Goal: Transaction & Acquisition: Download file/media

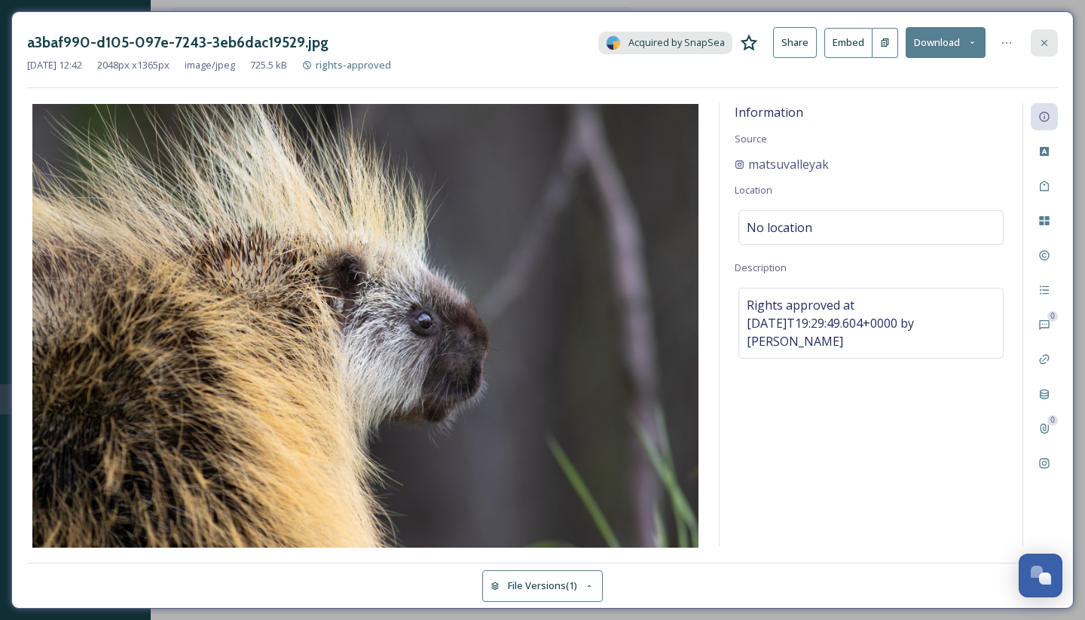
click at [1047, 44] on icon at bounding box center [1044, 43] width 12 height 12
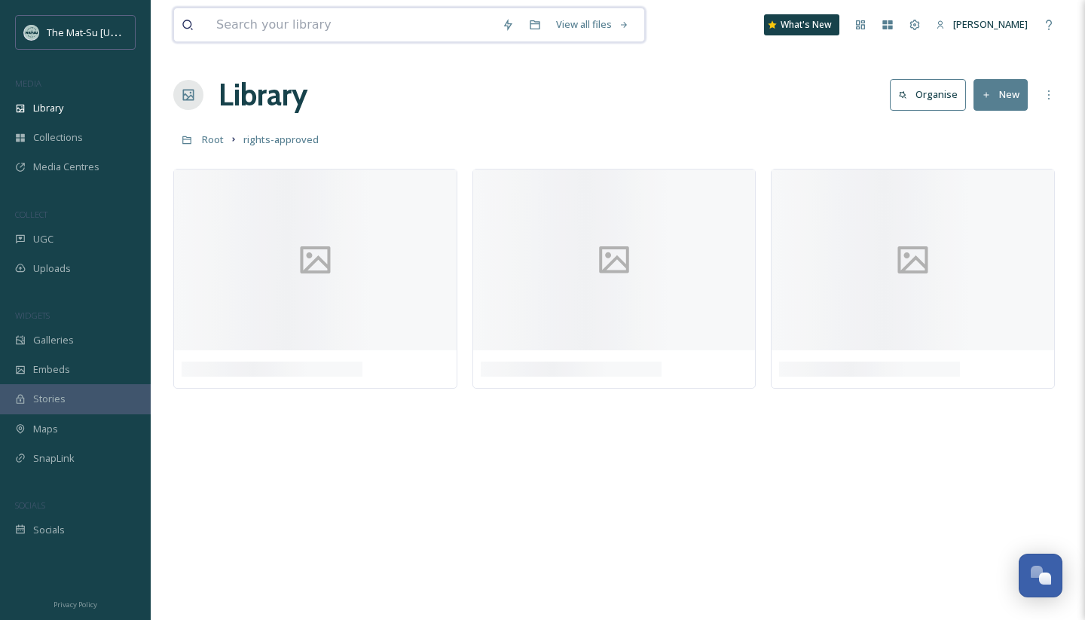
click at [284, 29] on input at bounding box center [352, 24] width 286 height 33
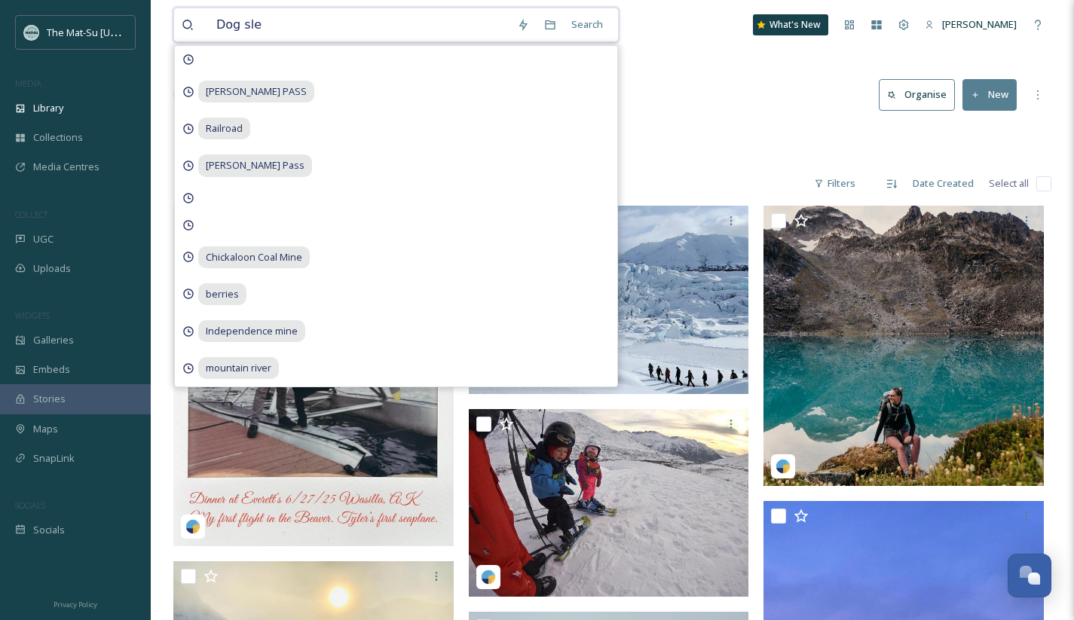
type input "Dog sled"
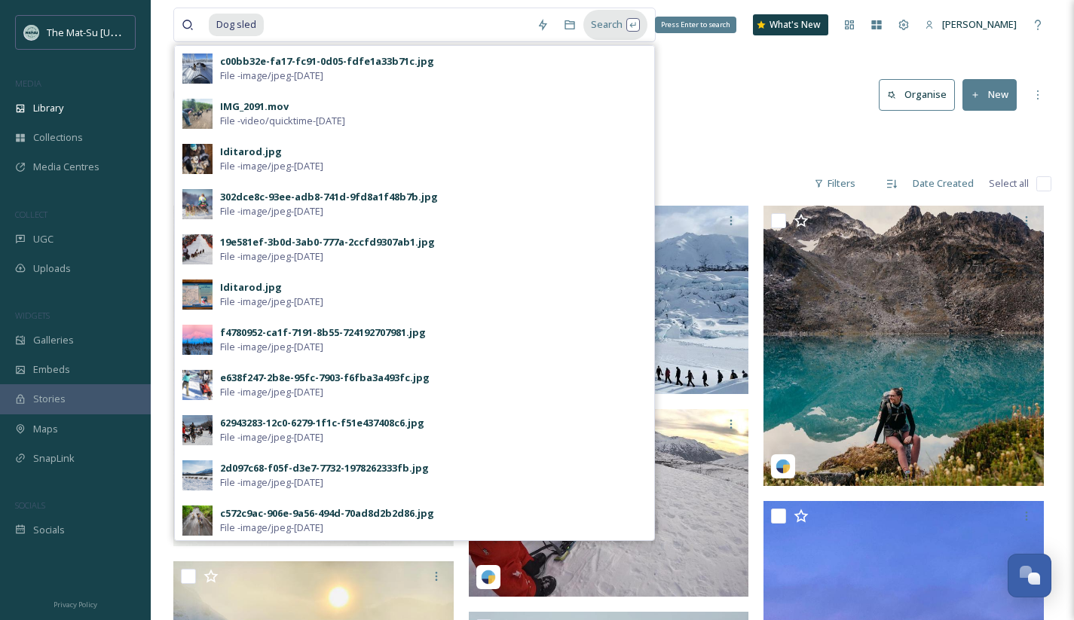
click at [615, 23] on div "Search Press Enter to search" at bounding box center [615, 24] width 64 height 29
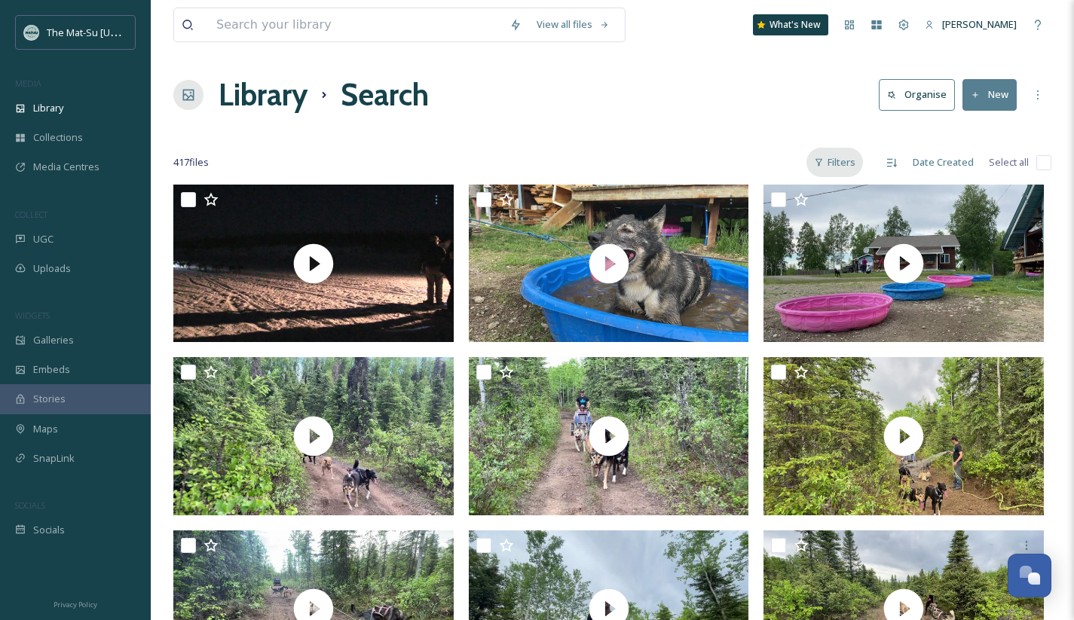
click at [846, 160] on div "Filters" at bounding box center [834, 162] width 57 height 29
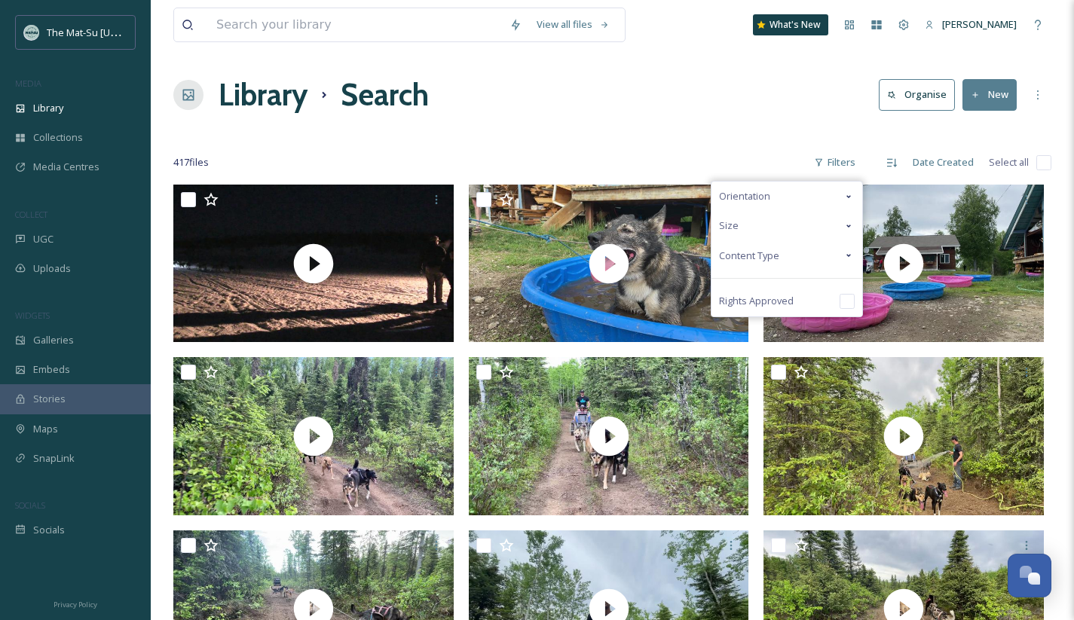
click at [844, 257] on icon at bounding box center [848, 255] width 12 height 12
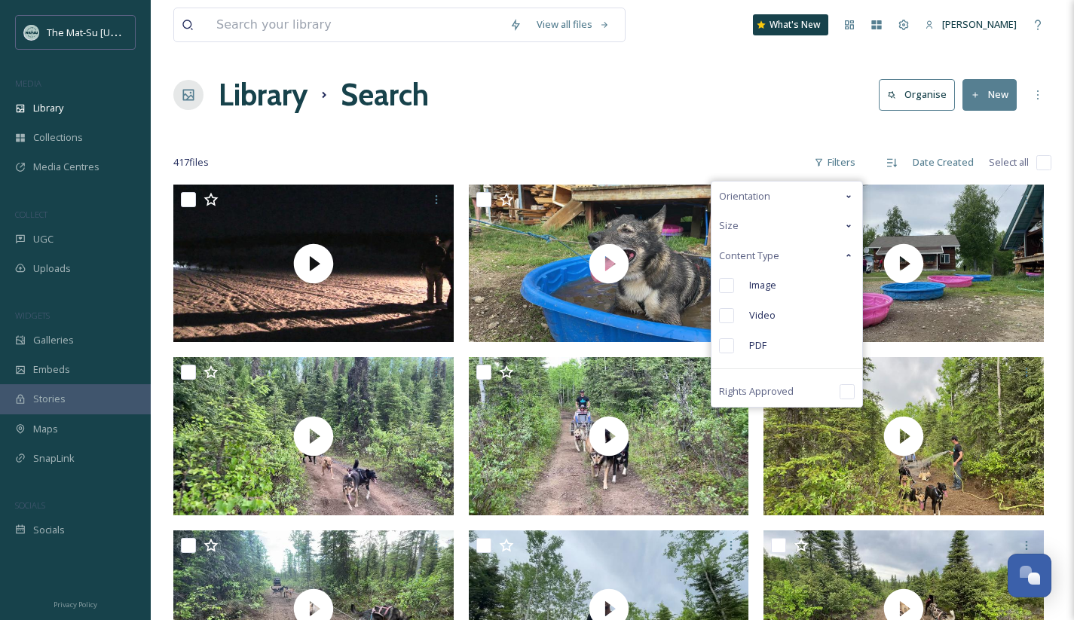
click at [733, 287] on input "checkbox" at bounding box center [726, 285] width 15 height 15
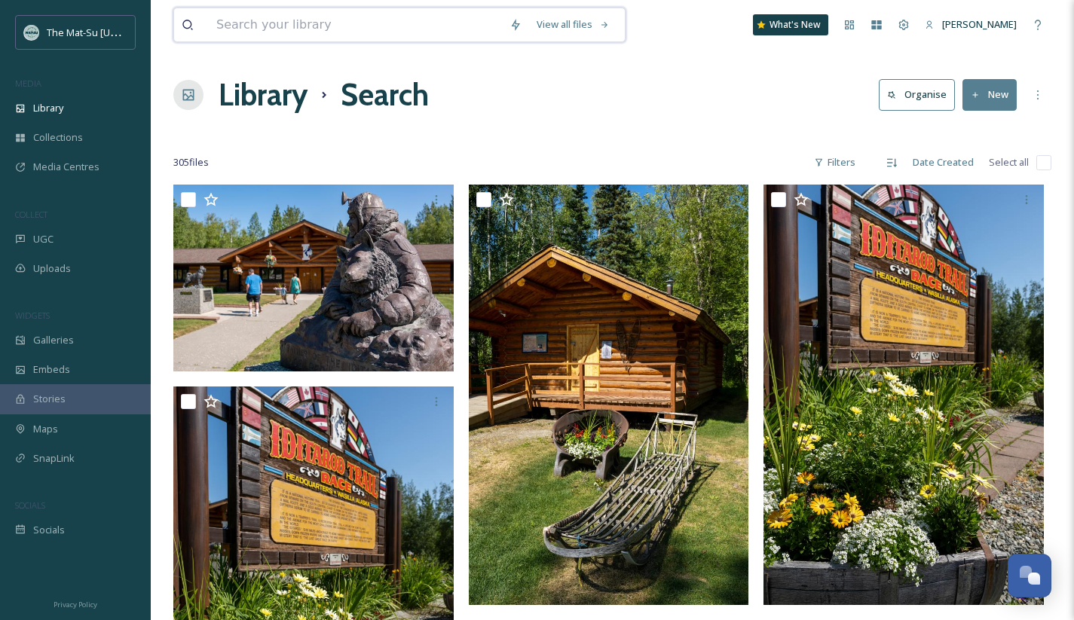
click at [295, 38] on input at bounding box center [355, 24] width 293 height 33
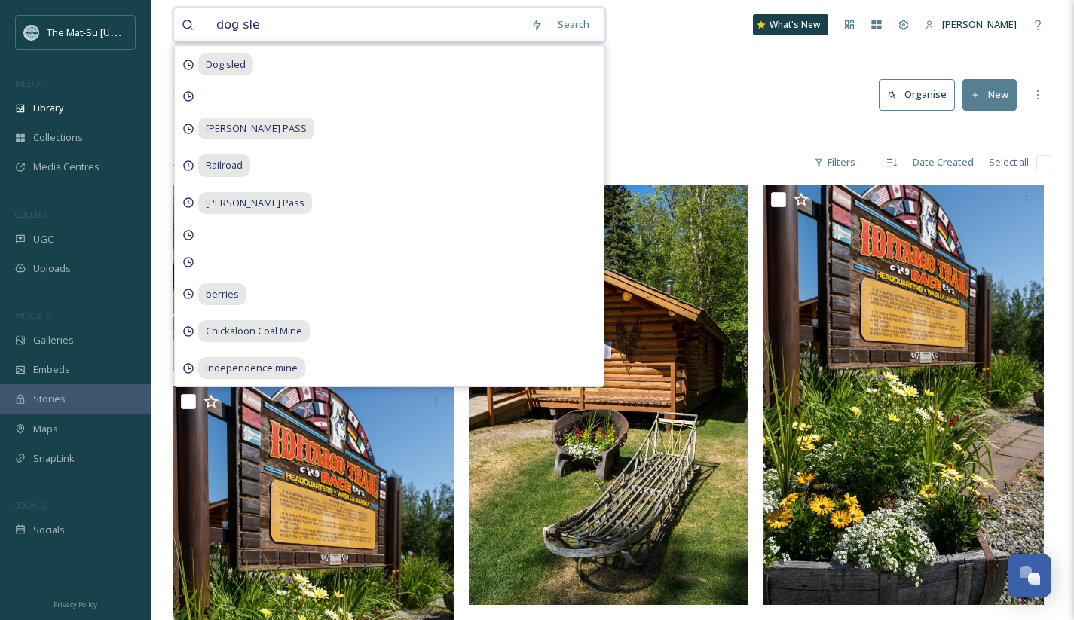
type input "dog sled"
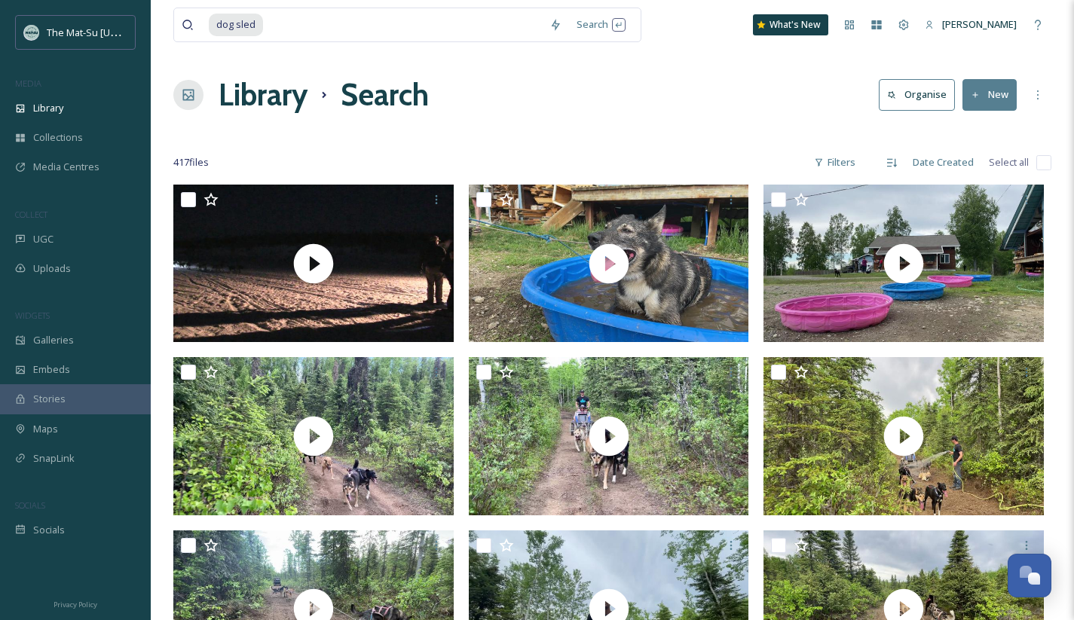
click at [752, 87] on div "Library Search Organise New" at bounding box center [612, 94] width 878 height 45
click at [856, 162] on div "Filters" at bounding box center [834, 162] width 57 height 29
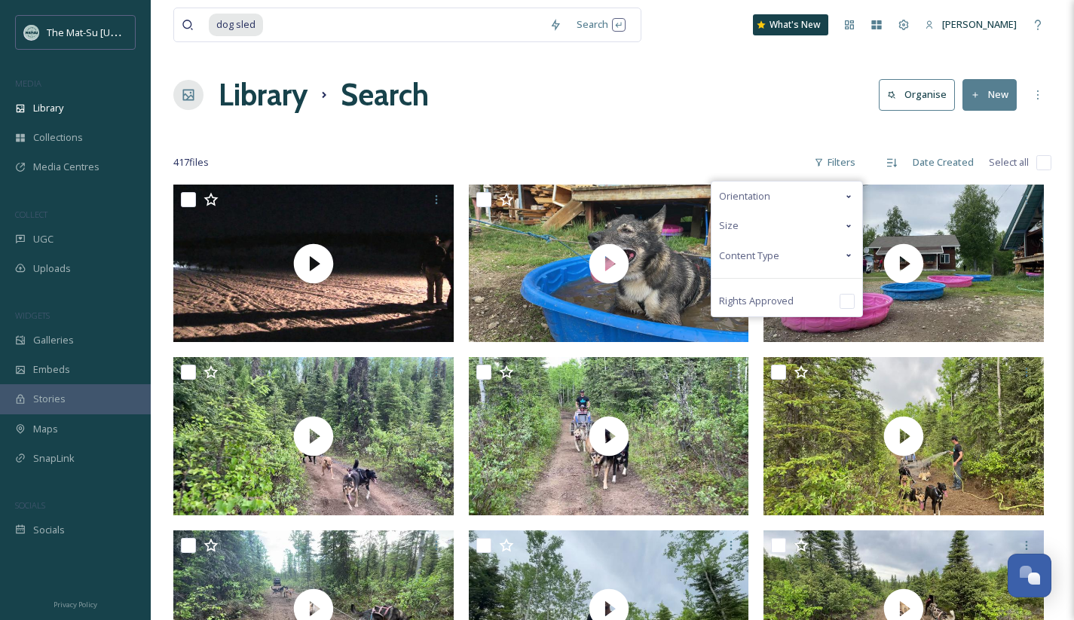
click at [778, 253] on span "Content Type" at bounding box center [749, 256] width 60 height 14
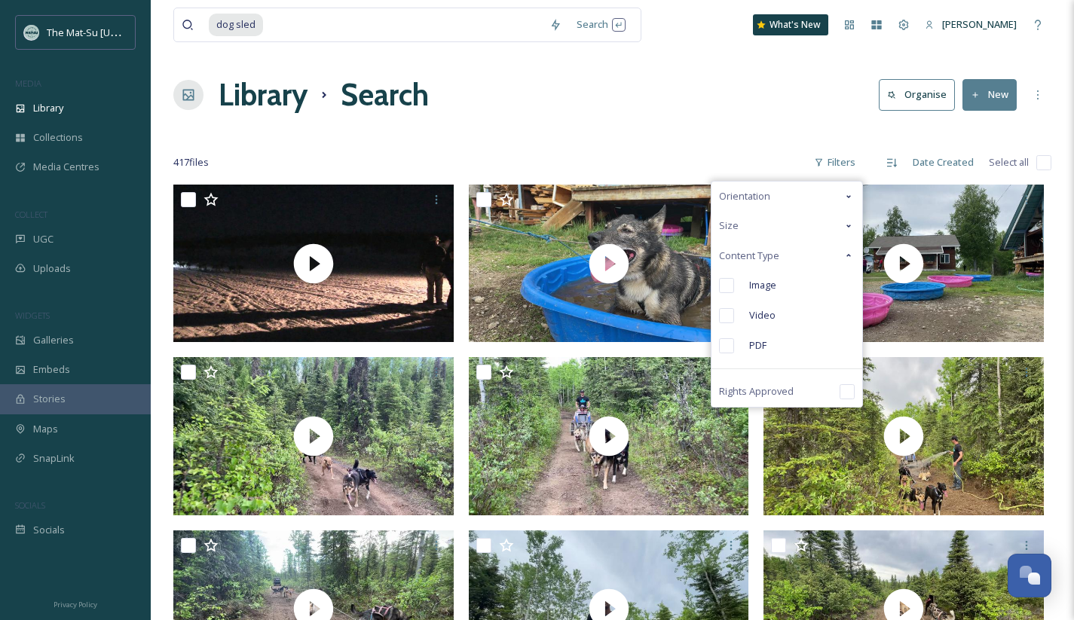
click at [725, 285] on input "checkbox" at bounding box center [726, 285] width 15 height 15
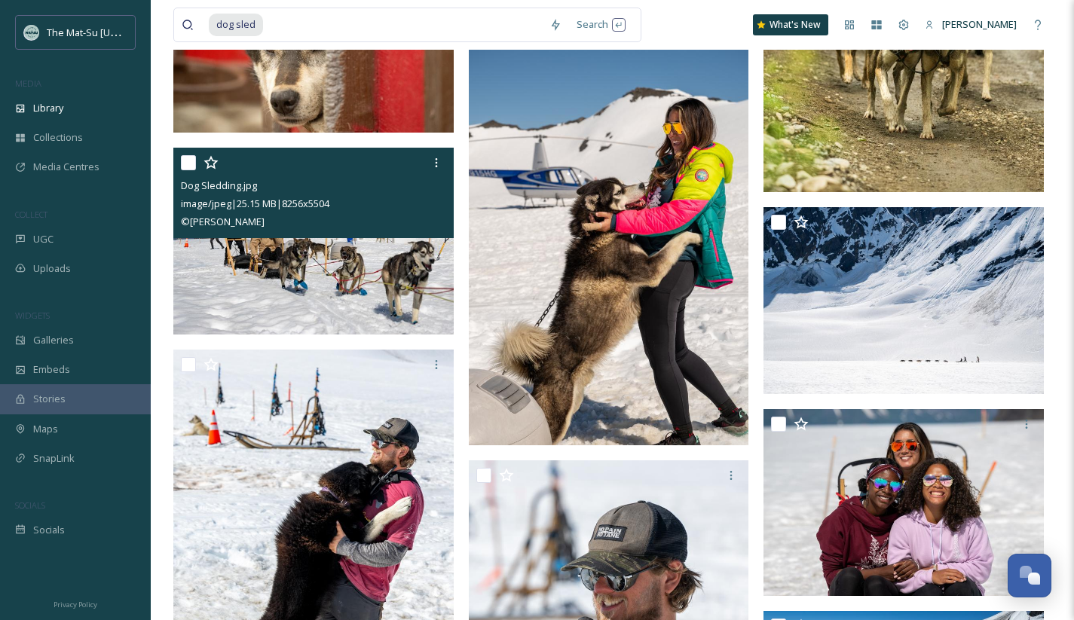
scroll to position [10734, 0]
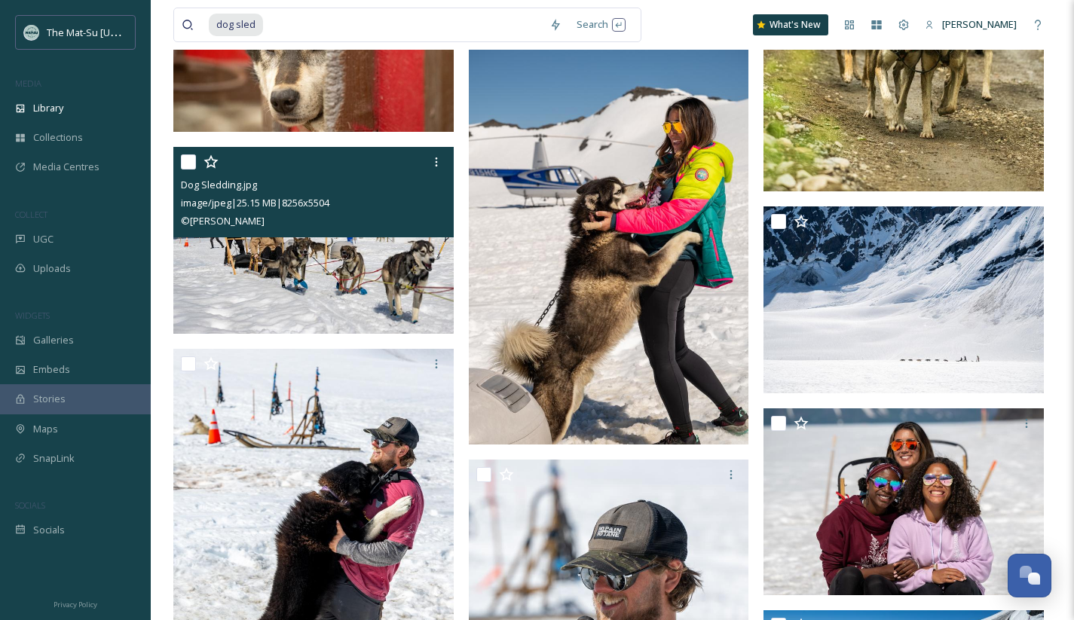
click at [396, 259] on img at bounding box center [313, 239] width 280 height 187
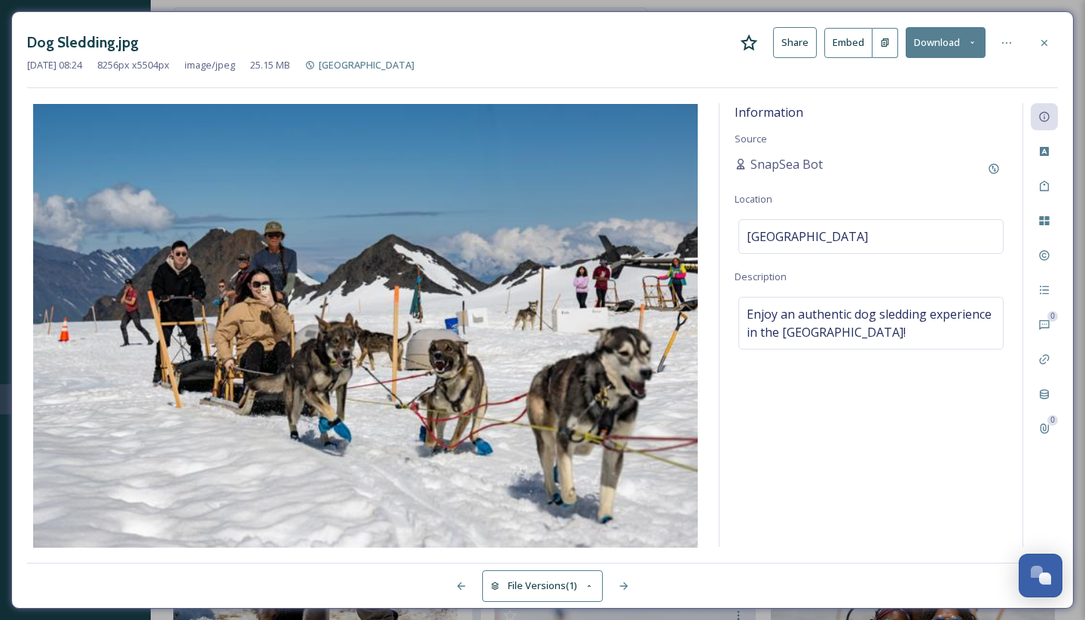
click at [935, 47] on button "Download" at bounding box center [946, 42] width 80 height 31
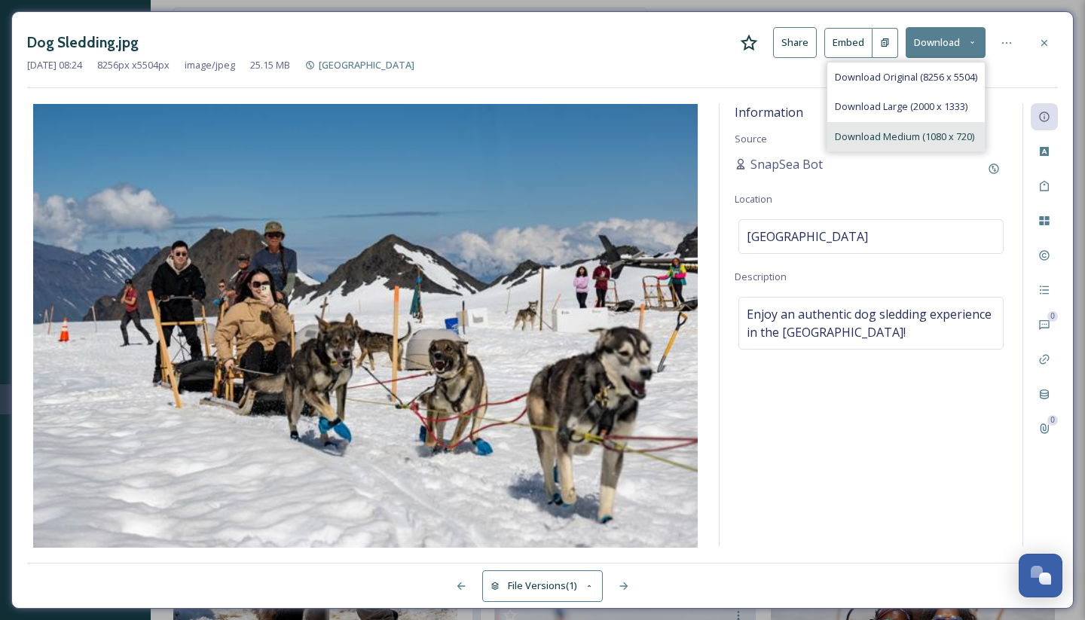
click at [916, 130] on span "Download Medium (1080 x 720)" at bounding box center [904, 137] width 139 height 14
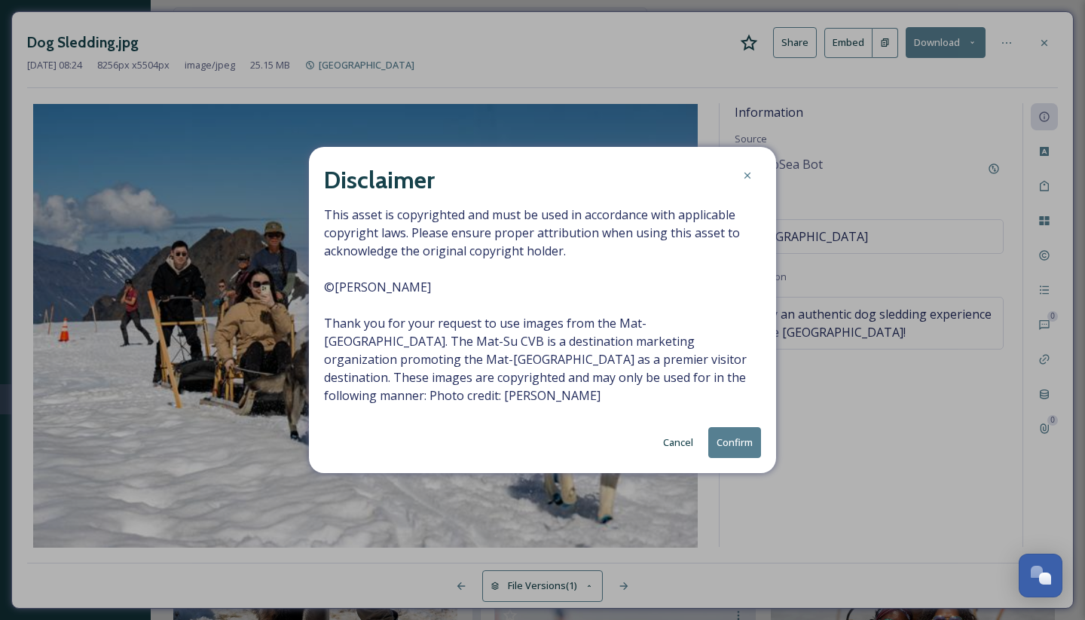
drag, startPoint x: 734, startPoint y: 430, endPoint x: 759, endPoint y: 343, distance: 90.9
click at [734, 430] on button "Confirm" at bounding box center [734, 442] width 53 height 31
click at [745, 181] on icon at bounding box center [747, 176] width 12 height 12
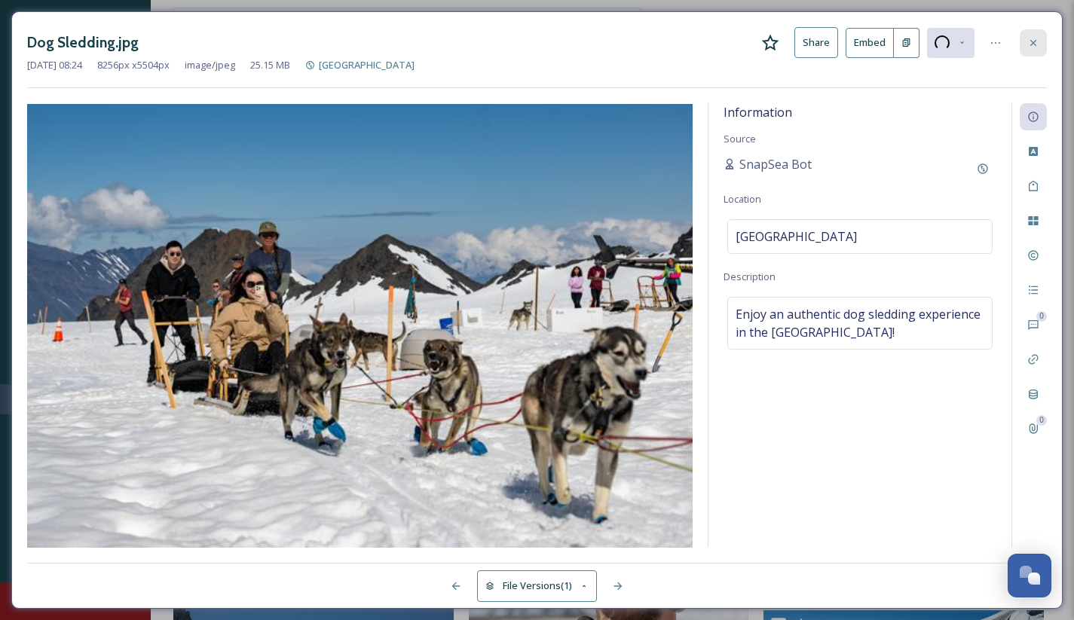
click at [1034, 42] on icon at bounding box center [1033, 43] width 12 height 12
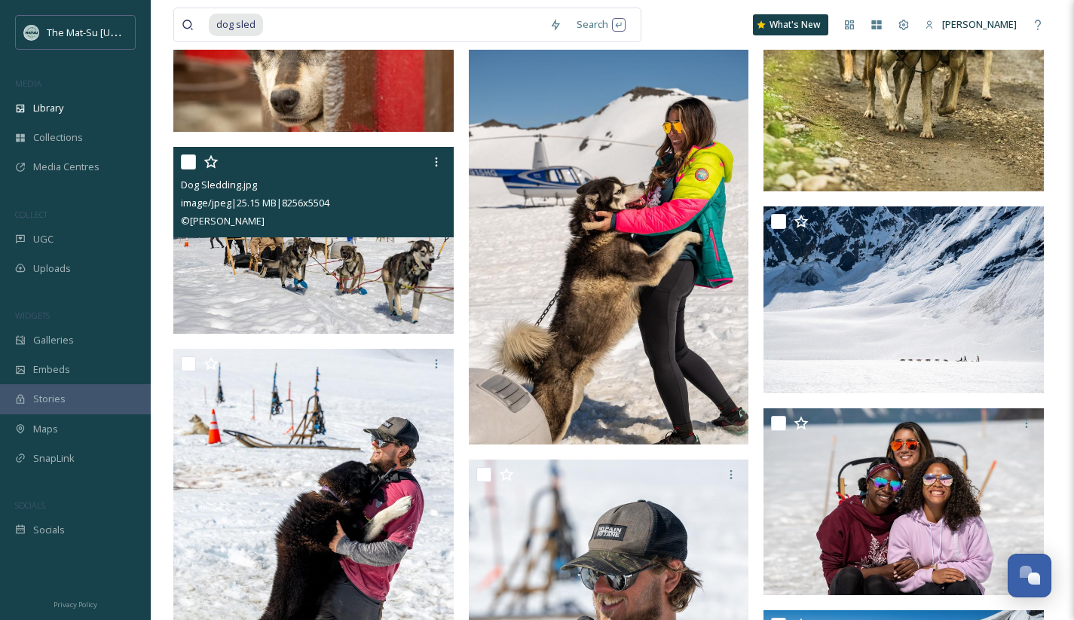
click at [713, 5] on div "dog sled Search What's New [PERSON_NAME]" at bounding box center [612, 25] width 878 height 50
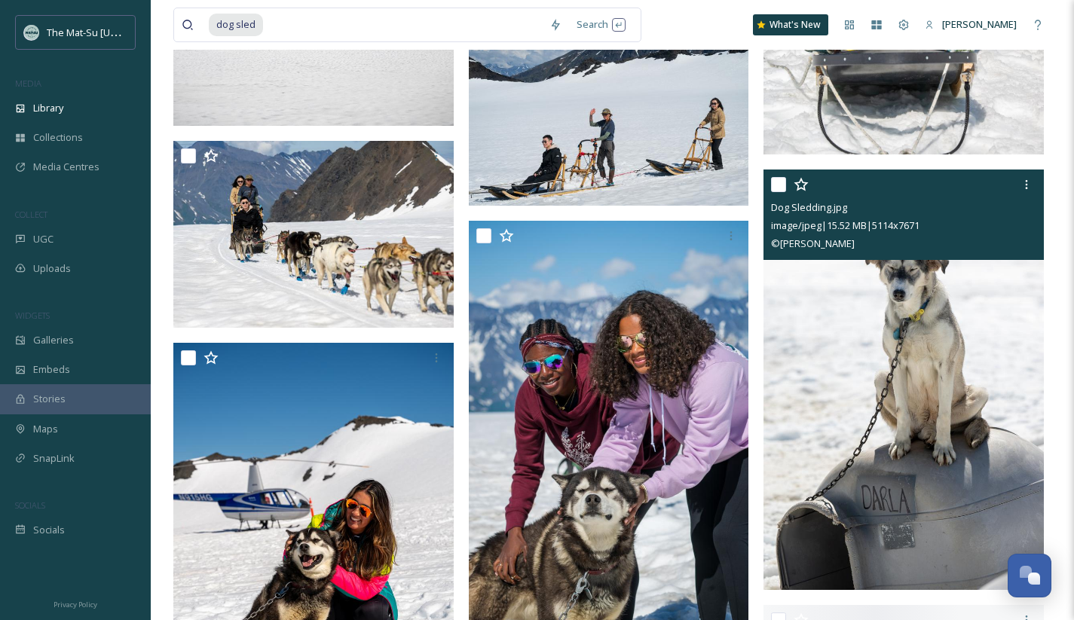
scroll to position [11814, 0]
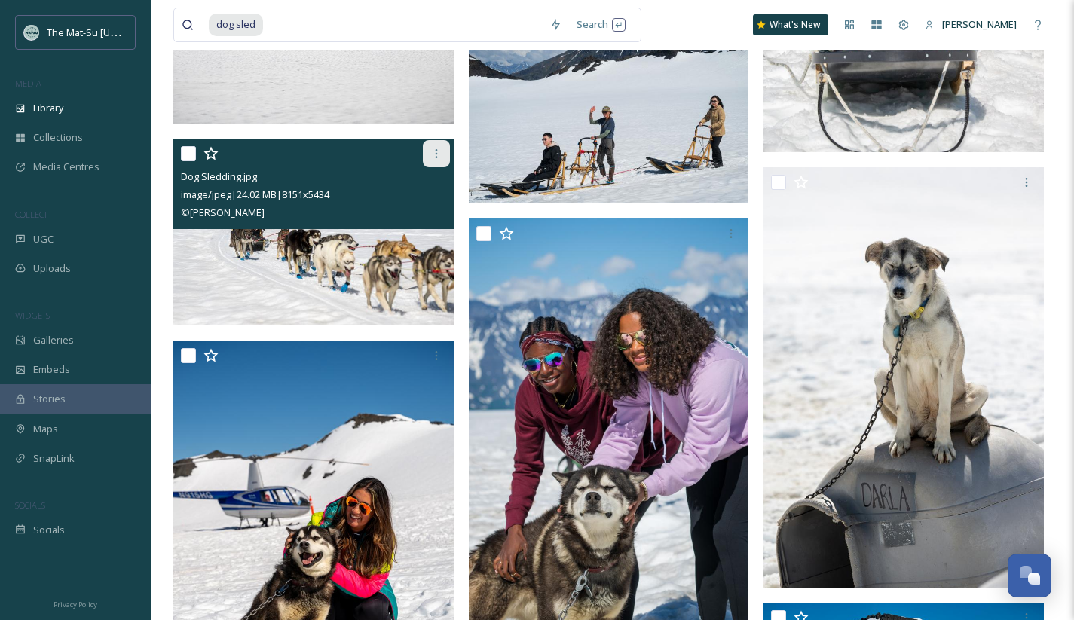
click at [432, 148] on icon at bounding box center [436, 154] width 12 height 12
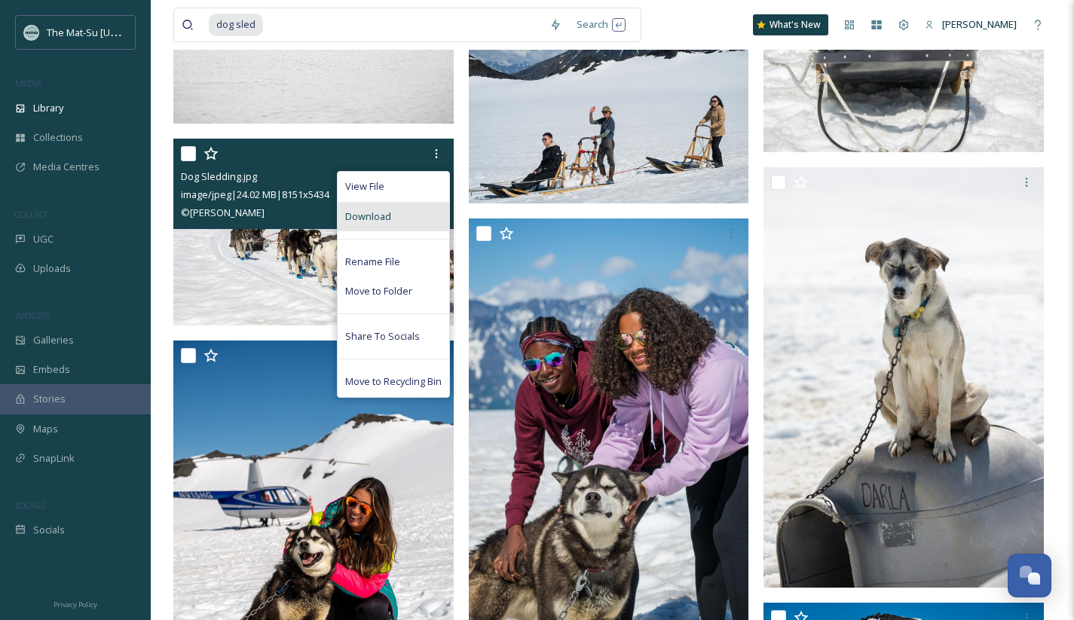
click at [389, 212] on span "Download" at bounding box center [368, 216] width 46 height 14
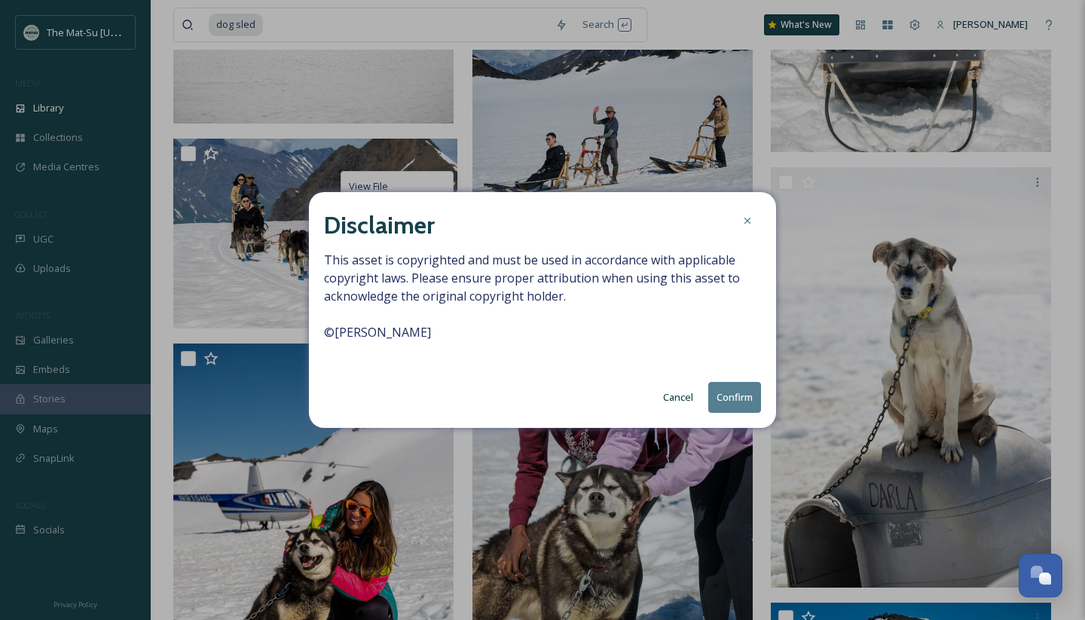
click at [735, 401] on button "Confirm" at bounding box center [734, 397] width 53 height 31
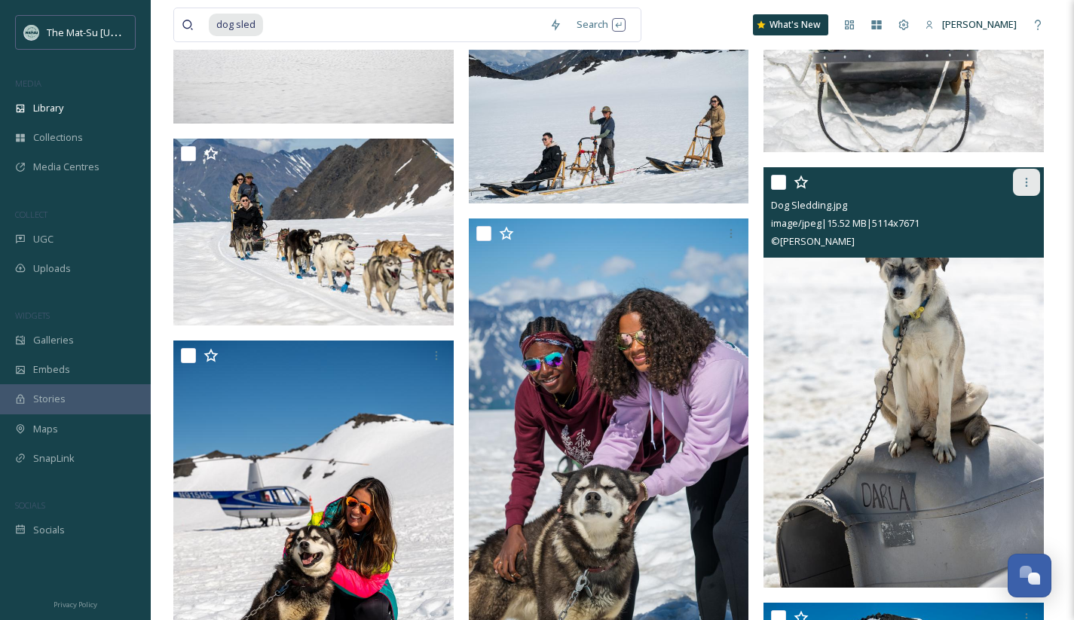
scroll to position [11808, 0]
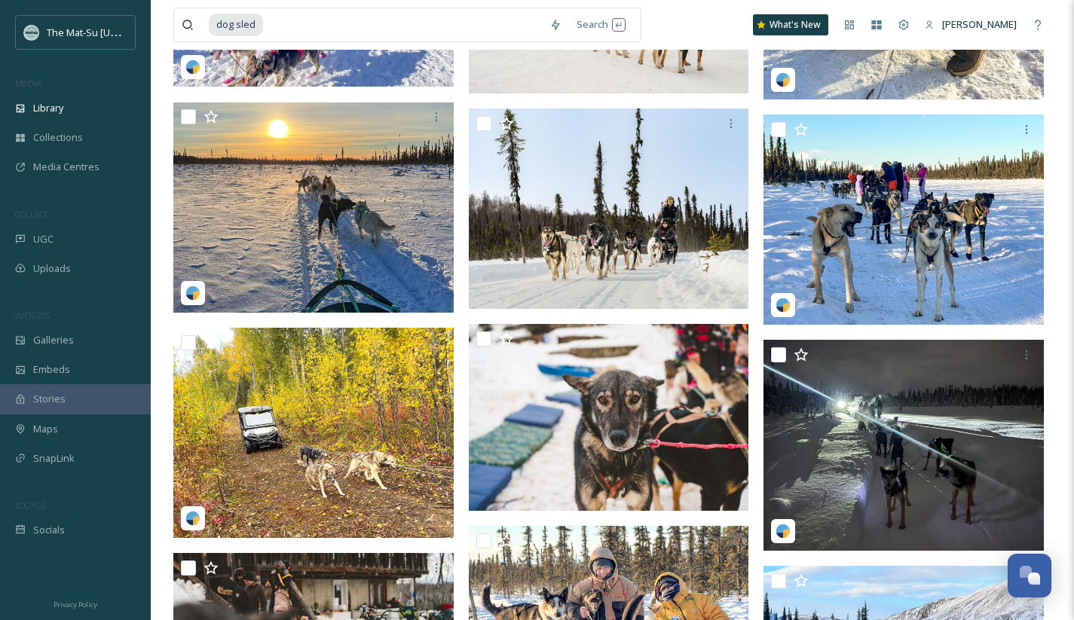
scroll to position [16088, 0]
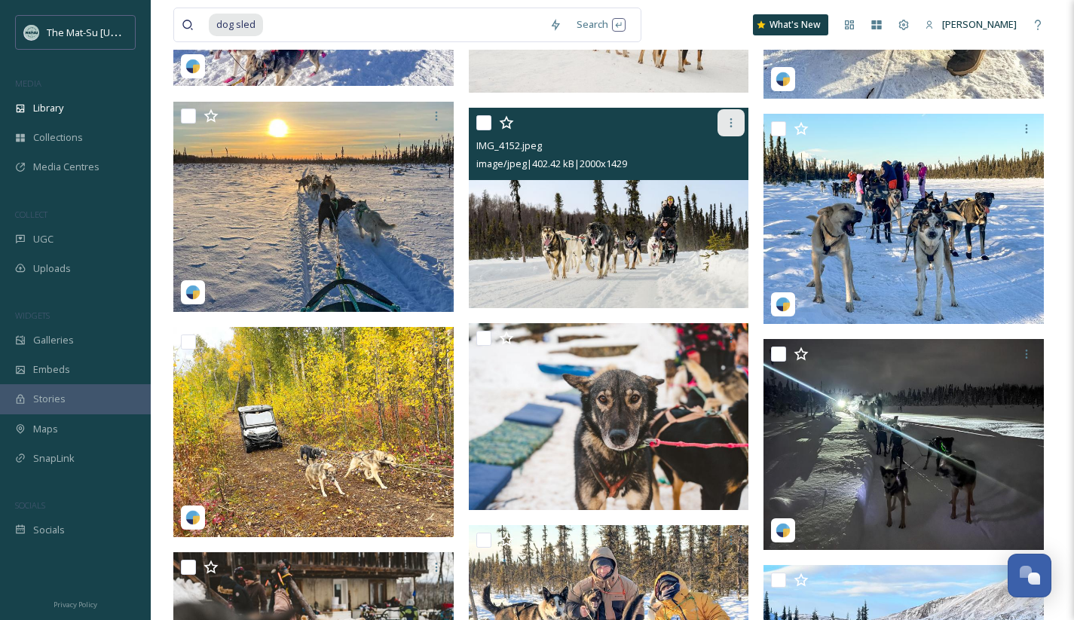
click at [729, 118] on icon at bounding box center [731, 123] width 12 height 12
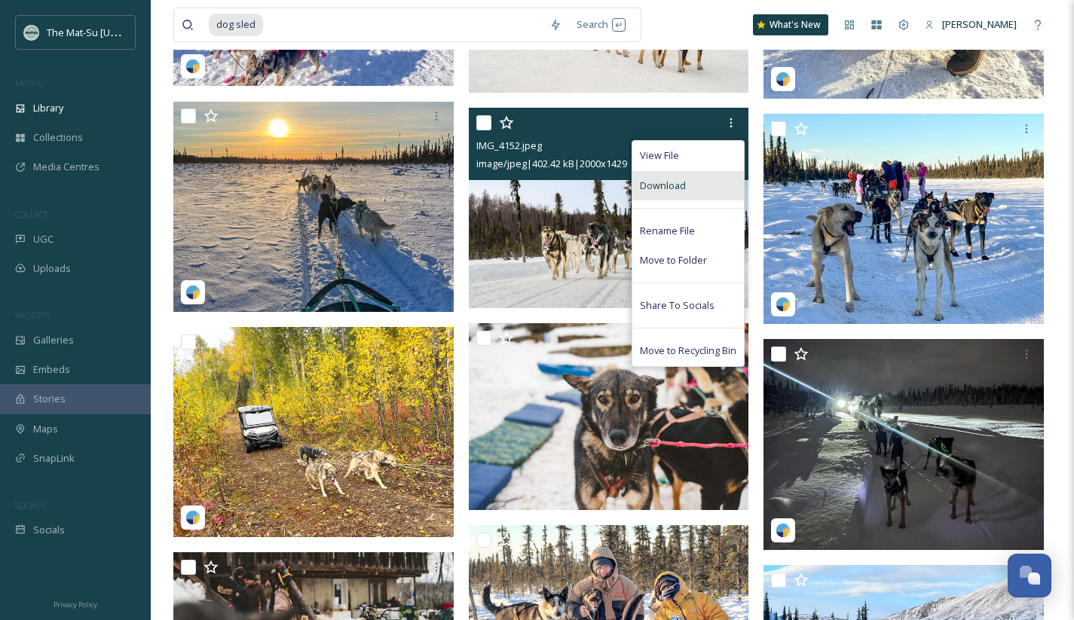
click at [671, 176] on div "Download" at bounding box center [687, 185] width 111 height 29
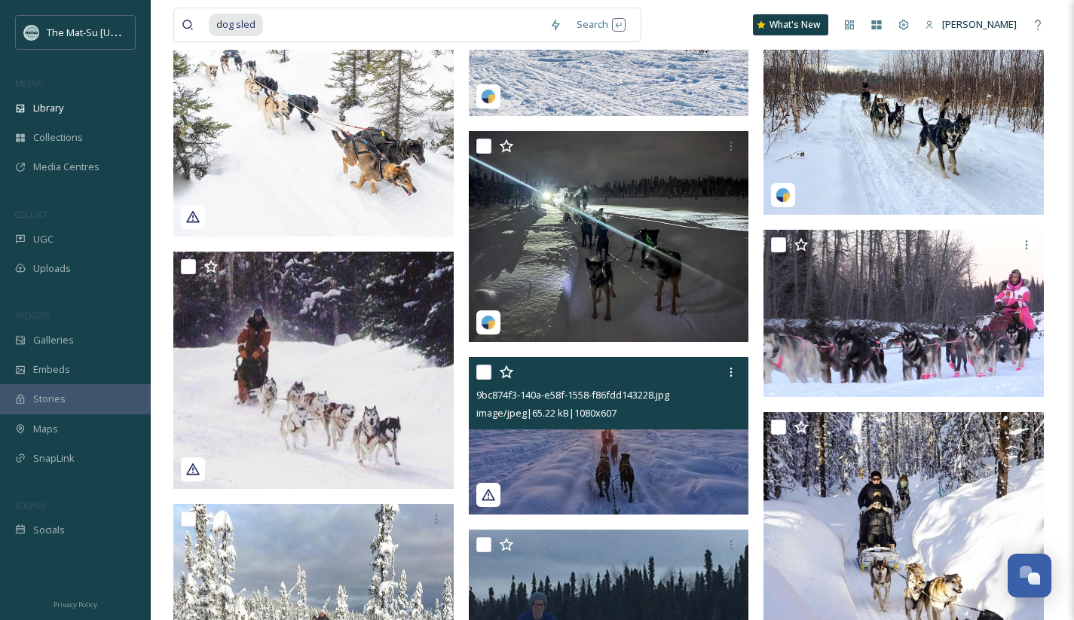
scroll to position [20846, 0]
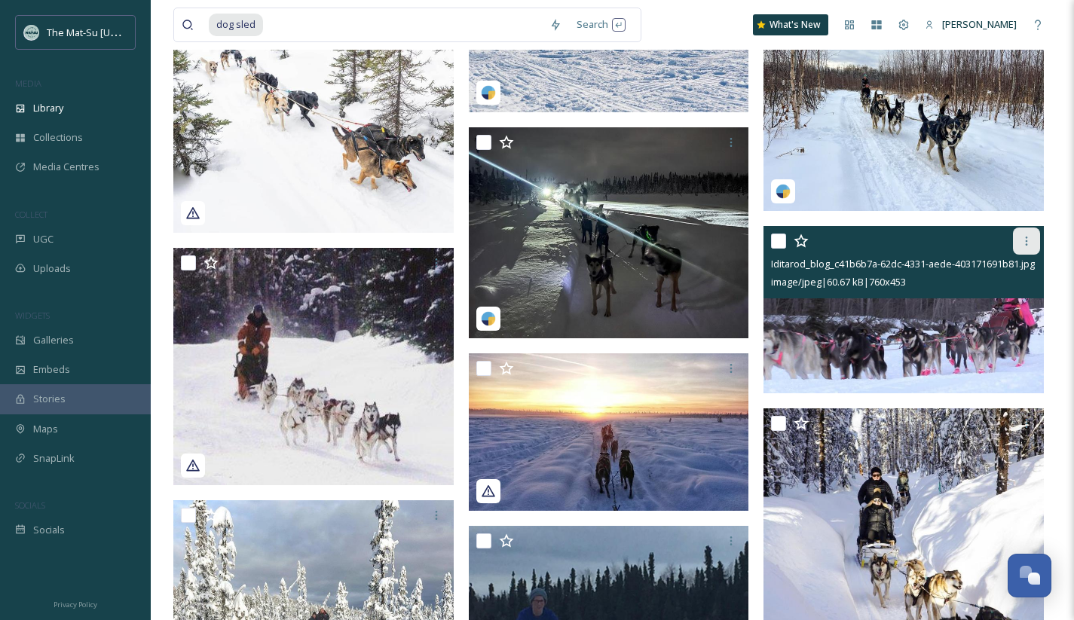
click at [1028, 237] on icon at bounding box center [1026, 241] width 12 height 12
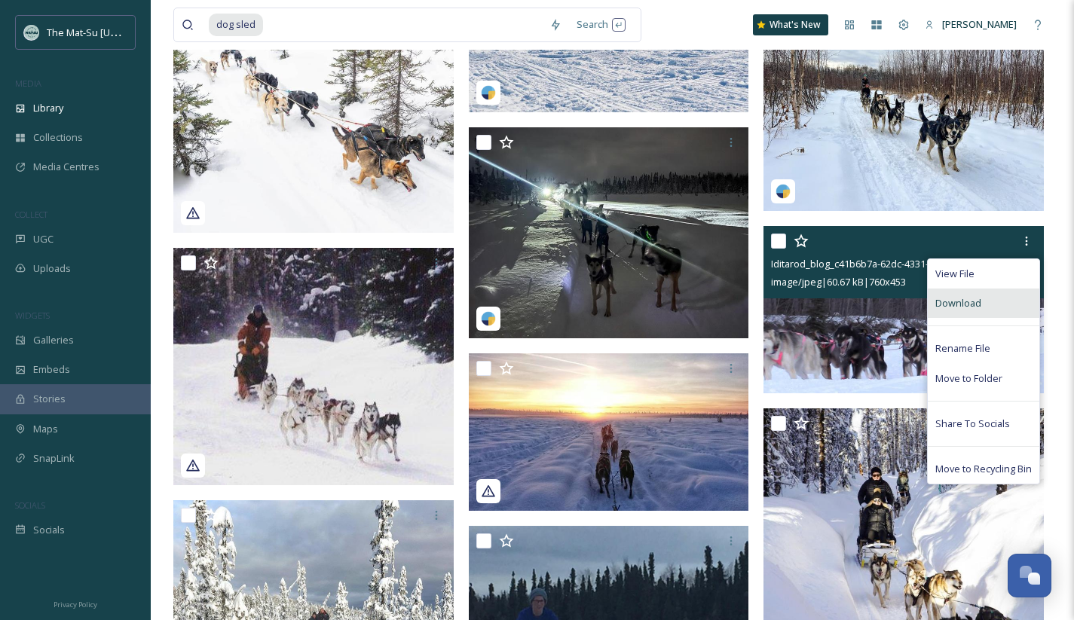
click at [955, 298] on span "Download" at bounding box center [958, 303] width 46 height 14
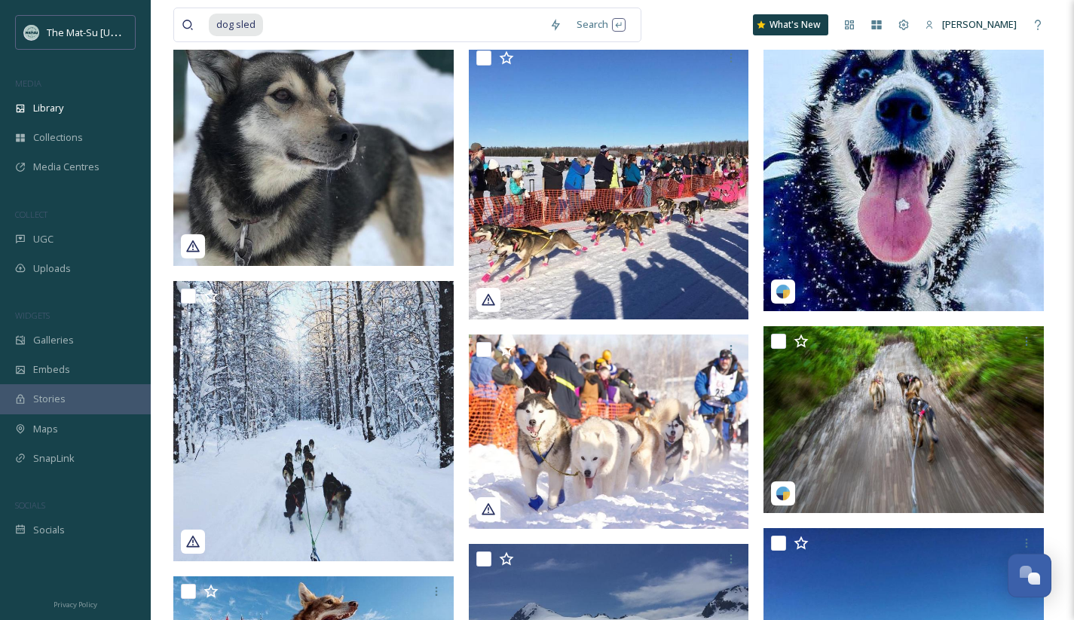
scroll to position [24969, 0]
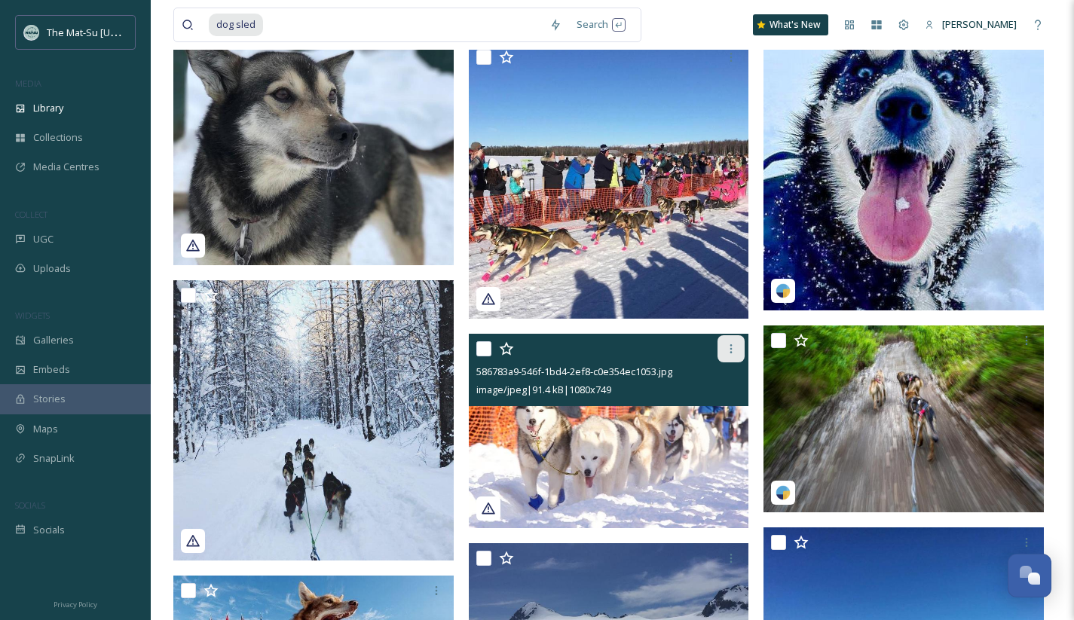
click at [733, 347] on icon at bounding box center [731, 349] width 12 height 12
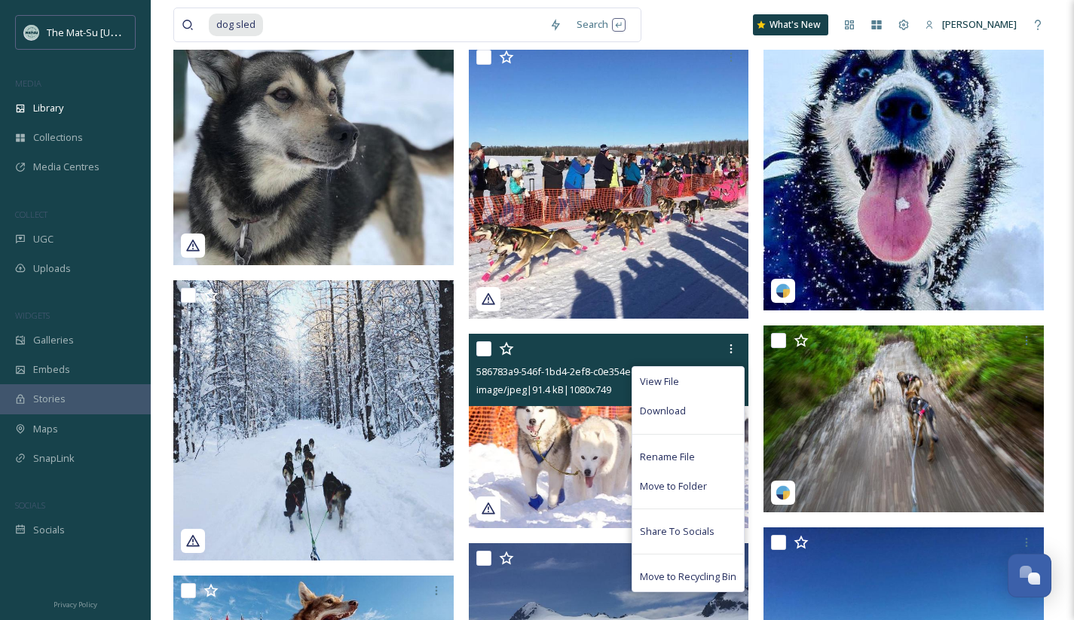
scroll to position [24972, 0]
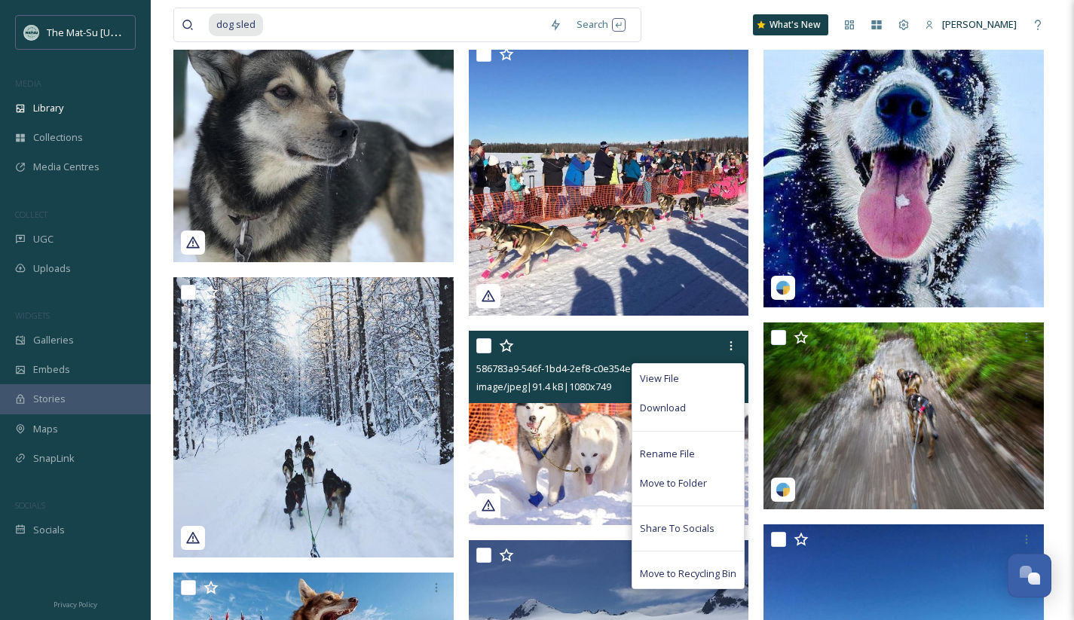
click at [675, 411] on span "Download" at bounding box center [663, 408] width 46 height 14
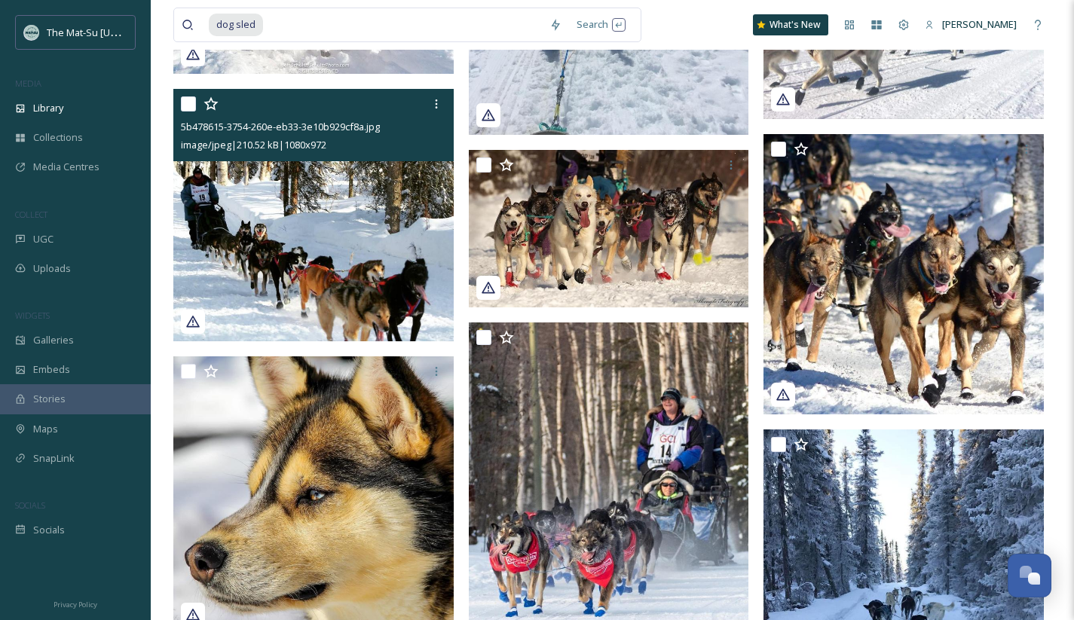
scroll to position [25658, 0]
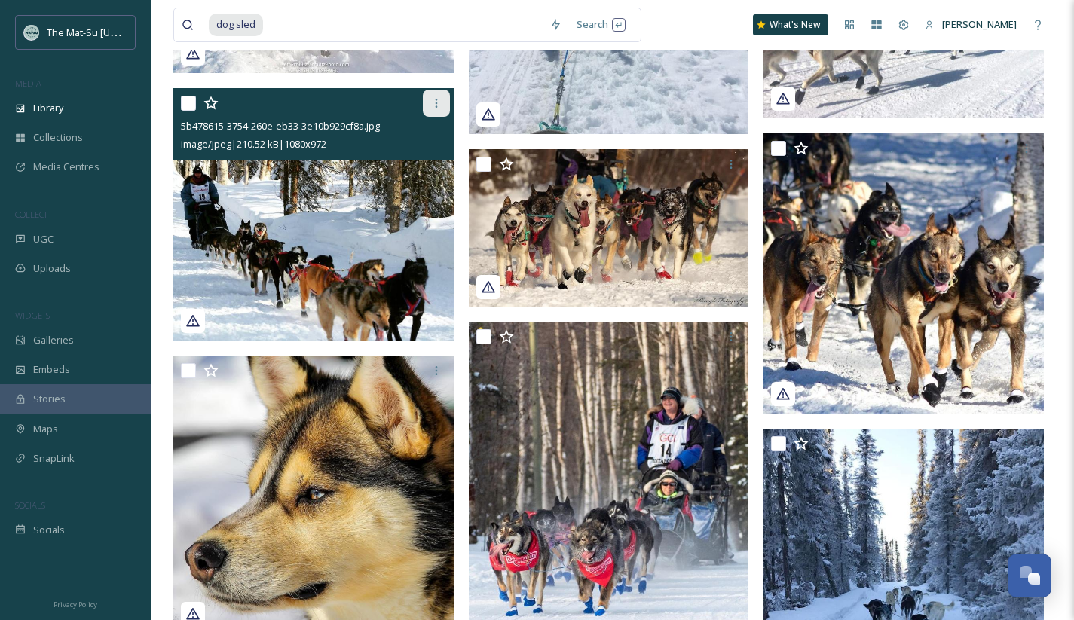
click at [432, 109] on div at bounding box center [436, 103] width 27 height 27
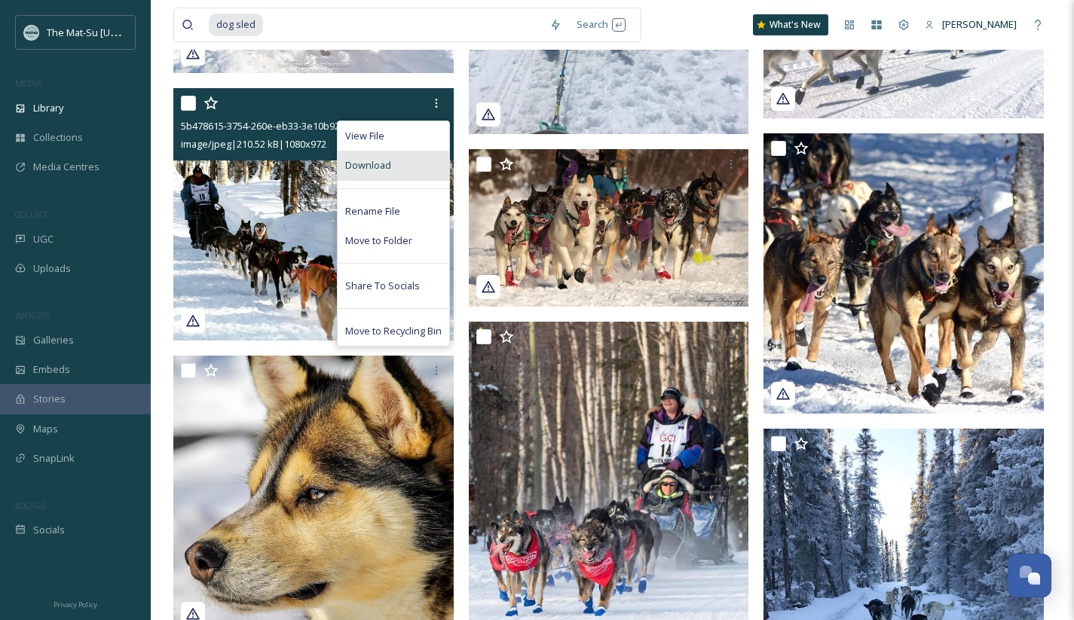
click at [381, 169] on span "Download" at bounding box center [368, 165] width 46 height 14
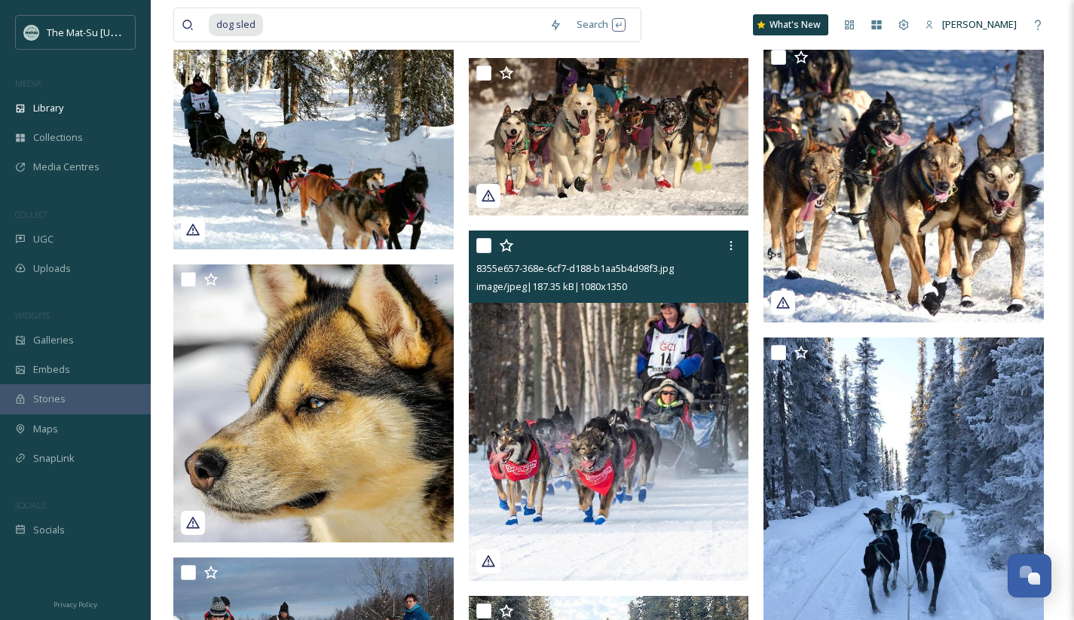
scroll to position [25821, 0]
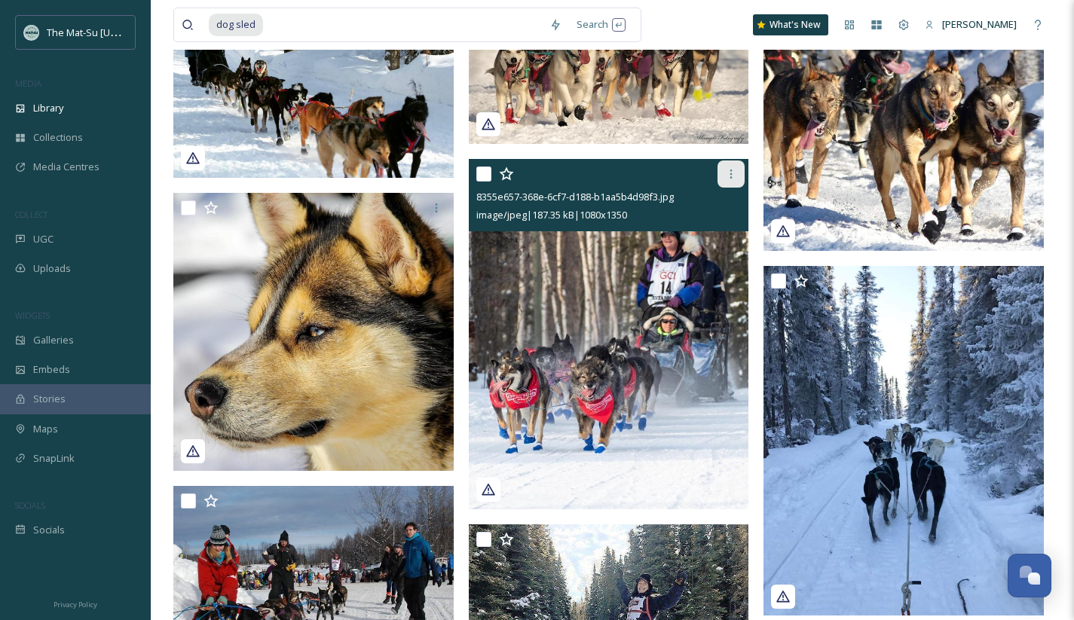
click at [732, 173] on icon at bounding box center [731, 174] width 12 height 12
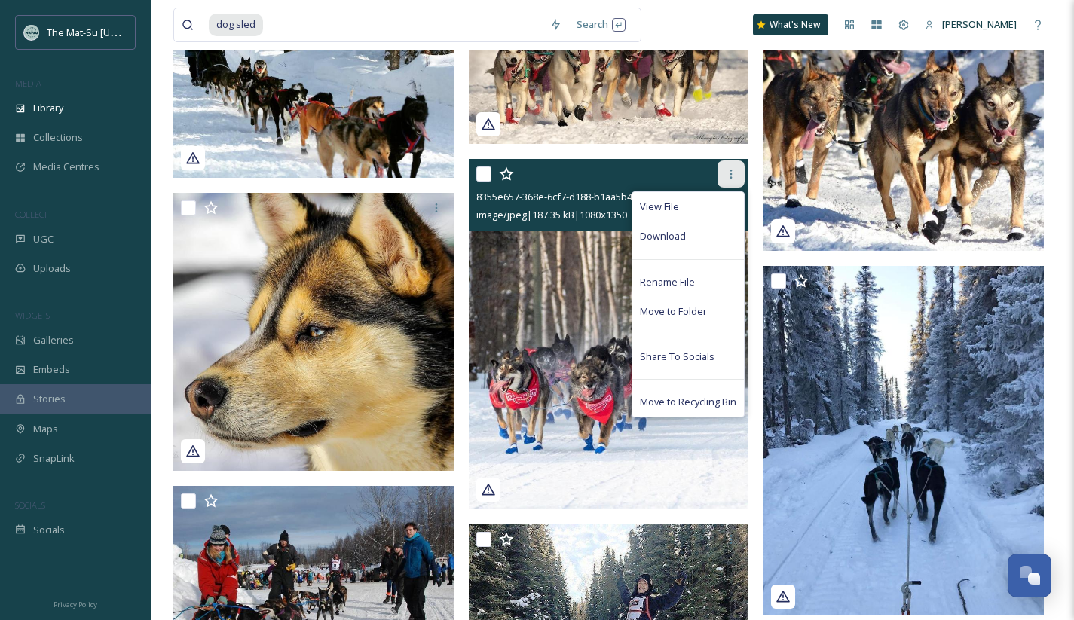
scroll to position [25821, 0]
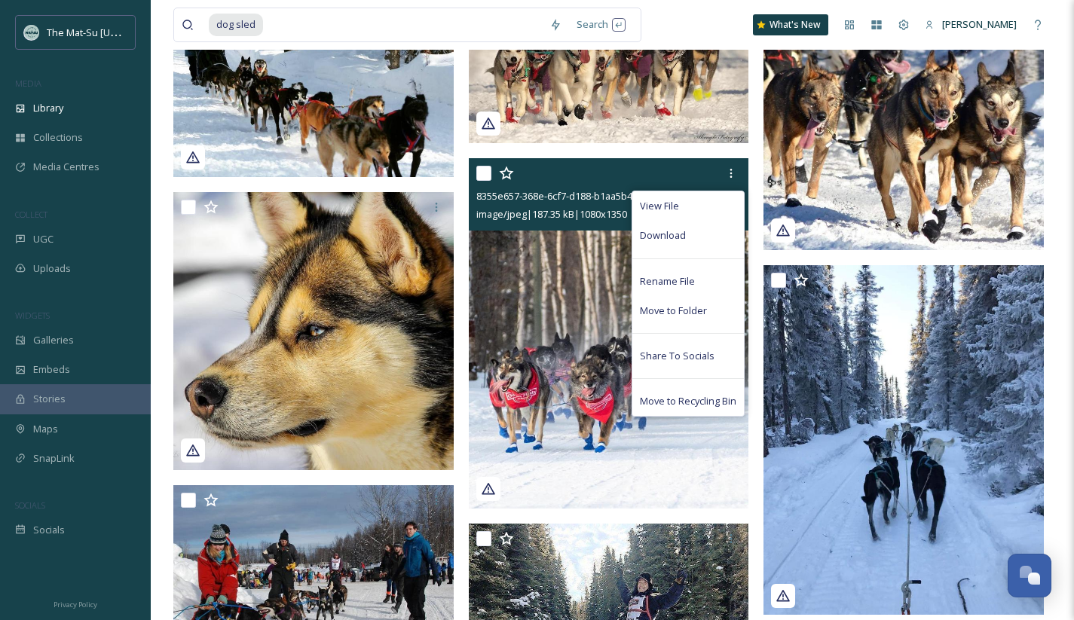
click at [685, 237] on div "Download" at bounding box center [687, 235] width 111 height 29
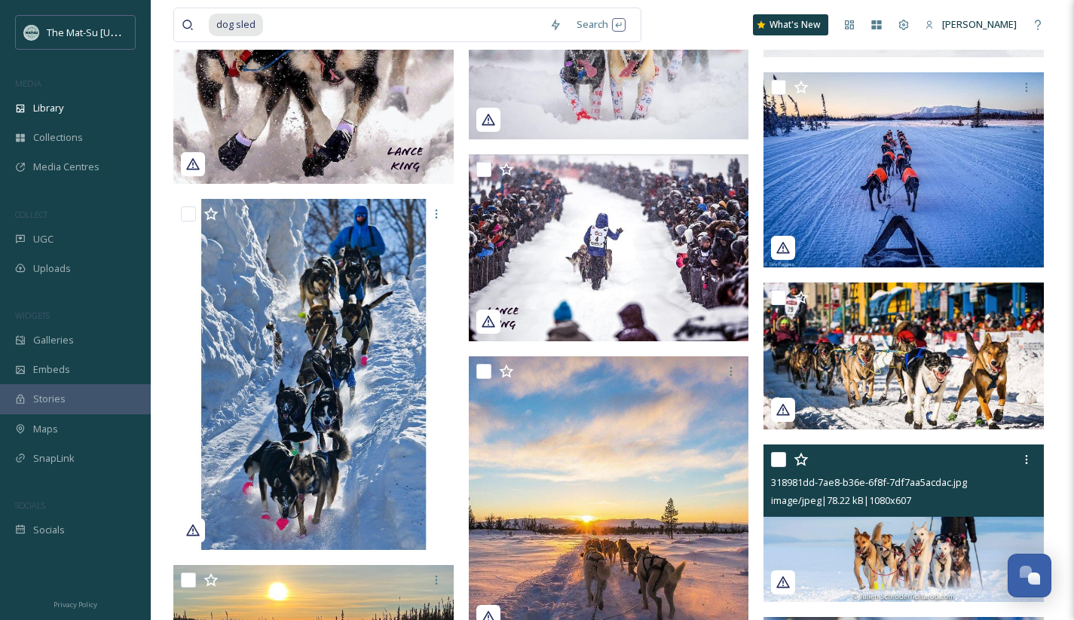
scroll to position [27730, 0]
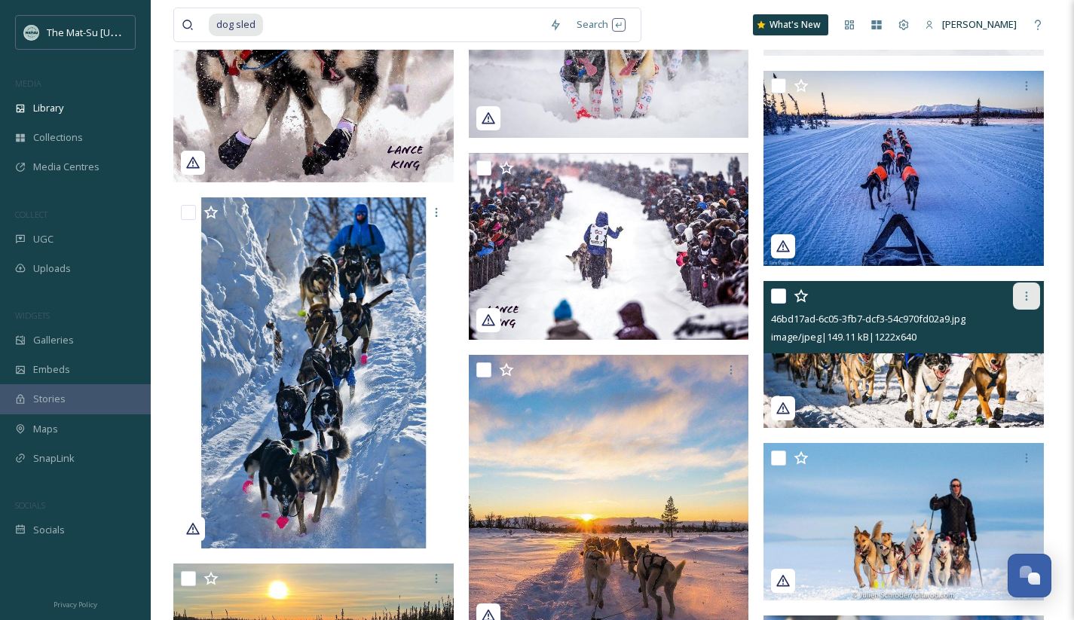
click at [1019, 297] on div at bounding box center [1025, 296] width 27 height 27
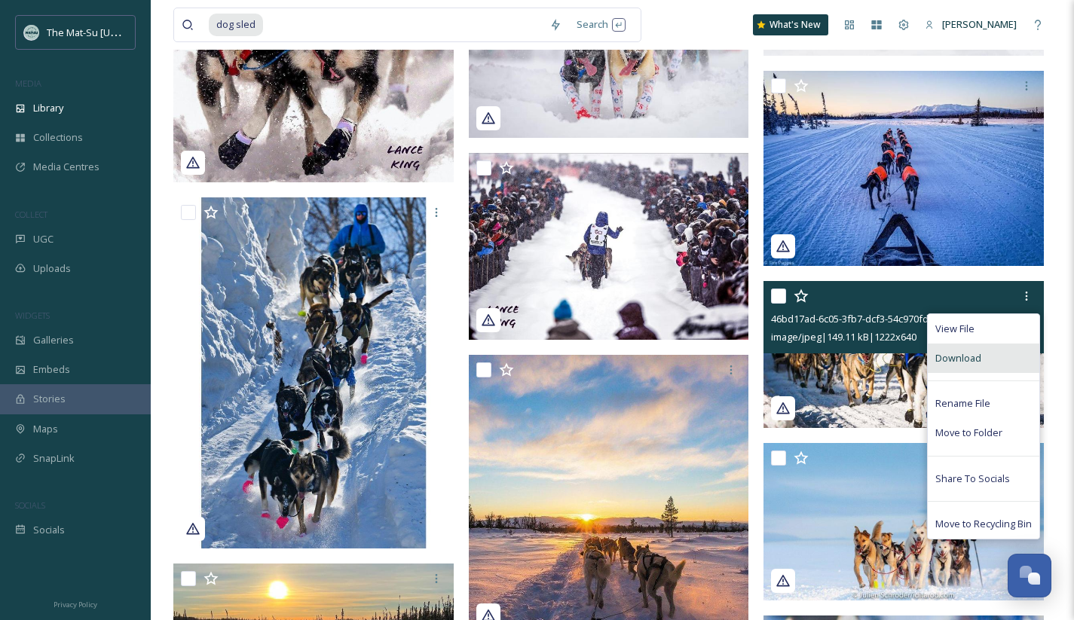
click at [962, 354] on span "Download" at bounding box center [958, 358] width 46 height 14
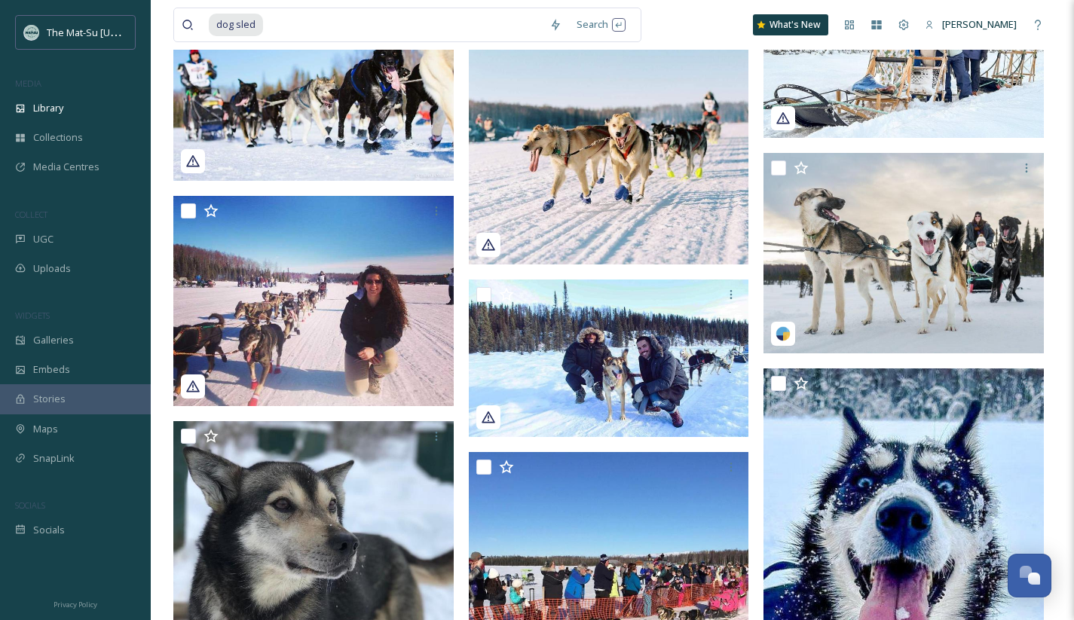
scroll to position [24558, 0]
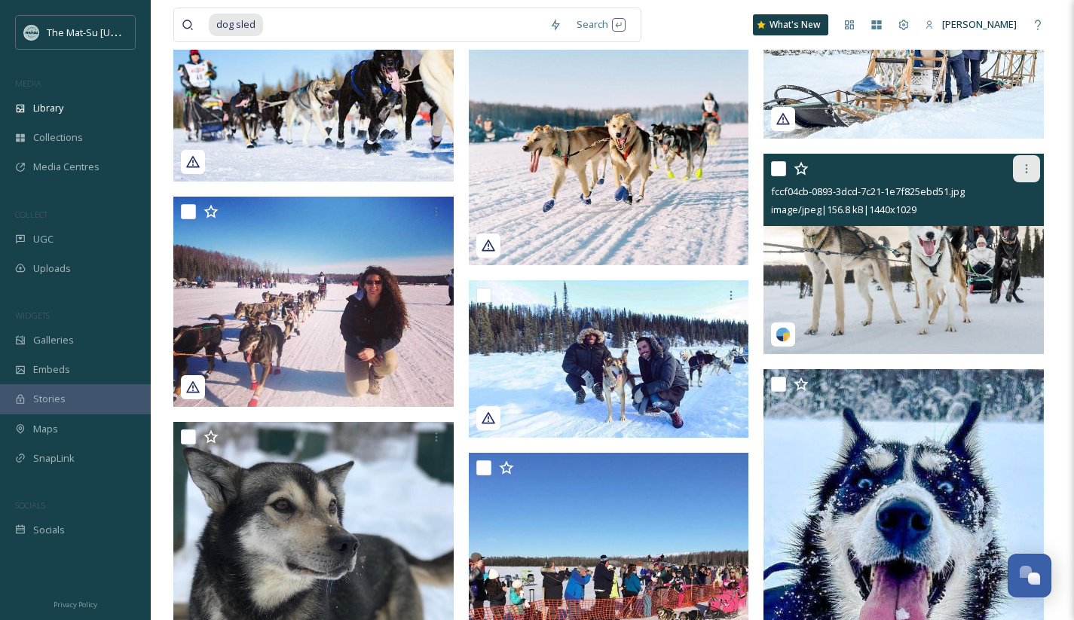
click at [1027, 166] on icon at bounding box center [1026, 169] width 12 height 12
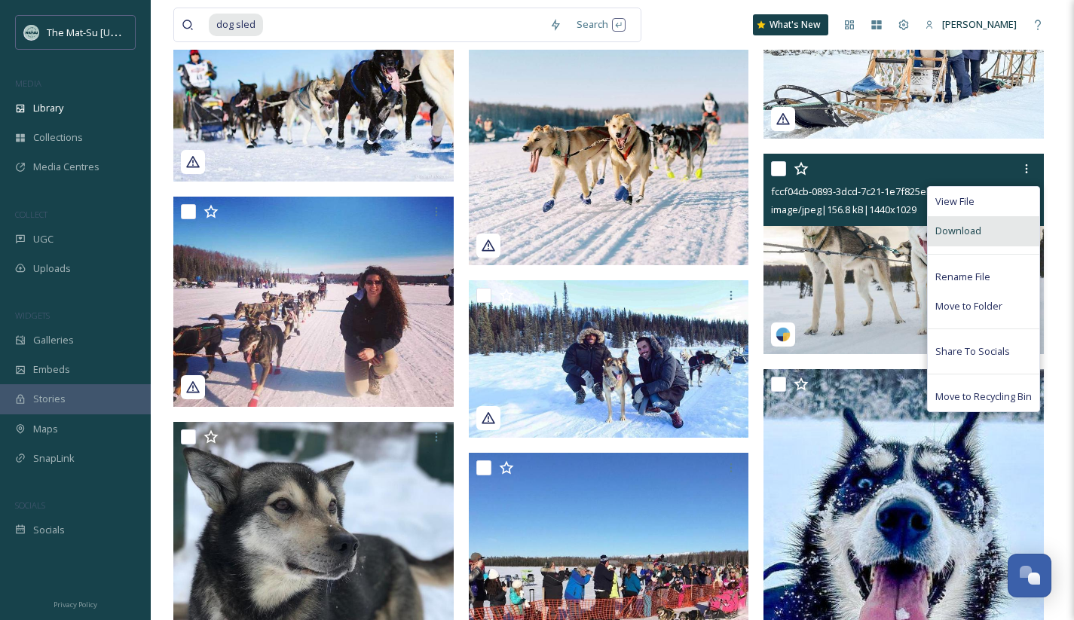
click at [973, 232] on span "Download" at bounding box center [958, 231] width 46 height 14
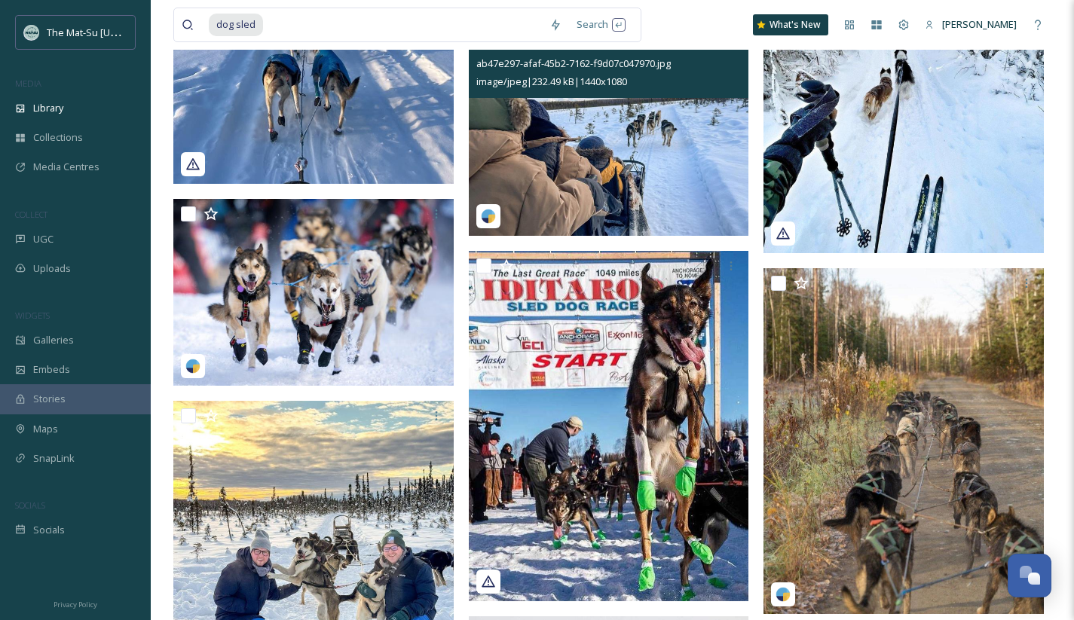
scroll to position [23496, 0]
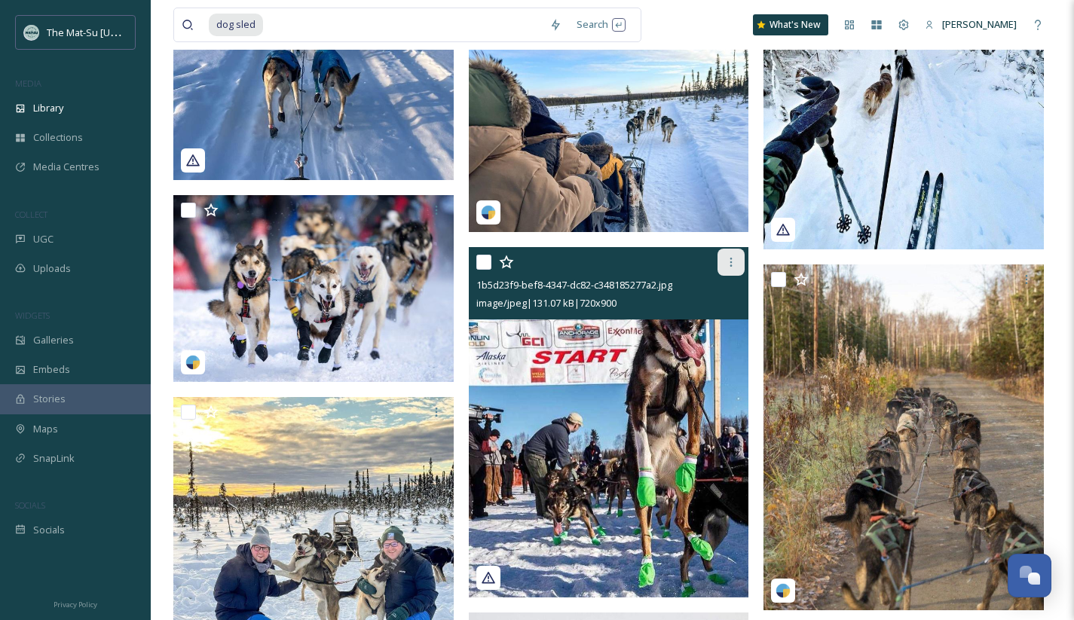
click at [732, 263] on icon at bounding box center [731, 262] width 12 height 12
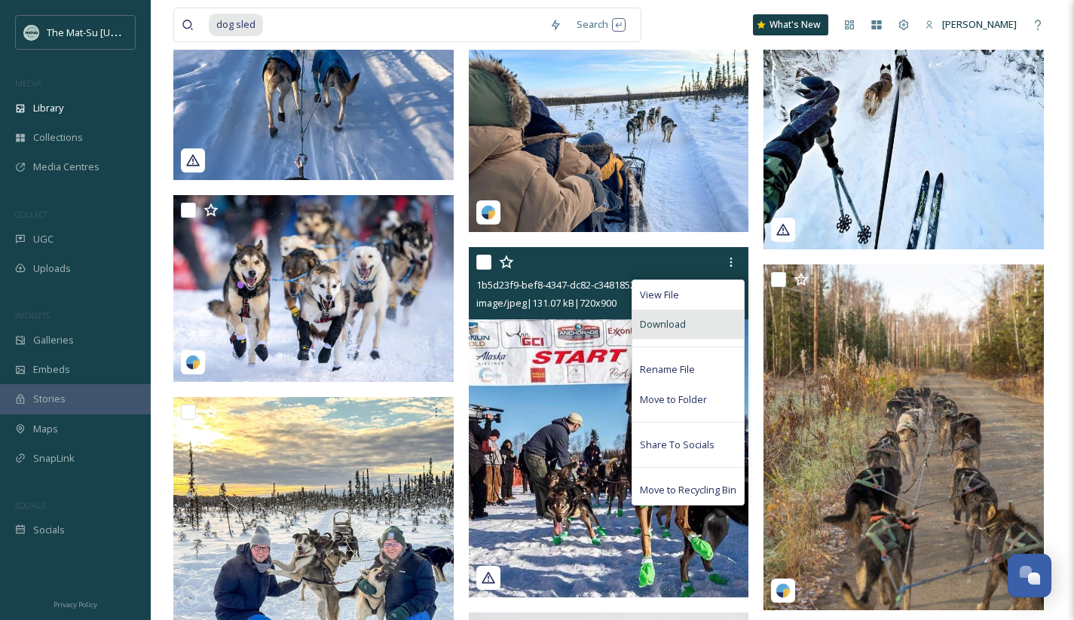
click at [667, 322] on span "Download" at bounding box center [663, 324] width 46 height 14
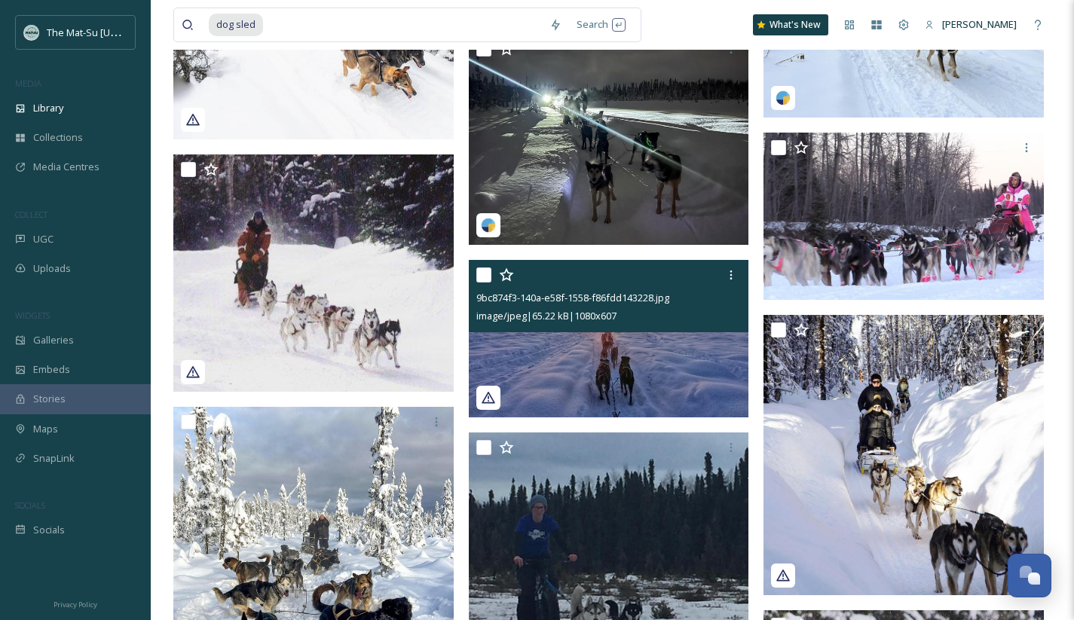
scroll to position [20941, 0]
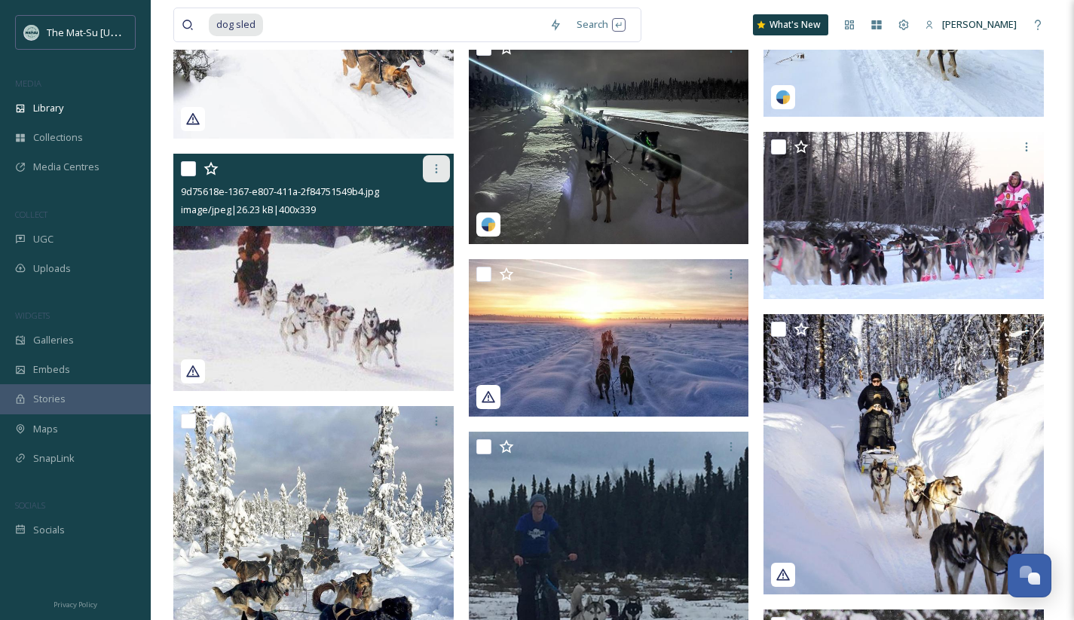
click at [435, 166] on icon at bounding box center [436, 169] width 12 height 12
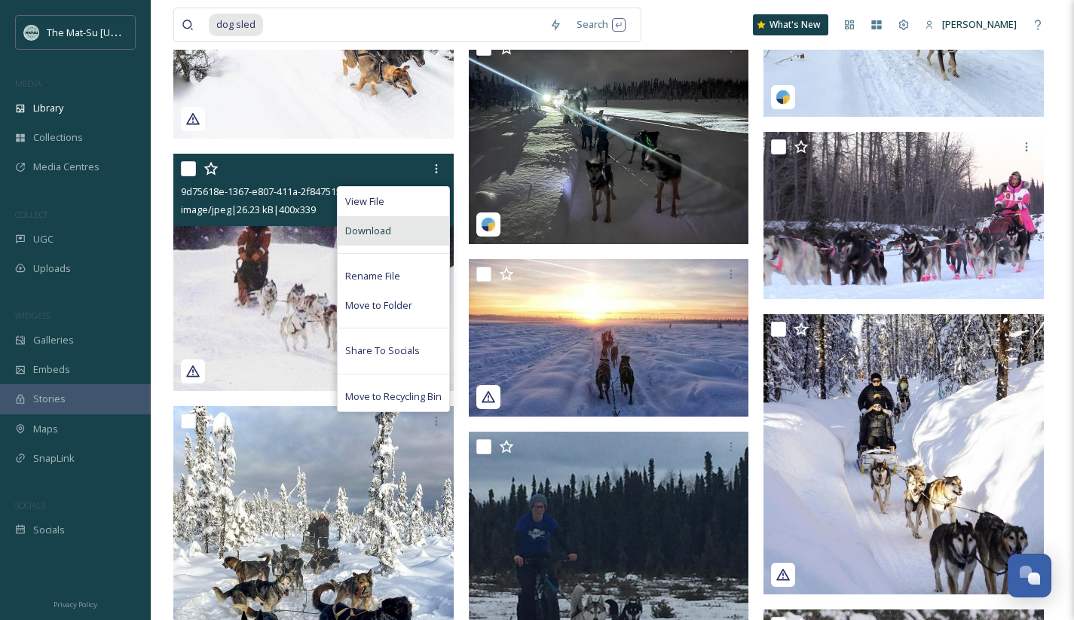
click at [399, 226] on div "Download" at bounding box center [392, 230] width 111 height 29
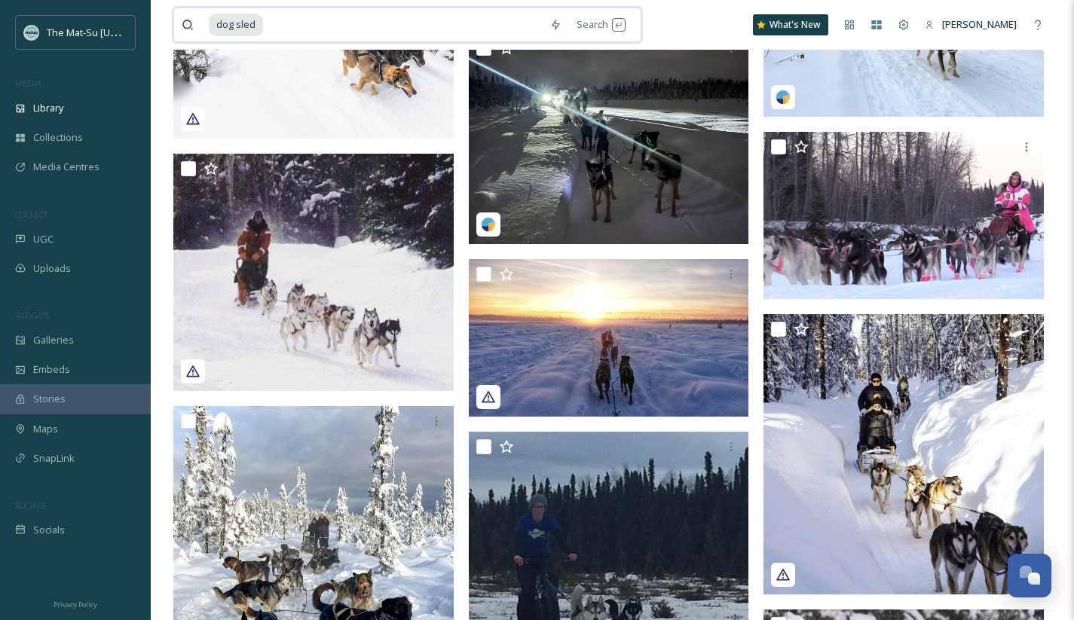
click at [286, 26] on input at bounding box center [402, 24] width 277 height 33
drag, startPoint x: 282, startPoint y: 23, endPoint x: 209, endPoint y: 23, distance: 72.3
click at [209, 23] on div "dog sled" at bounding box center [375, 24] width 333 height 33
type input "d"
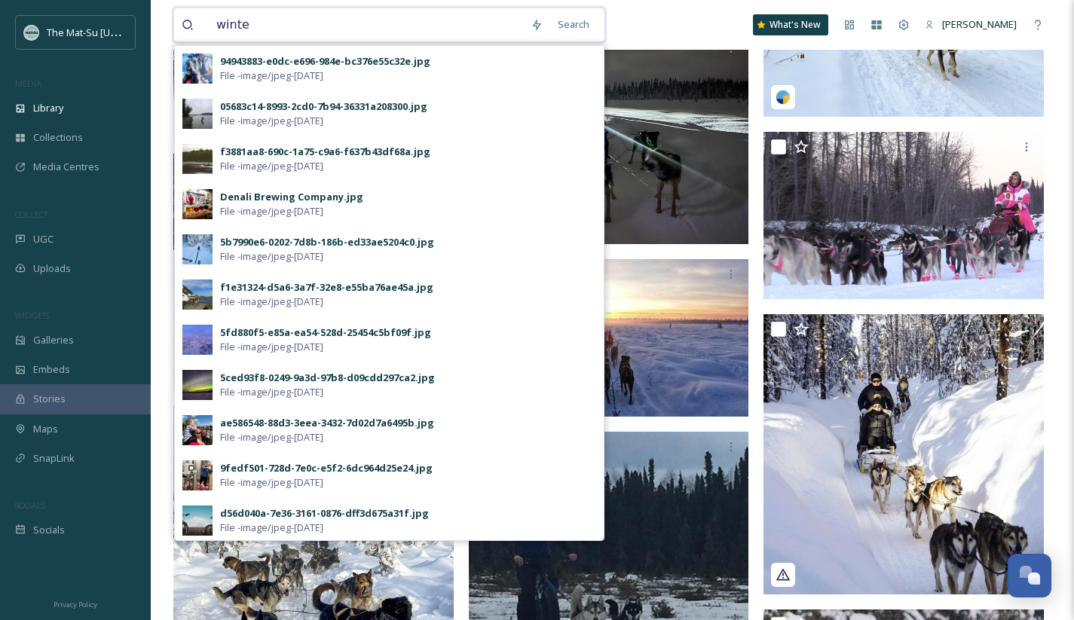
type input "winter"
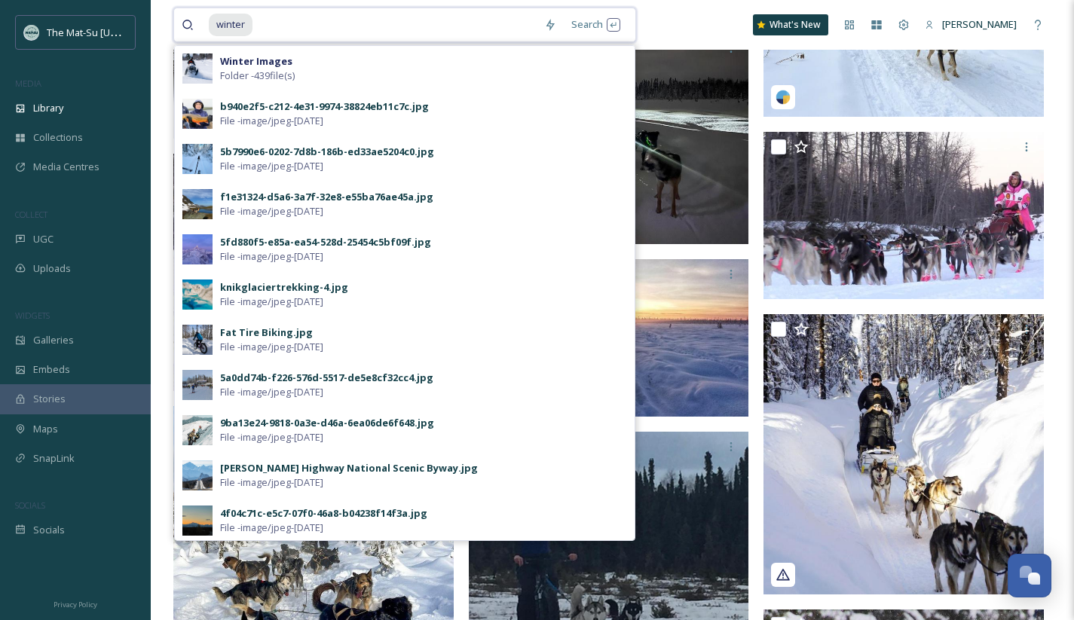
click at [485, 20] on input at bounding box center [395, 24] width 283 height 33
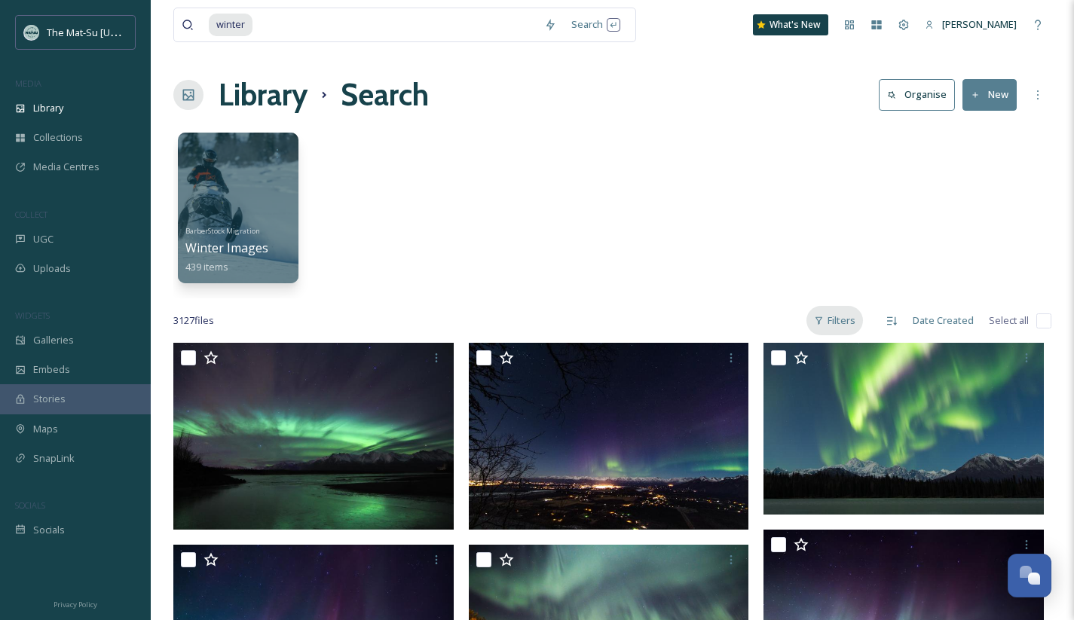
click at [834, 321] on div "Filters" at bounding box center [834, 320] width 57 height 29
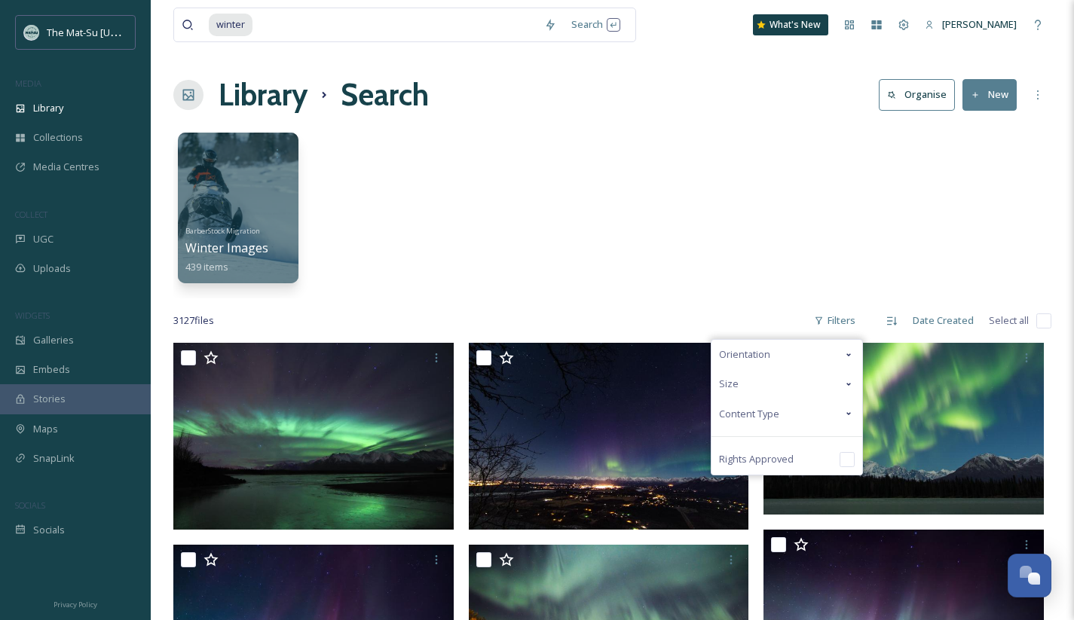
click at [769, 408] on span "Content Type" at bounding box center [749, 414] width 60 height 14
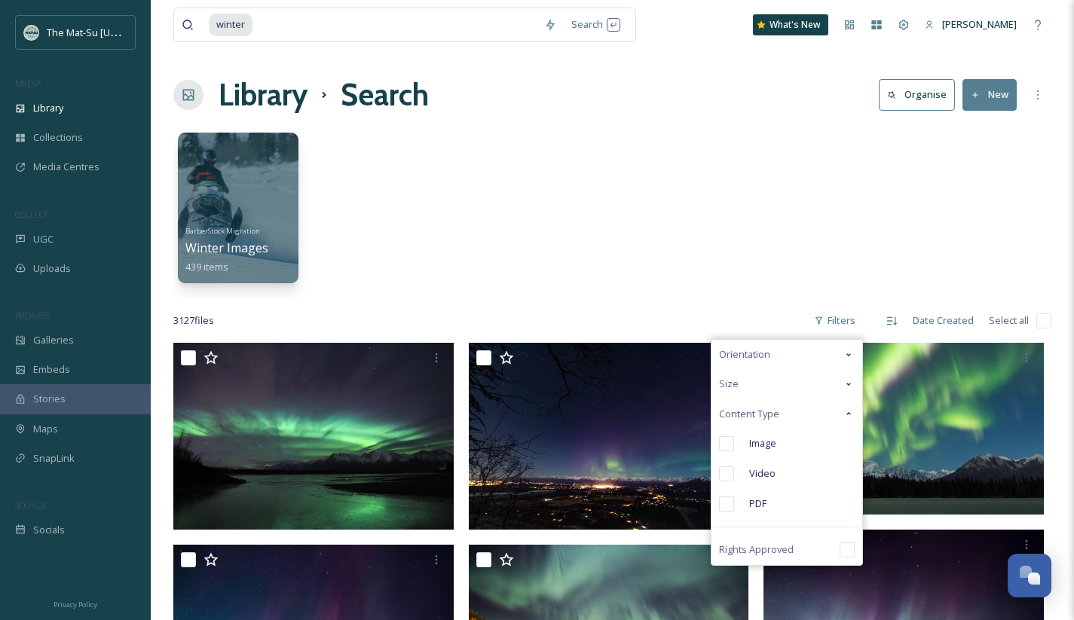
click at [727, 441] on input "checkbox" at bounding box center [726, 443] width 15 height 15
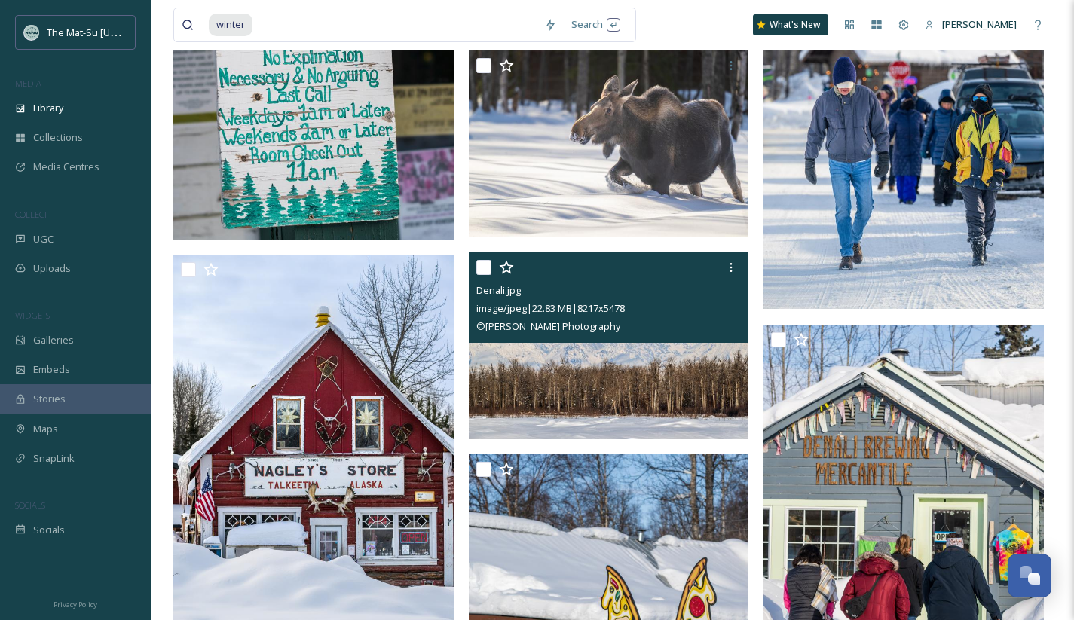
scroll to position [15060, 0]
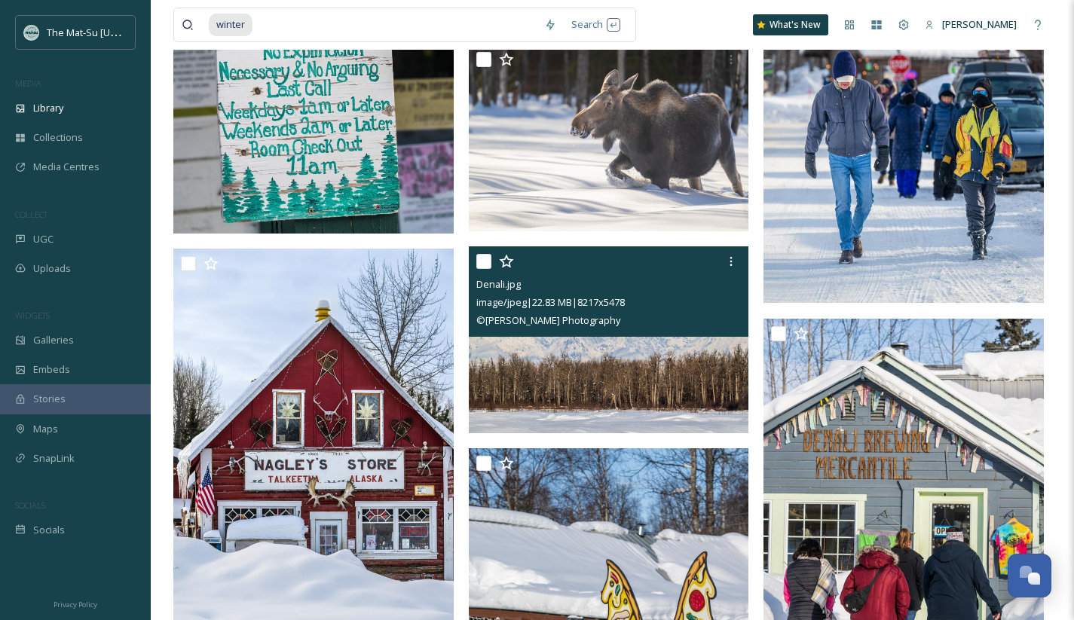
click at [674, 362] on img at bounding box center [609, 339] width 280 height 187
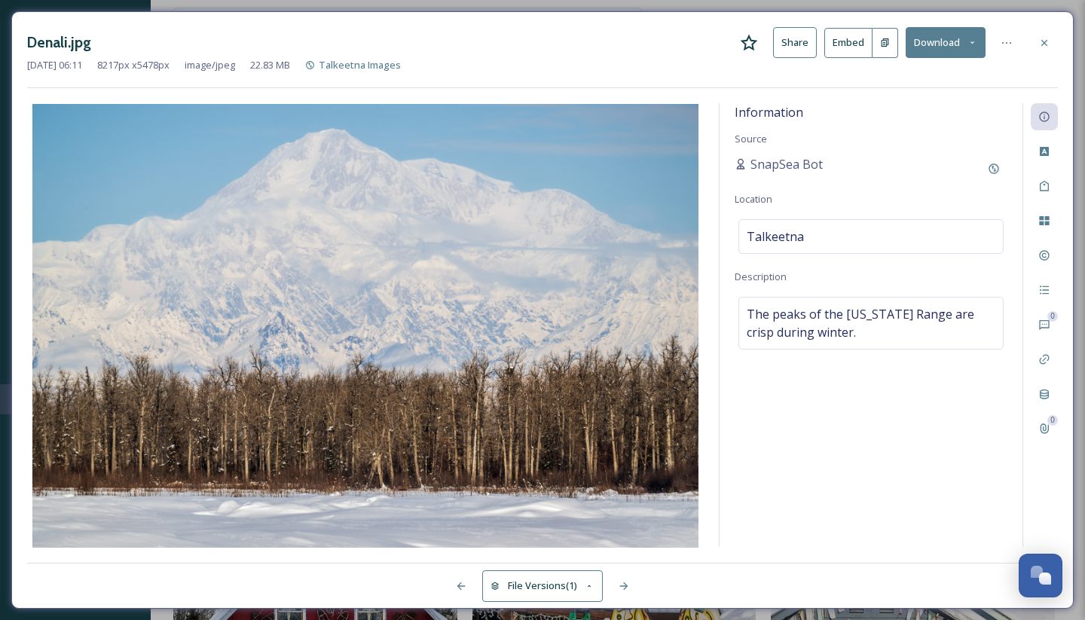
click at [940, 38] on button "Download" at bounding box center [946, 42] width 80 height 31
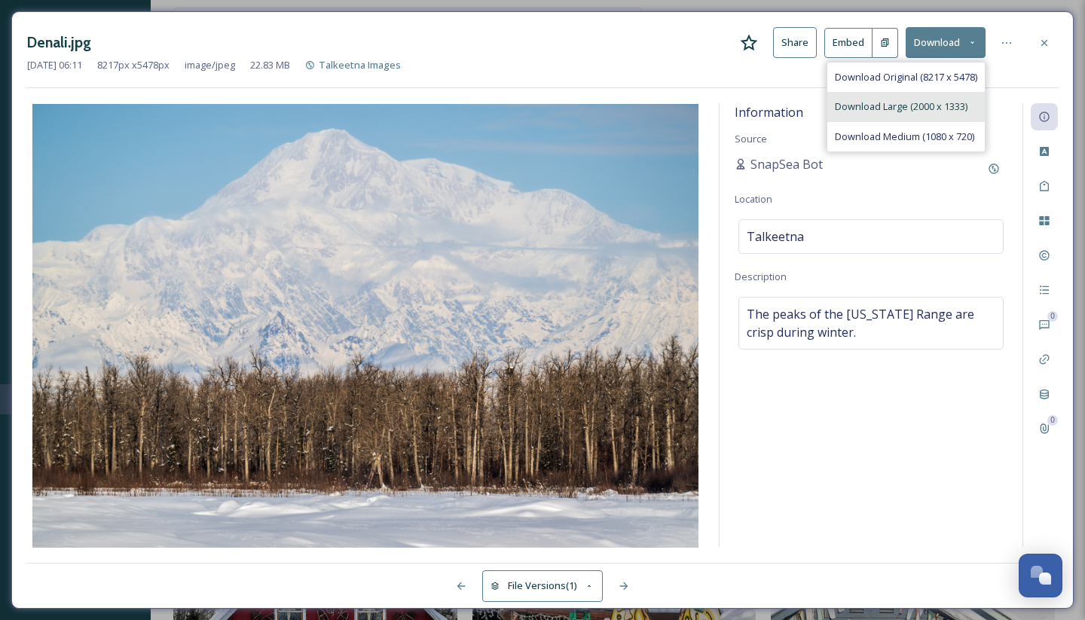
click at [930, 108] on span "Download Large (2000 x 1333)" at bounding box center [901, 106] width 133 height 14
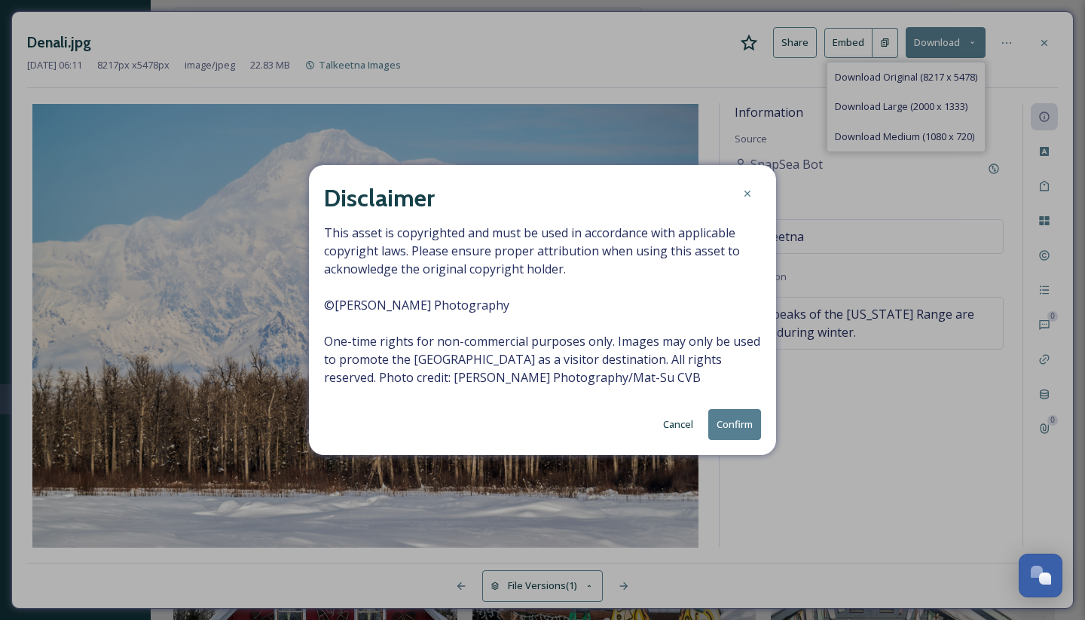
click at [734, 424] on button "Confirm" at bounding box center [734, 424] width 53 height 31
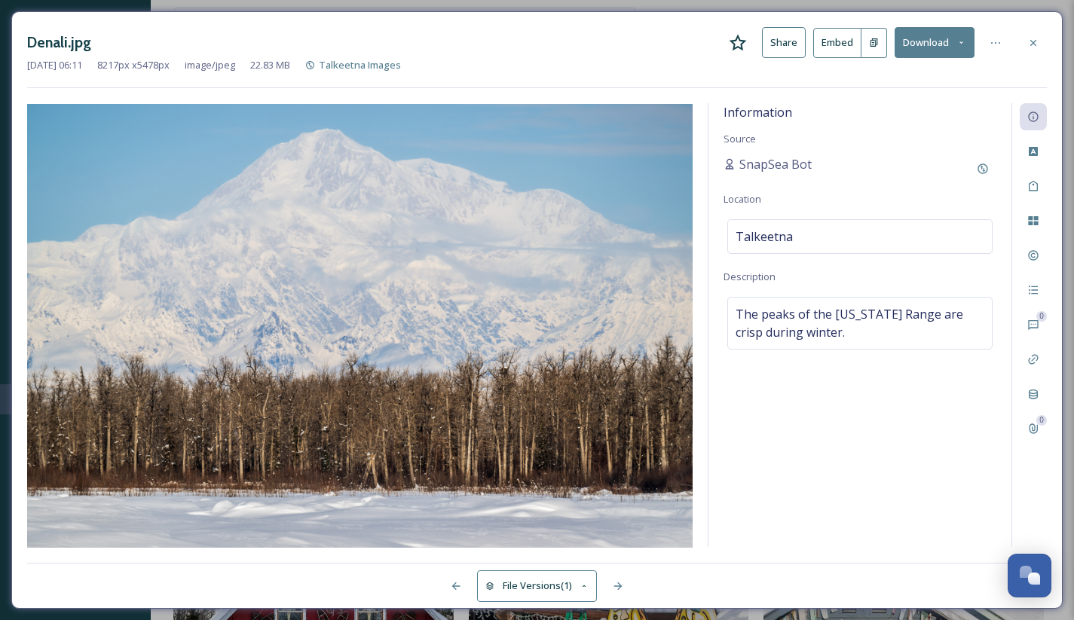
click at [1038, 42] on icon at bounding box center [1033, 43] width 12 height 12
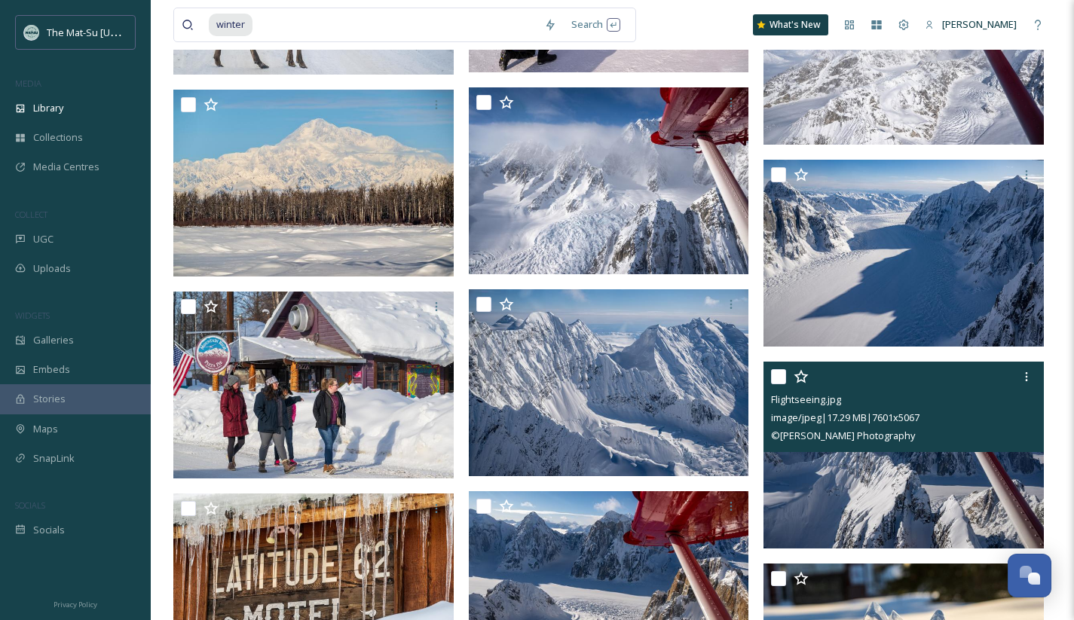
scroll to position [16256, 0]
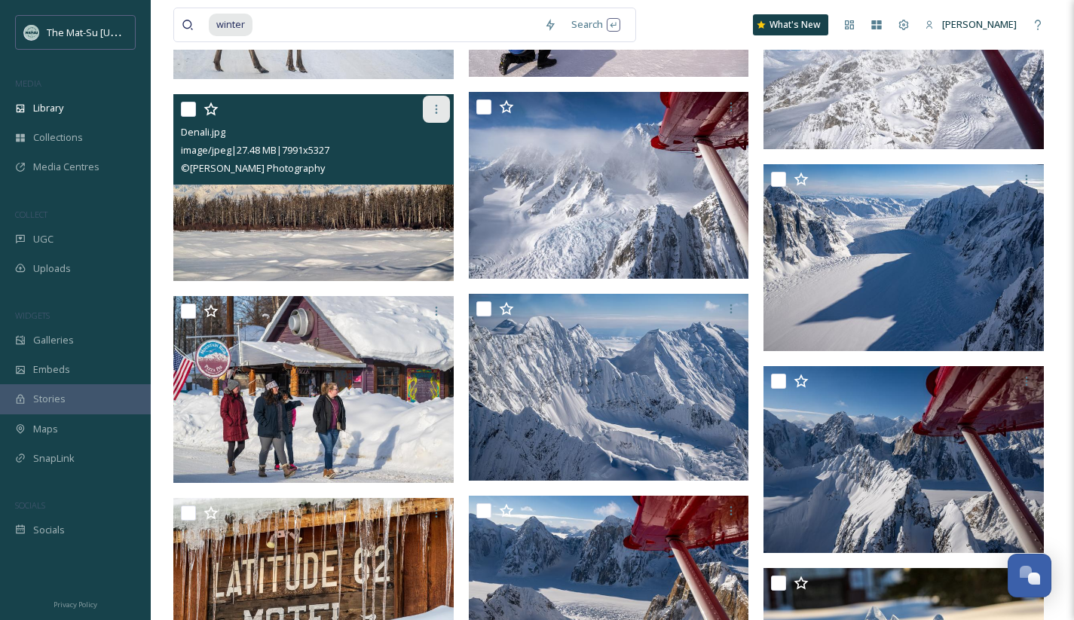
click at [438, 109] on icon at bounding box center [436, 109] width 12 height 12
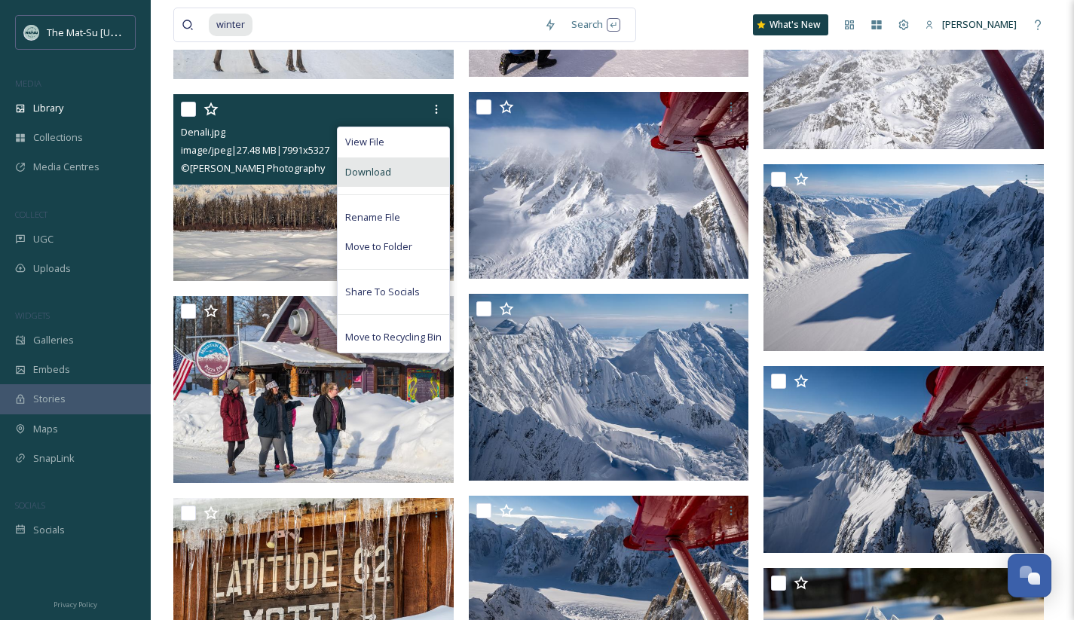
click at [392, 168] on div "Download" at bounding box center [392, 171] width 111 height 29
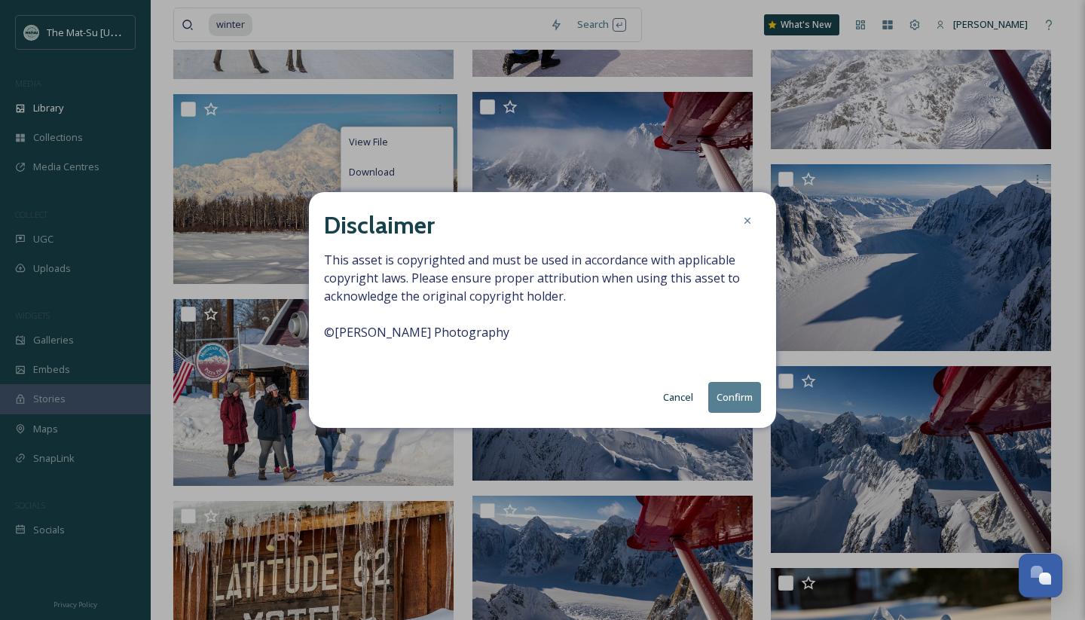
click at [738, 399] on button "Confirm" at bounding box center [734, 397] width 53 height 31
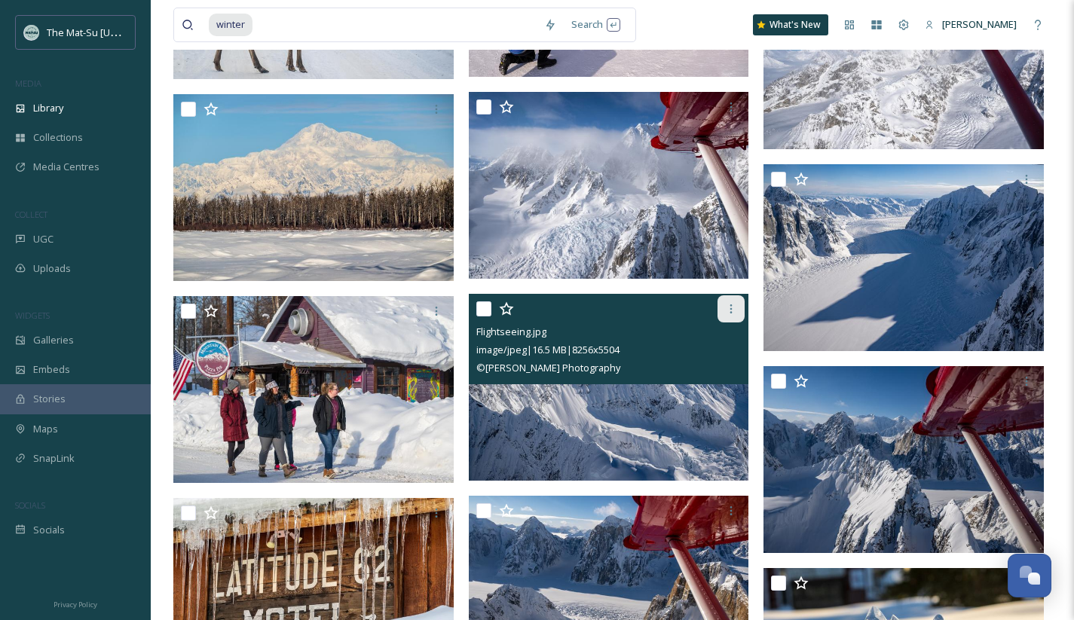
click at [736, 307] on icon at bounding box center [731, 309] width 12 height 12
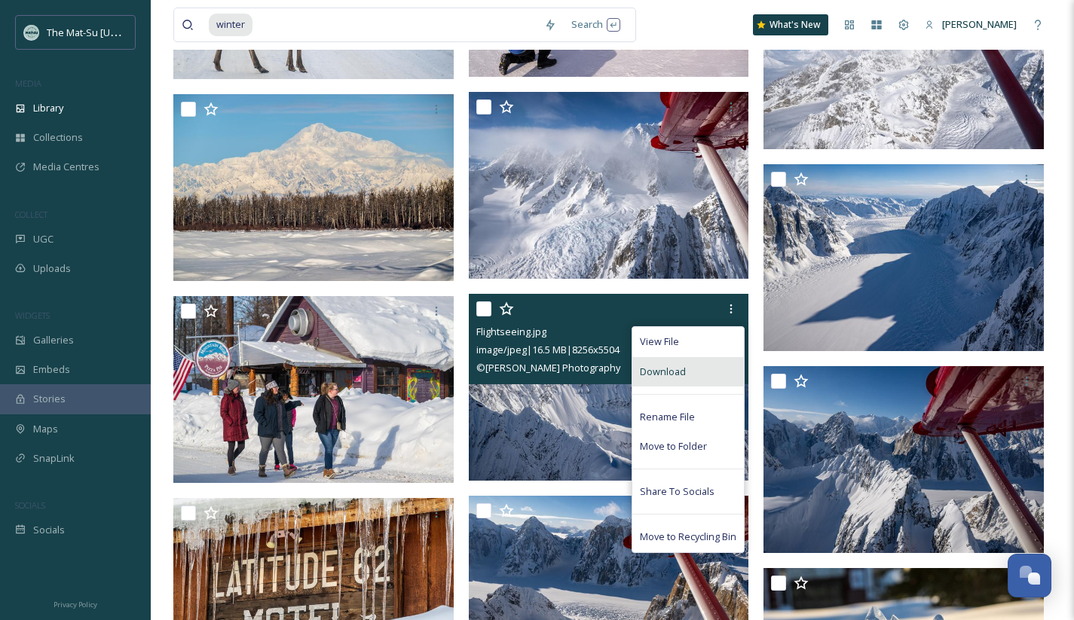
click at [682, 369] on span "Download" at bounding box center [663, 372] width 46 height 14
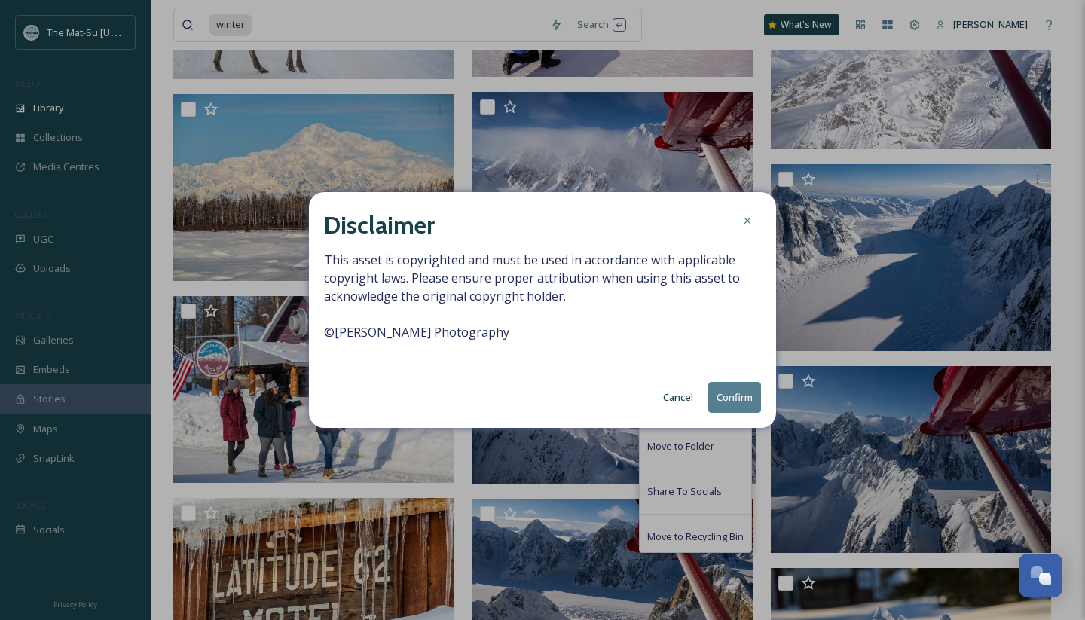
click at [735, 400] on button "Confirm" at bounding box center [734, 397] width 53 height 31
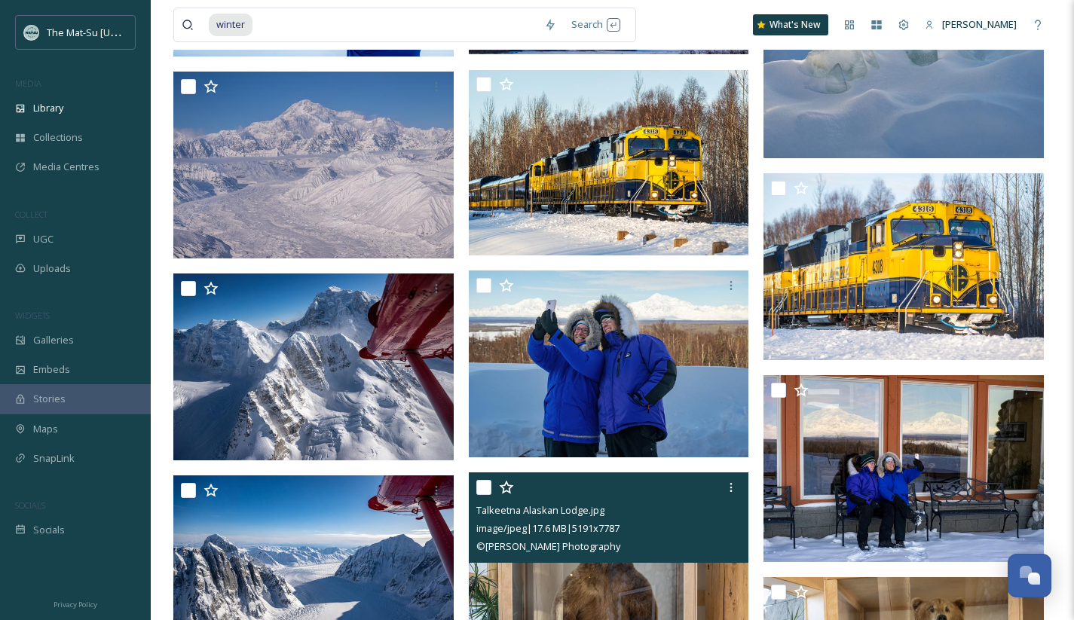
scroll to position [17081, 0]
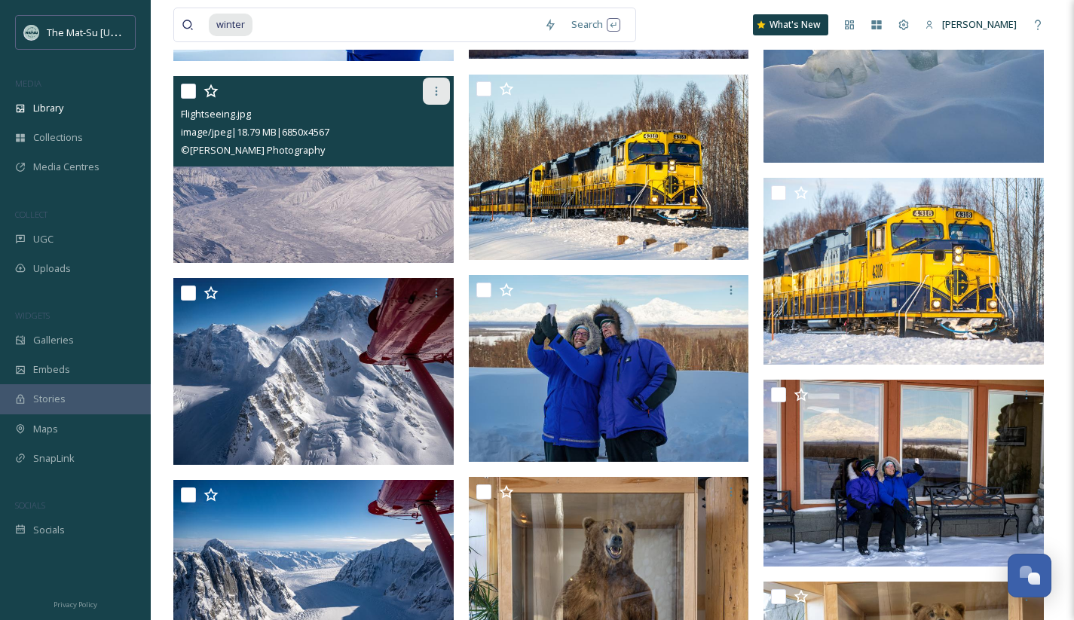
click at [437, 87] on icon at bounding box center [436, 91] width 12 height 12
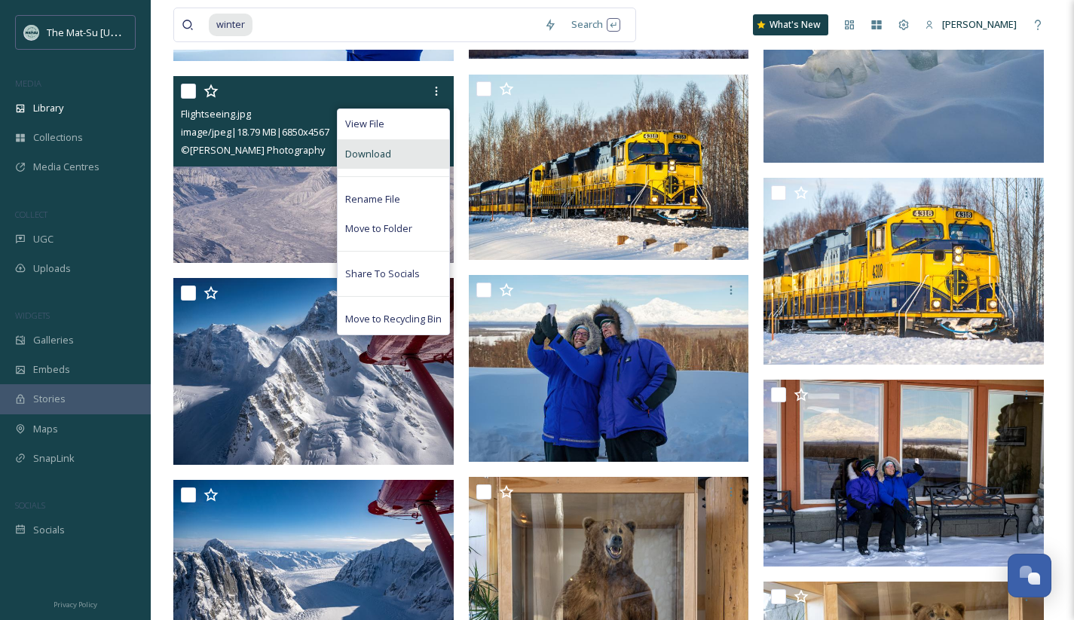
click at [393, 151] on div "Download" at bounding box center [392, 153] width 111 height 29
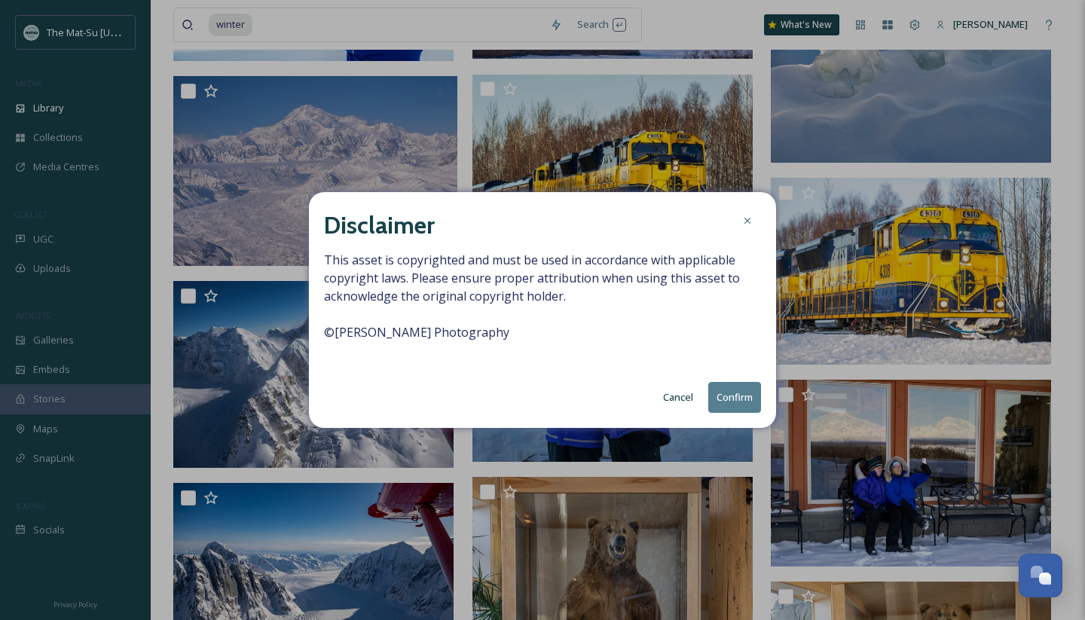
drag, startPoint x: 725, startPoint y: 401, endPoint x: 711, endPoint y: 417, distance: 21.3
click at [725, 401] on button "Confirm" at bounding box center [734, 397] width 53 height 31
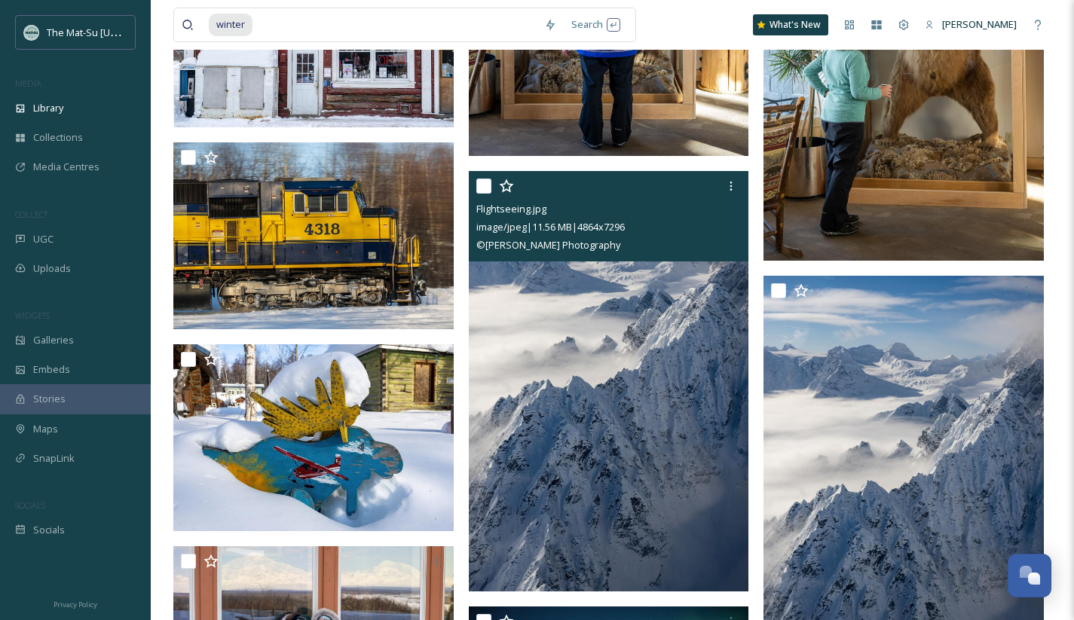
scroll to position [17808, 0]
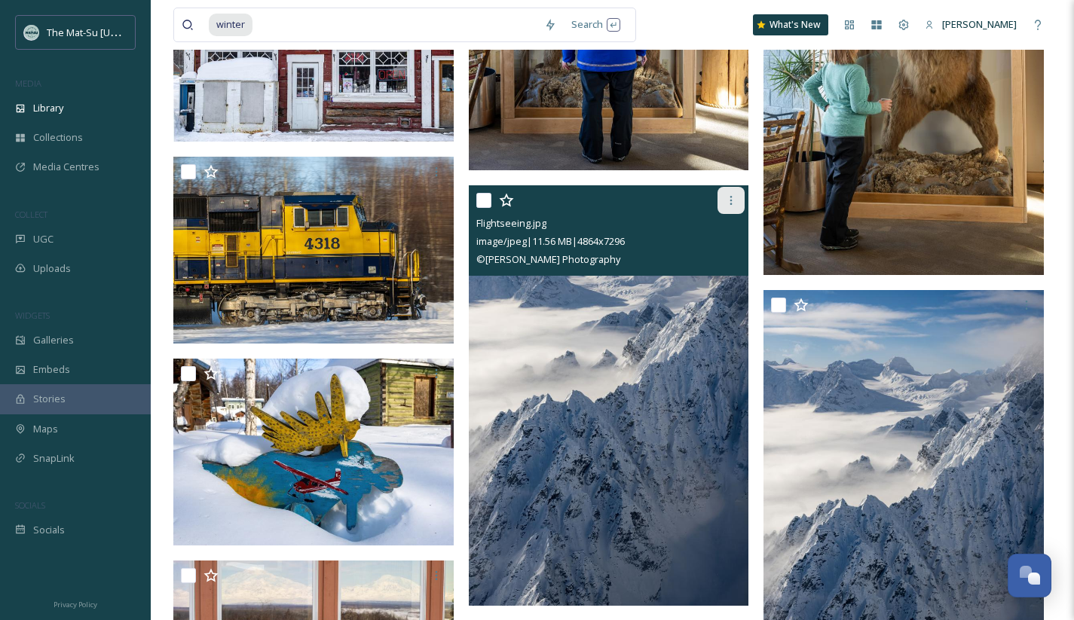
click at [733, 197] on icon at bounding box center [731, 200] width 12 height 12
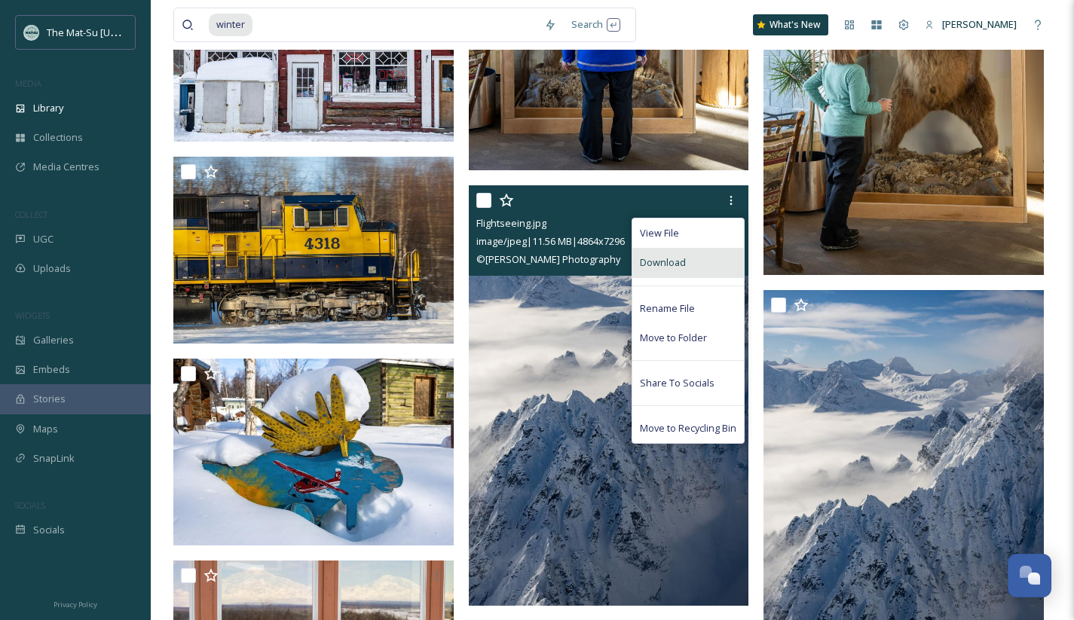
click at [719, 260] on div "Download" at bounding box center [687, 262] width 111 height 29
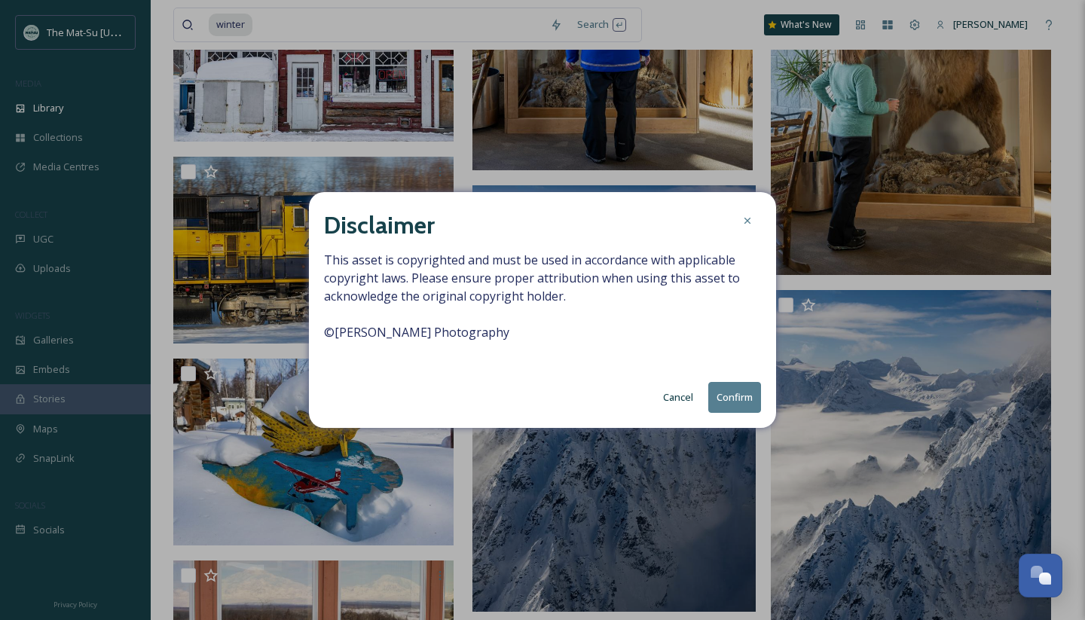
click at [738, 396] on button "Confirm" at bounding box center [734, 397] width 53 height 31
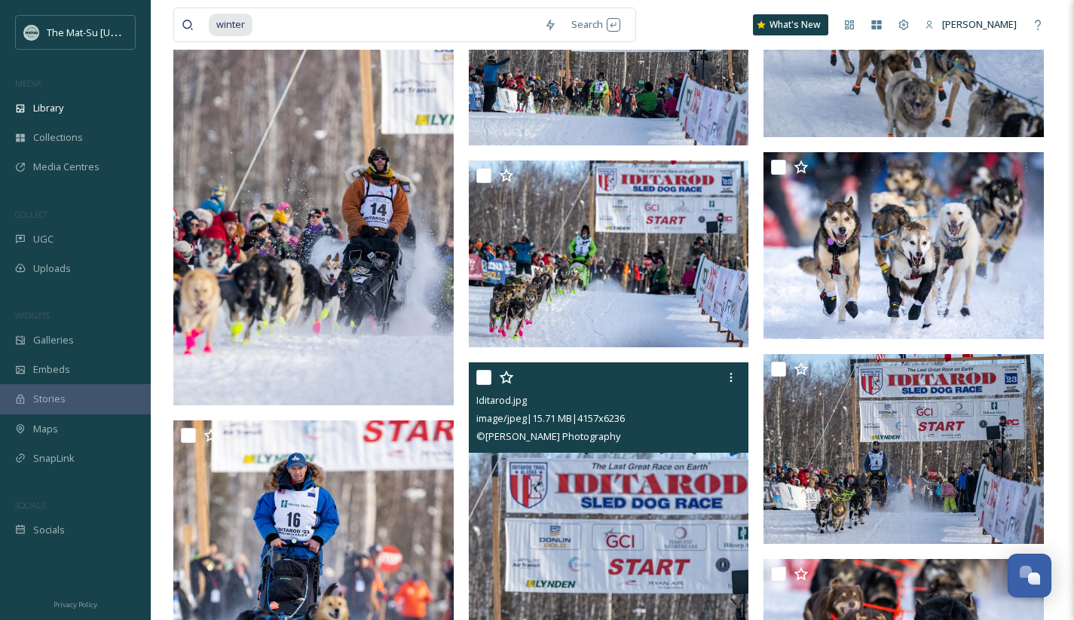
scroll to position [30827, 0]
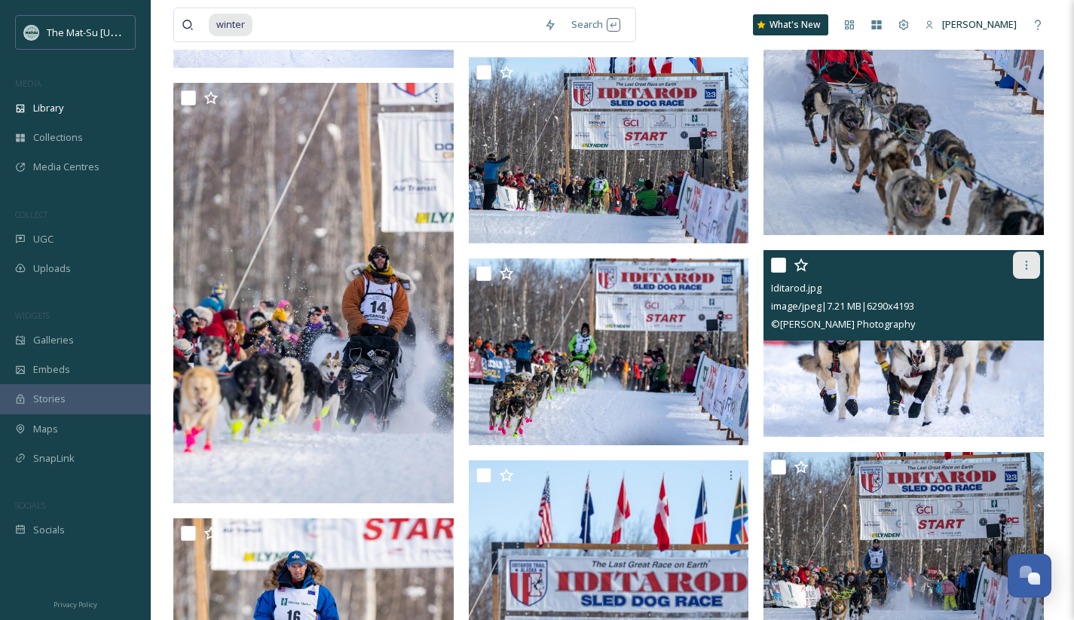
click at [1024, 258] on div at bounding box center [1025, 265] width 27 height 27
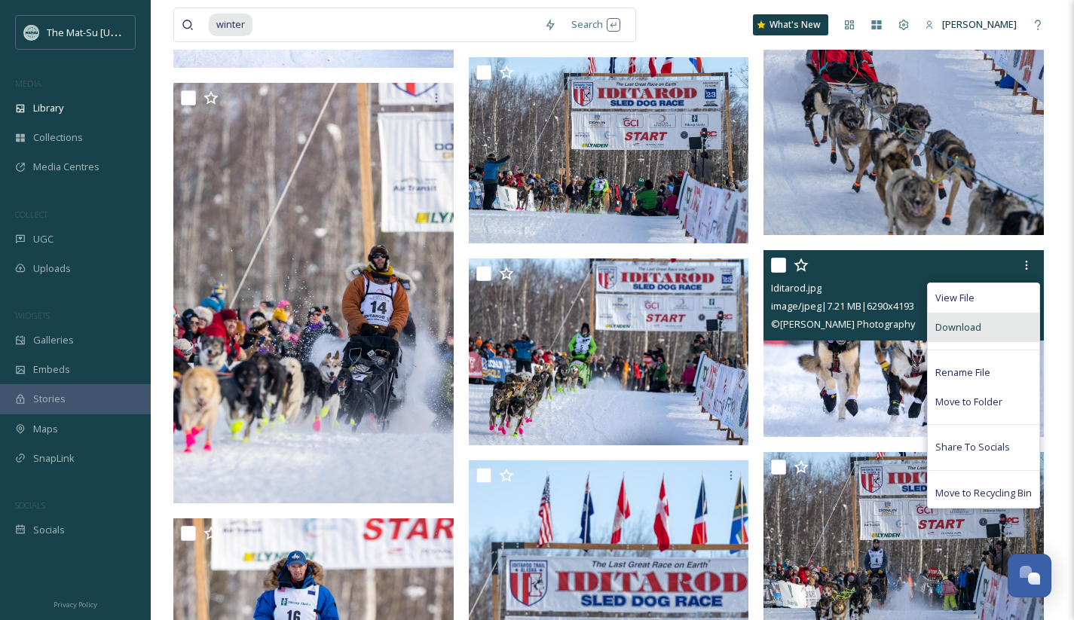
click at [962, 330] on span "Download" at bounding box center [958, 327] width 46 height 14
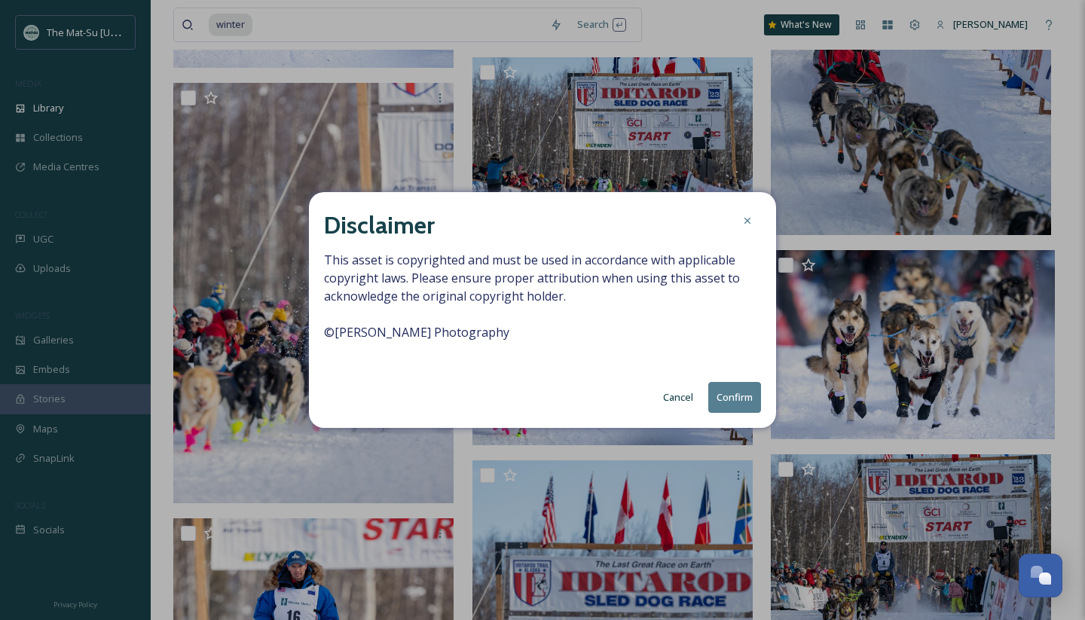
click at [744, 401] on button "Confirm" at bounding box center [734, 397] width 53 height 31
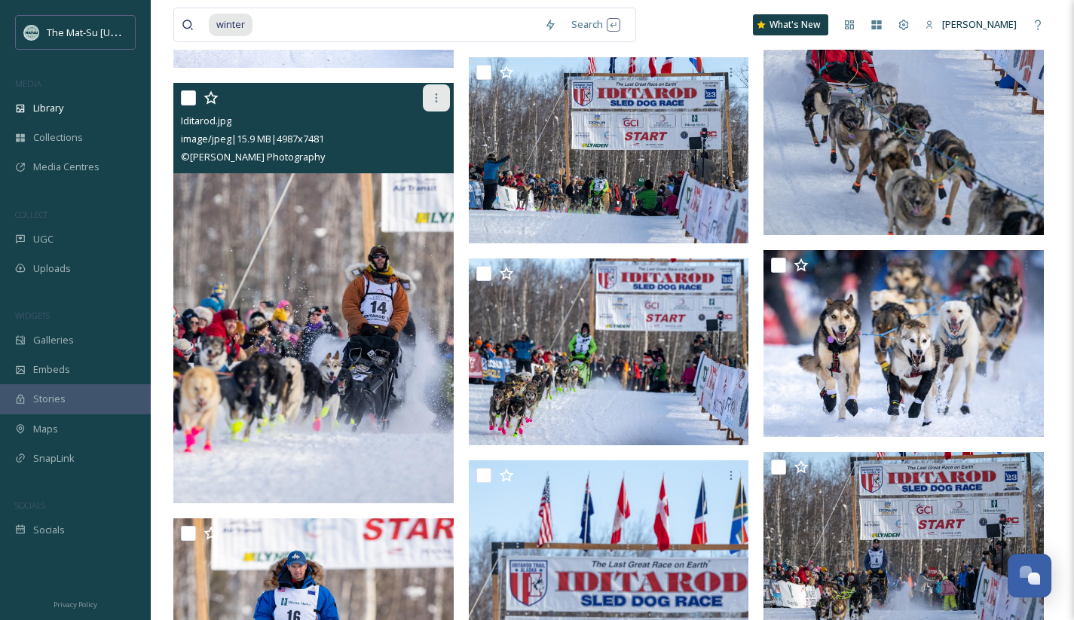
click at [436, 94] on icon at bounding box center [436, 98] width 12 height 12
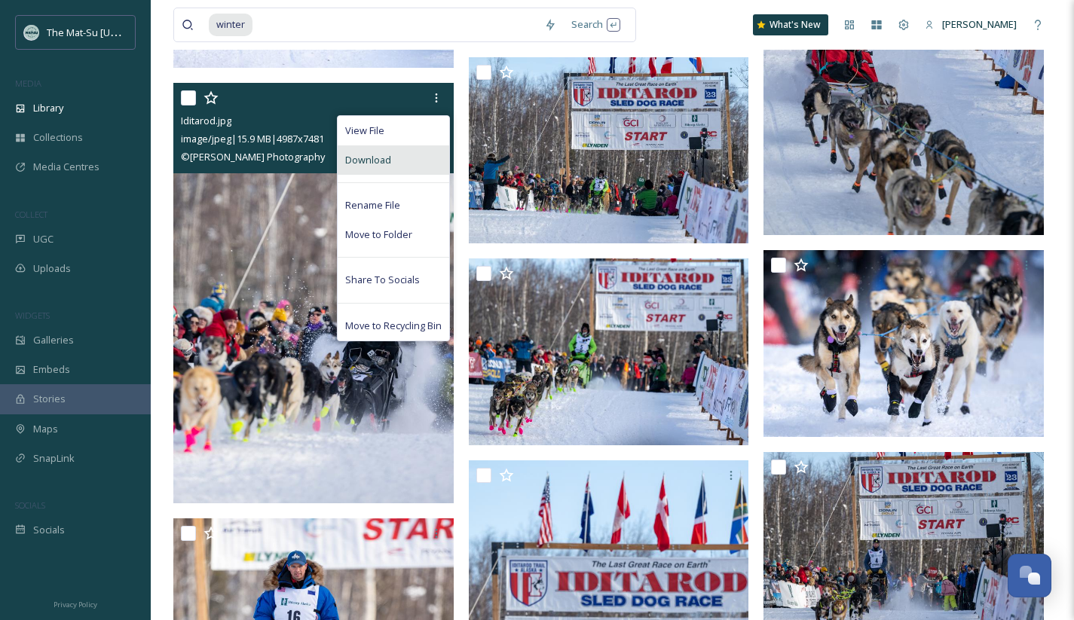
click at [376, 157] on span "Download" at bounding box center [368, 160] width 46 height 14
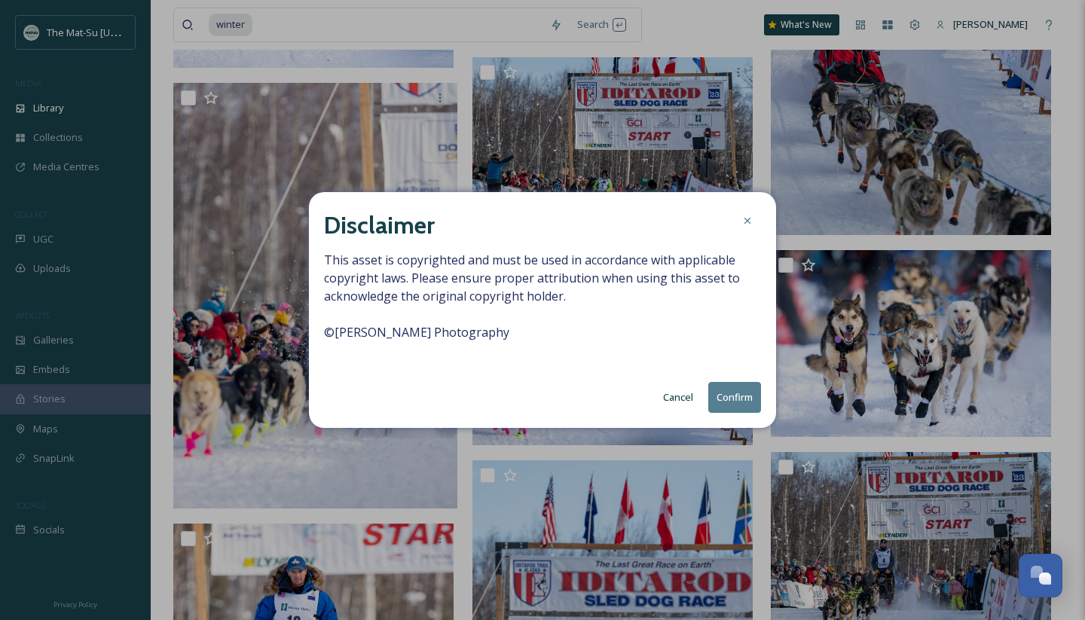
click at [734, 392] on button "Confirm" at bounding box center [734, 397] width 53 height 31
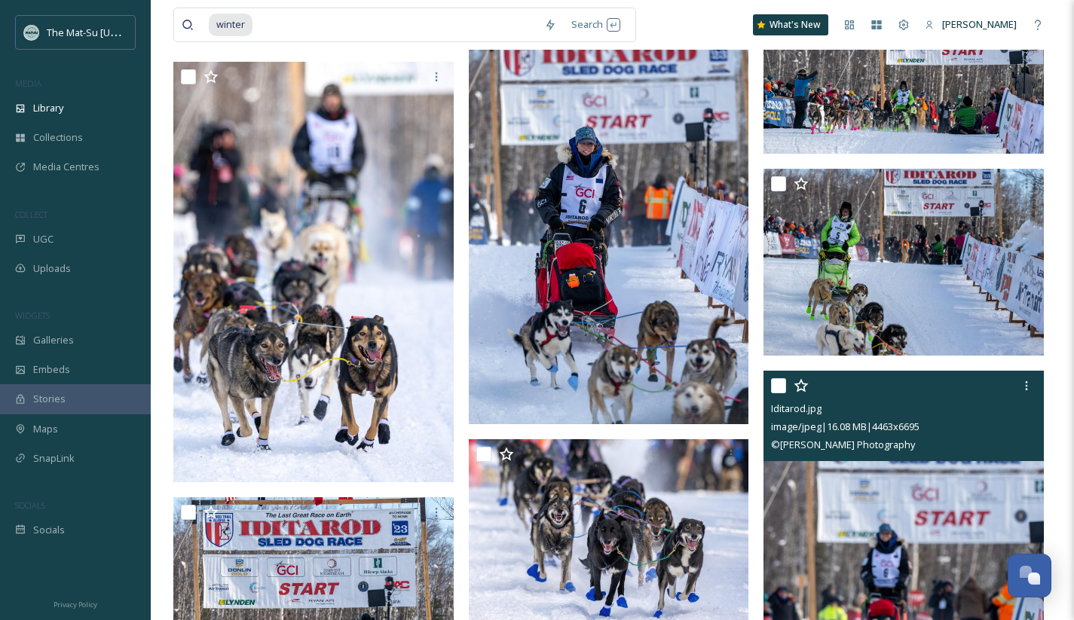
scroll to position [31728, 0]
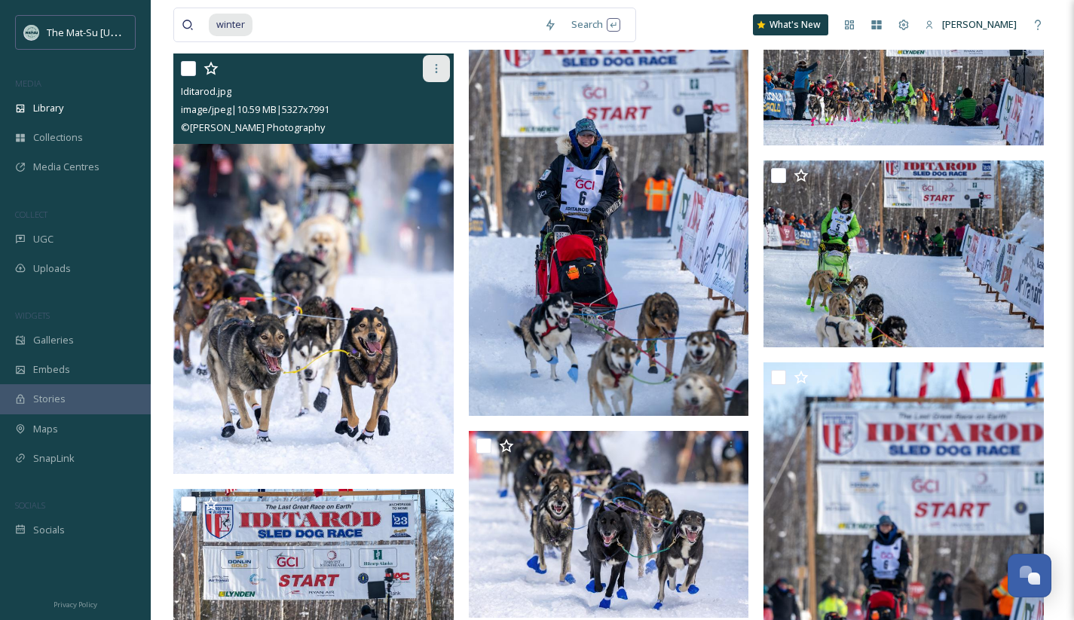
click at [435, 68] on icon at bounding box center [436, 68] width 2 height 9
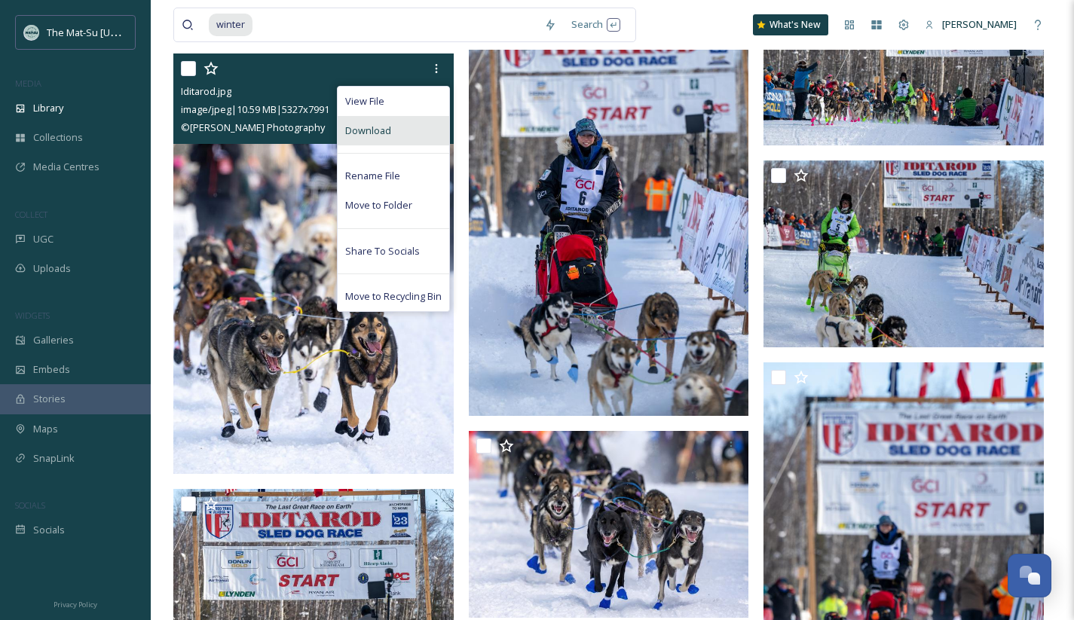
click at [389, 130] on span "Download" at bounding box center [368, 131] width 46 height 14
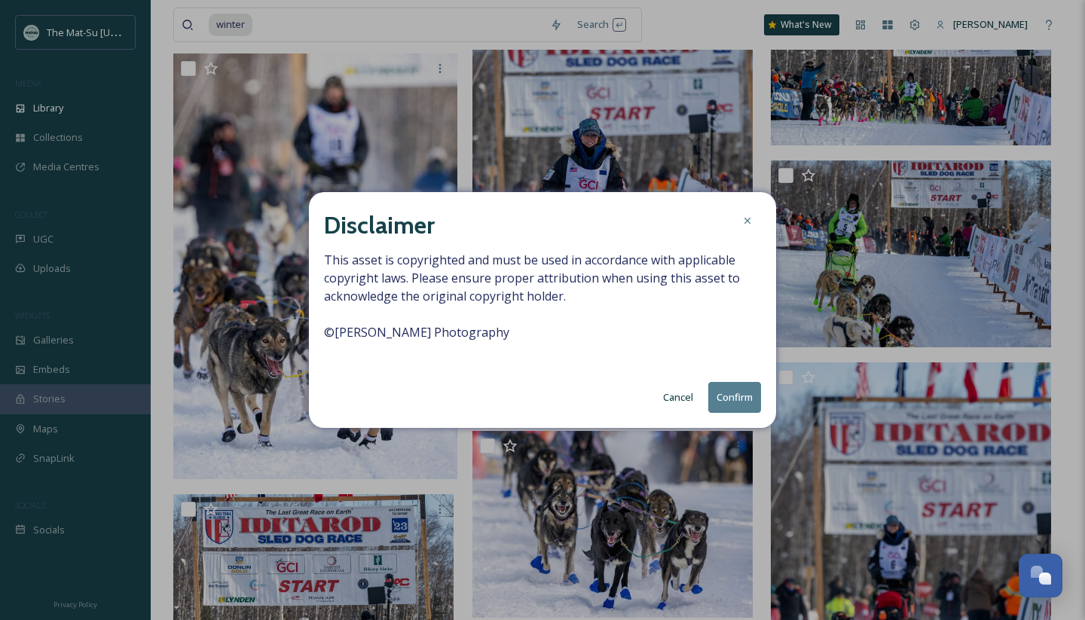
click at [731, 396] on button "Confirm" at bounding box center [734, 397] width 53 height 31
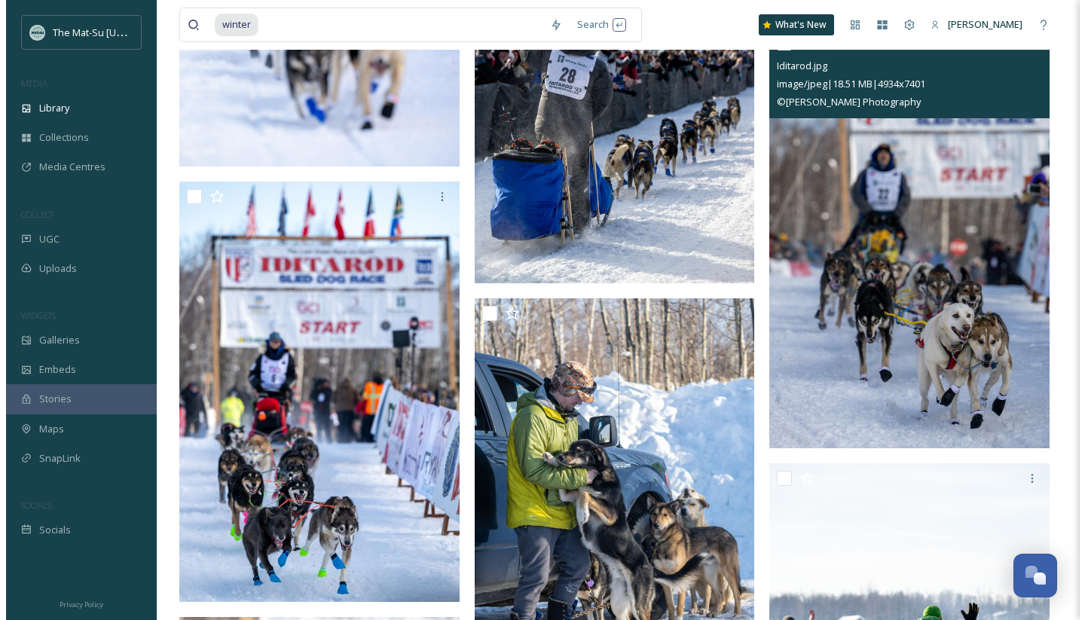
scroll to position [33338, 0]
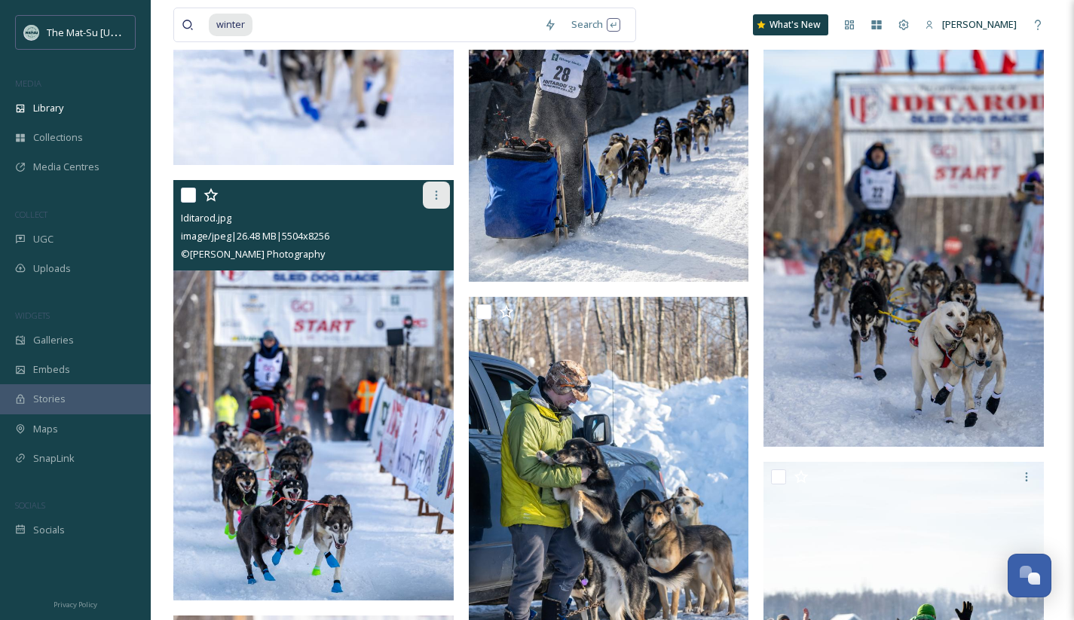
click at [437, 192] on icon at bounding box center [436, 195] width 12 height 12
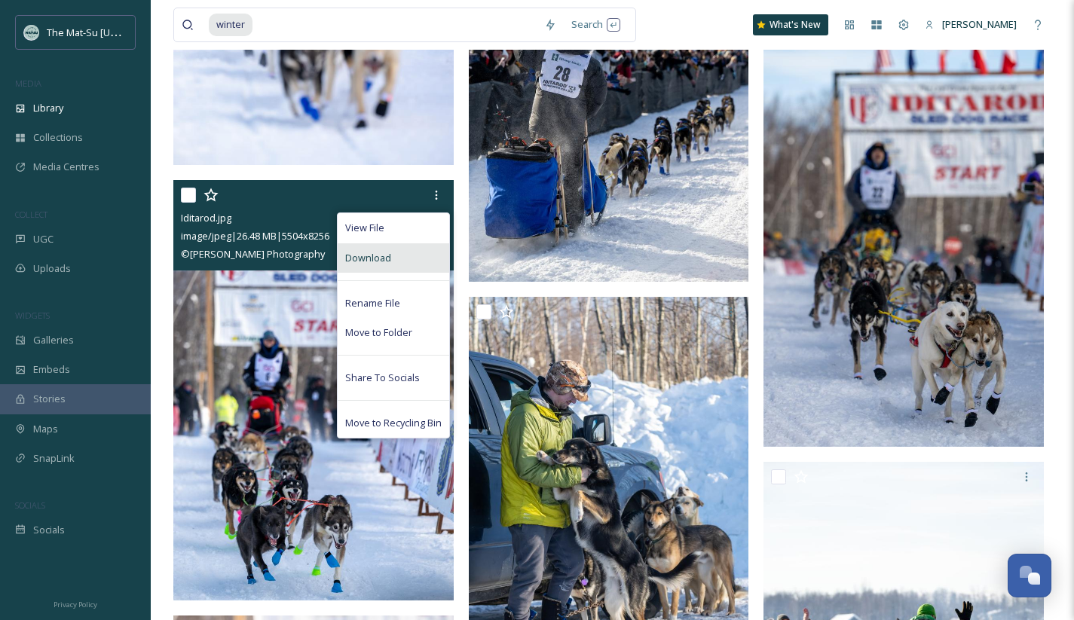
click at [386, 255] on span "Download" at bounding box center [368, 258] width 46 height 14
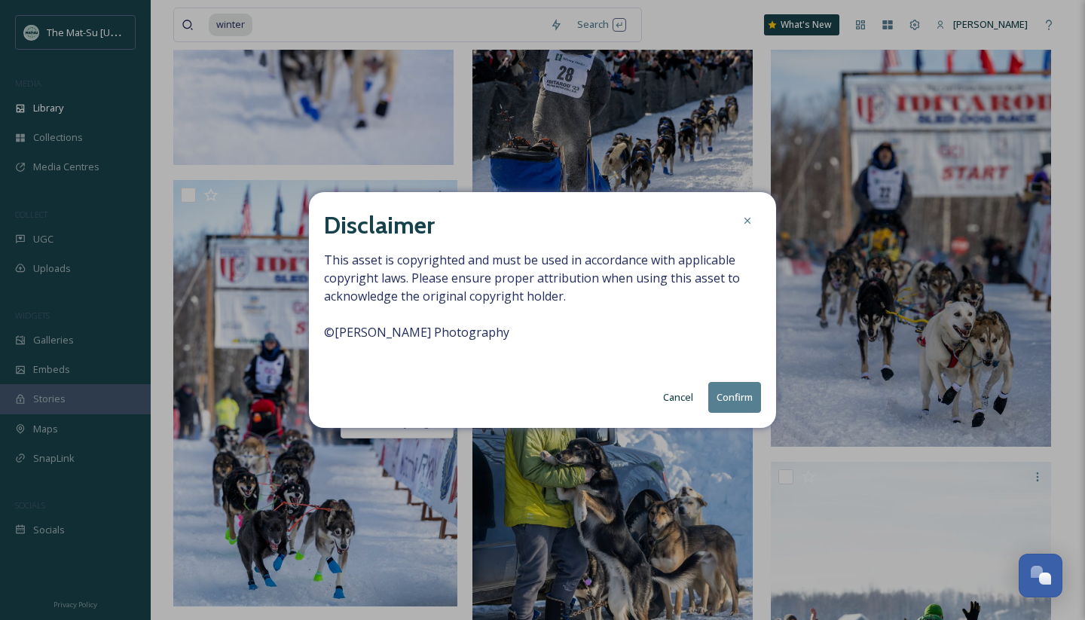
click at [737, 396] on button "Confirm" at bounding box center [734, 397] width 53 height 31
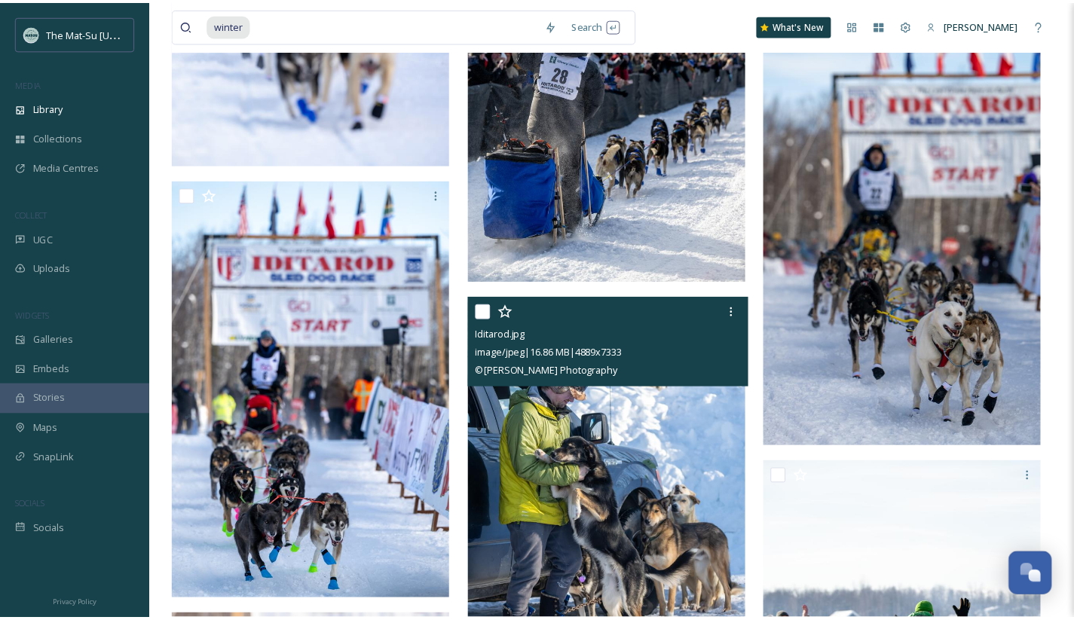
scroll to position [33339, 0]
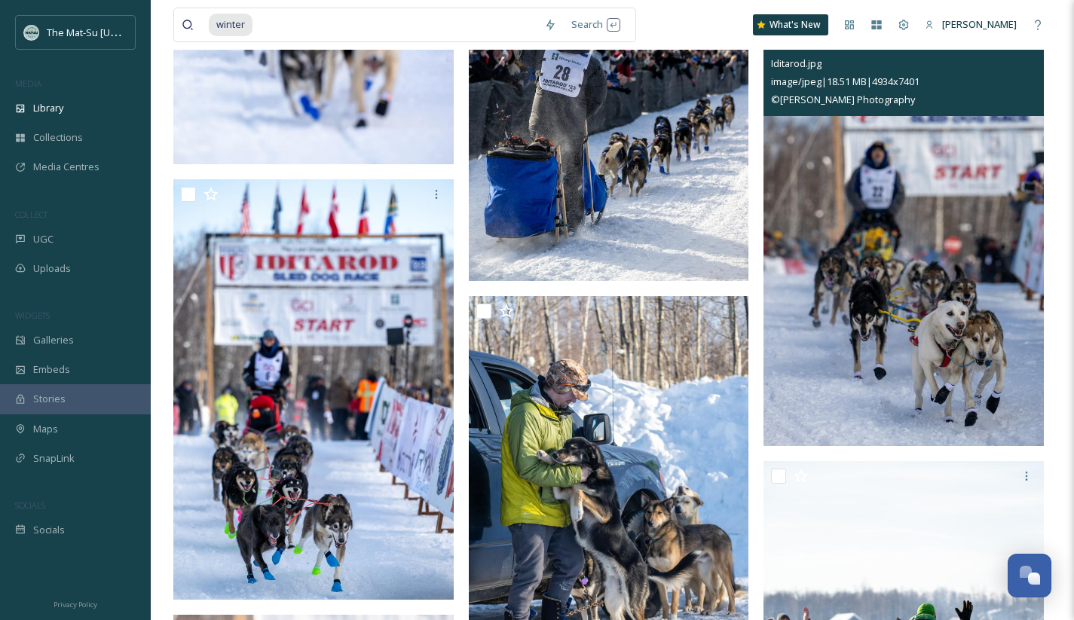
click at [1029, 65] on div "Iditarod.jpg" at bounding box center [905, 63] width 269 height 18
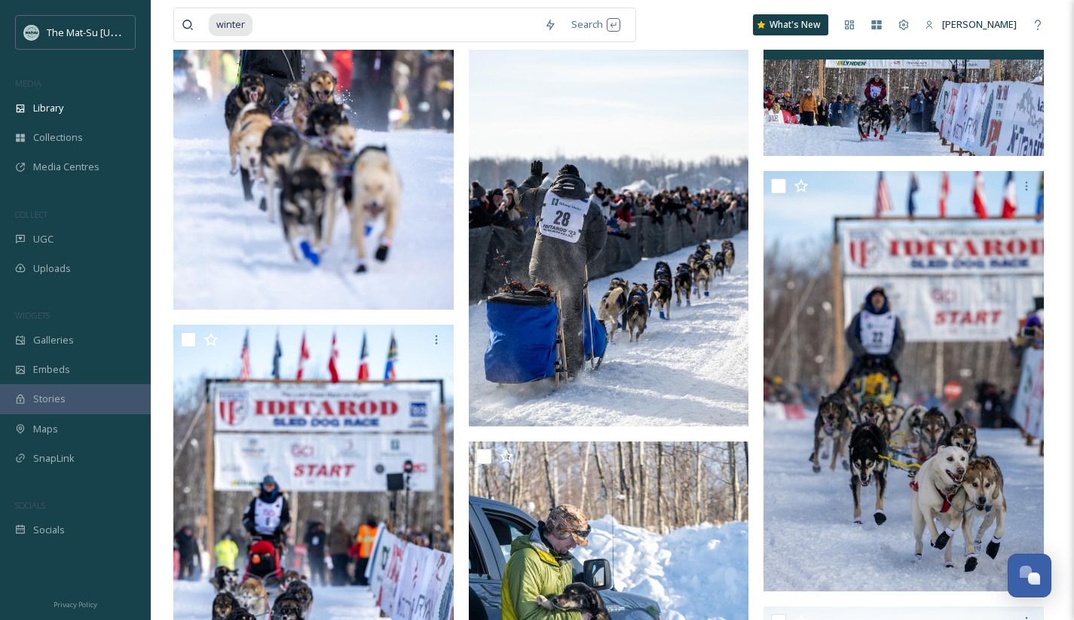
scroll to position [33185, 0]
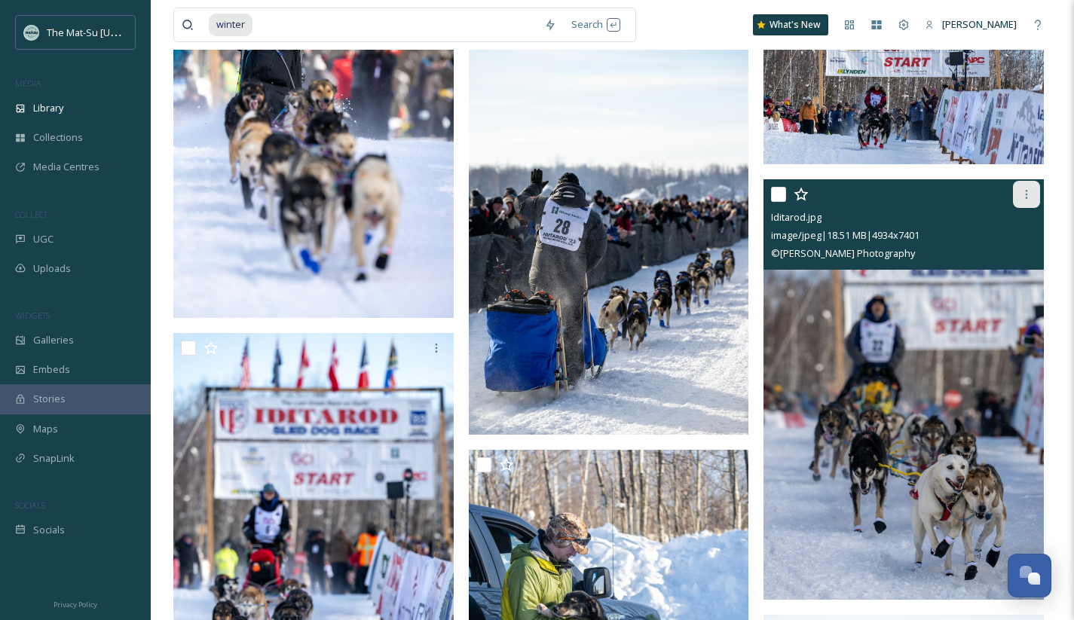
click at [1025, 202] on div at bounding box center [1025, 194] width 27 height 27
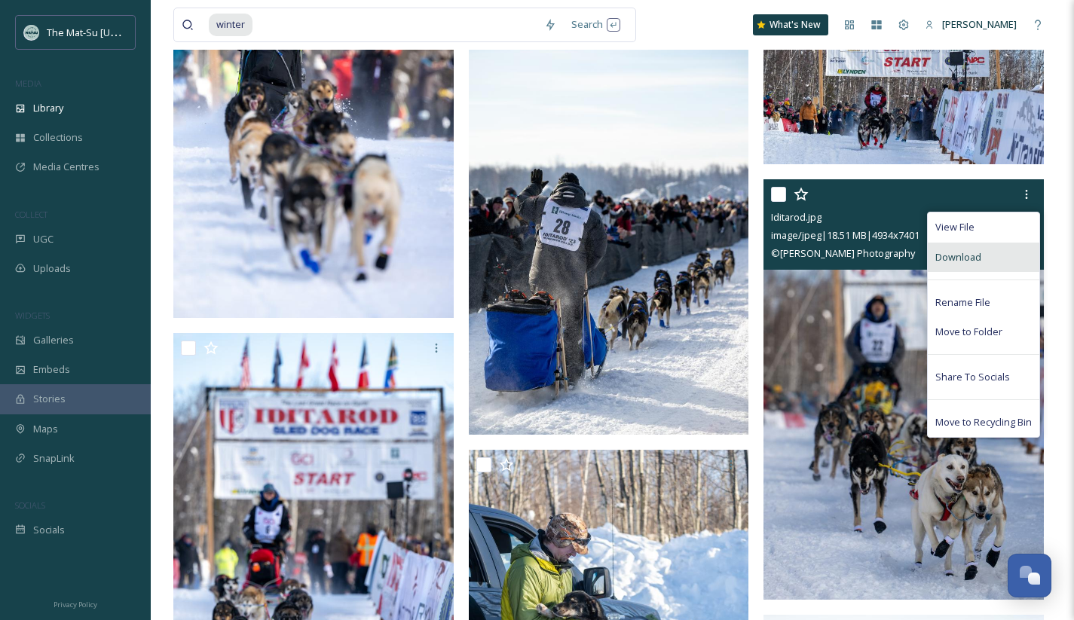
click at [955, 255] on span "Download" at bounding box center [958, 257] width 46 height 14
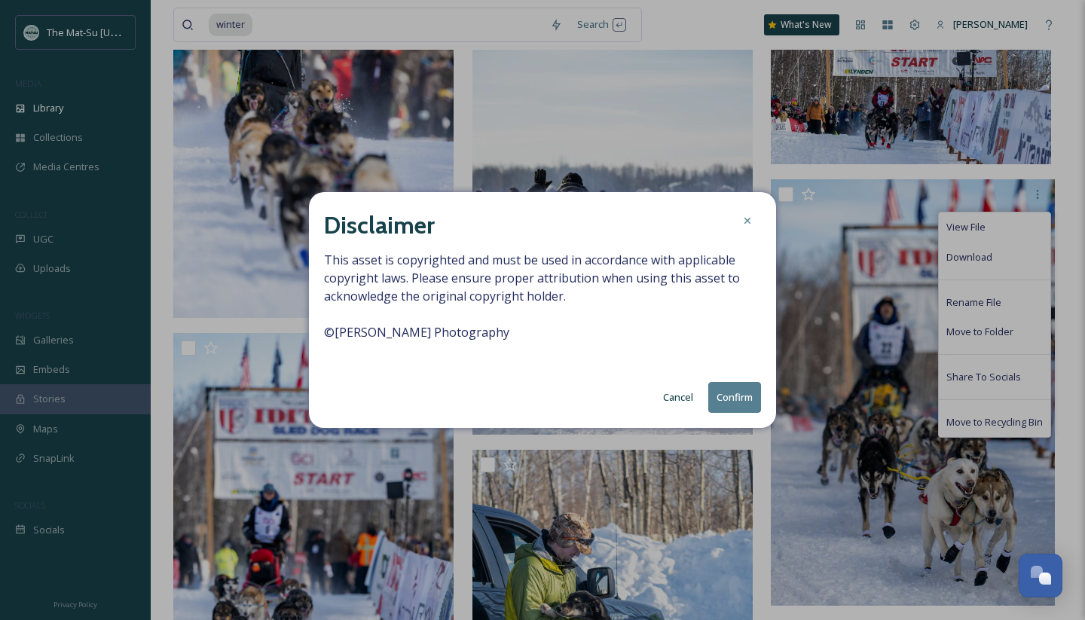
click at [741, 397] on button "Confirm" at bounding box center [734, 397] width 53 height 31
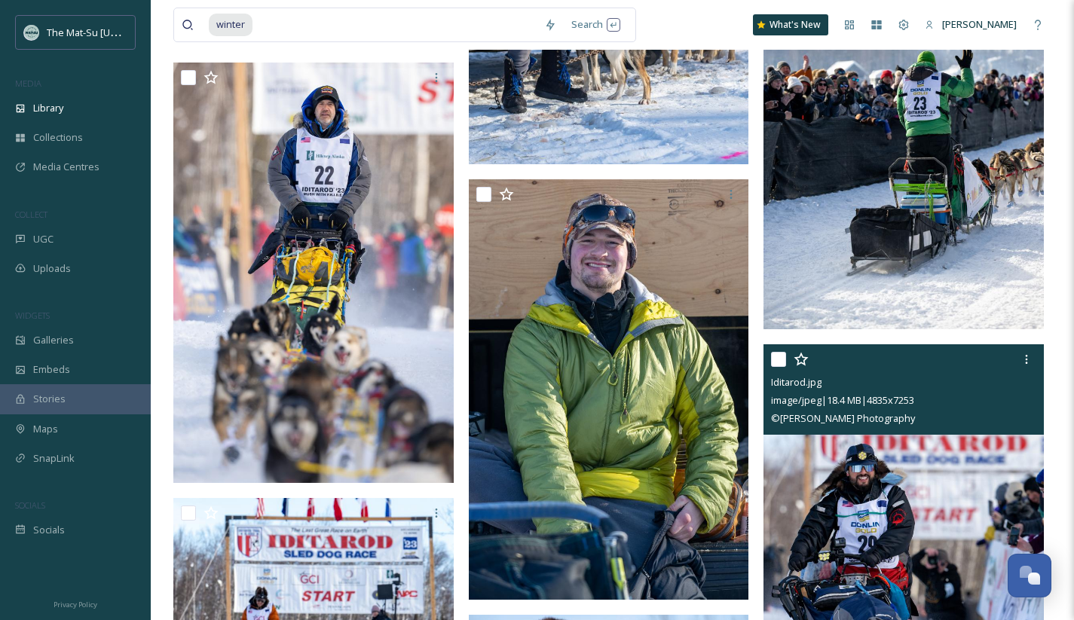
scroll to position [33880, 0]
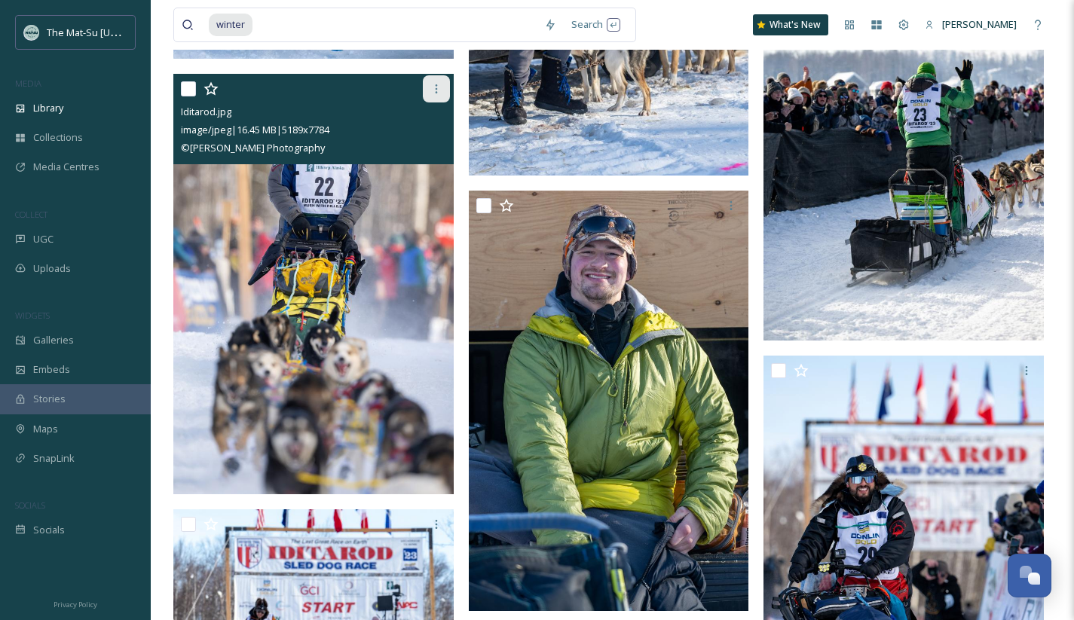
click at [436, 87] on icon at bounding box center [436, 89] width 12 height 12
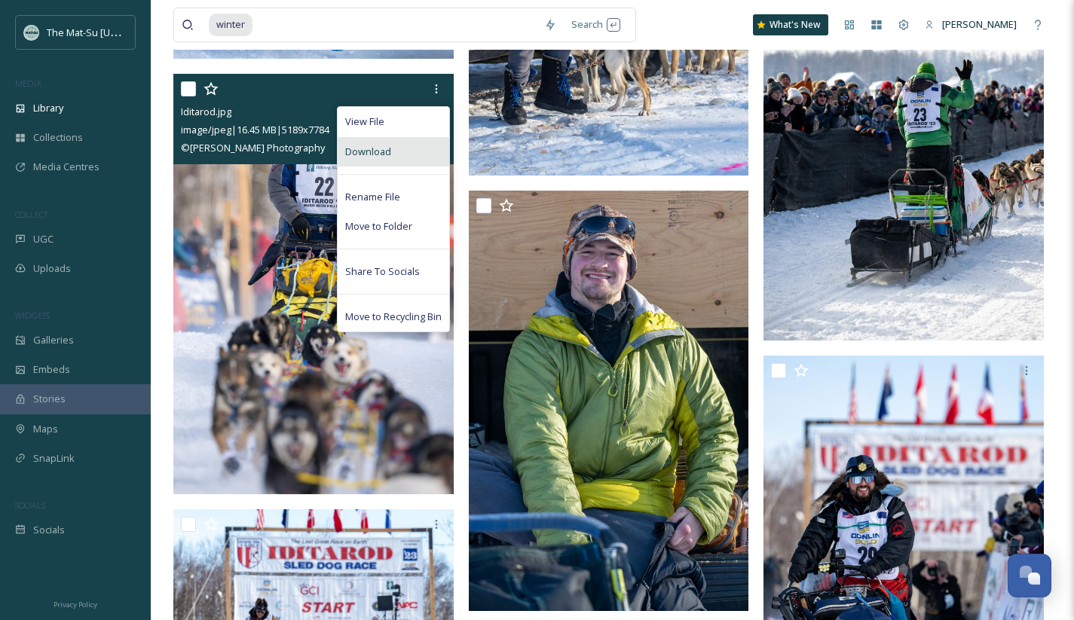
click at [408, 154] on div "Download" at bounding box center [392, 151] width 111 height 29
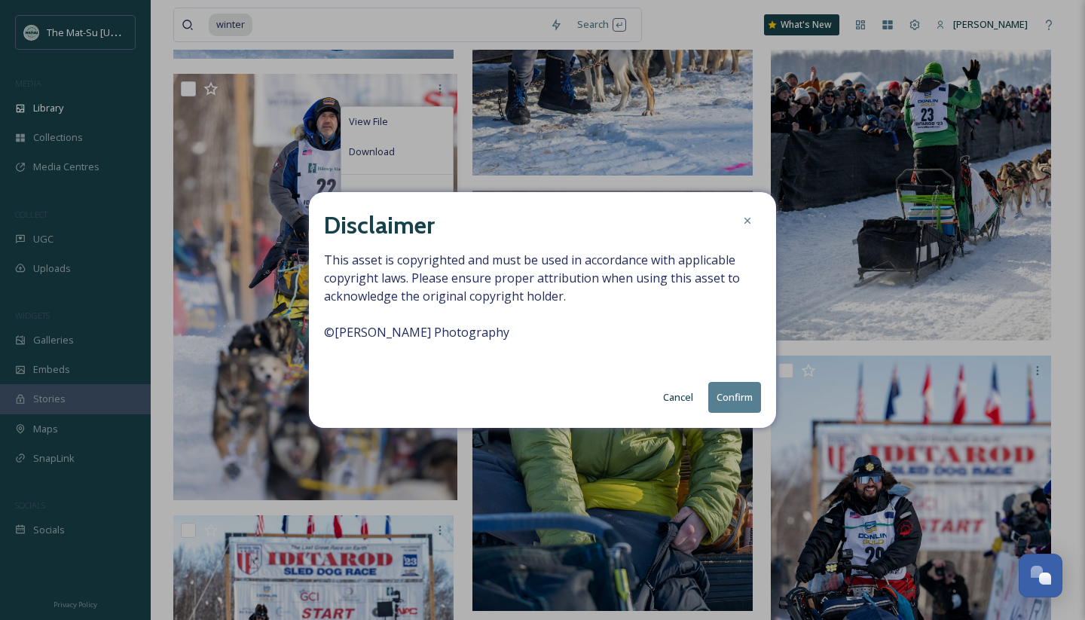
click at [723, 397] on button "Confirm" at bounding box center [734, 397] width 53 height 31
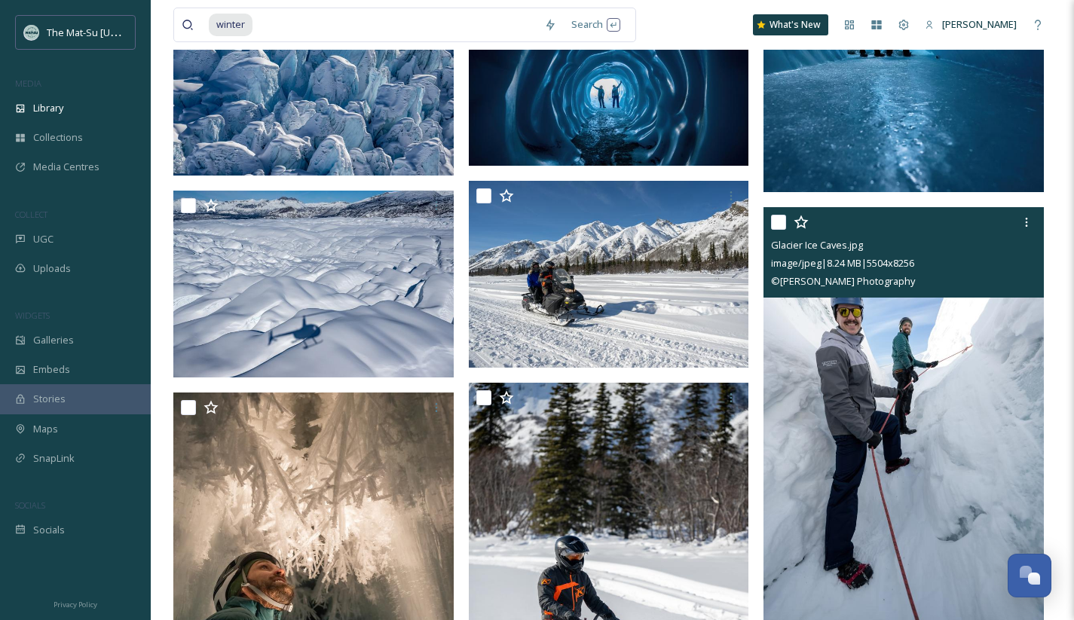
scroll to position [39708, 0]
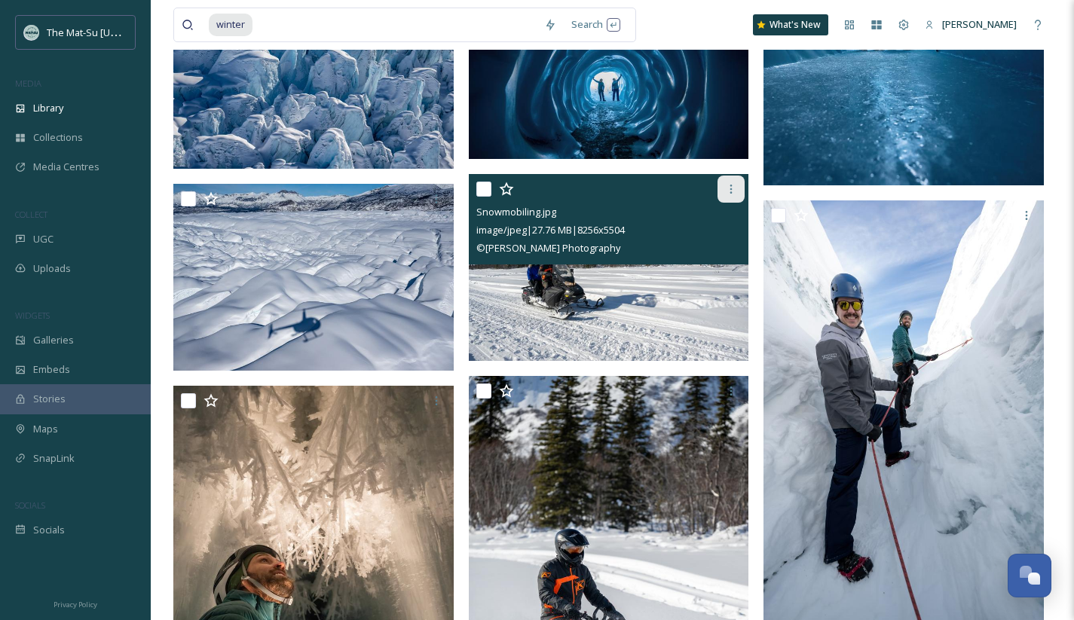
click at [731, 188] on icon at bounding box center [731, 189] width 12 height 12
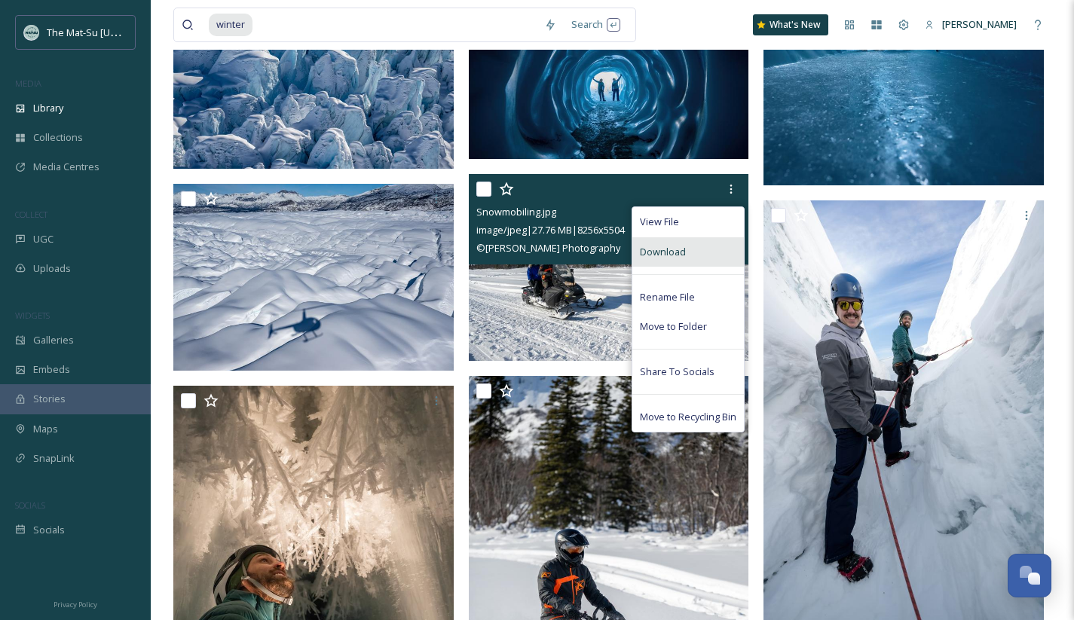
click at [695, 257] on div "Download" at bounding box center [687, 251] width 111 height 29
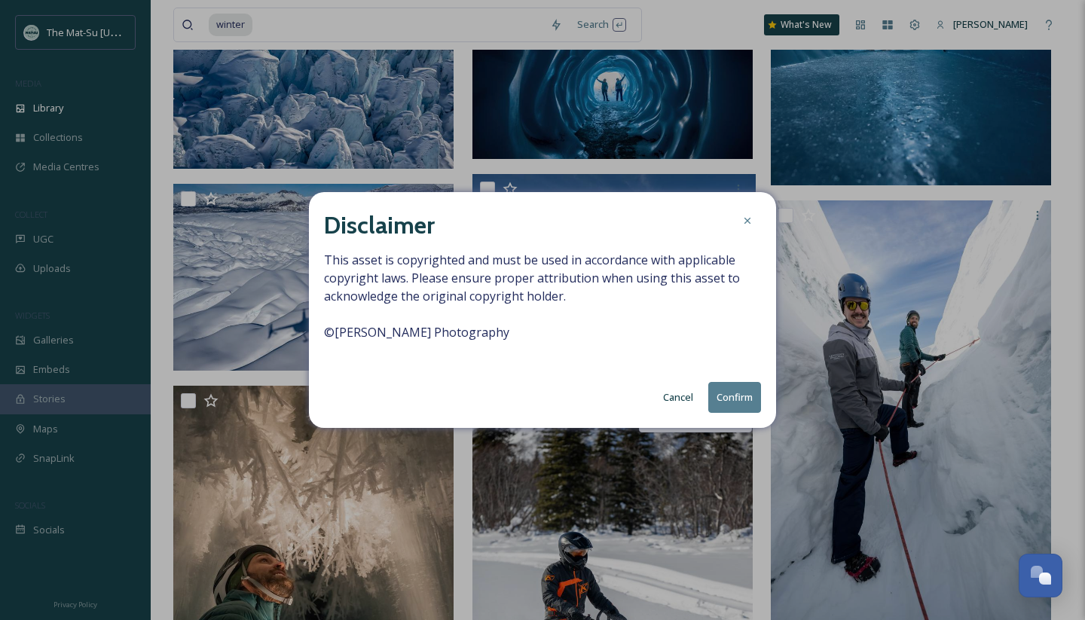
drag, startPoint x: 742, startPoint y: 396, endPoint x: 765, endPoint y: 398, distance: 22.7
click at [741, 396] on button "Confirm" at bounding box center [734, 397] width 53 height 31
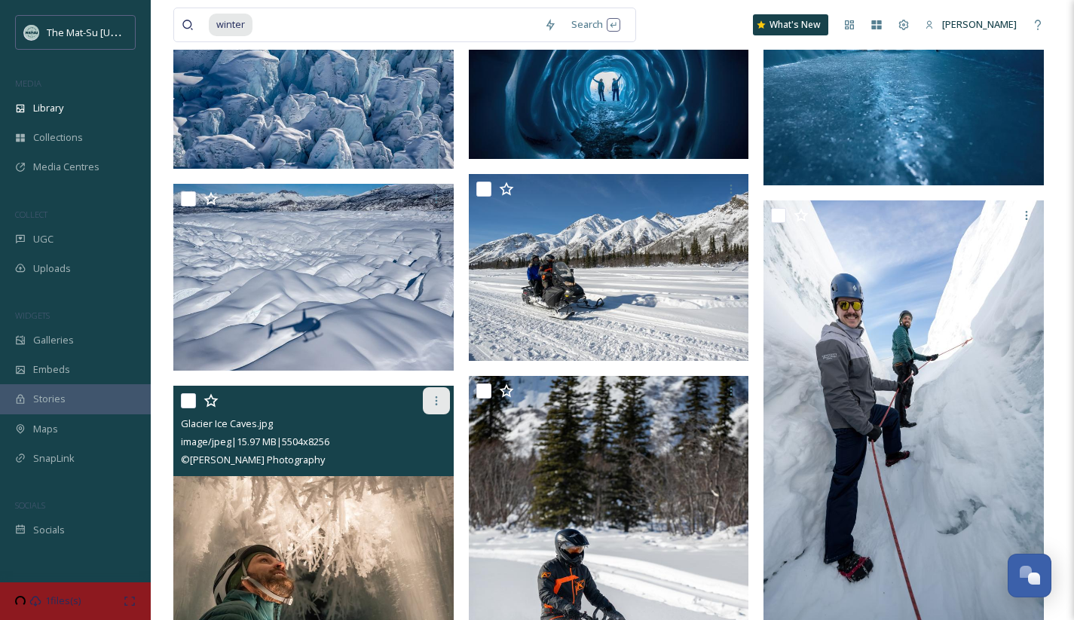
click at [436, 400] on icon at bounding box center [436, 400] width 2 height 9
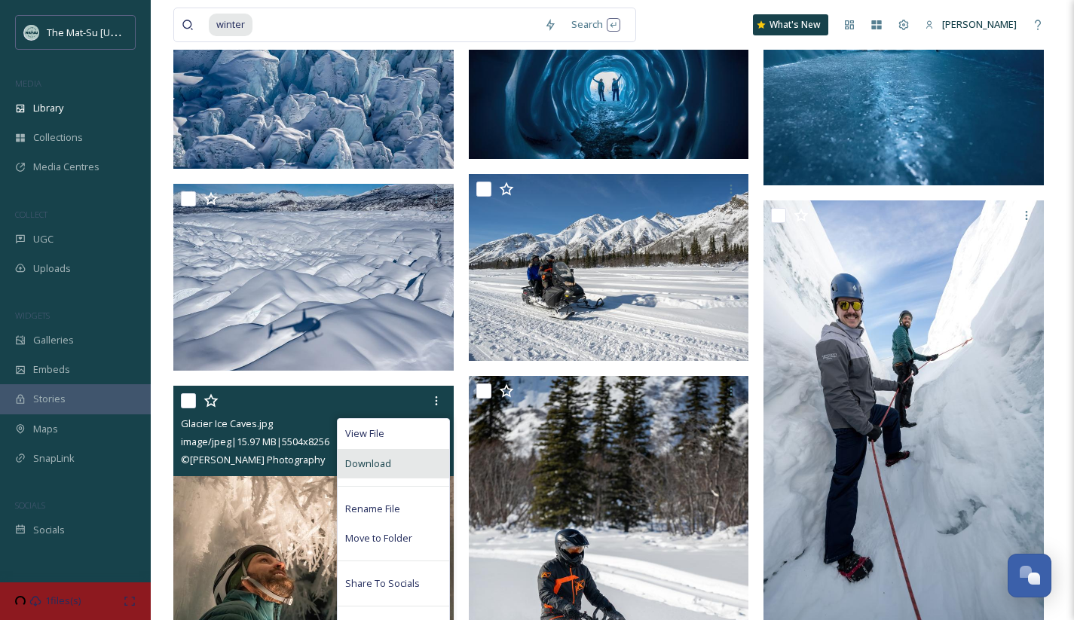
click at [402, 469] on div "Download" at bounding box center [392, 463] width 111 height 29
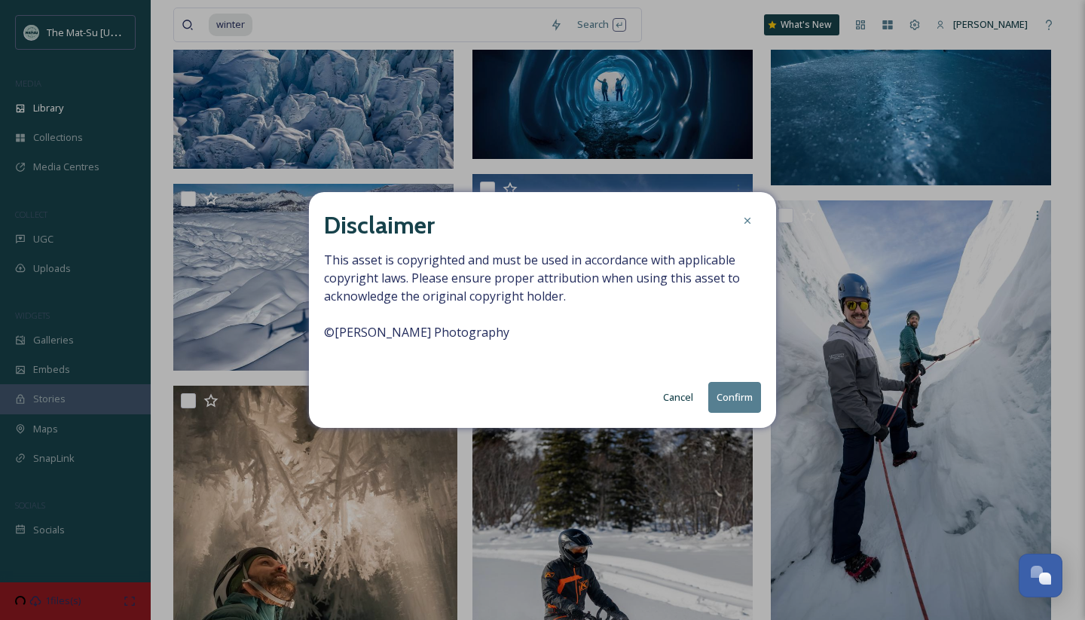
click at [728, 397] on button "Confirm" at bounding box center [734, 397] width 53 height 31
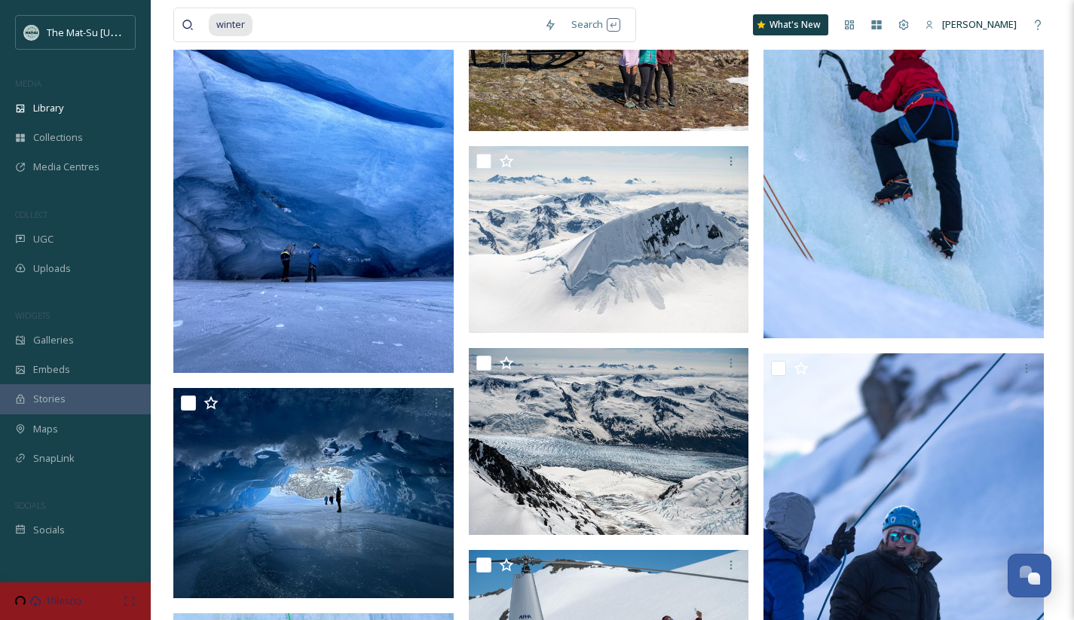
scroll to position [49334, 0]
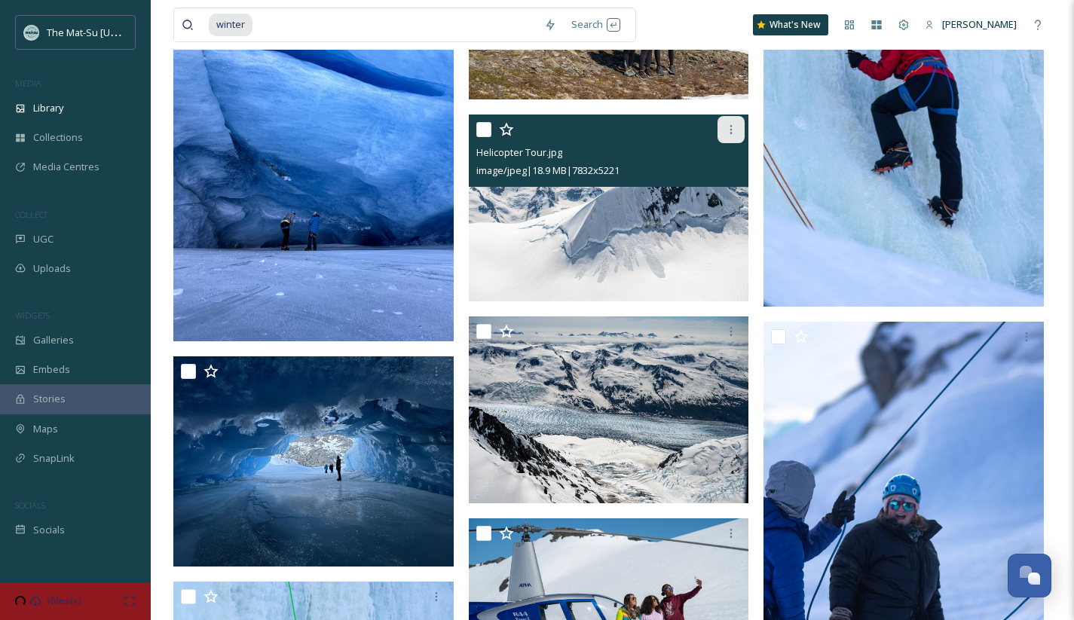
click at [732, 127] on icon at bounding box center [731, 130] width 12 height 12
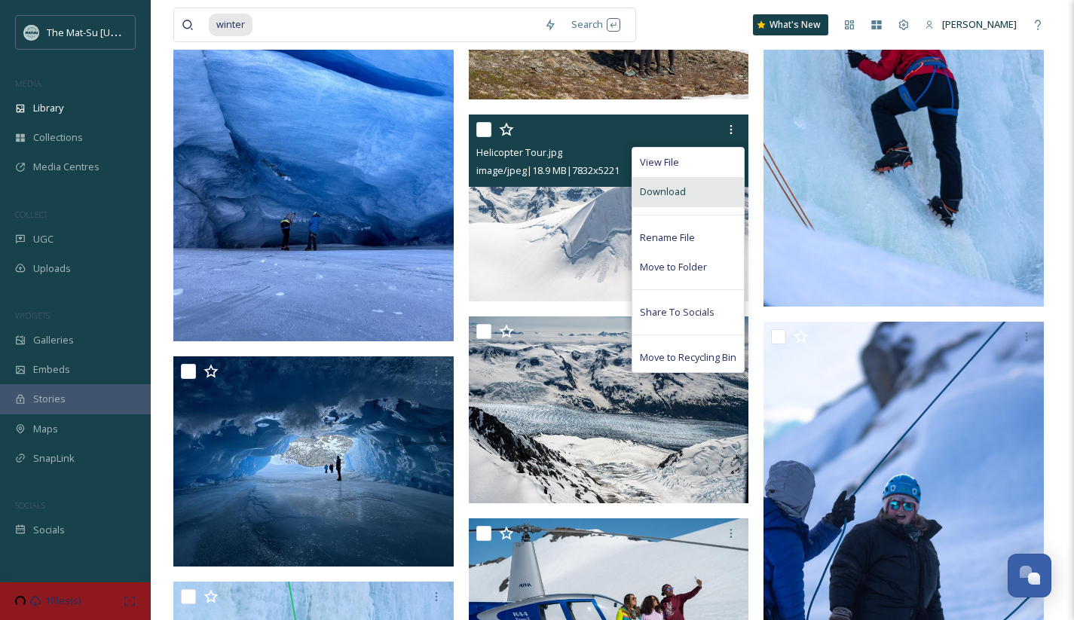
drag, startPoint x: 653, startPoint y: 195, endPoint x: 683, endPoint y: 197, distance: 30.2
click at [653, 195] on span "Download" at bounding box center [663, 192] width 46 height 14
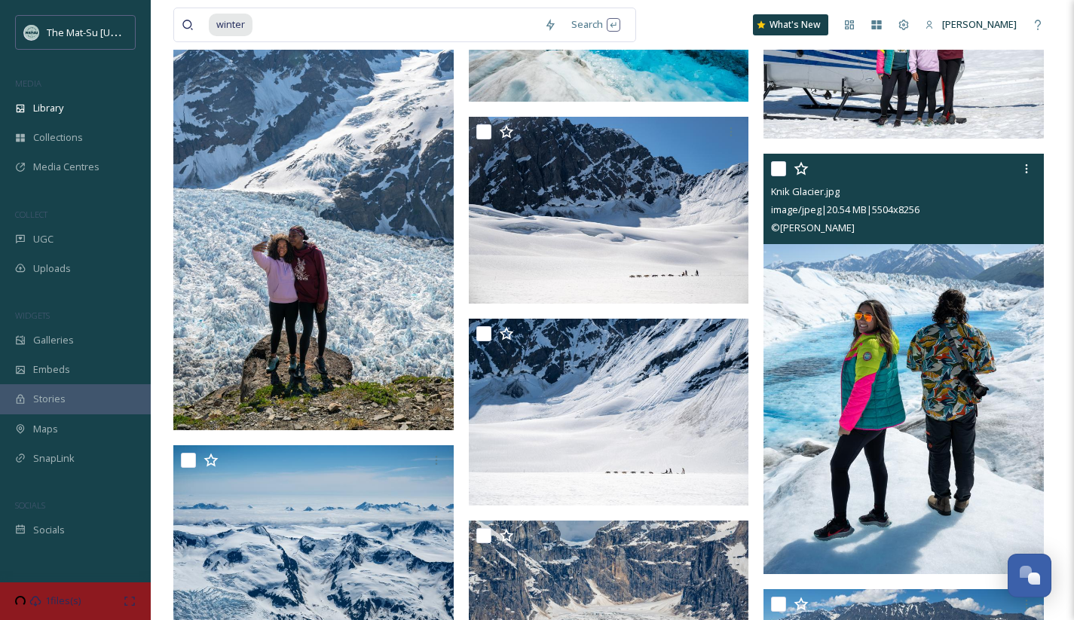
scroll to position [53118, 0]
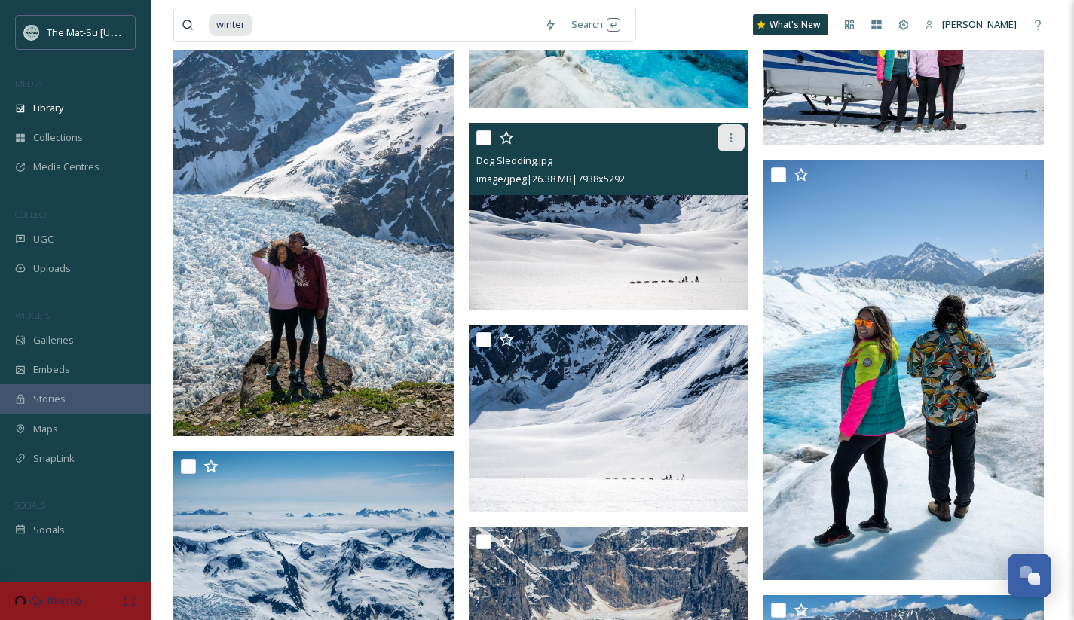
click at [730, 136] on icon at bounding box center [731, 138] width 12 height 12
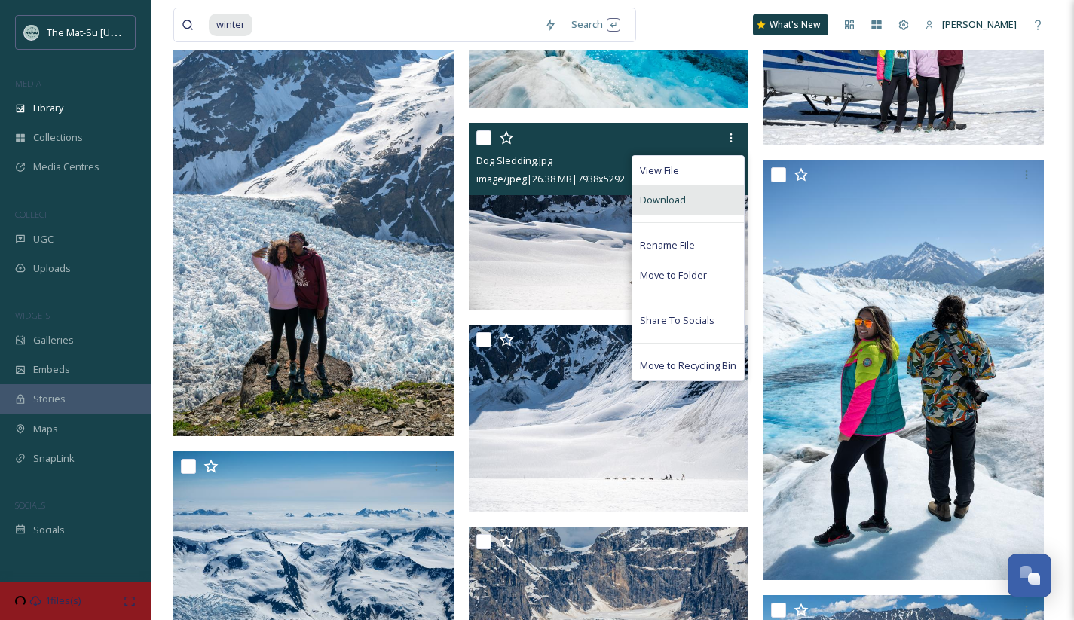
click at [680, 198] on span "Download" at bounding box center [663, 200] width 46 height 14
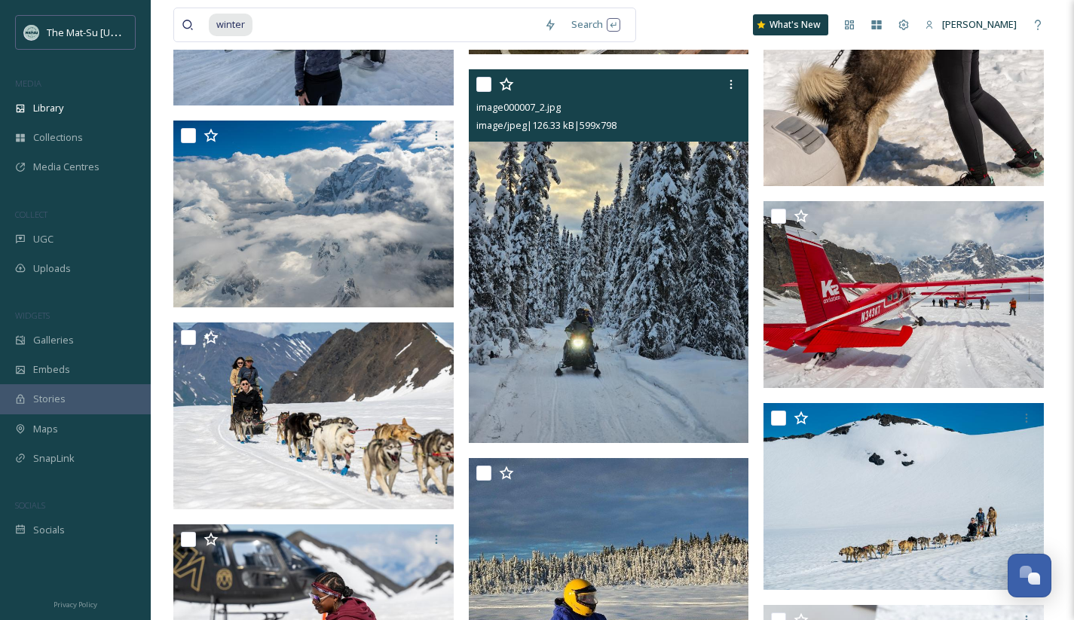
scroll to position [57446, 0]
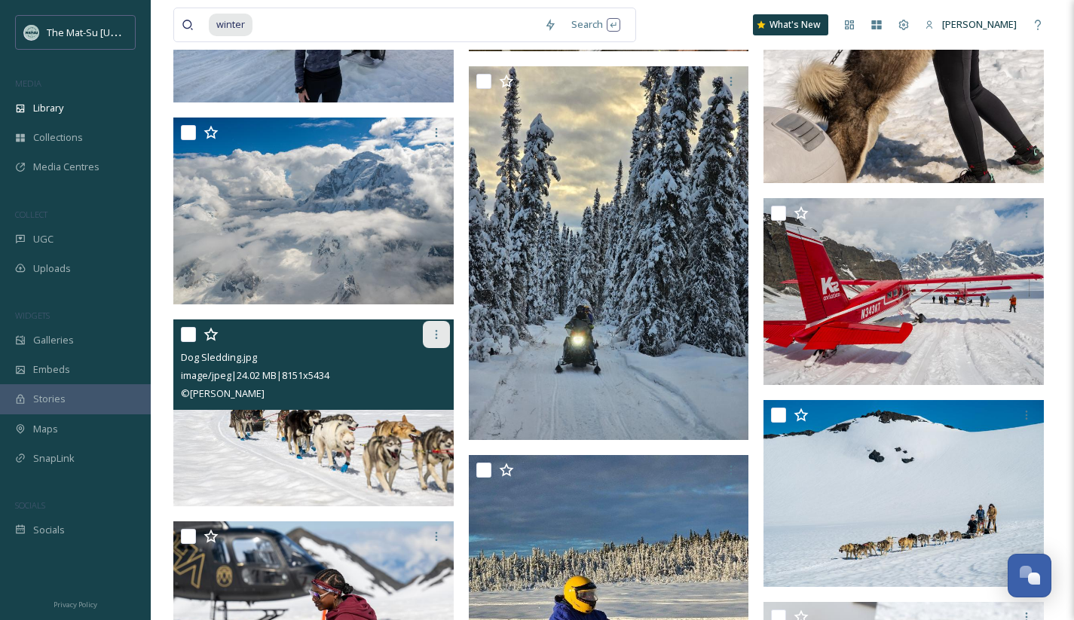
click at [436, 331] on icon at bounding box center [436, 334] width 12 height 12
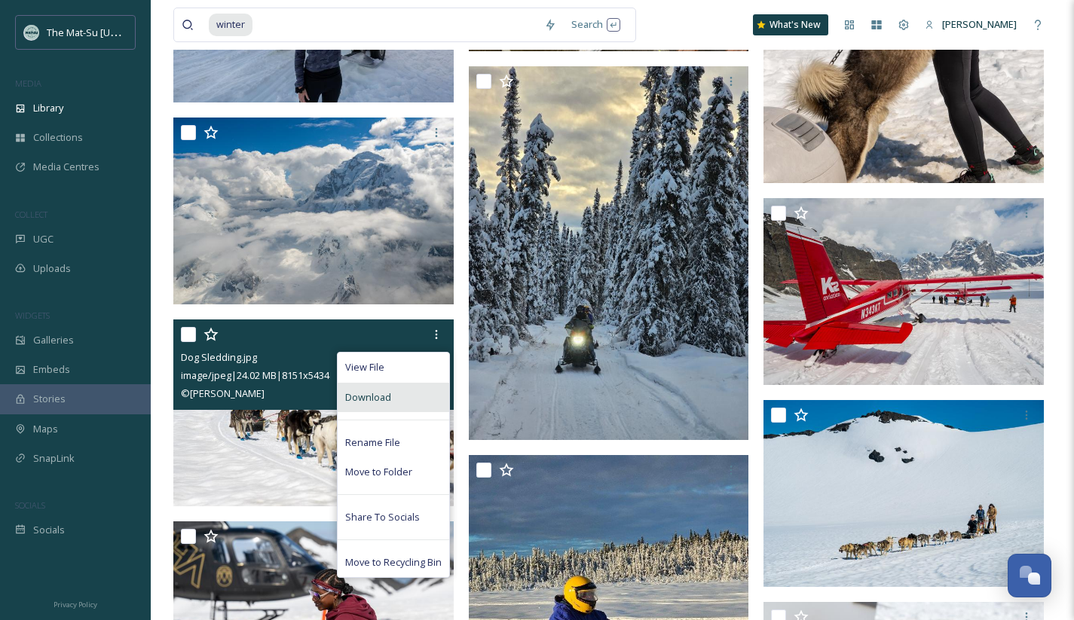
click at [368, 392] on span "Download" at bounding box center [368, 397] width 46 height 14
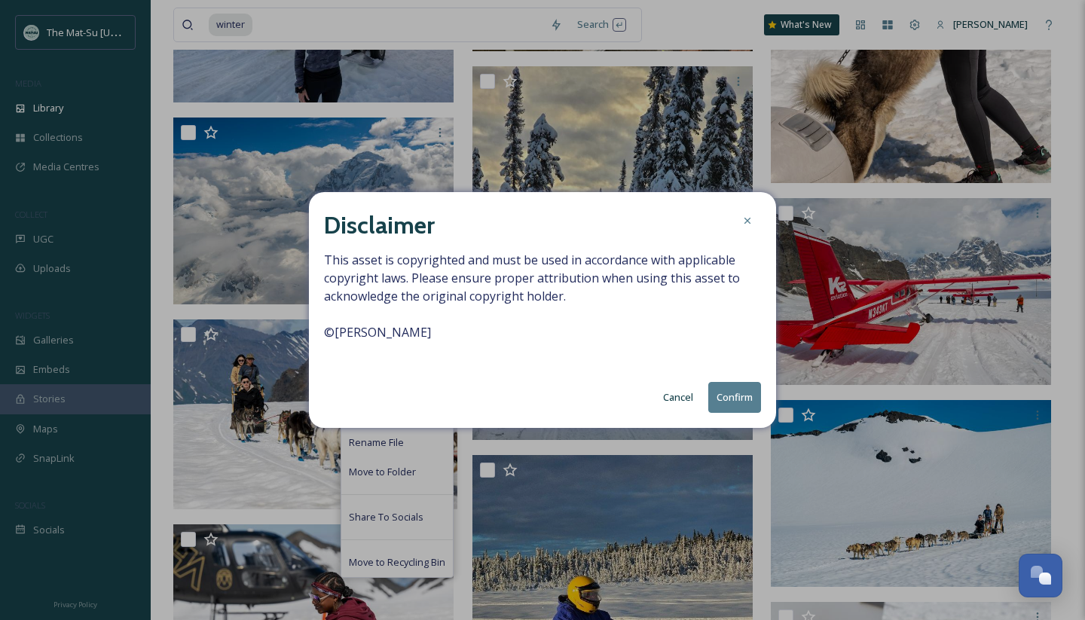
click at [725, 392] on button "Confirm" at bounding box center [734, 397] width 53 height 31
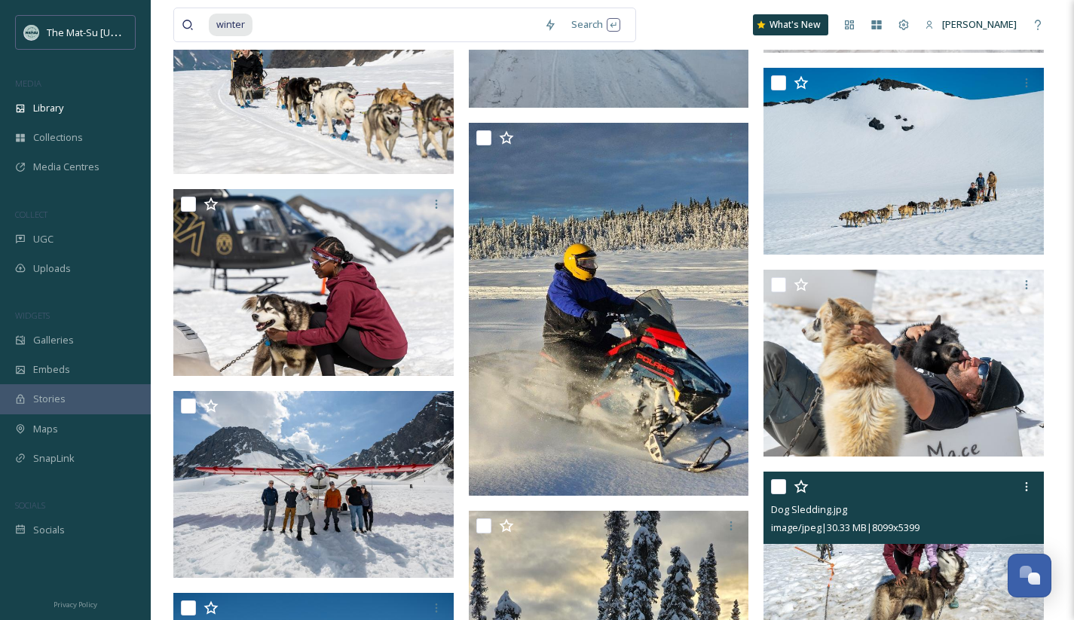
scroll to position [57785, 0]
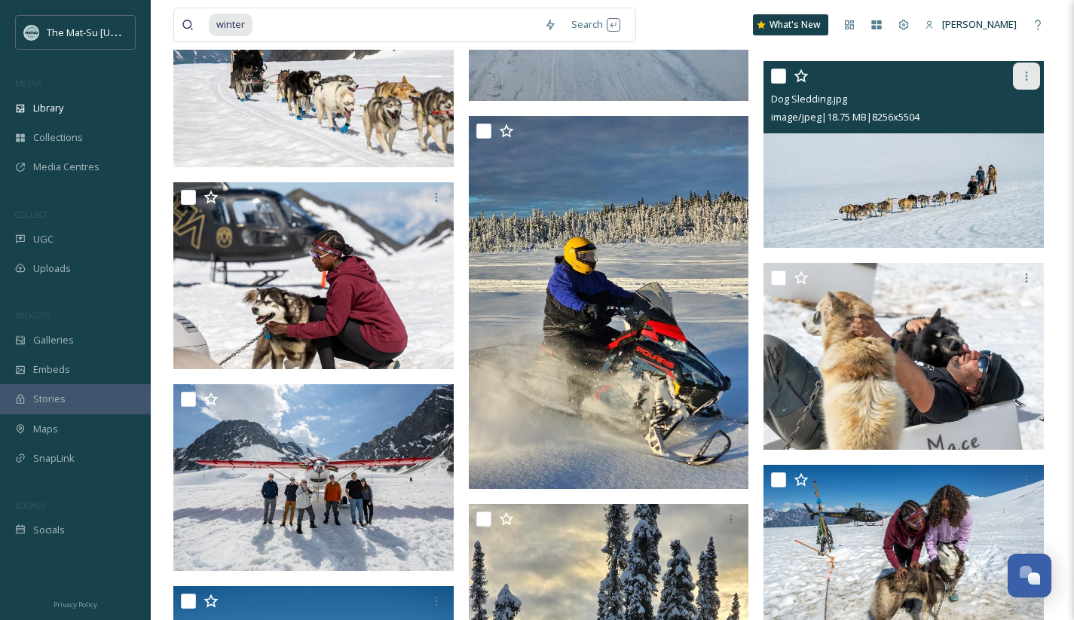
click at [1026, 78] on icon at bounding box center [1026, 76] width 12 height 12
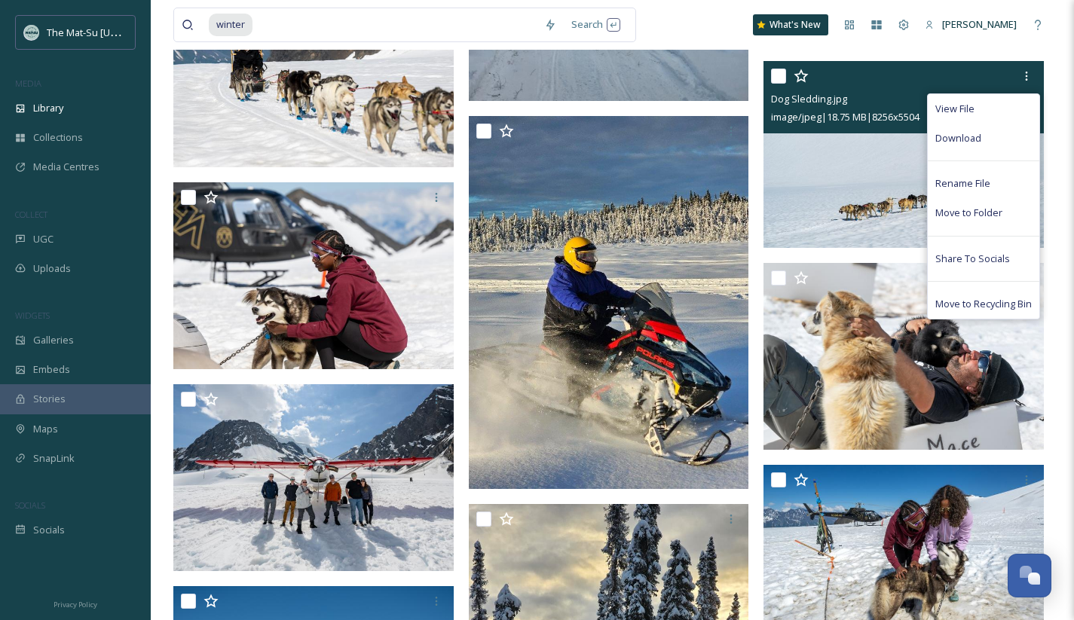
click at [963, 134] on span "Download" at bounding box center [958, 138] width 46 height 14
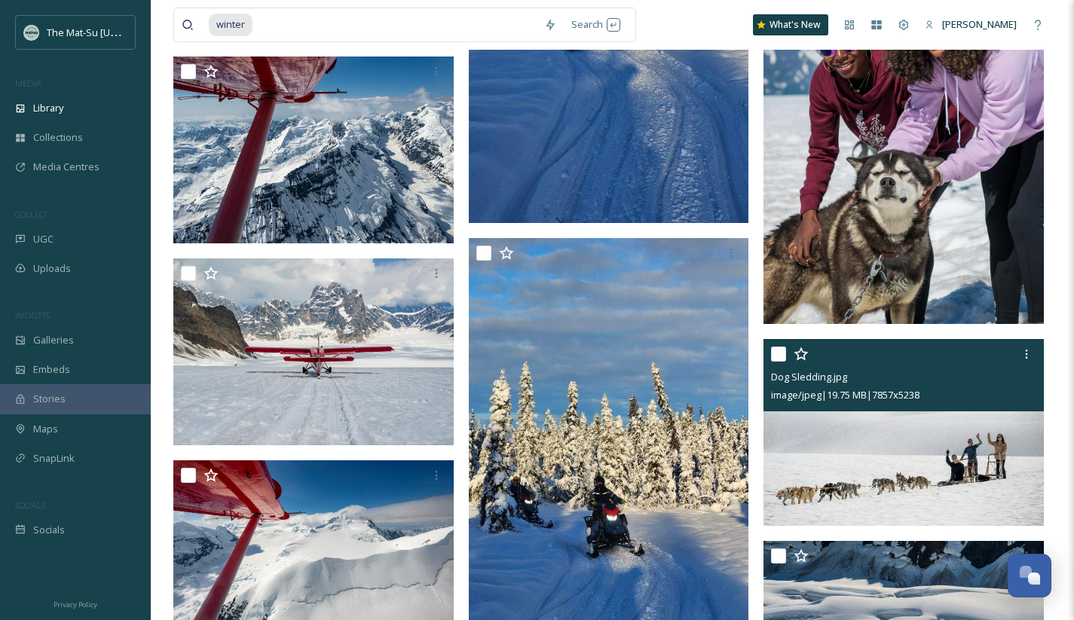
scroll to position [58907, 0]
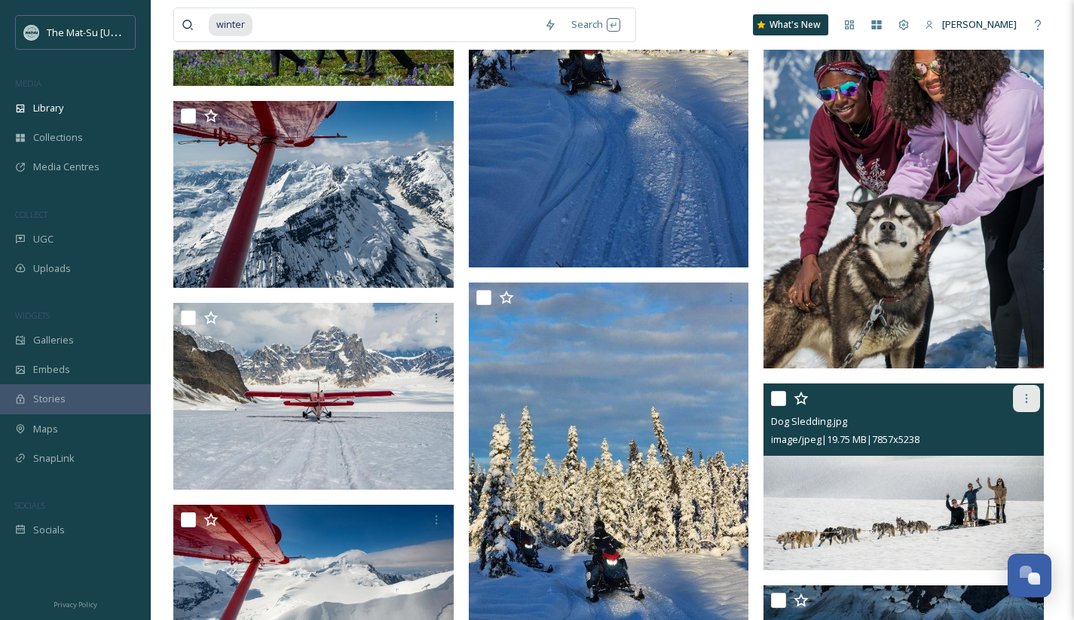
click at [1027, 392] on icon at bounding box center [1026, 398] width 12 height 12
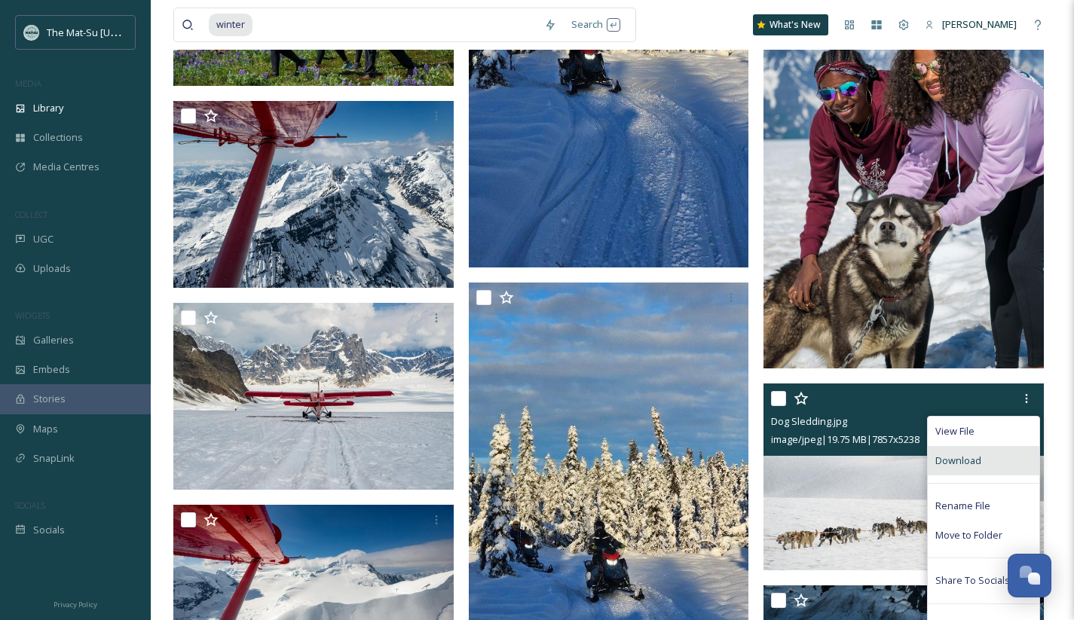
click at [967, 457] on span "Download" at bounding box center [958, 461] width 46 height 14
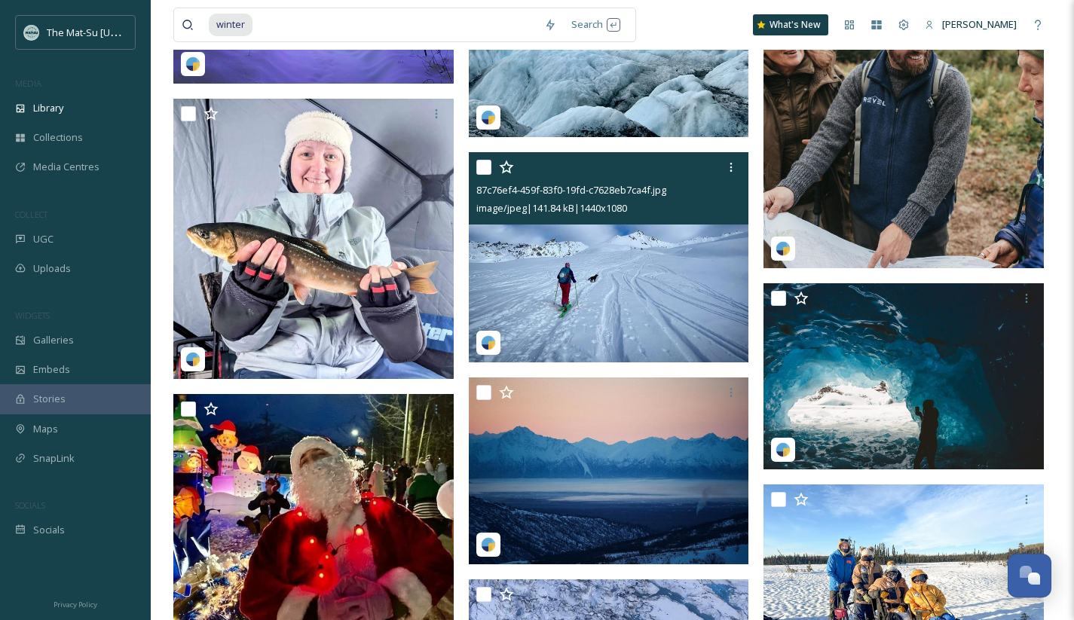
scroll to position [68504, 0]
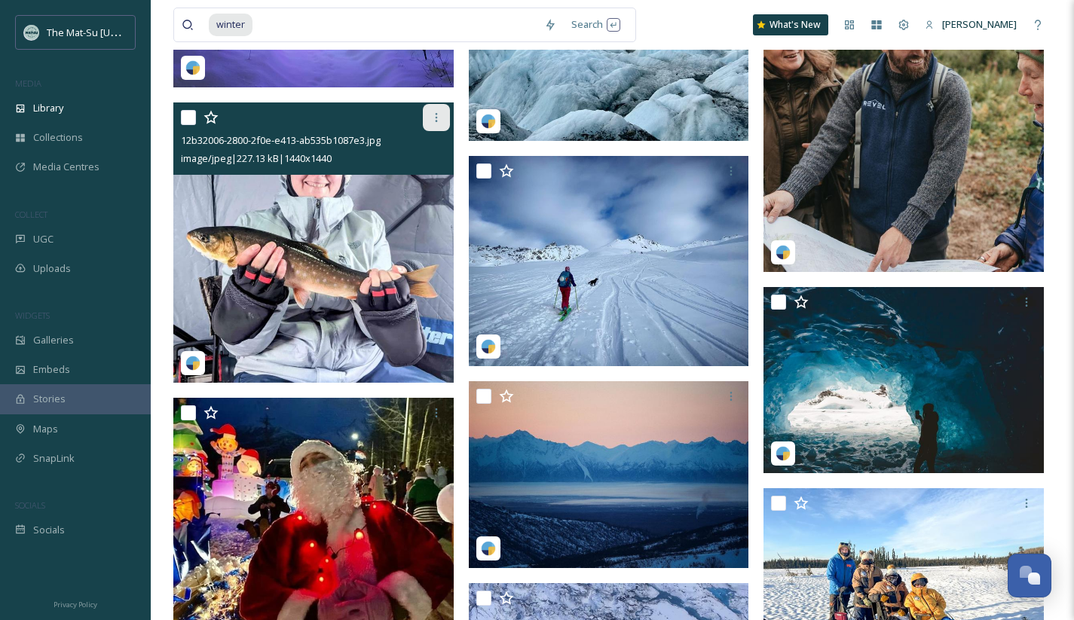
click at [437, 116] on icon at bounding box center [436, 117] width 12 height 12
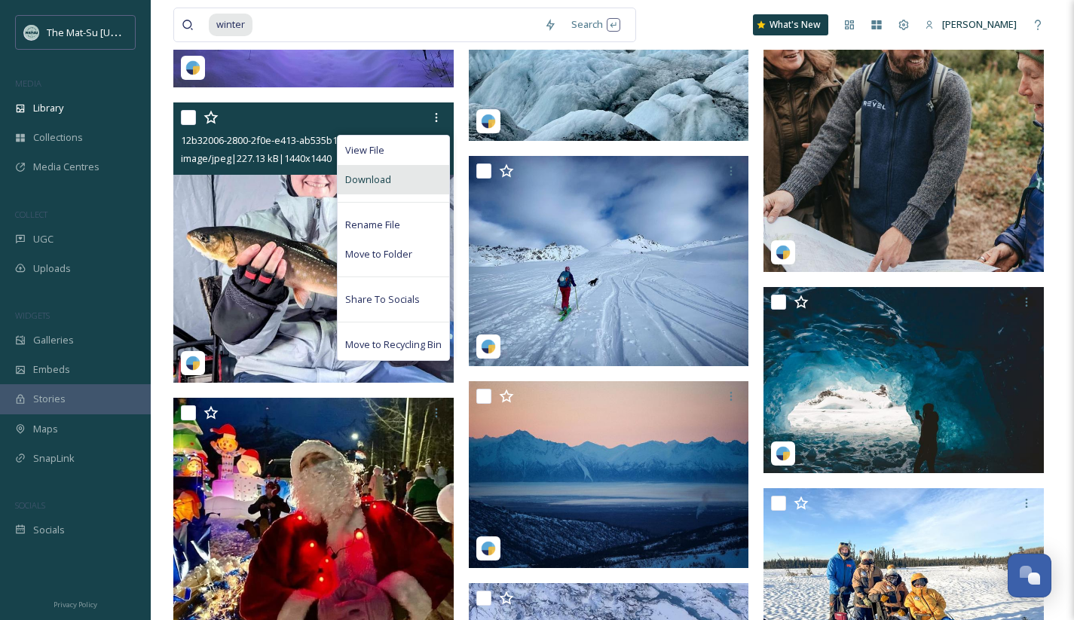
click at [409, 179] on div "Download" at bounding box center [392, 179] width 111 height 29
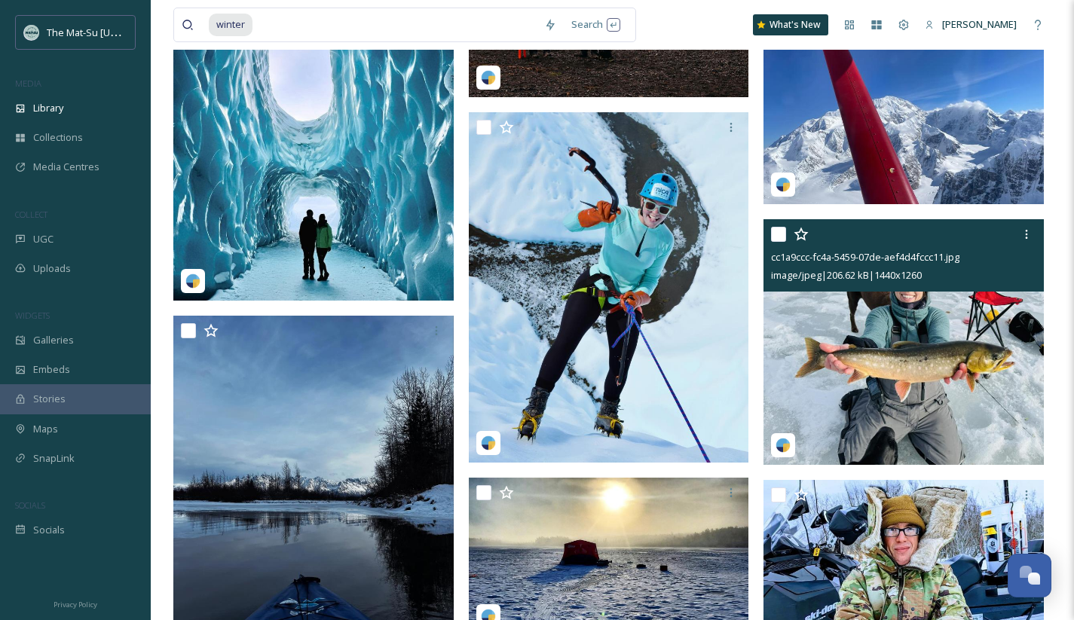
scroll to position [69988, 0]
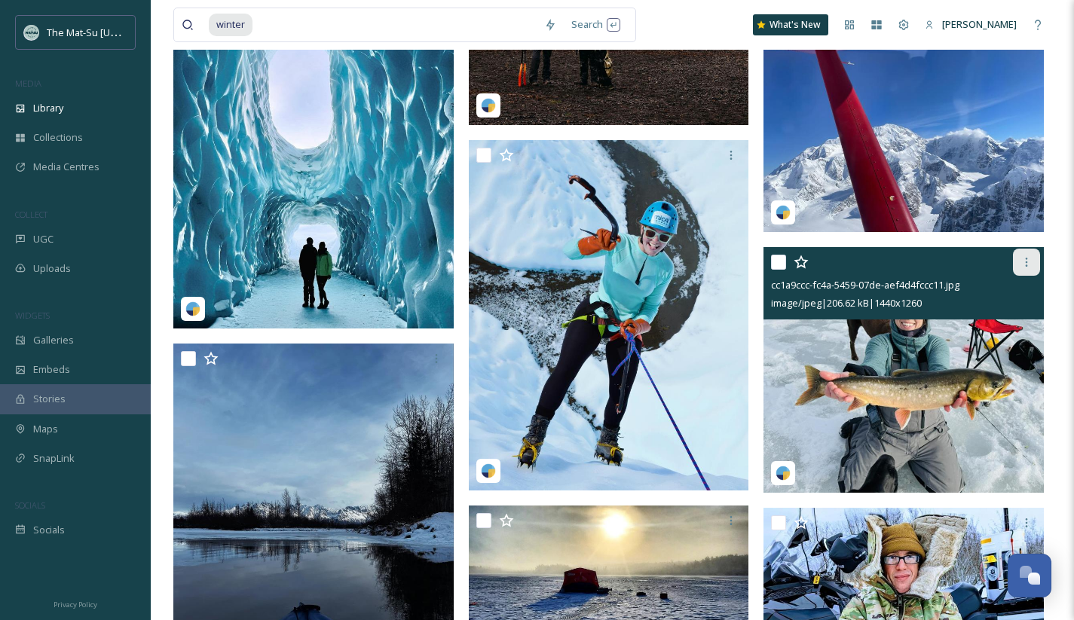
click at [1029, 262] on icon at bounding box center [1026, 262] width 12 height 12
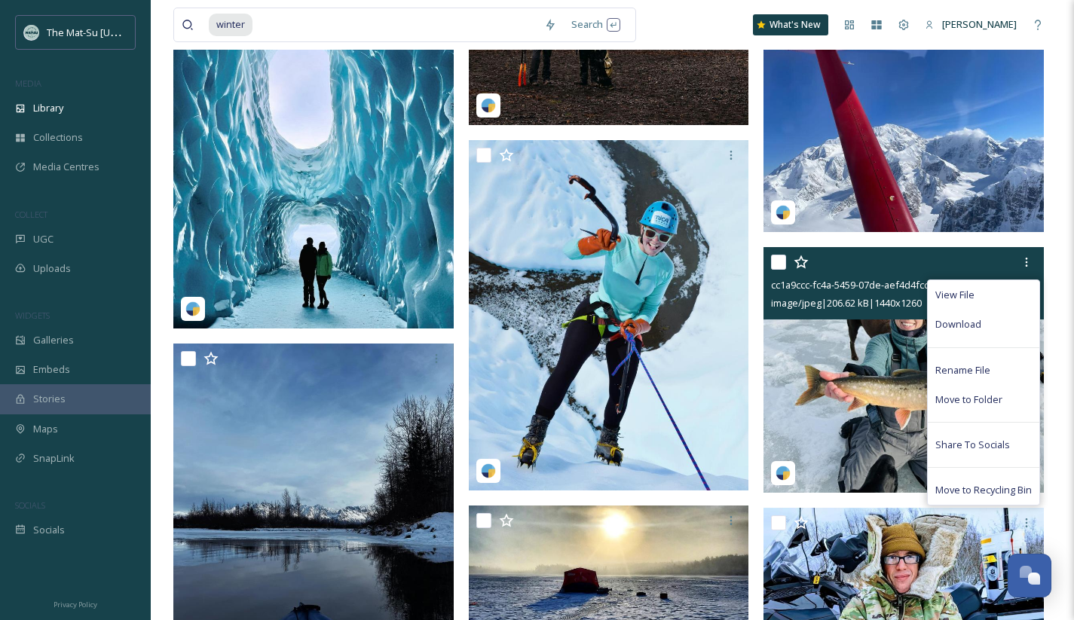
click at [953, 327] on span "Download" at bounding box center [958, 324] width 46 height 14
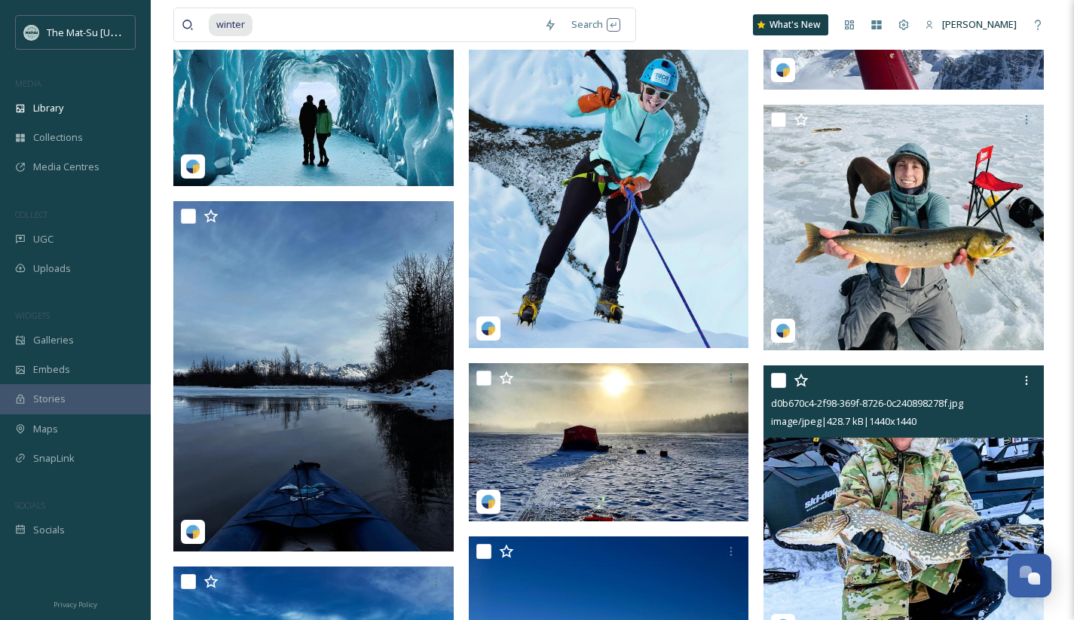
scroll to position [70106, 0]
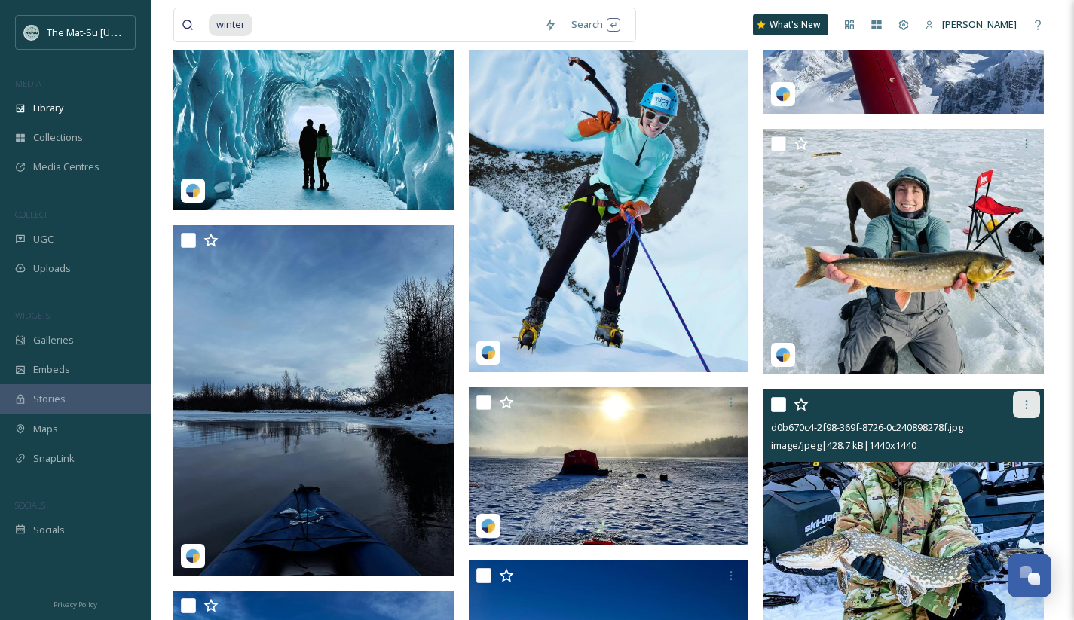
click at [1031, 403] on icon at bounding box center [1026, 405] width 12 height 12
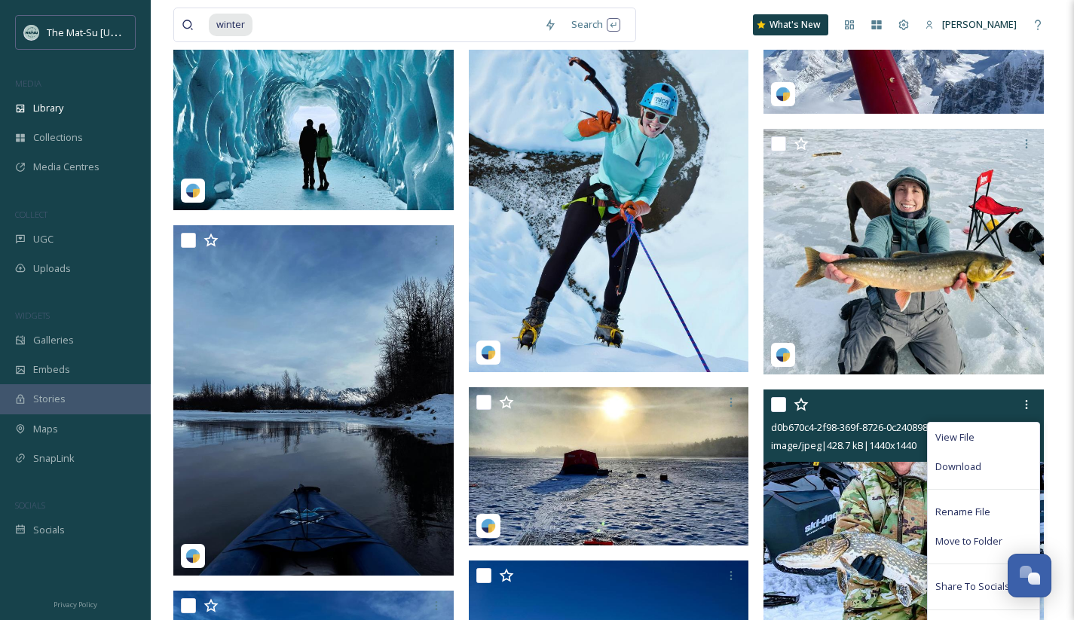
click at [953, 466] on span "Download" at bounding box center [958, 467] width 46 height 14
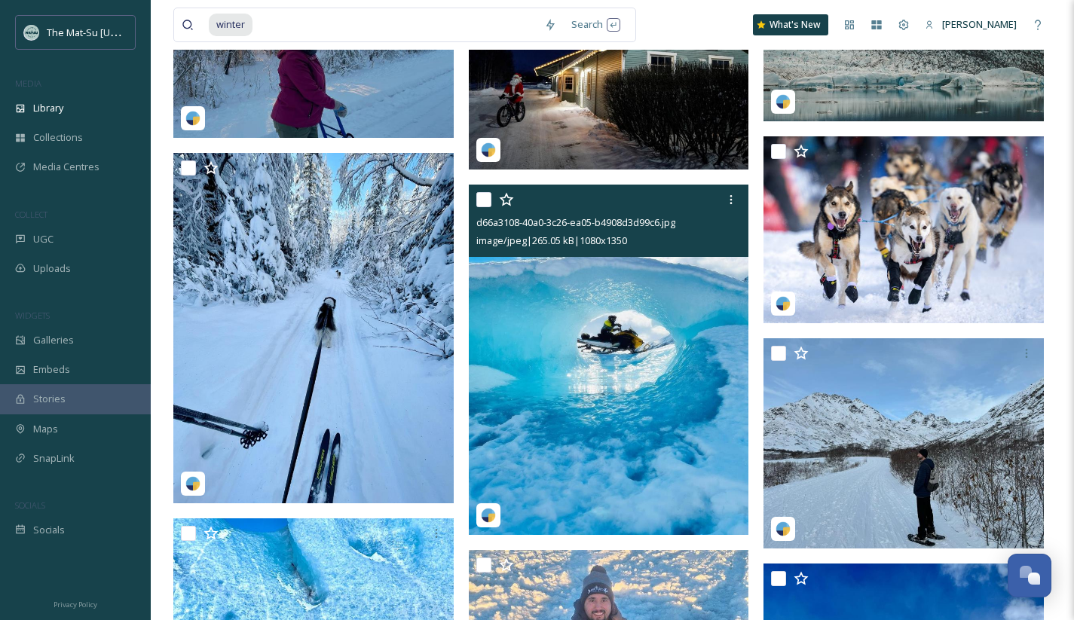
scroll to position [71331, 0]
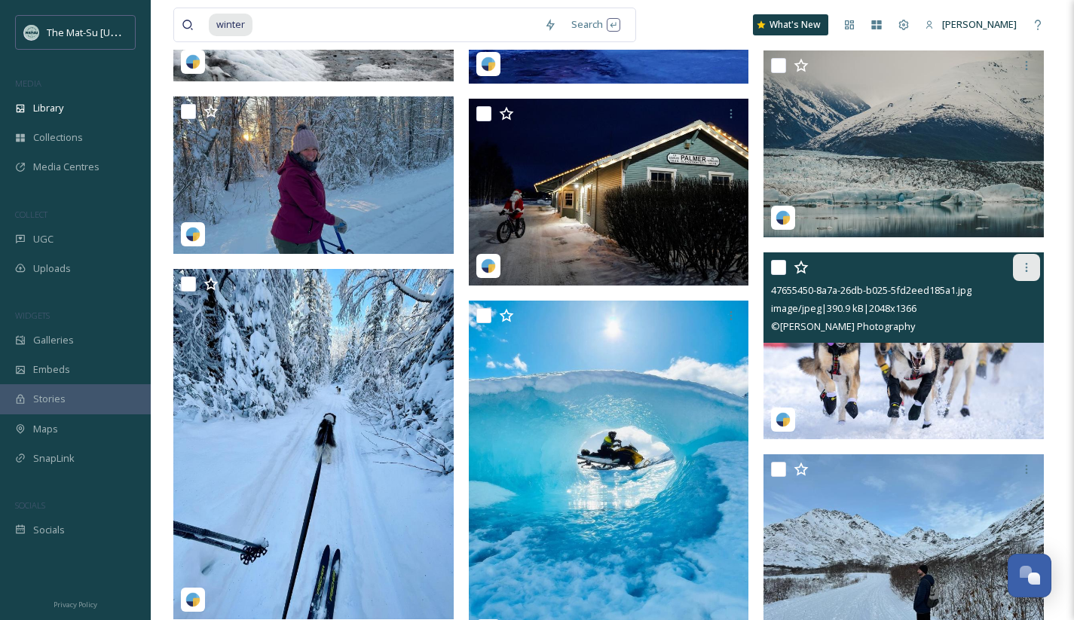
click at [1026, 265] on icon at bounding box center [1026, 267] width 12 height 12
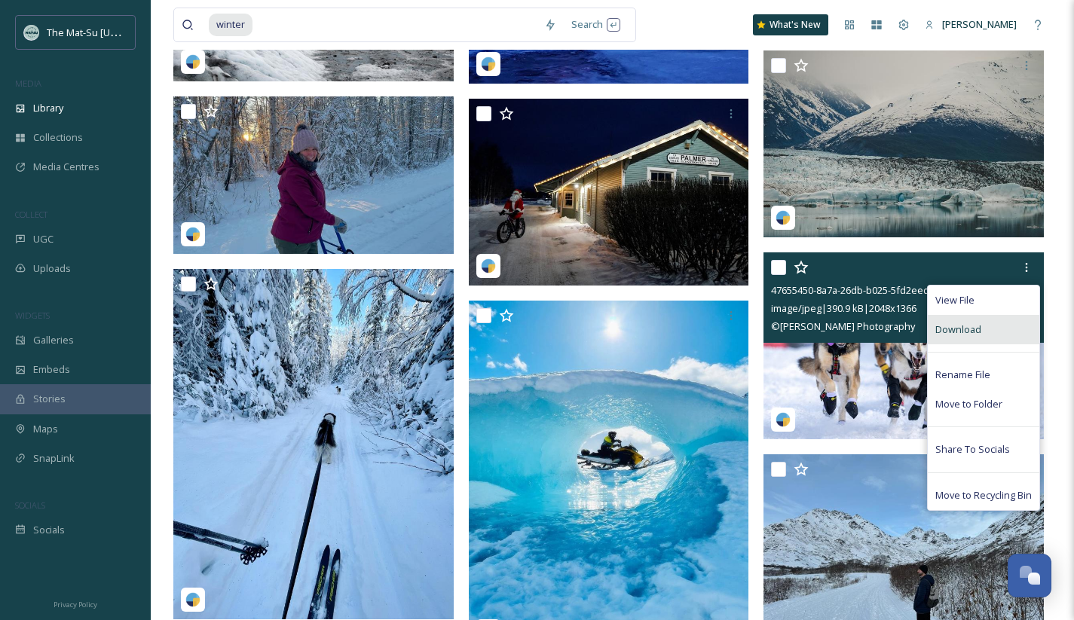
click at [950, 326] on span "Download" at bounding box center [958, 329] width 46 height 14
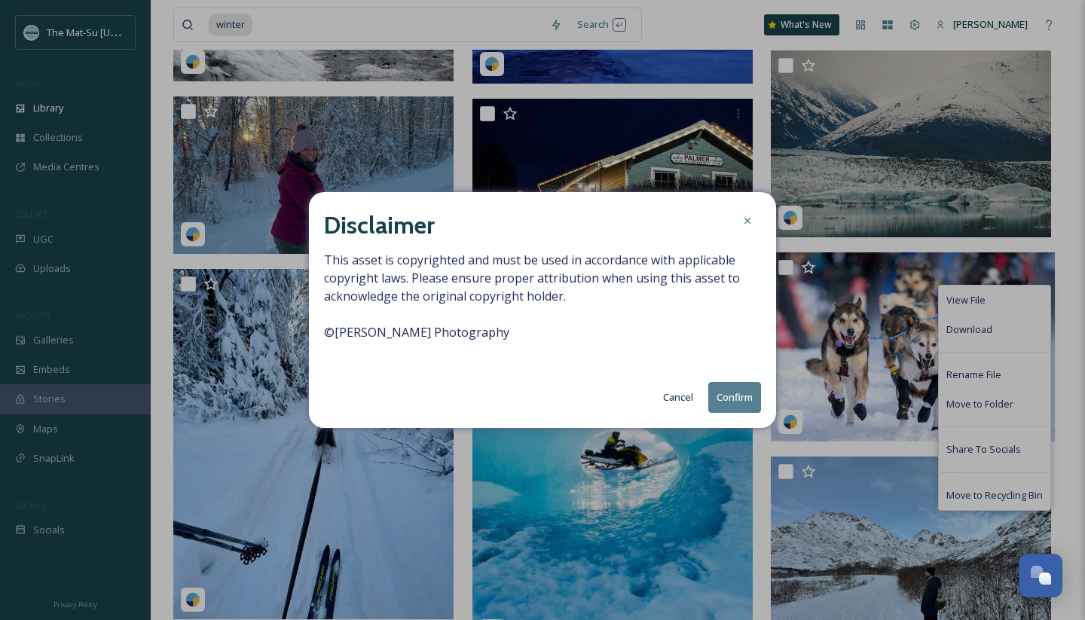
click at [733, 392] on button "Confirm" at bounding box center [734, 397] width 53 height 31
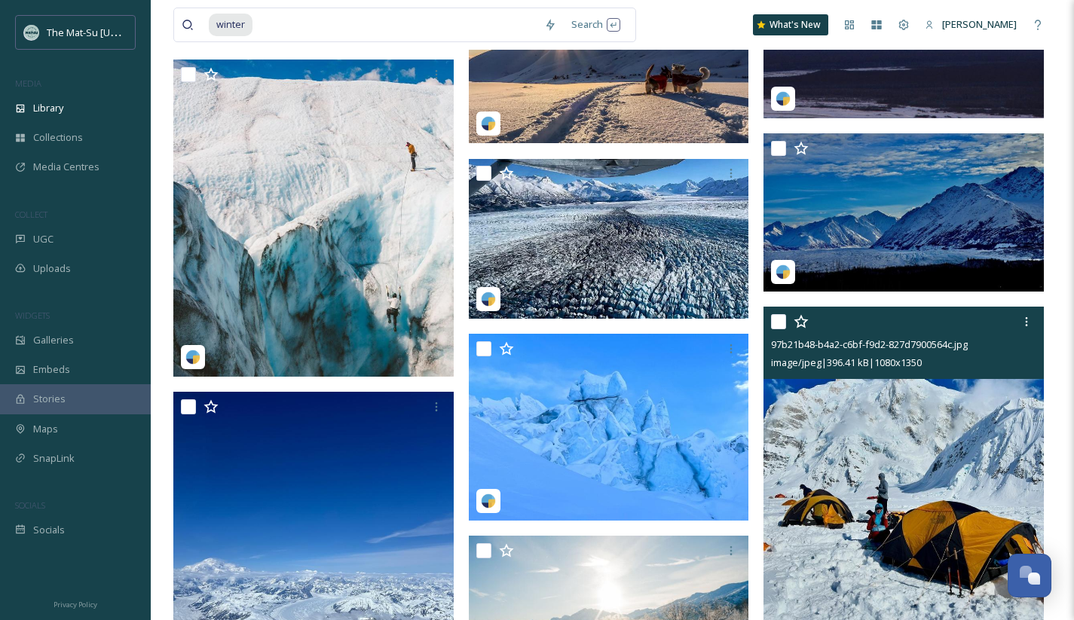
scroll to position [73273, 0]
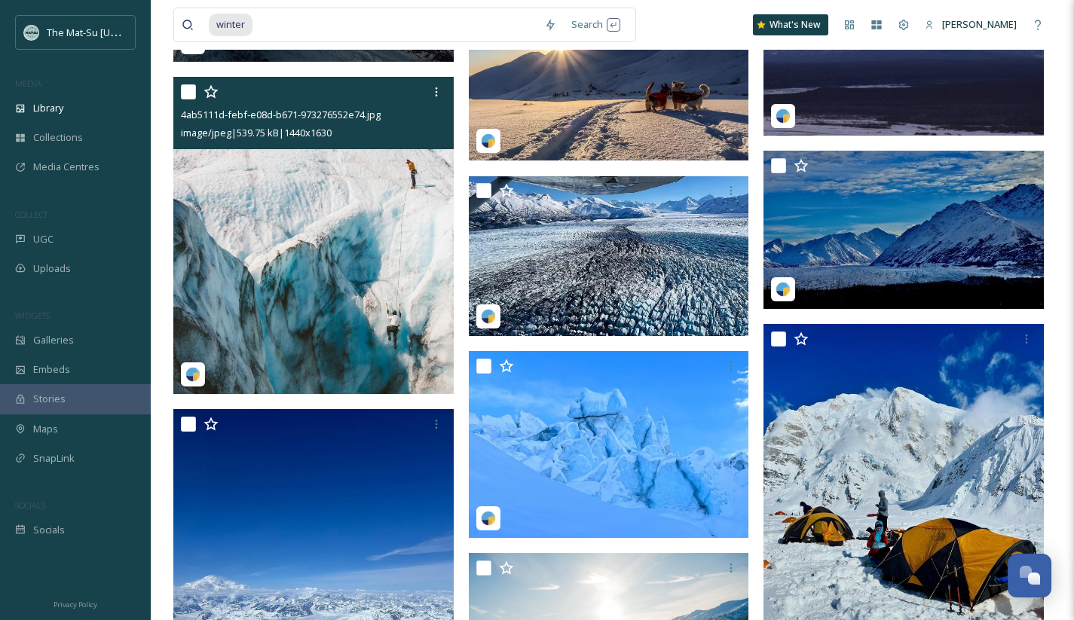
drag, startPoint x: 438, startPoint y: 90, endPoint x: 455, endPoint y: 94, distance: 17.0
click at [438, 90] on icon at bounding box center [436, 92] width 12 height 12
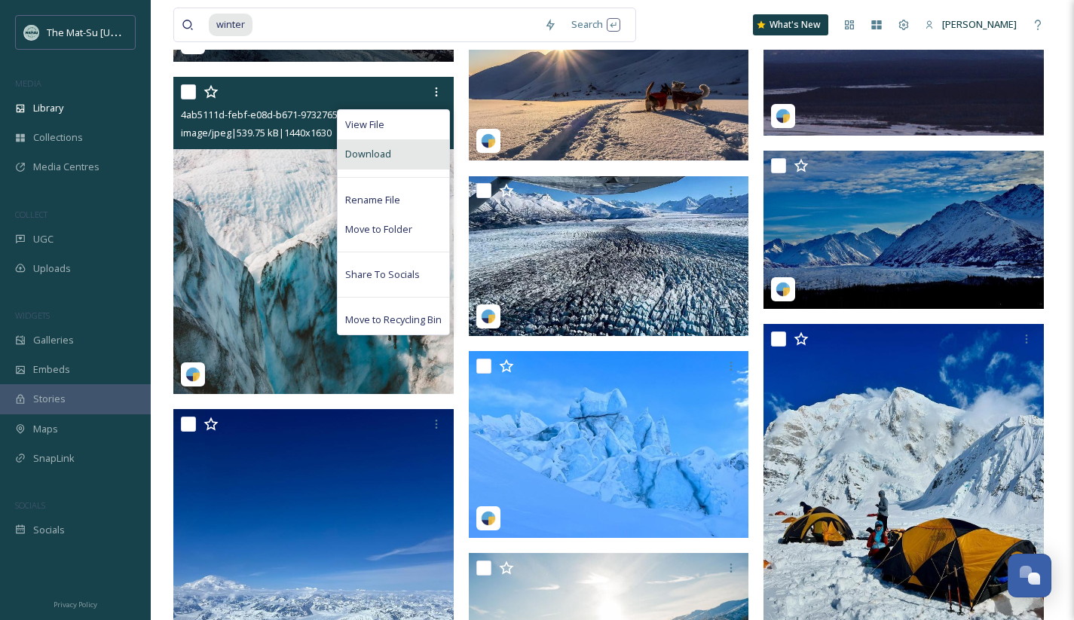
click at [399, 156] on div "Download" at bounding box center [392, 153] width 111 height 29
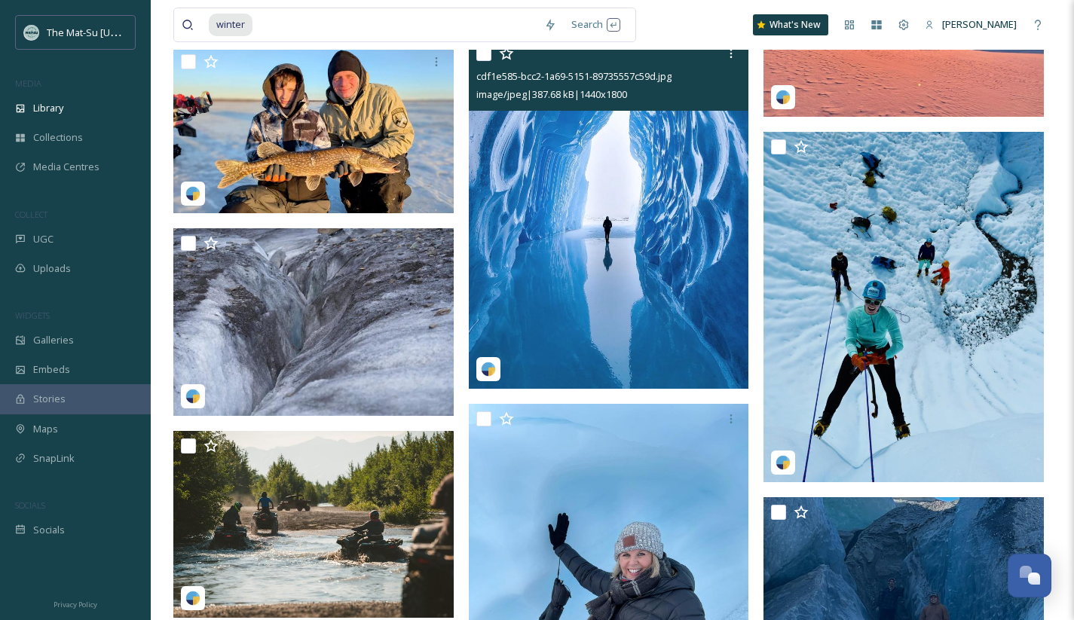
scroll to position [75835, 0]
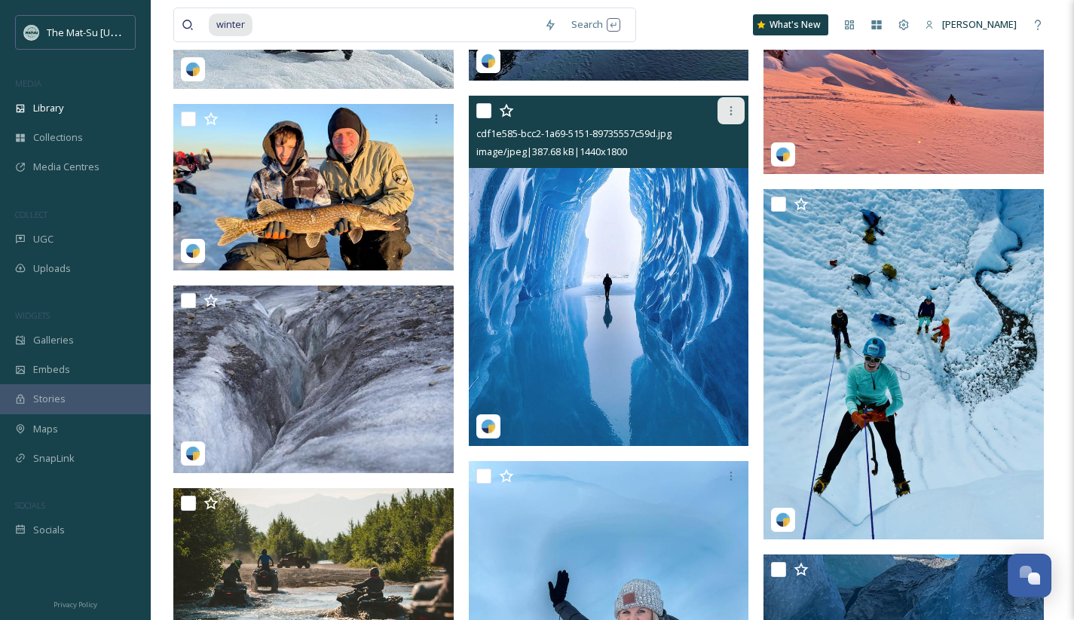
click at [732, 111] on icon at bounding box center [731, 111] width 12 height 12
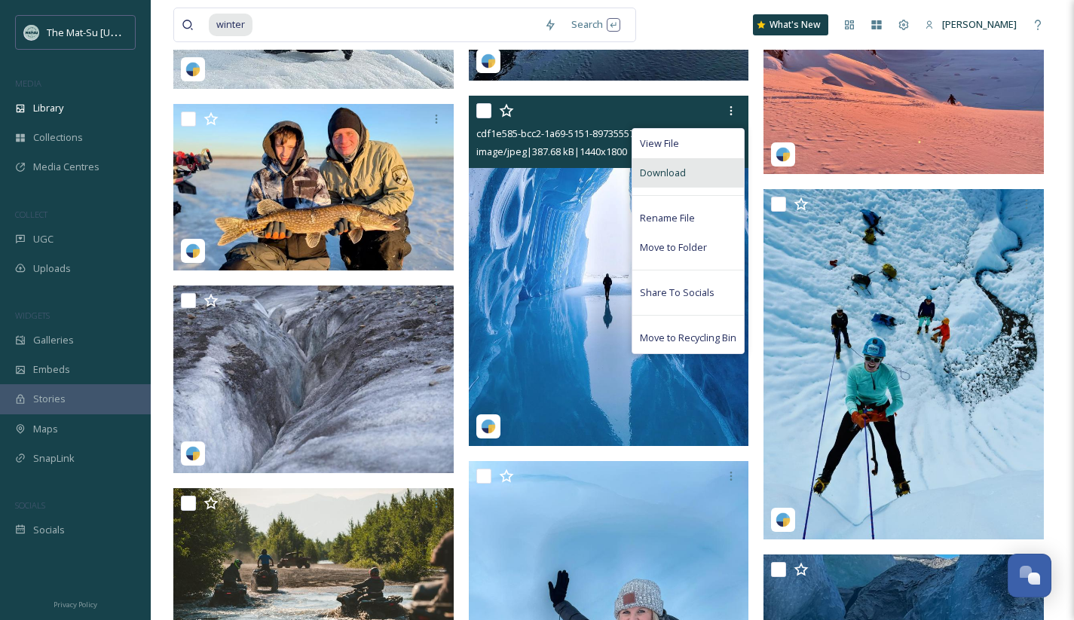
click at [656, 175] on span "Download" at bounding box center [663, 173] width 46 height 14
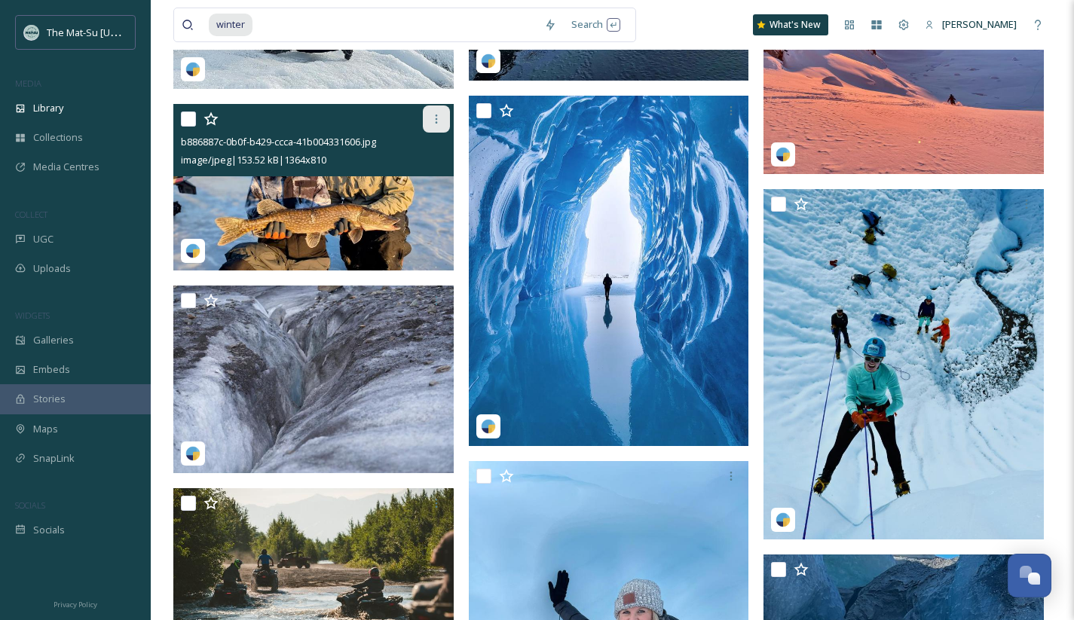
click at [434, 113] on icon at bounding box center [436, 119] width 12 height 12
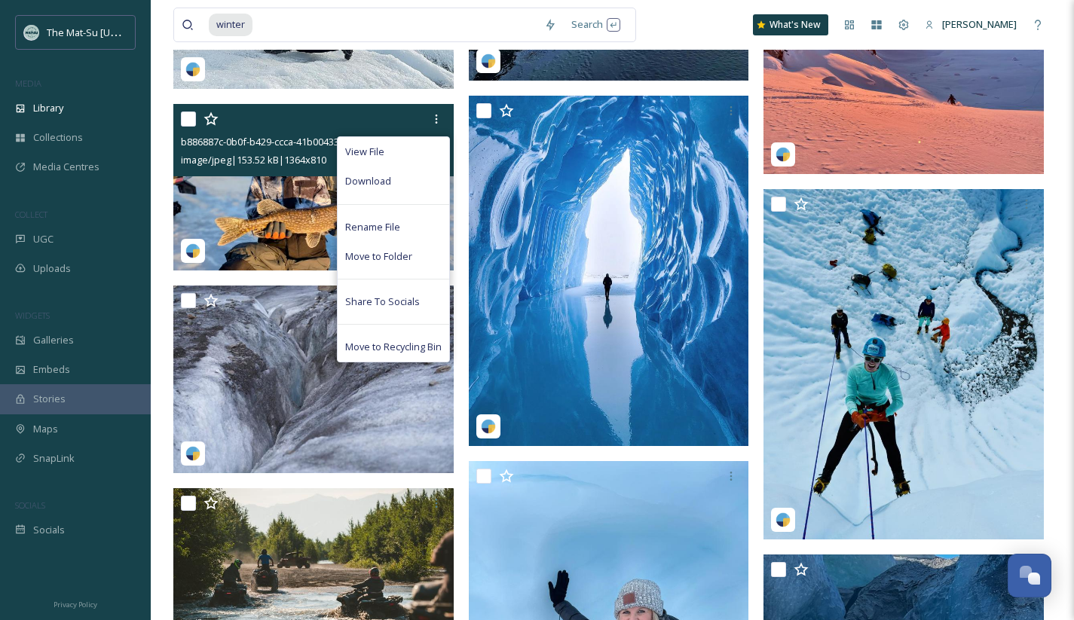
click at [389, 182] on div "Download" at bounding box center [392, 180] width 111 height 29
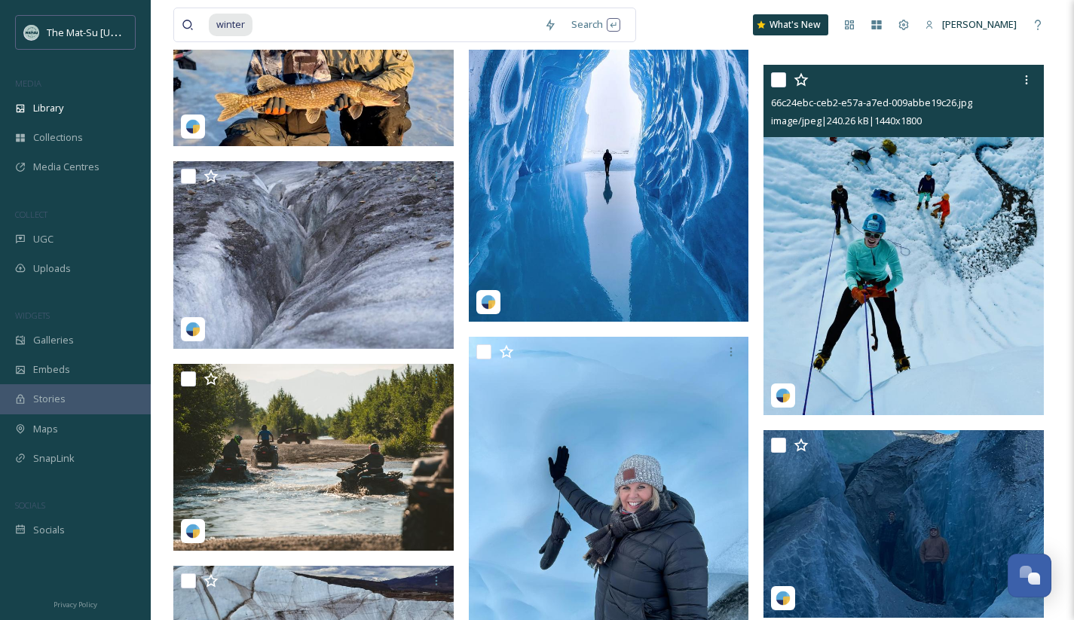
scroll to position [75931, 0]
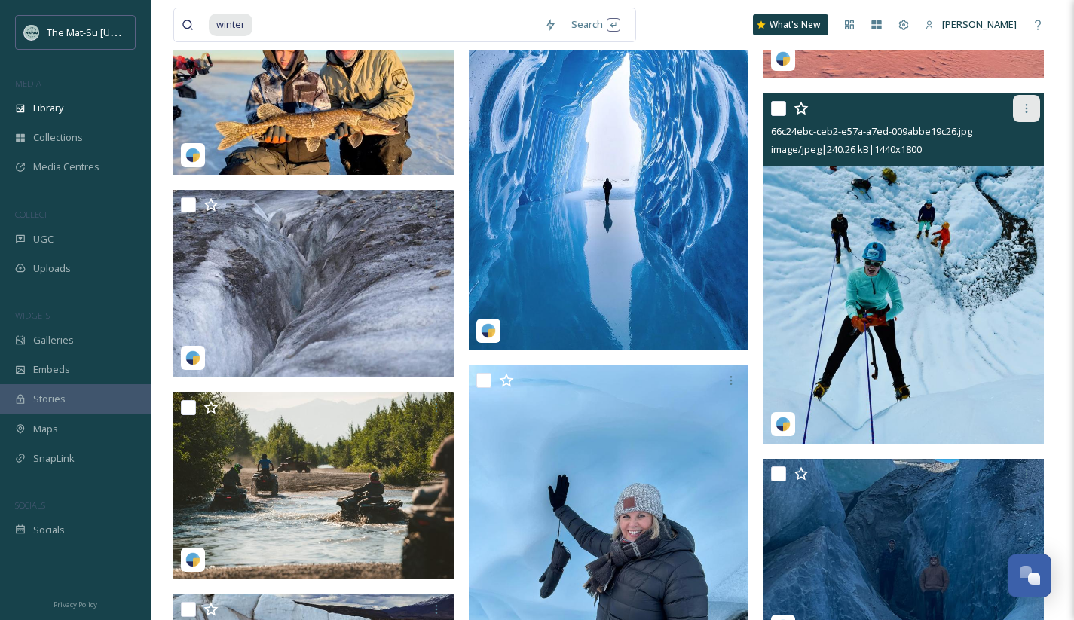
click at [1028, 106] on icon at bounding box center [1026, 108] width 12 height 12
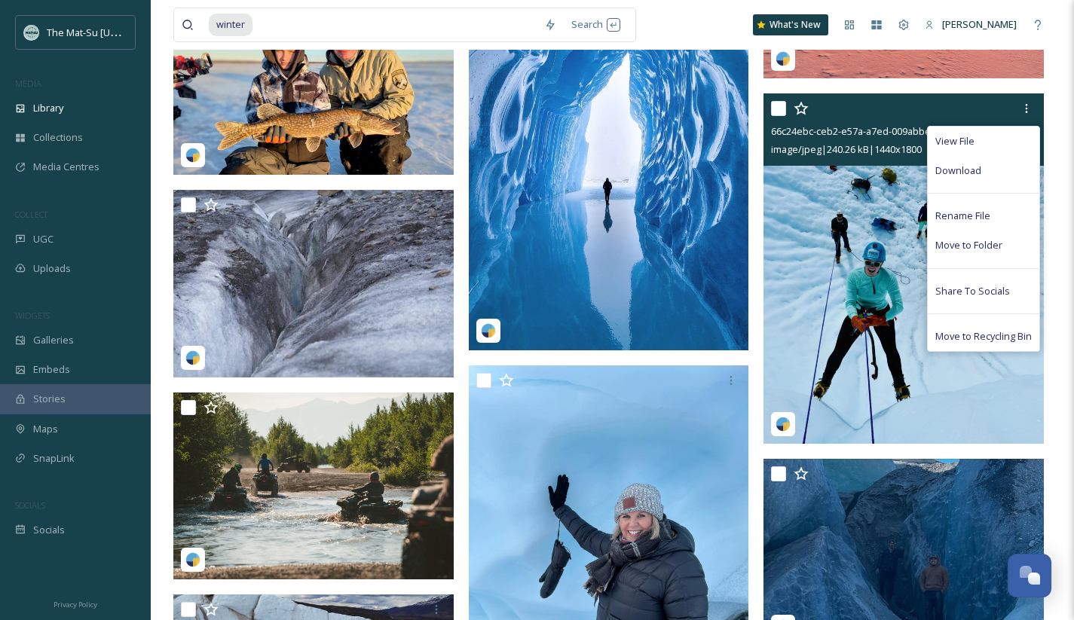
click at [944, 173] on span "Download" at bounding box center [958, 170] width 46 height 14
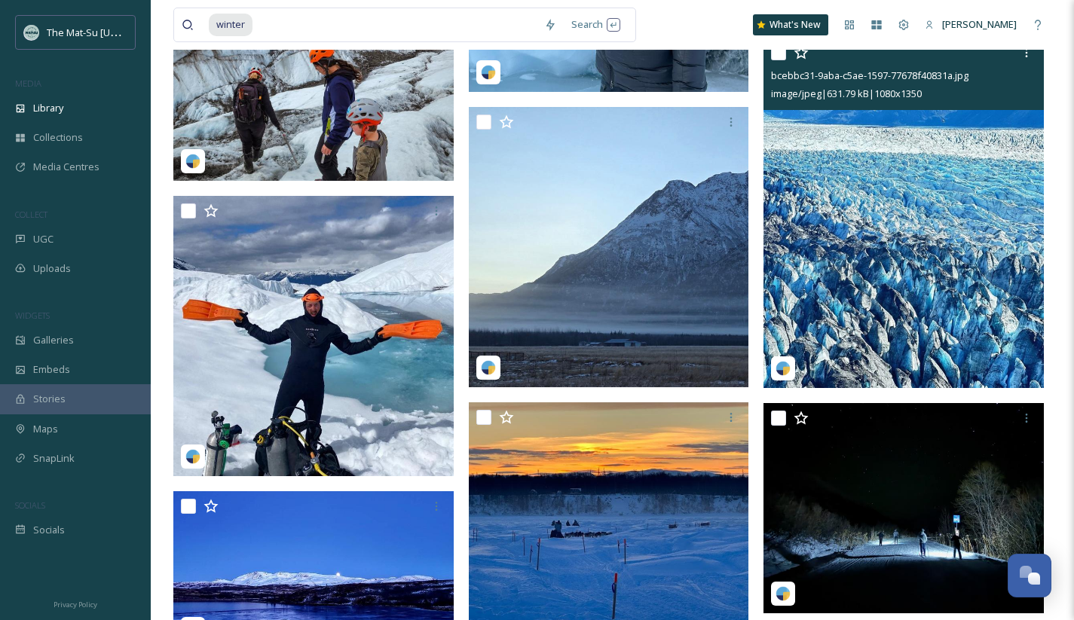
scroll to position [76557, 0]
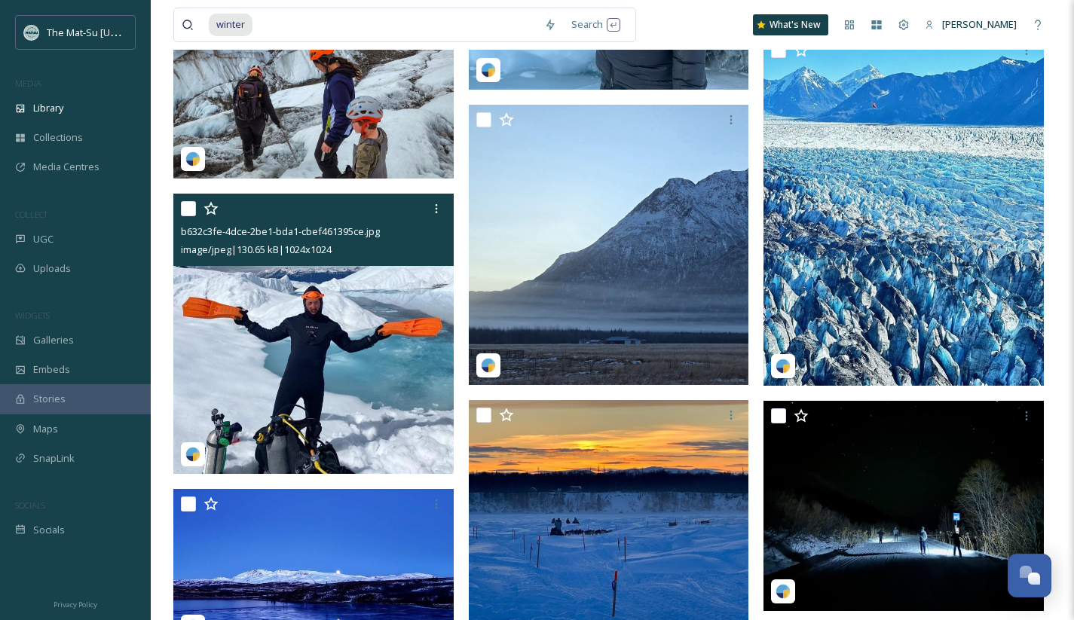
drag, startPoint x: 438, startPoint y: 210, endPoint x: 437, endPoint y: 222, distance: 12.1
click at [438, 210] on icon at bounding box center [436, 209] width 12 height 12
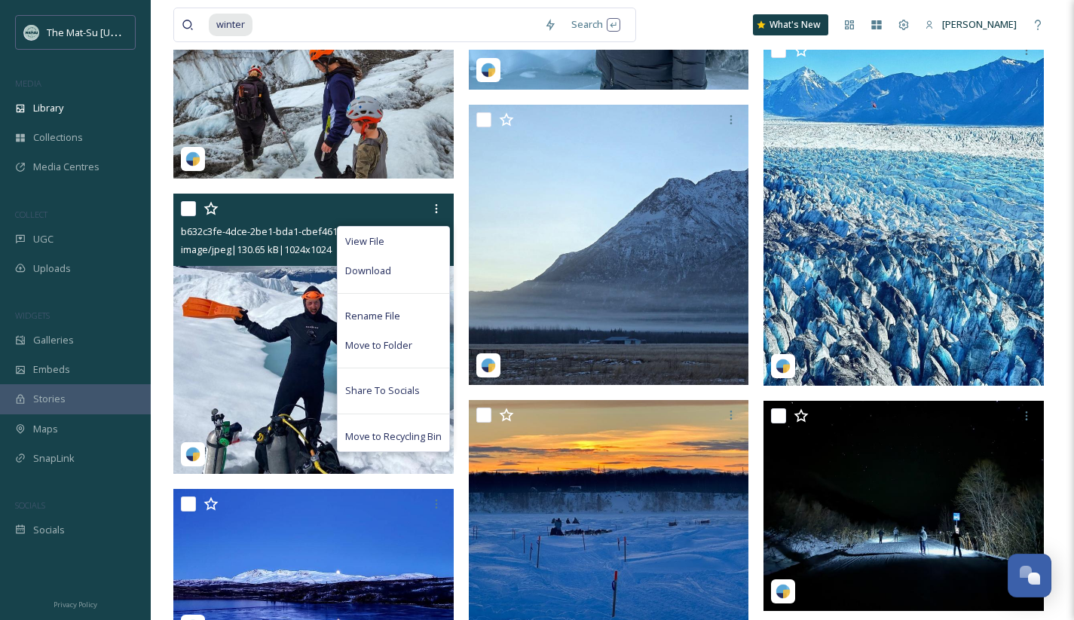
click at [381, 272] on span "Download" at bounding box center [368, 271] width 46 height 14
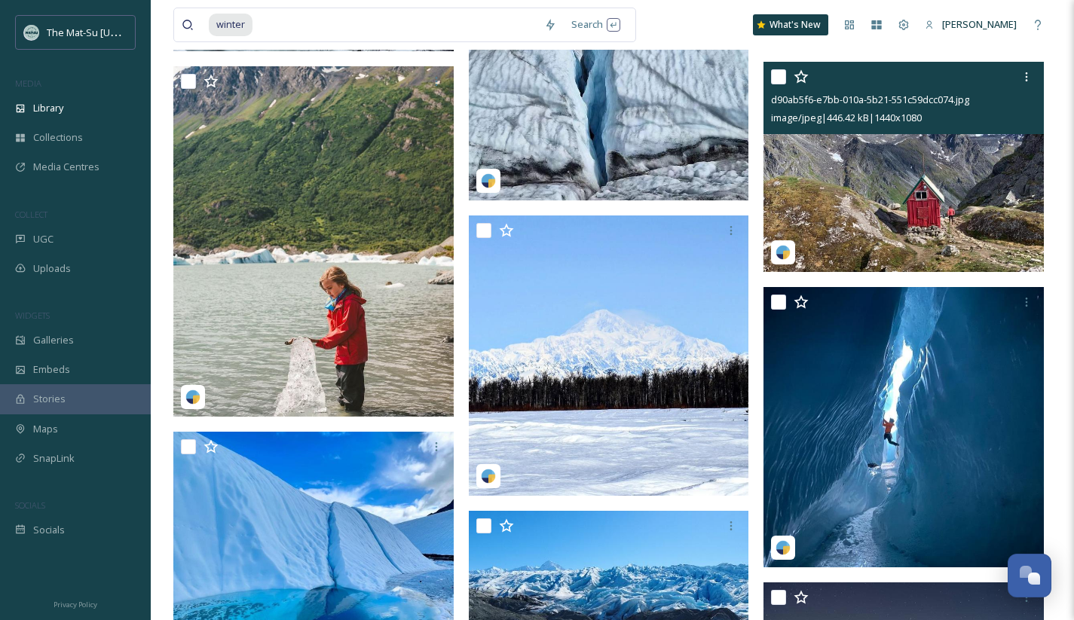
scroll to position [77487, 0]
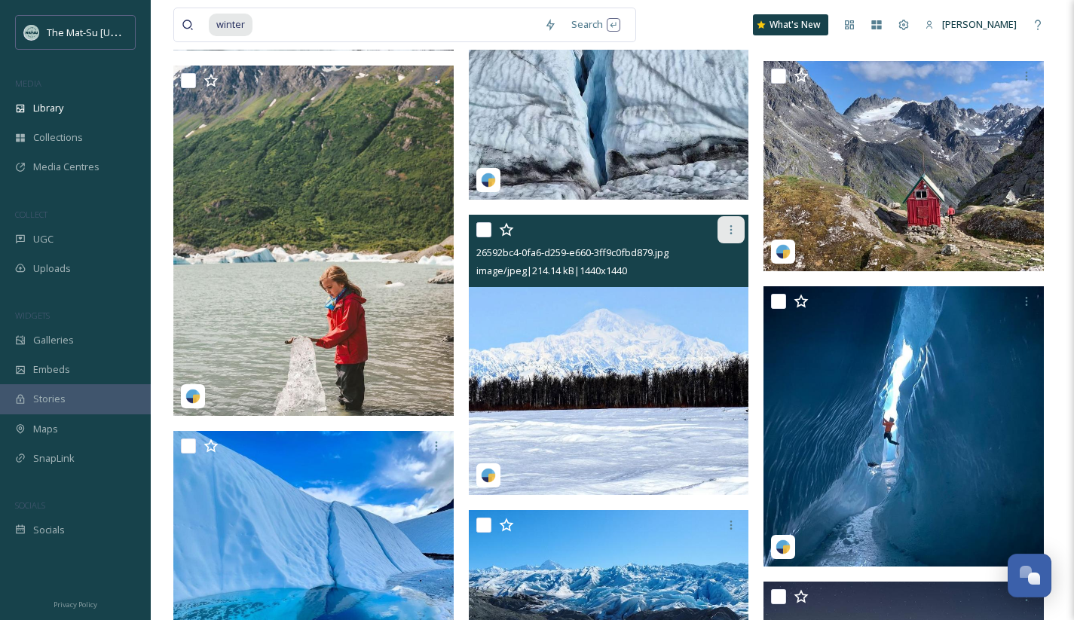
click at [731, 226] on icon at bounding box center [731, 229] width 2 height 9
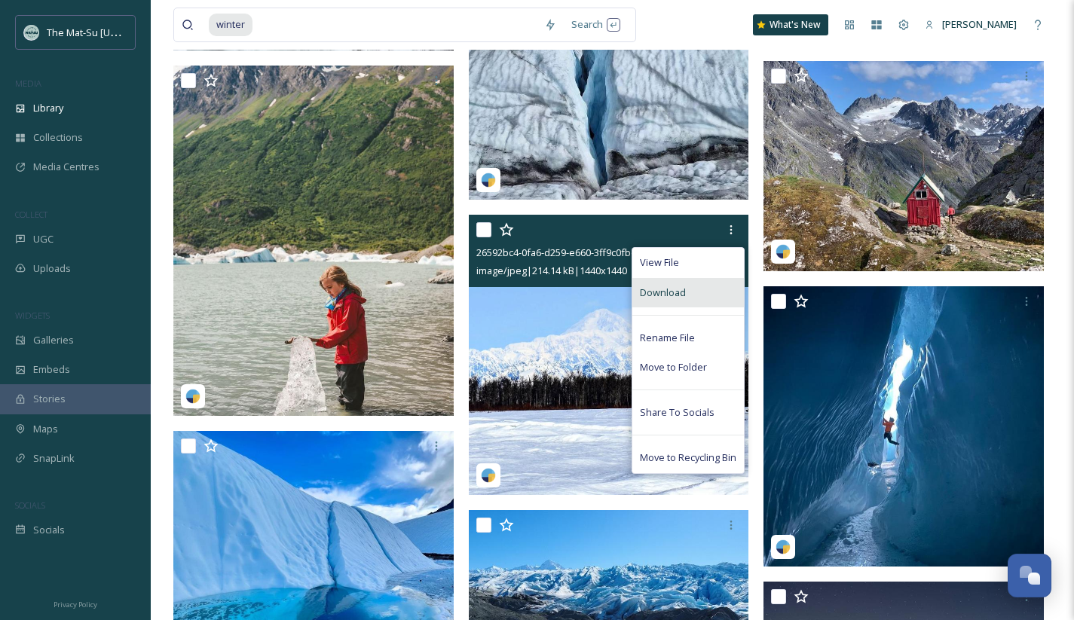
click at [673, 295] on span "Download" at bounding box center [663, 293] width 46 height 14
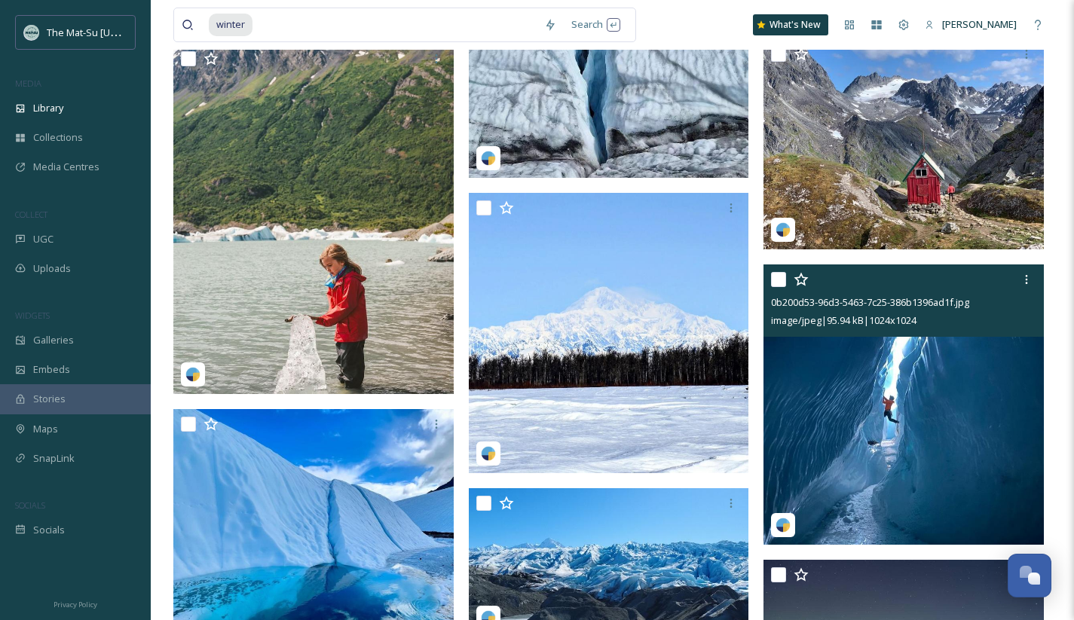
scroll to position [77548, 0]
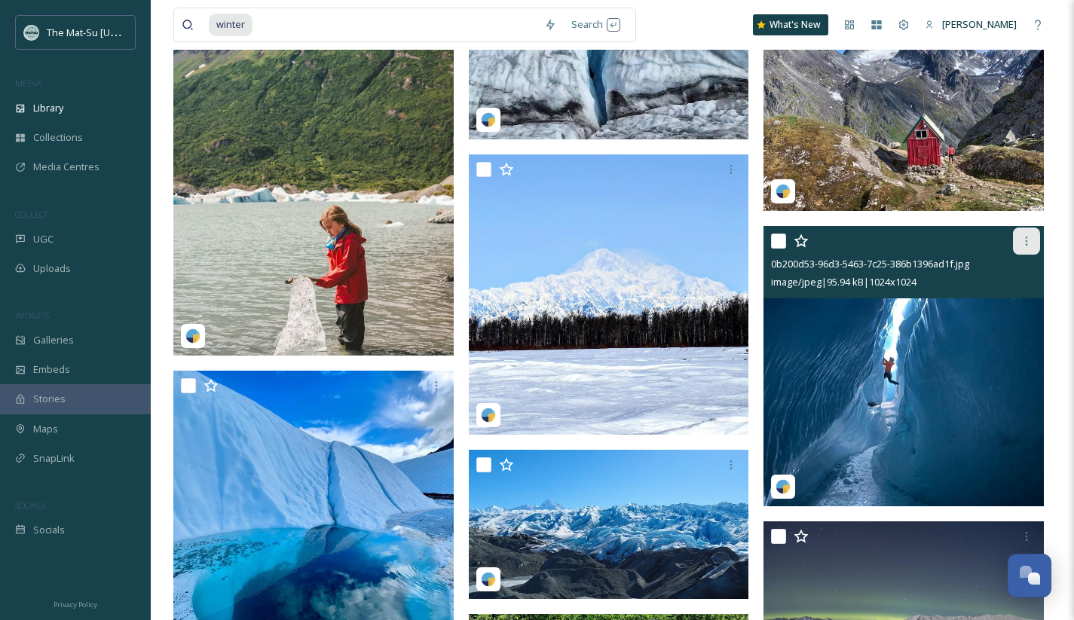
click at [1023, 243] on icon at bounding box center [1026, 241] width 12 height 12
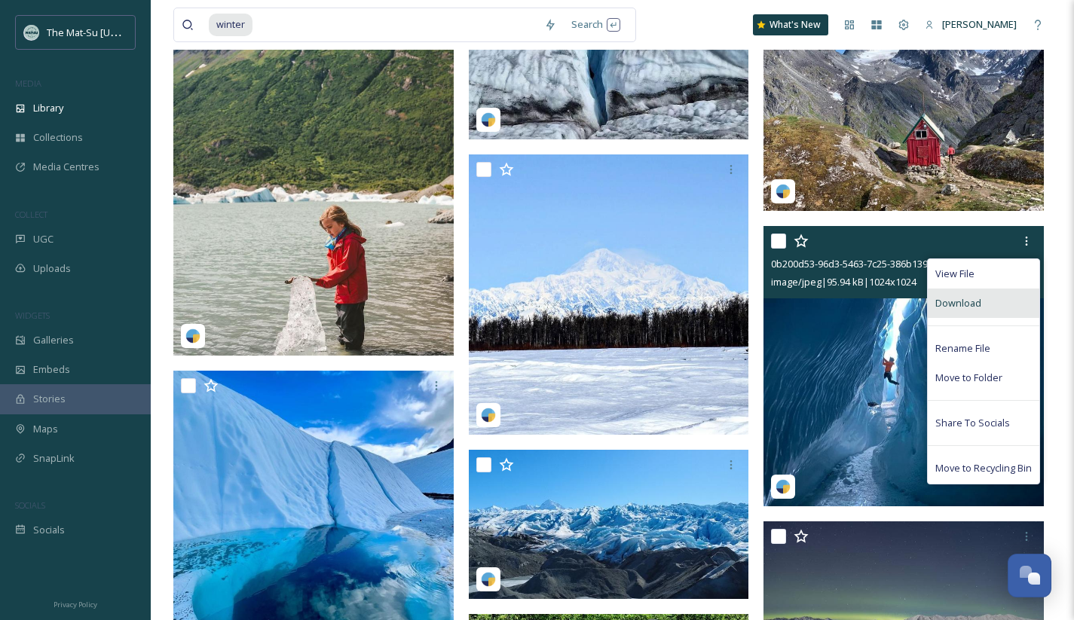
click at [947, 302] on span "Download" at bounding box center [958, 303] width 46 height 14
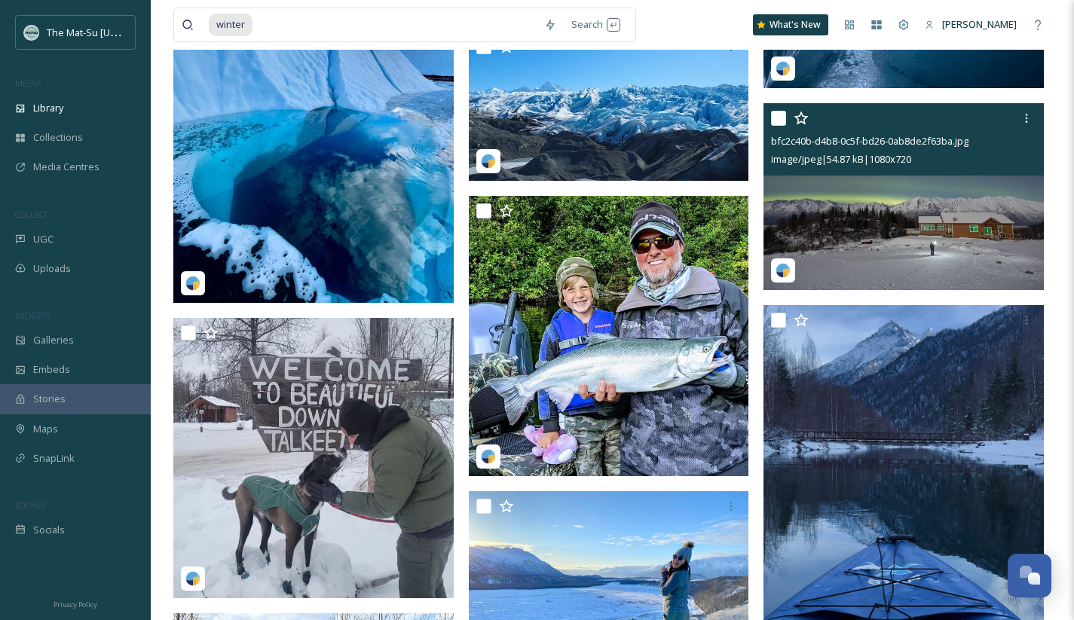
scroll to position [78059, 0]
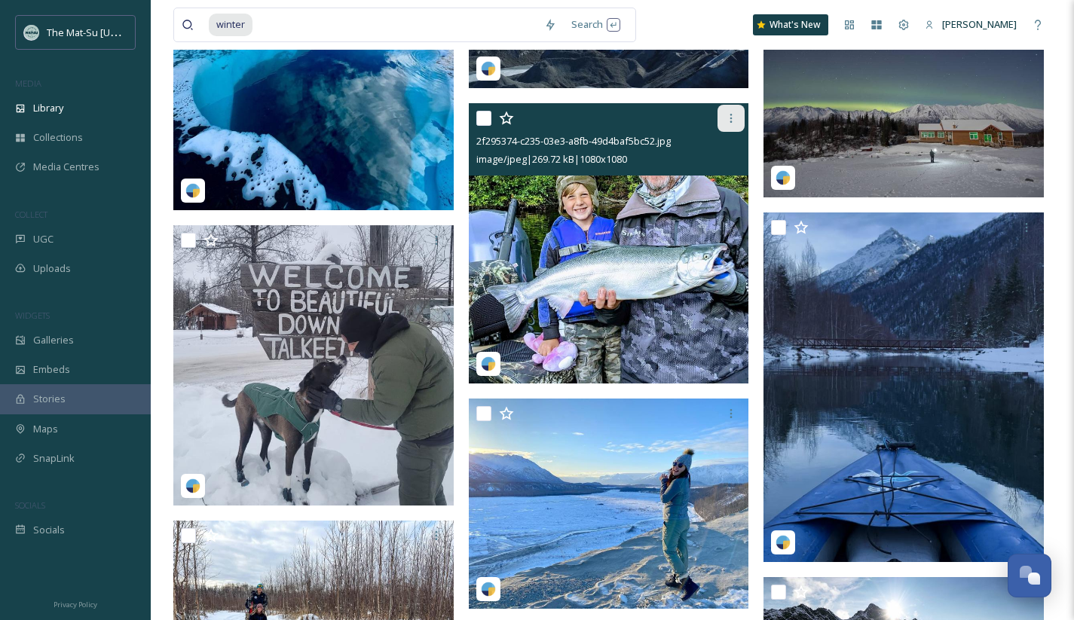
click at [732, 116] on icon at bounding box center [731, 118] width 12 height 12
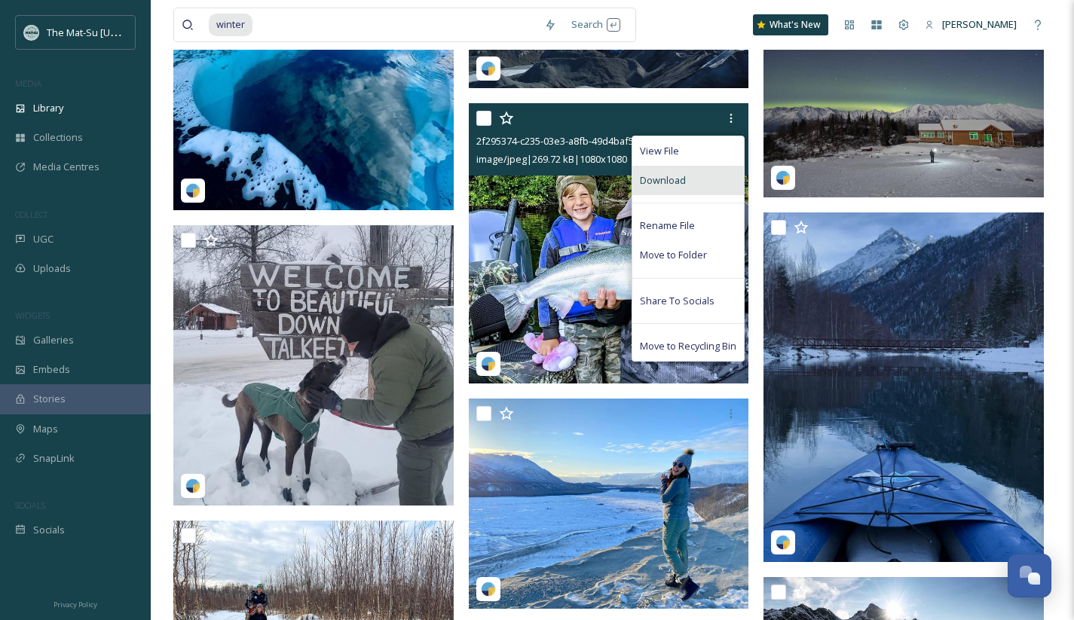
click at [690, 179] on div "Download" at bounding box center [687, 180] width 111 height 29
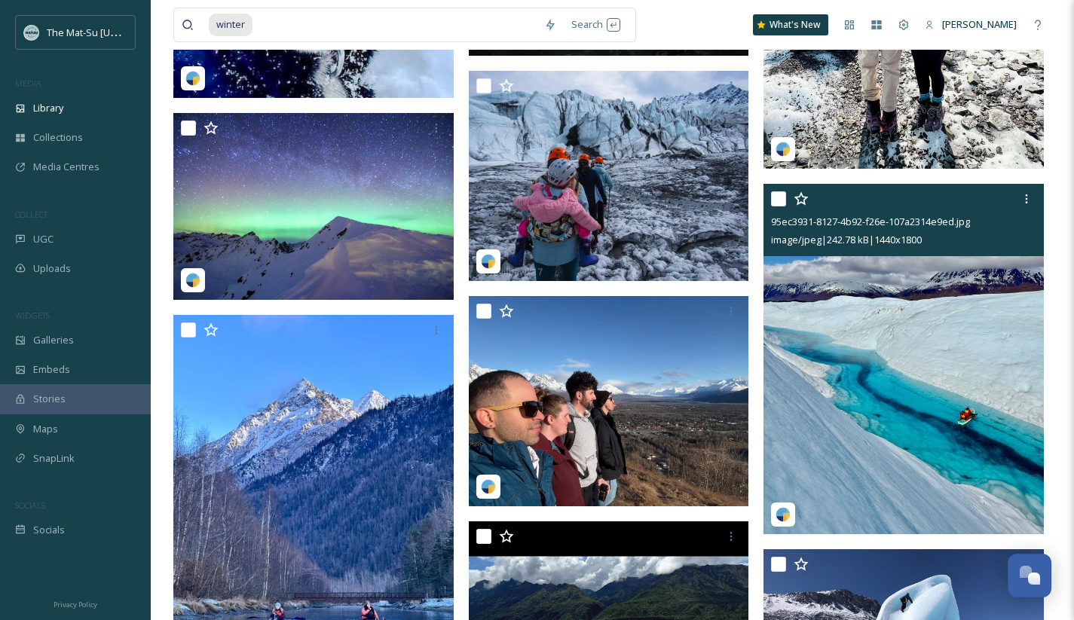
scroll to position [80178, 0]
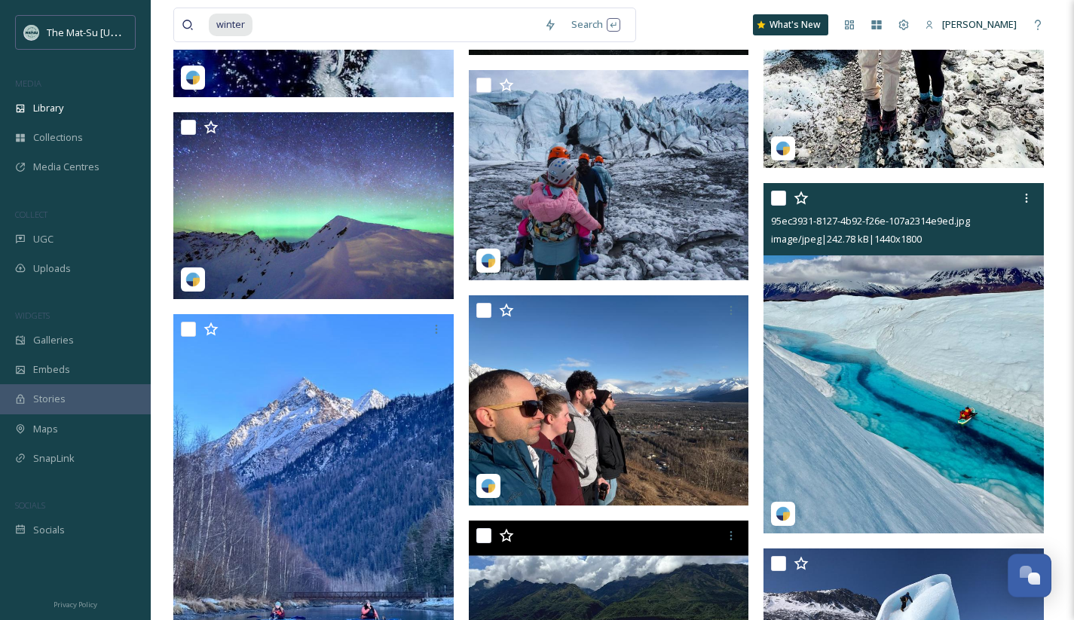
drag, startPoint x: 1026, startPoint y: 199, endPoint x: 1011, endPoint y: 200, distance: 15.1
click at [1026, 199] on icon at bounding box center [1026, 198] width 12 height 12
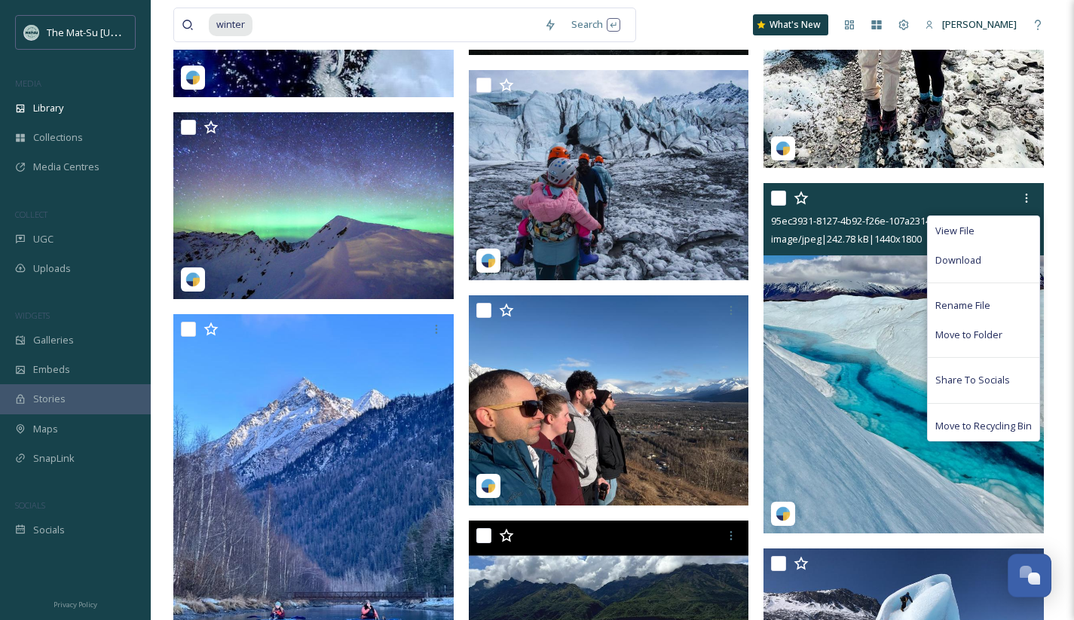
click at [965, 260] on span "Download" at bounding box center [958, 260] width 46 height 14
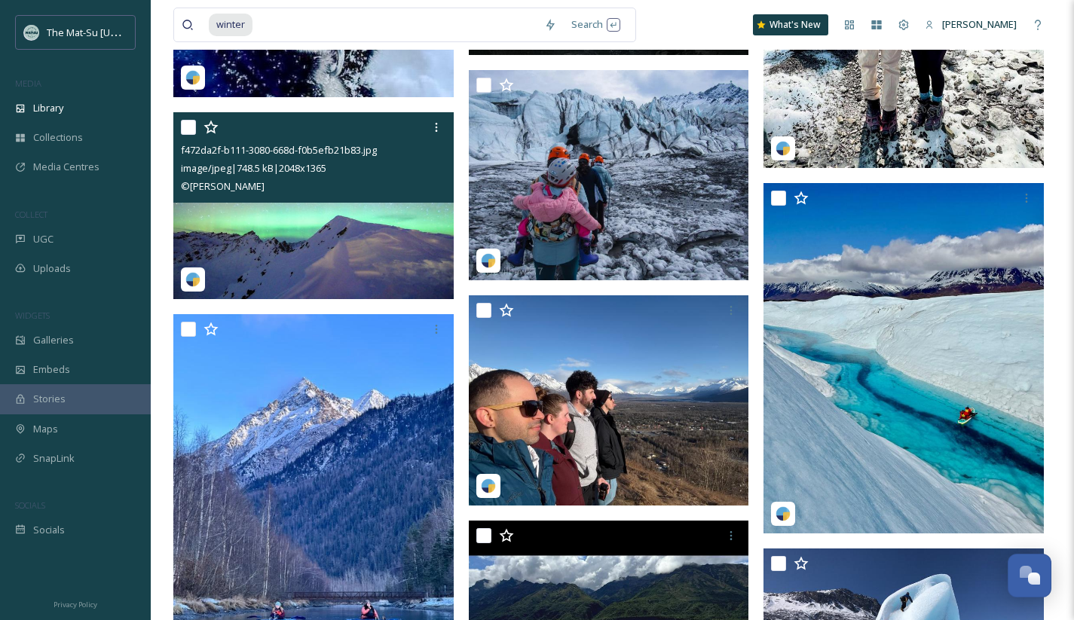
drag, startPoint x: 438, startPoint y: 125, endPoint x: 456, endPoint y: 127, distance: 17.4
click at [438, 125] on icon at bounding box center [436, 127] width 12 height 12
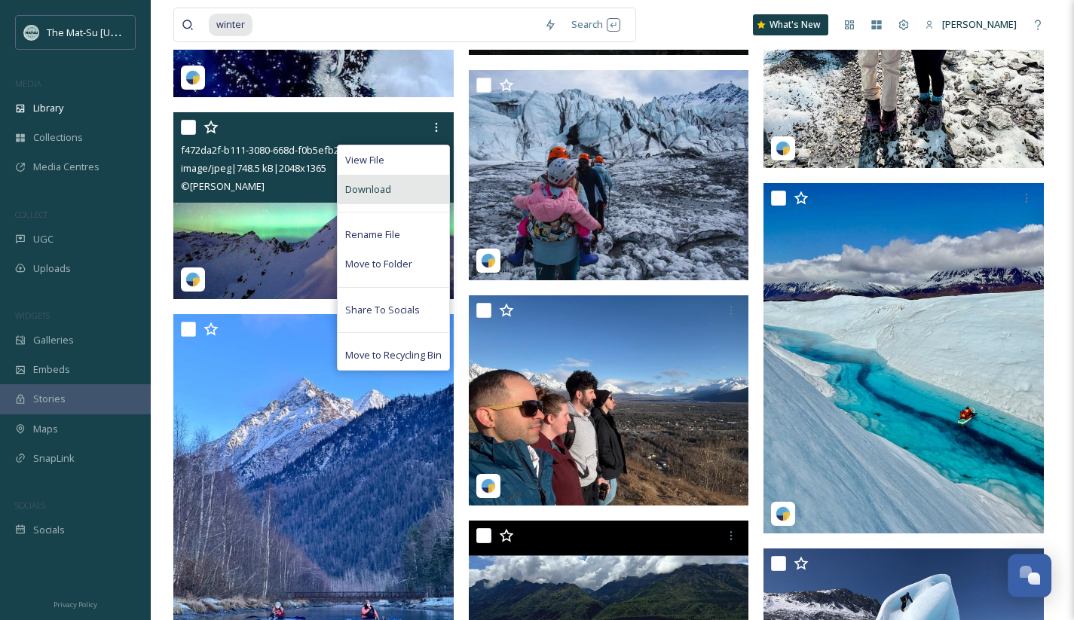
click at [402, 189] on div "Download" at bounding box center [392, 189] width 111 height 29
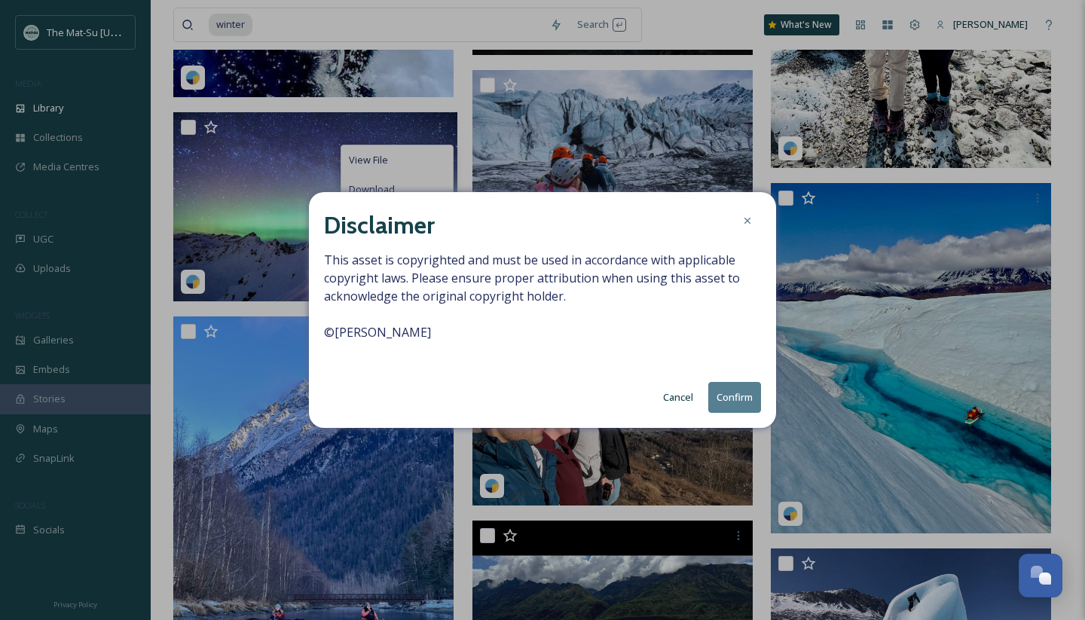
click at [720, 400] on button "Confirm" at bounding box center [734, 397] width 53 height 31
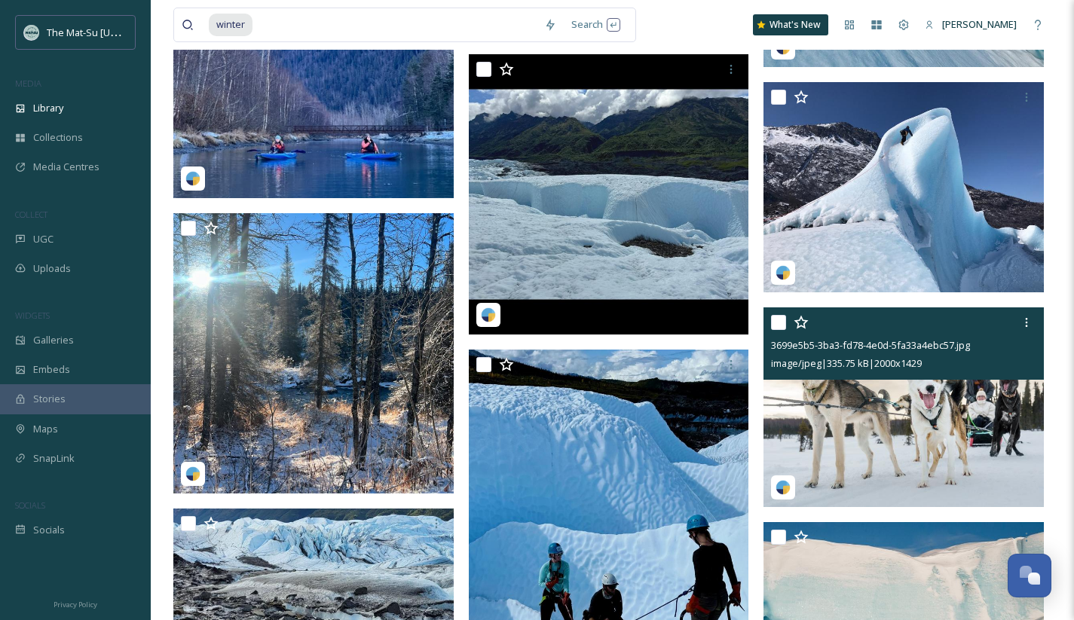
scroll to position [80650, 0]
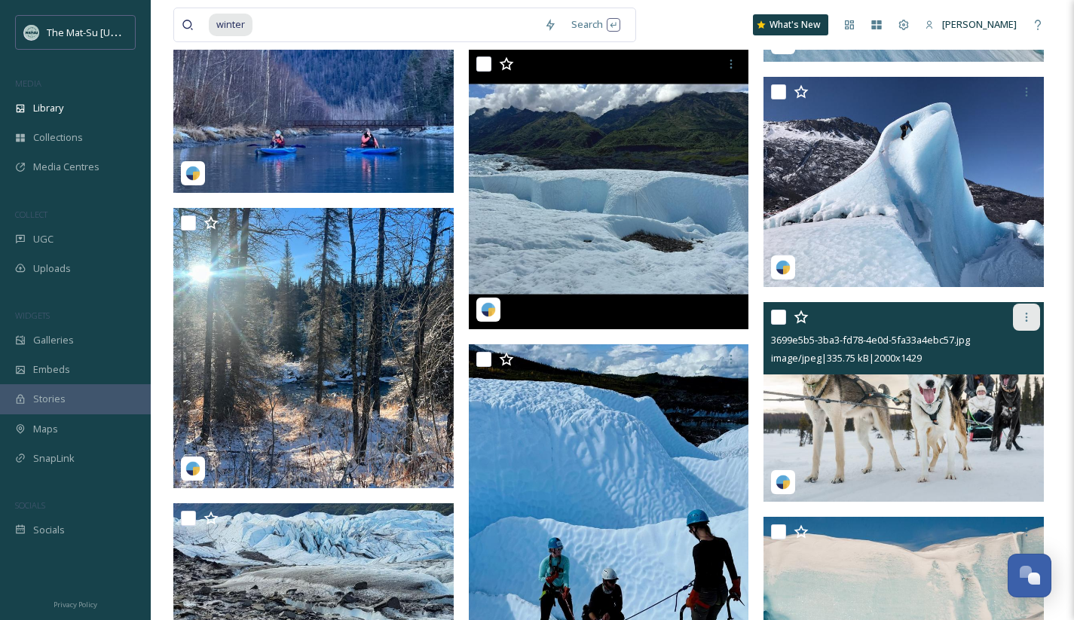
click at [1022, 316] on icon at bounding box center [1026, 317] width 12 height 12
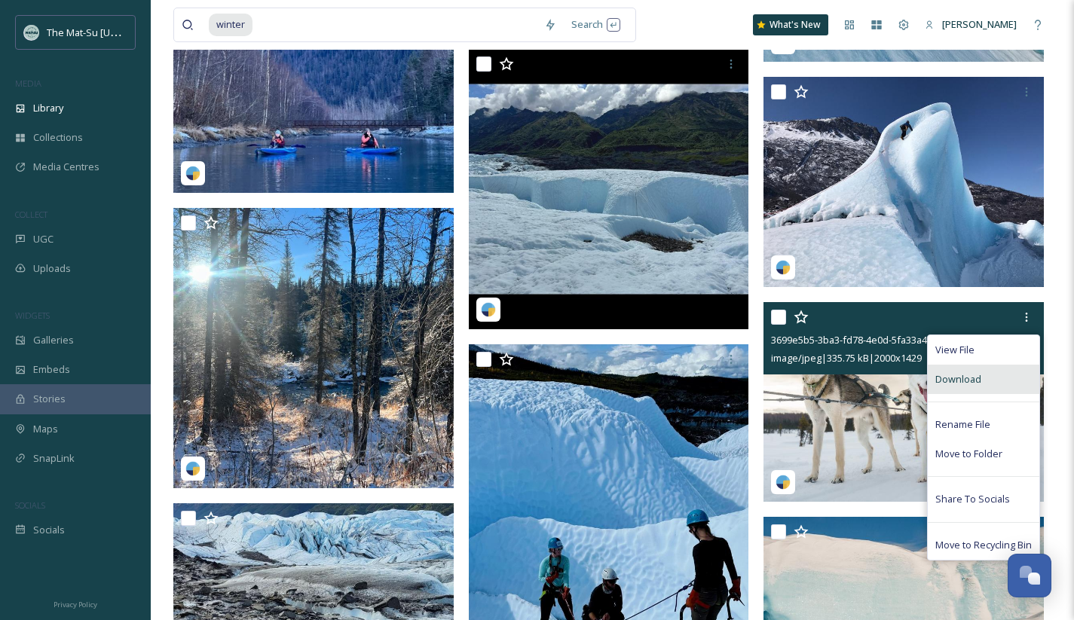
click at [948, 374] on span "Download" at bounding box center [958, 379] width 46 height 14
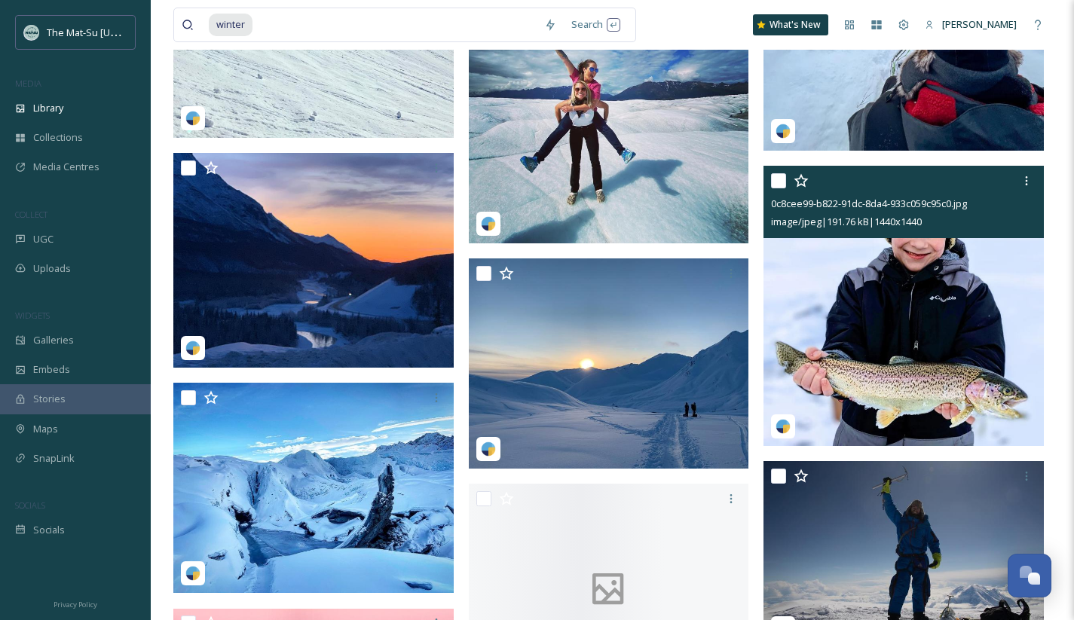
scroll to position [81943, 0]
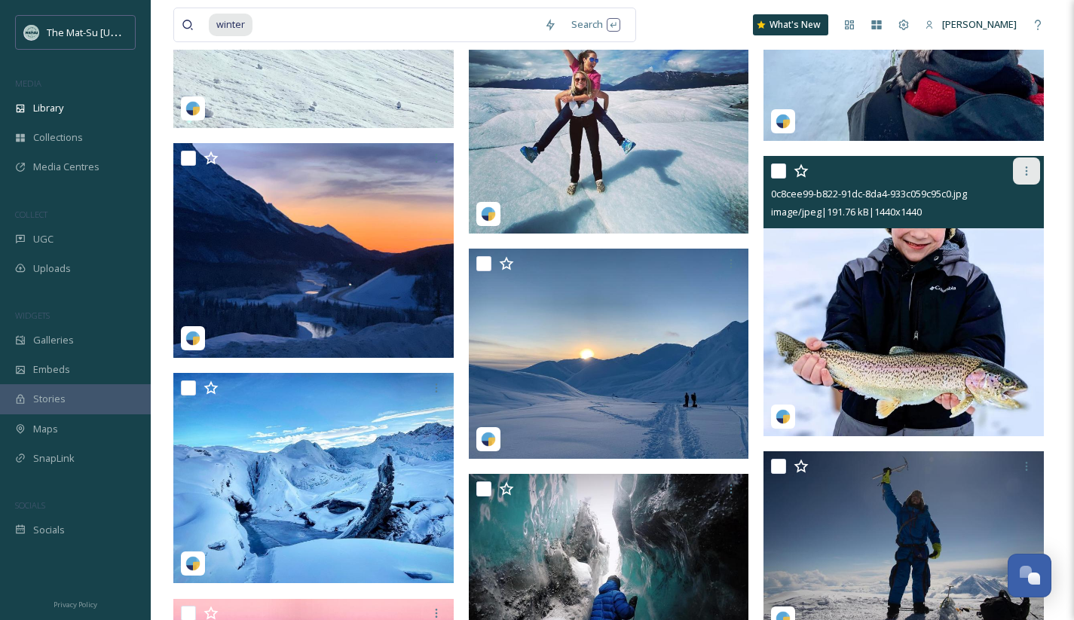
click at [1028, 172] on icon at bounding box center [1026, 171] width 12 height 12
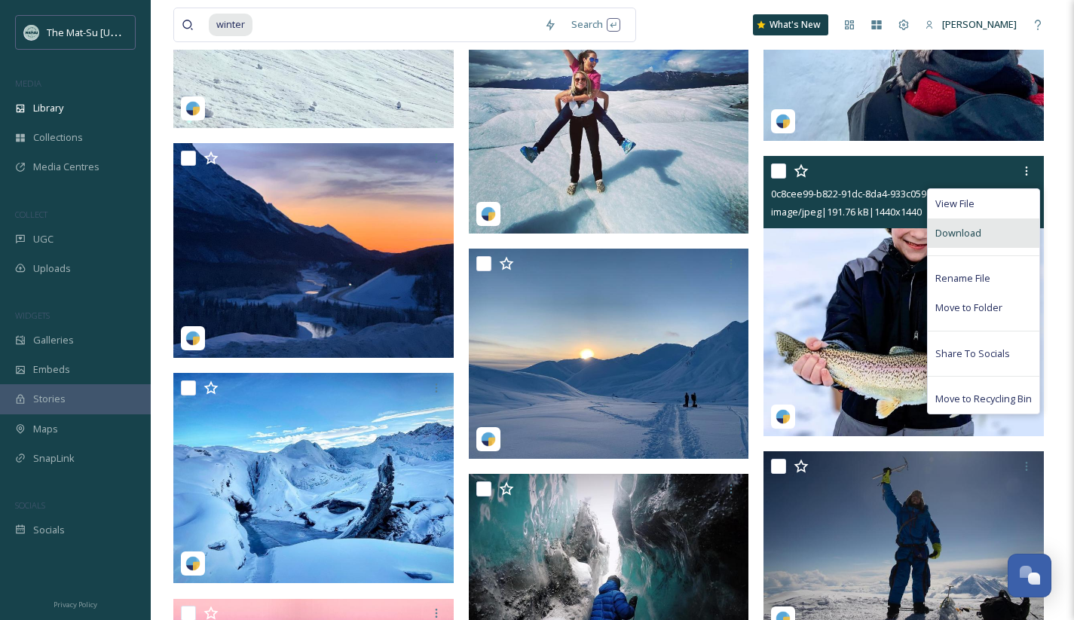
drag, startPoint x: 949, startPoint y: 234, endPoint x: 927, endPoint y: 234, distance: 22.6
click at [949, 234] on span "Download" at bounding box center [958, 233] width 46 height 14
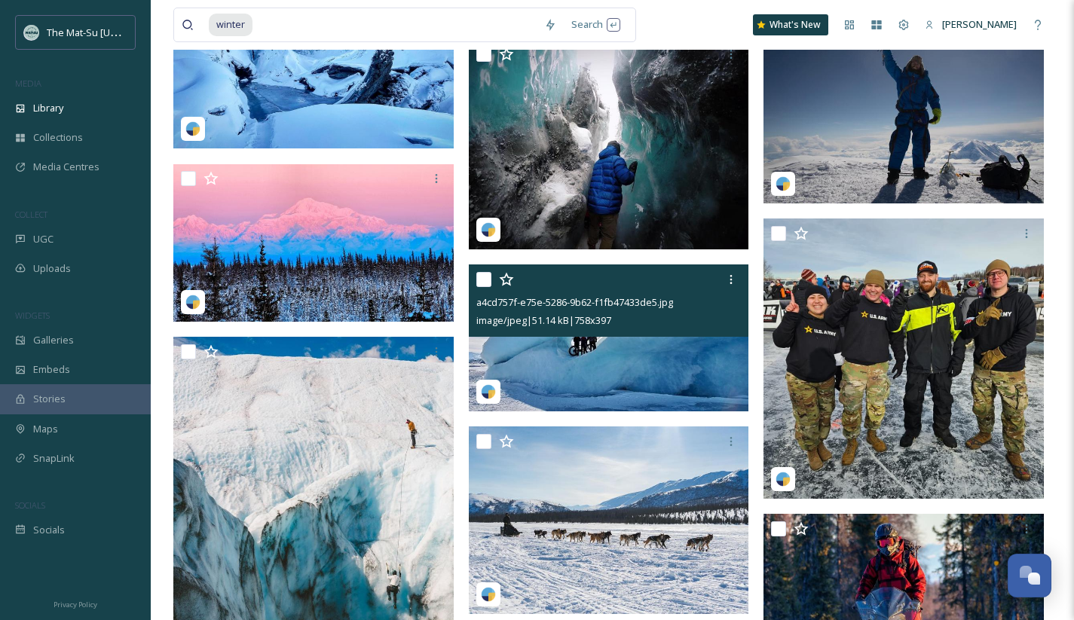
scroll to position [82523, 0]
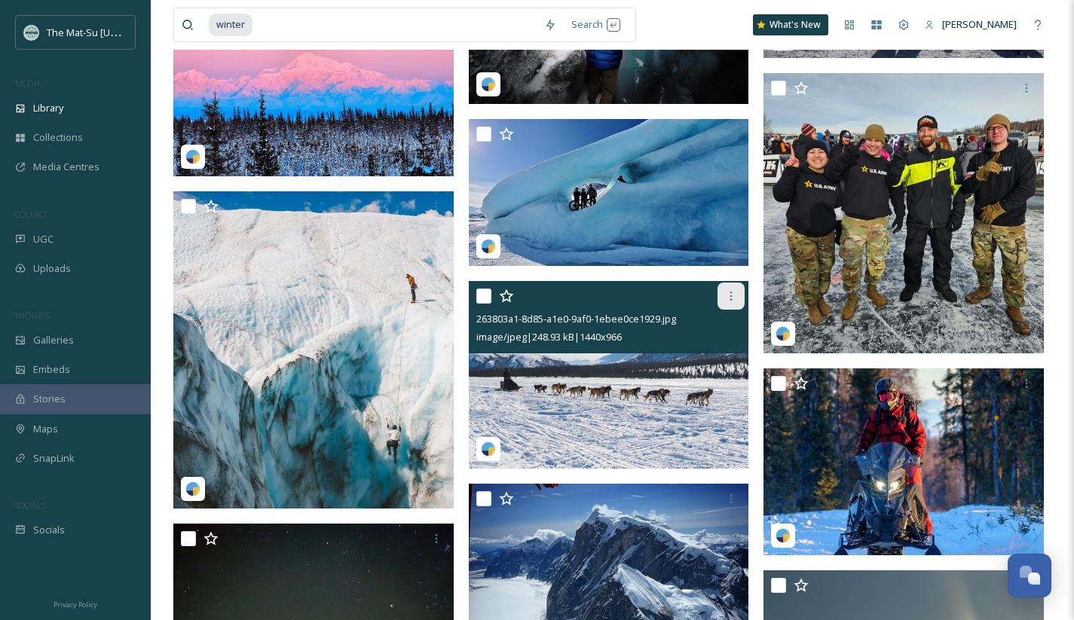
click at [731, 293] on icon at bounding box center [731, 296] width 2 height 9
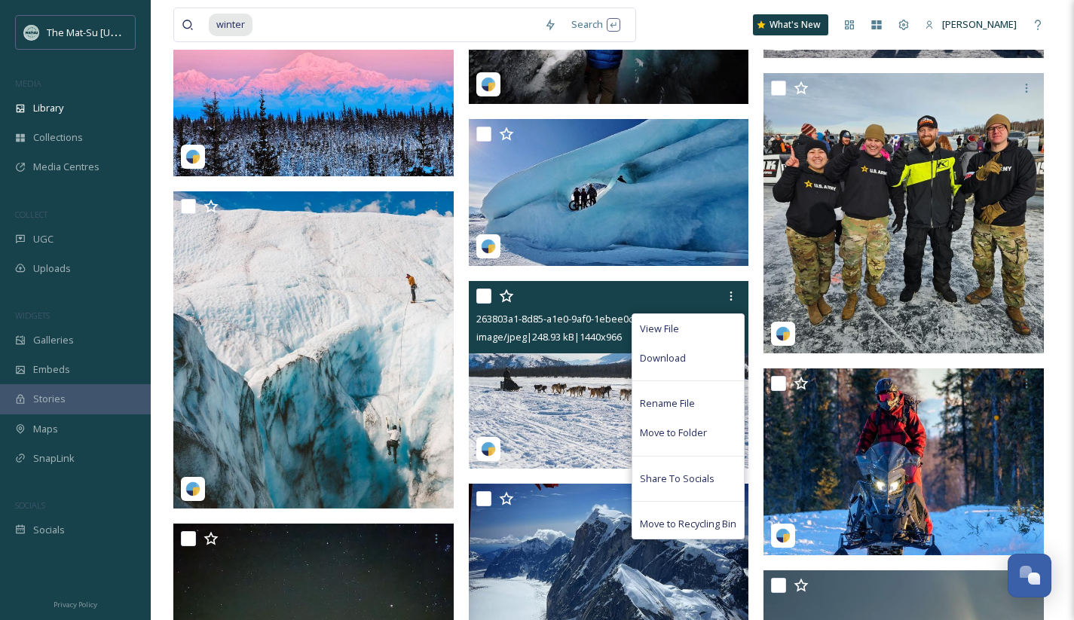
click at [713, 358] on div "Download" at bounding box center [687, 358] width 111 height 29
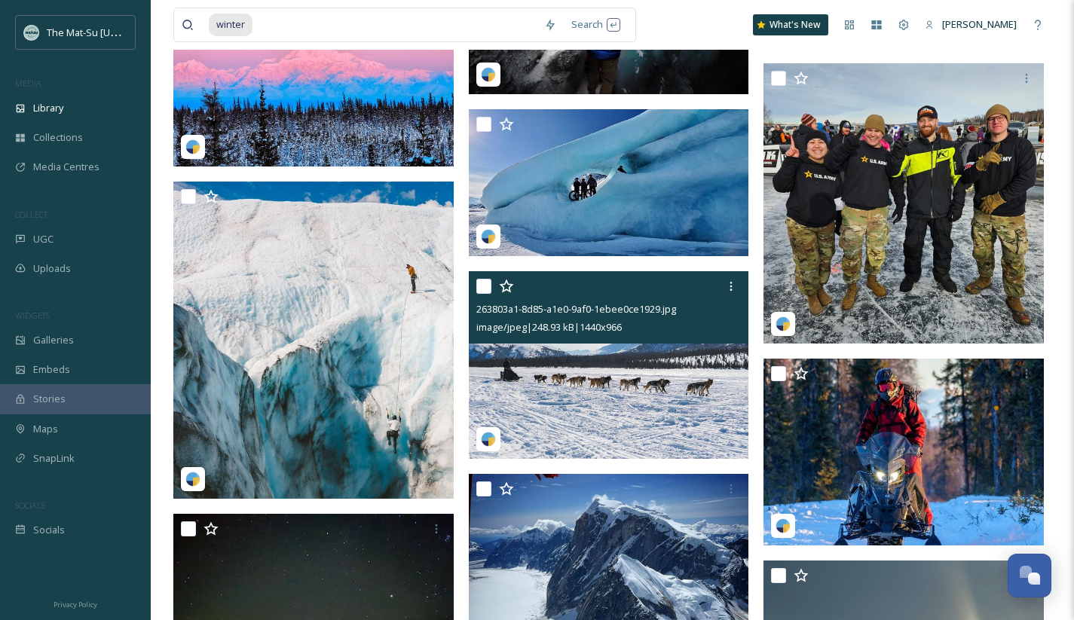
scroll to position [82490, 0]
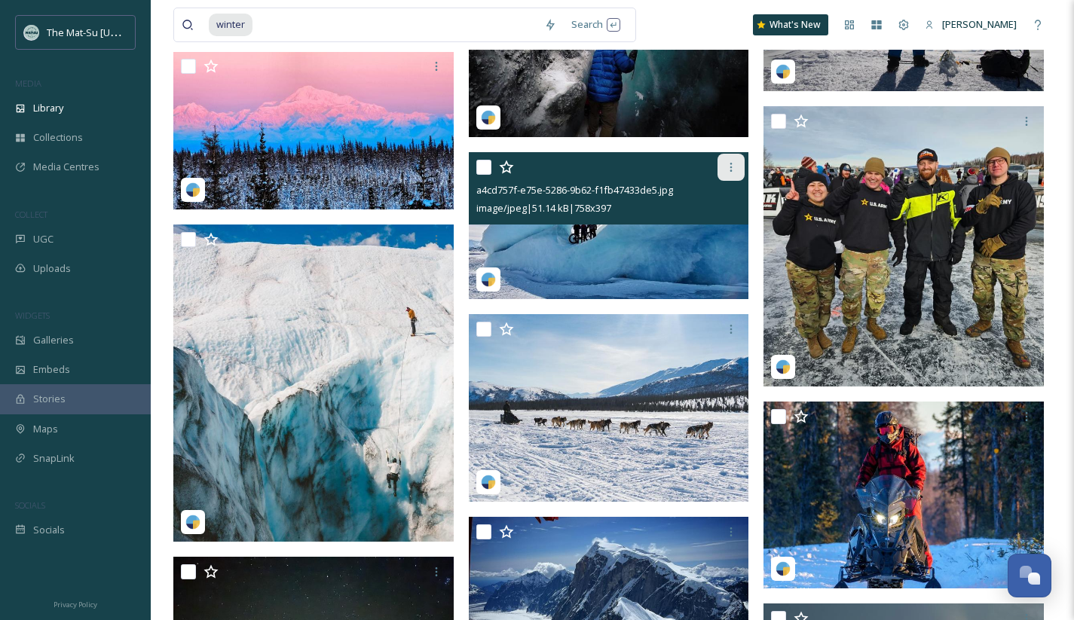
click at [735, 165] on icon at bounding box center [731, 167] width 12 height 12
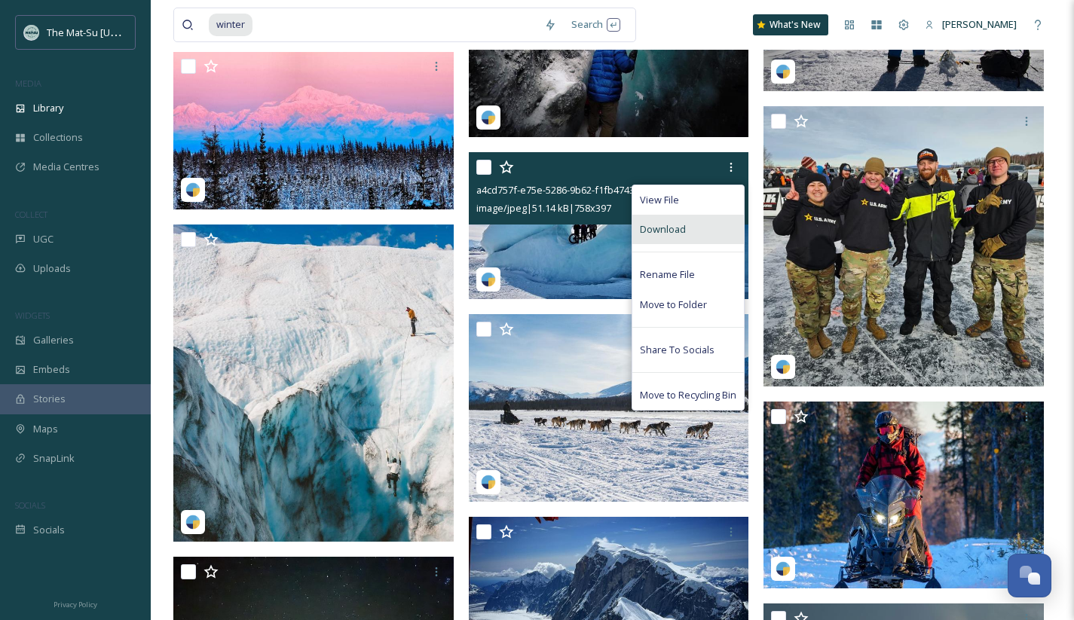
click at [692, 224] on div "Download" at bounding box center [687, 229] width 111 height 29
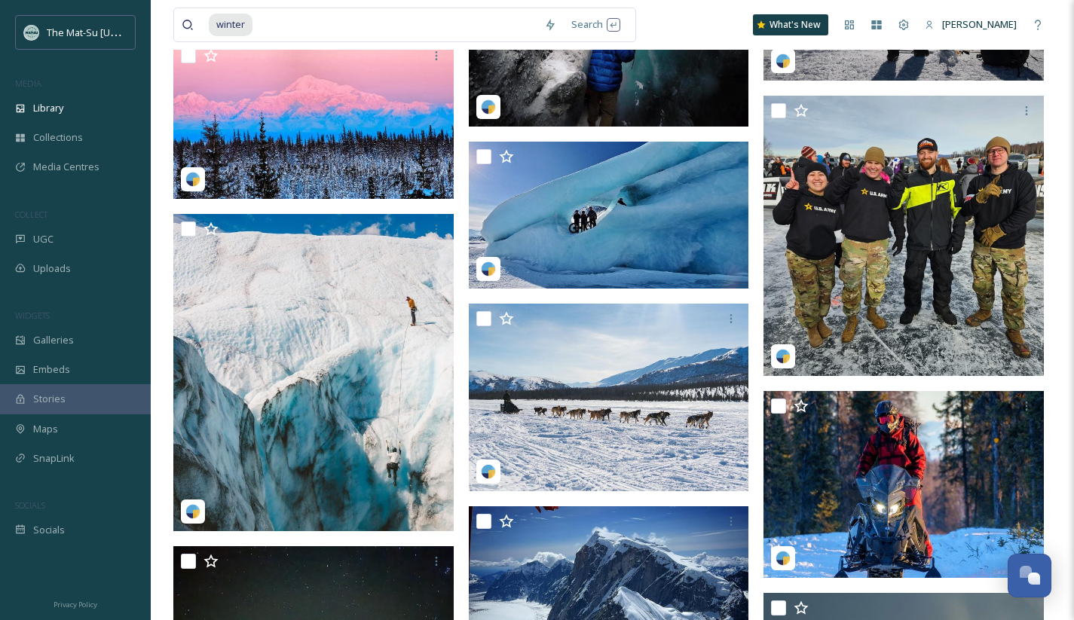
scroll to position [82172, 0]
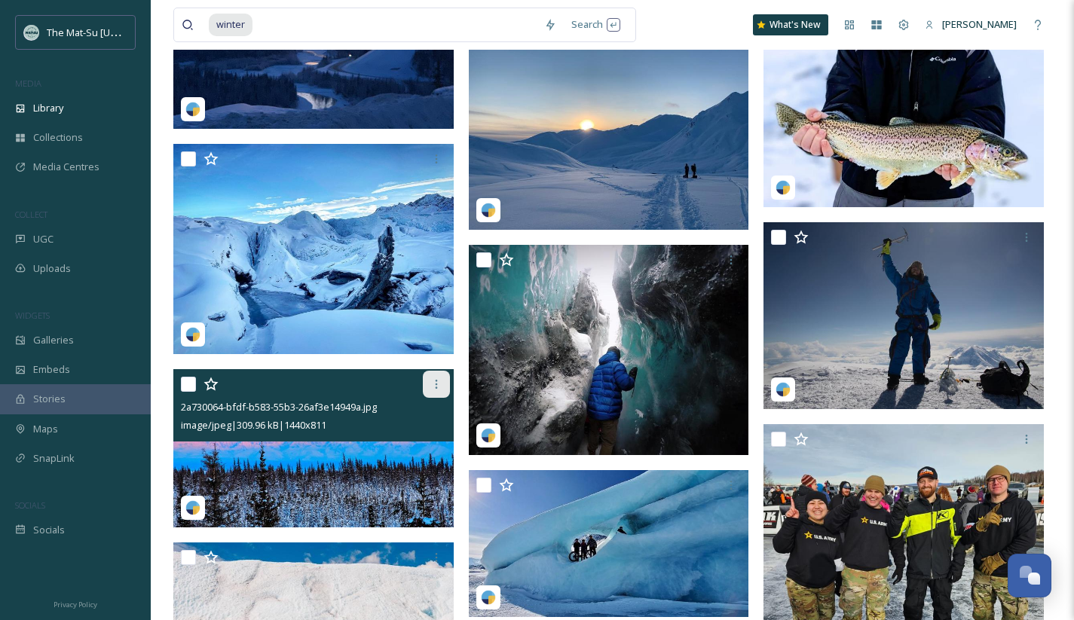
click at [435, 386] on icon at bounding box center [436, 384] width 12 height 12
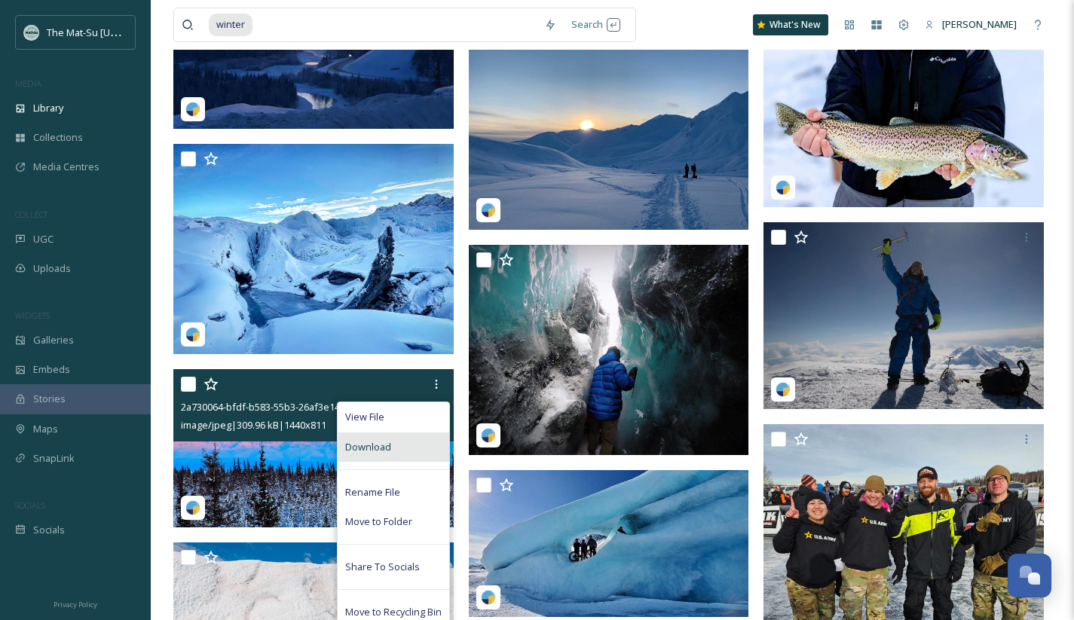
click at [374, 450] on span "Download" at bounding box center [368, 447] width 46 height 14
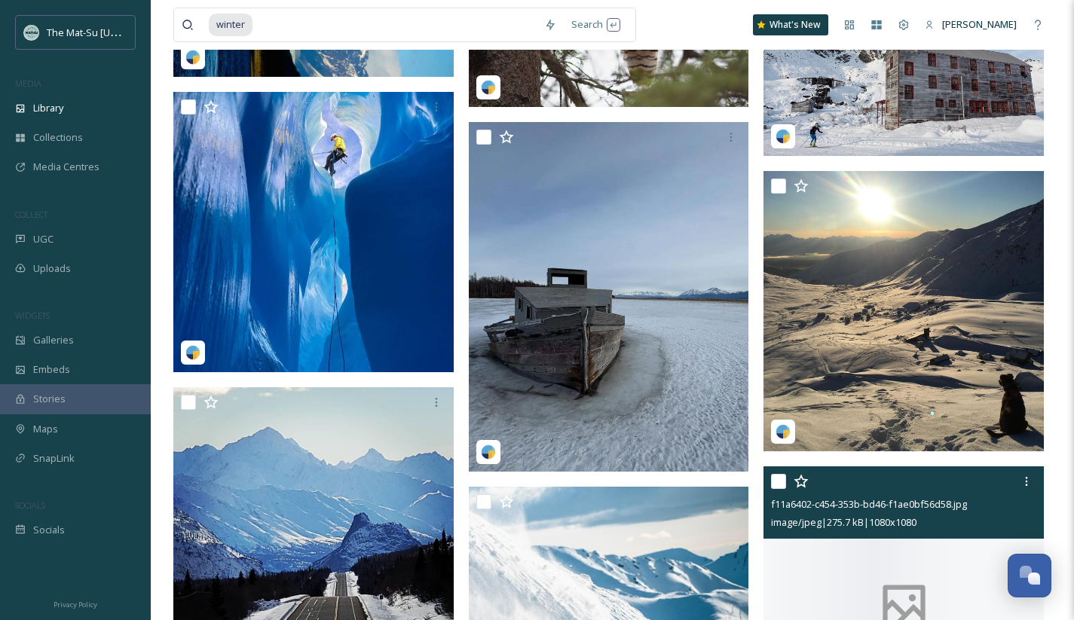
scroll to position [83550, 0]
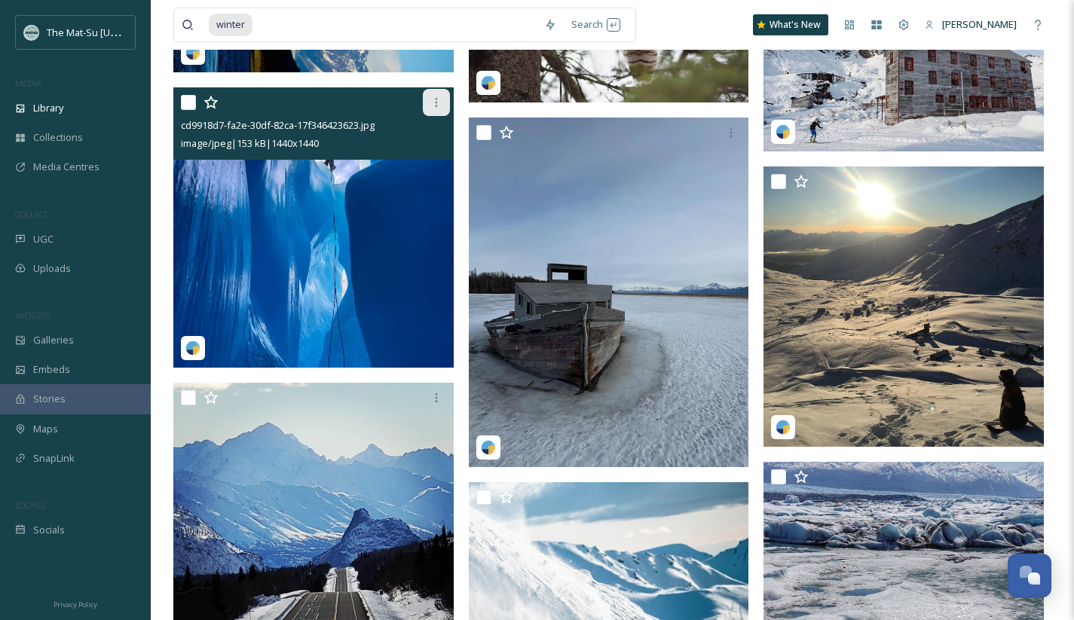
click at [436, 101] on icon at bounding box center [436, 102] width 12 height 12
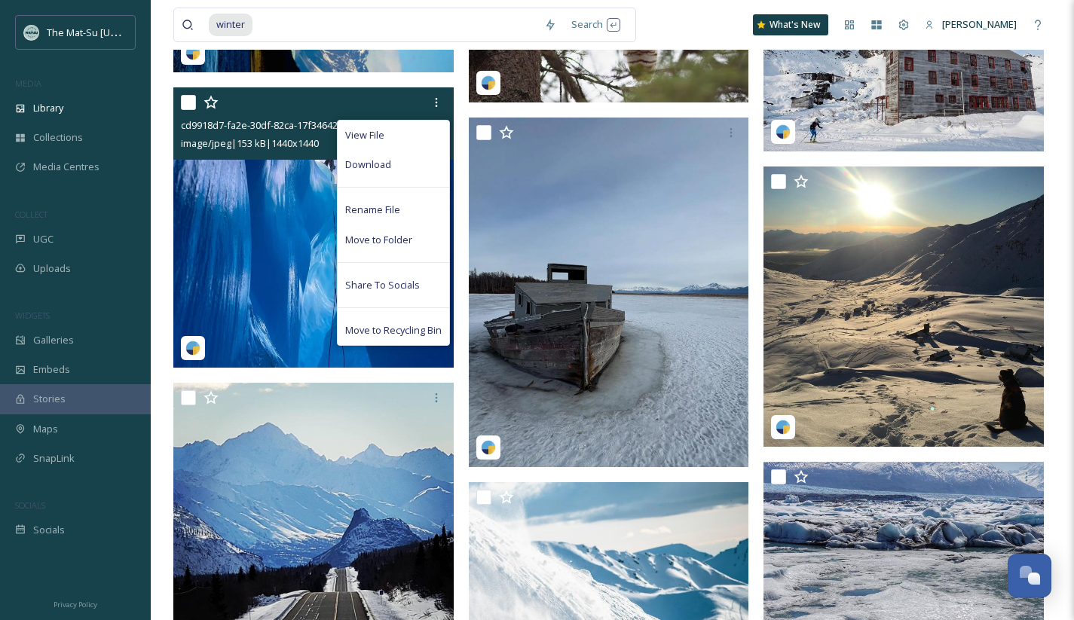
click at [402, 160] on div "Download" at bounding box center [392, 164] width 111 height 29
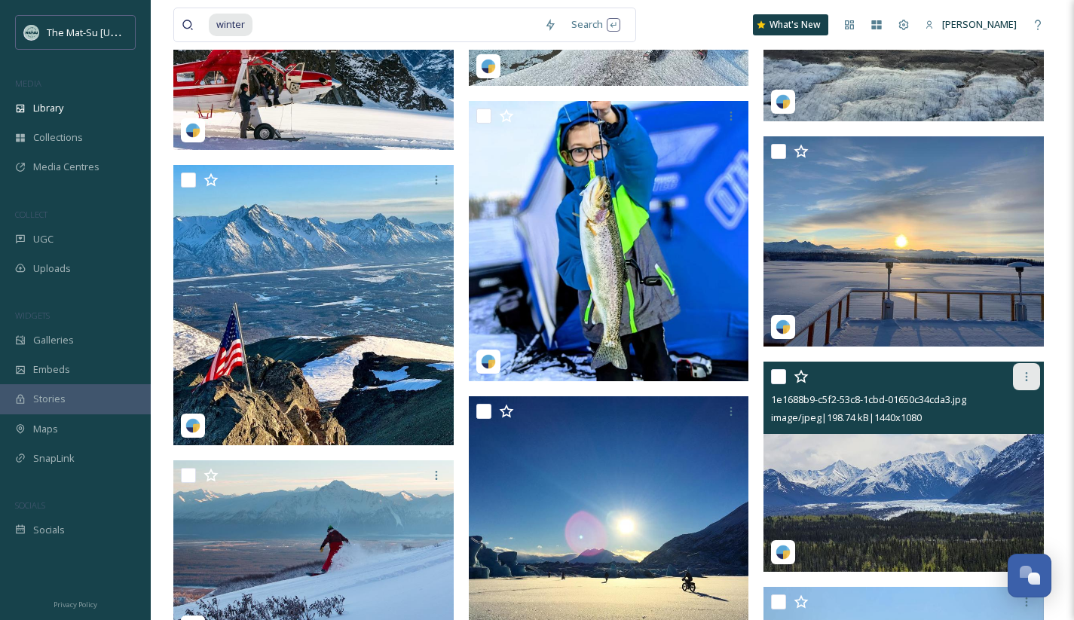
scroll to position [87507, 0]
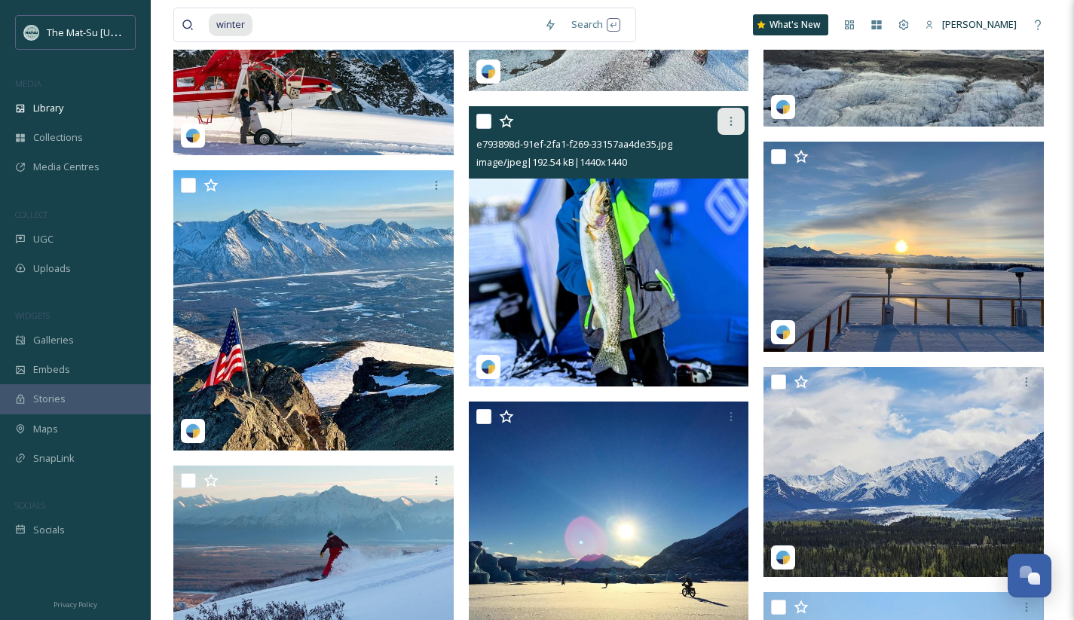
click at [731, 118] on icon at bounding box center [731, 121] width 2 height 9
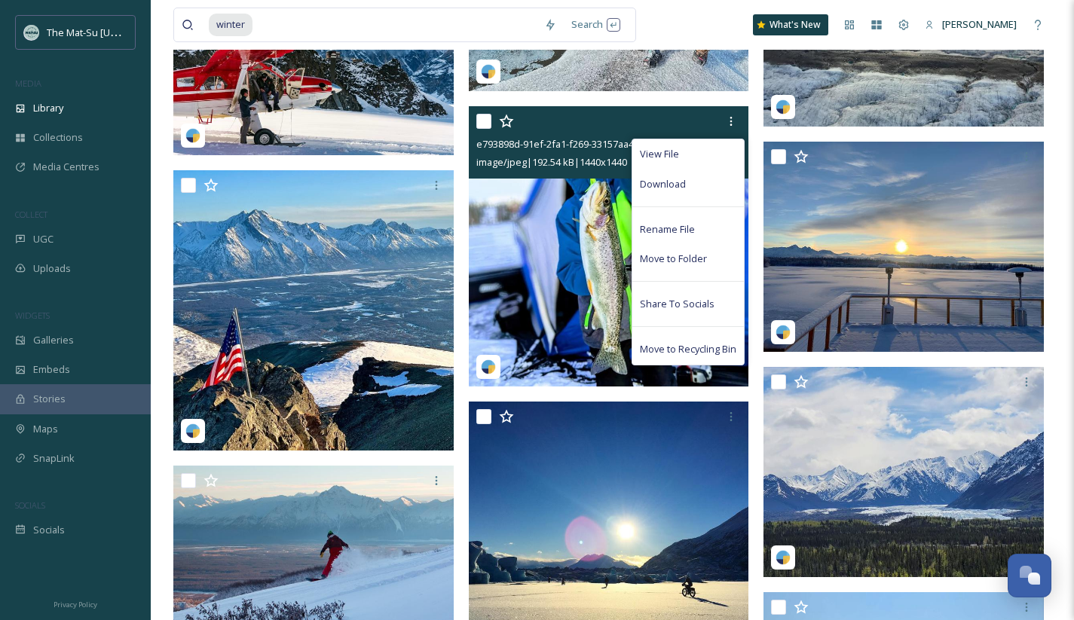
click at [676, 186] on span "Download" at bounding box center [663, 184] width 46 height 14
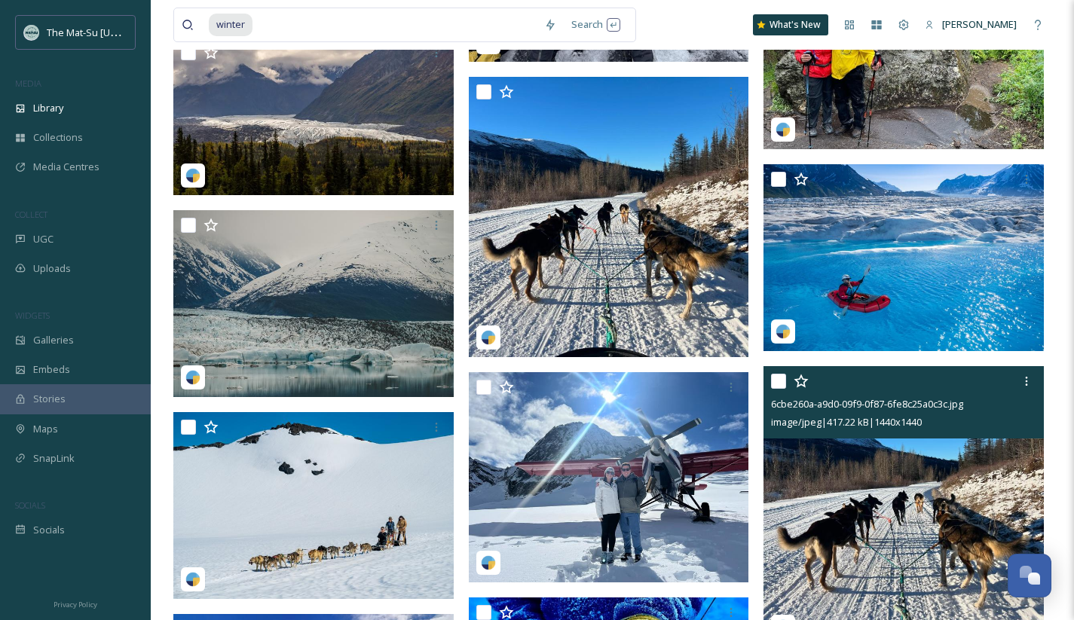
scroll to position [96860, 0]
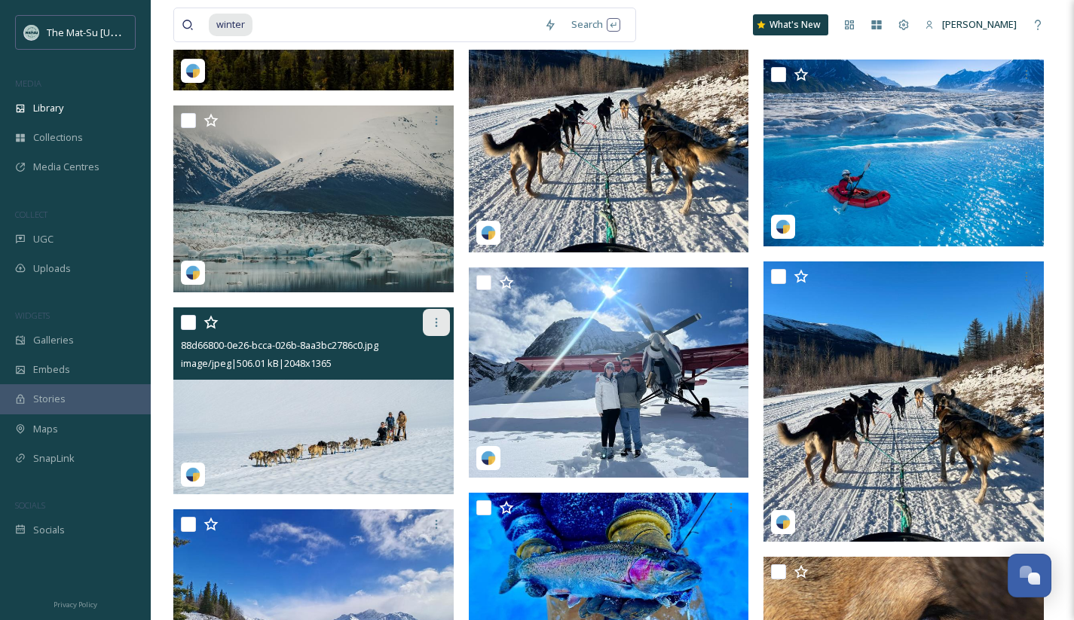
click at [444, 319] on div at bounding box center [436, 322] width 27 height 27
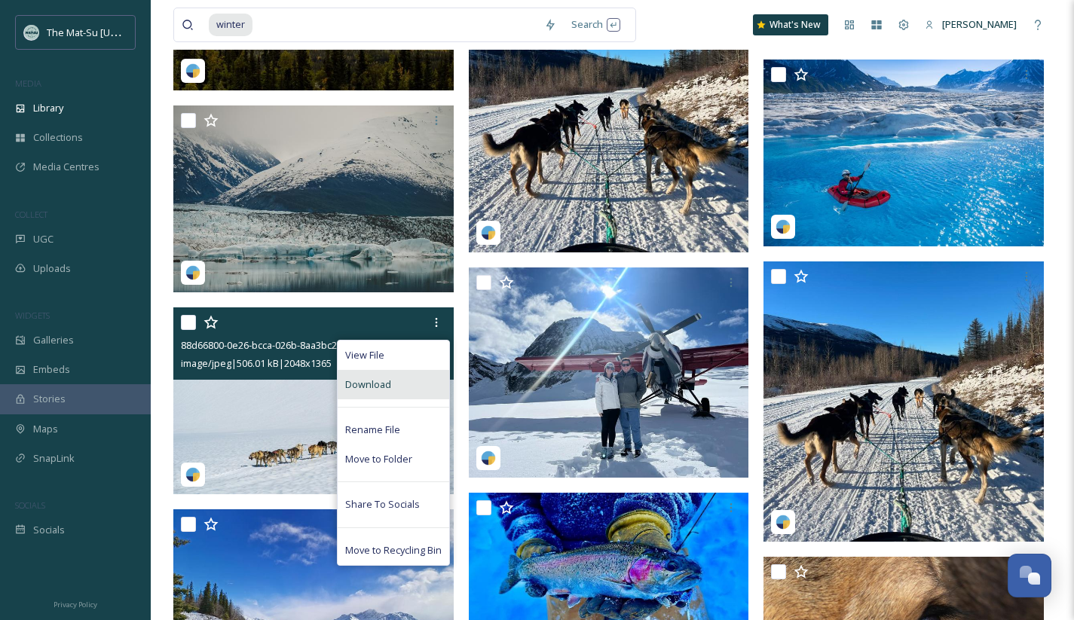
click at [378, 380] on span "Download" at bounding box center [368, 384] width 46 height 14
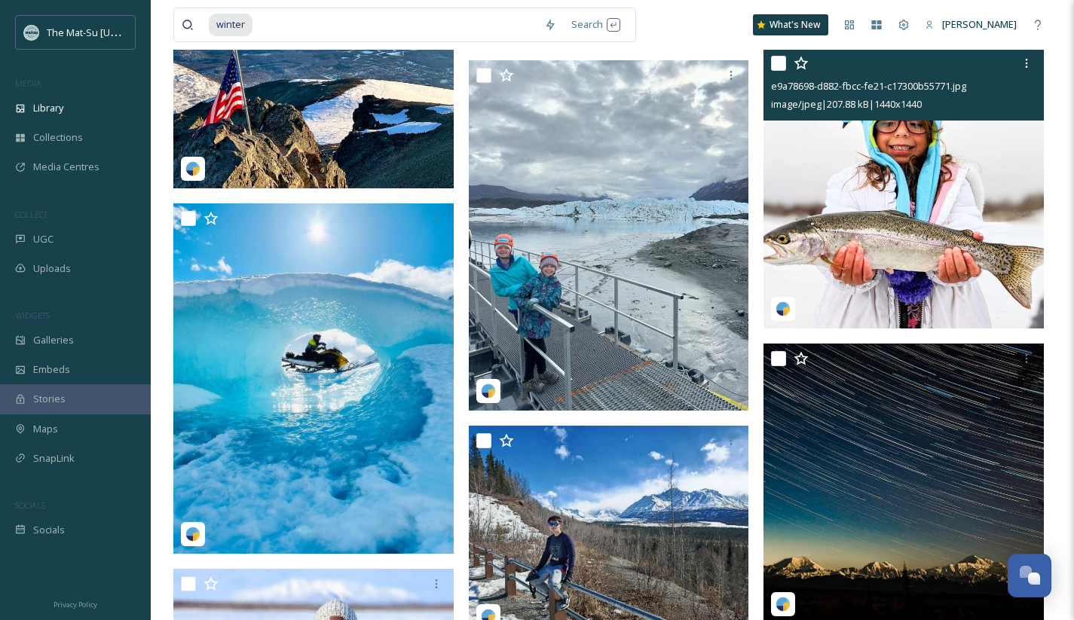
scroll to position [100753, 0]
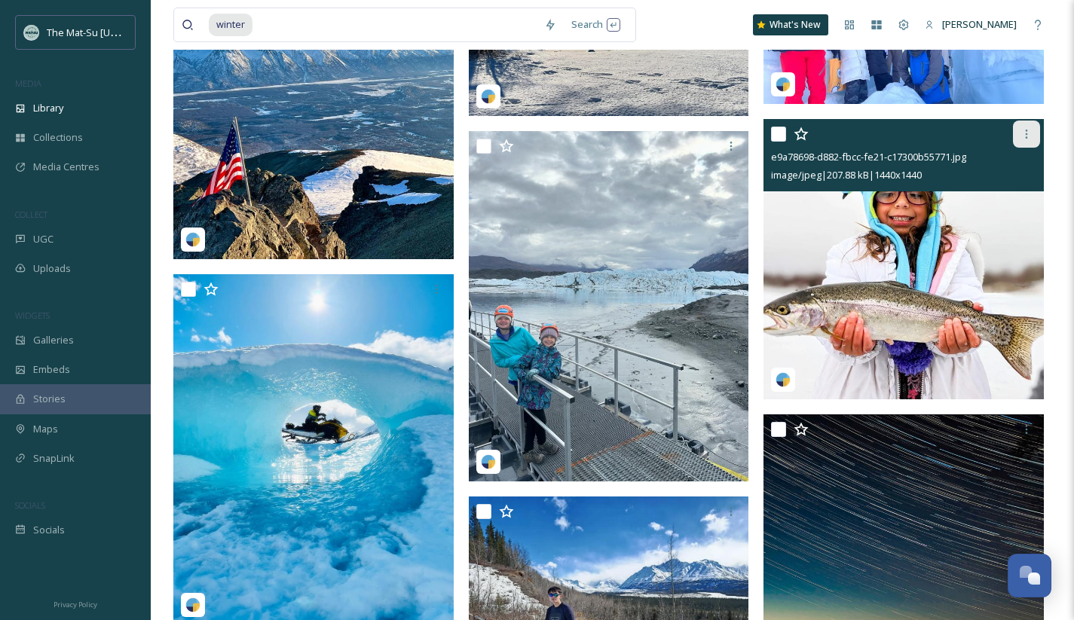
click at [1022, 136] on icon at bounding box center [1026, 134] width 12 height 12
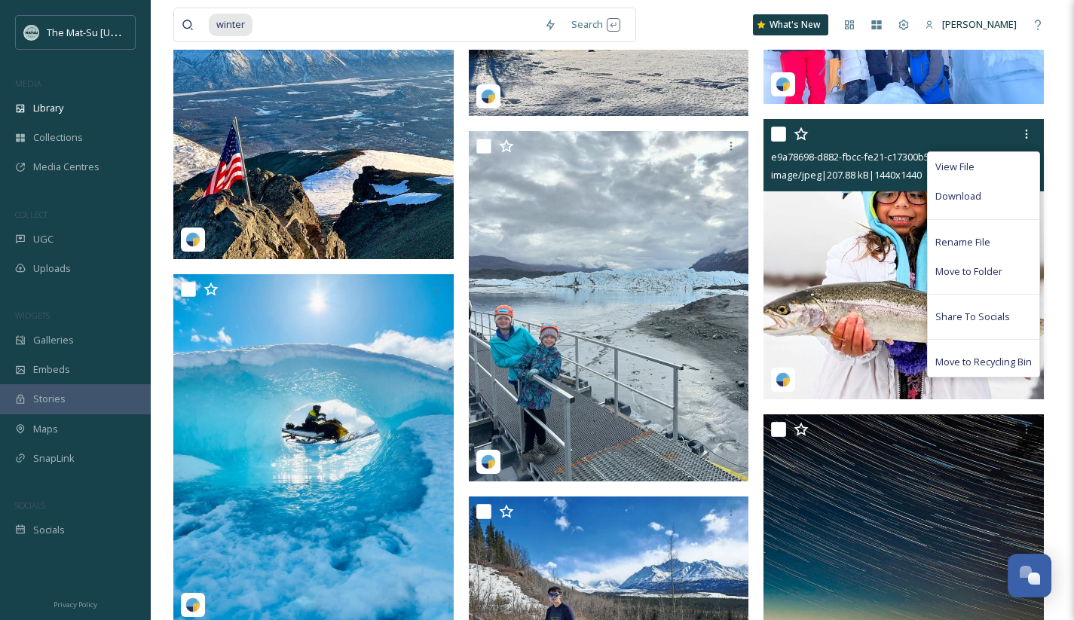
click at [939, 195] on span "Download" at bounding box center [958, 196] width 46 height 14
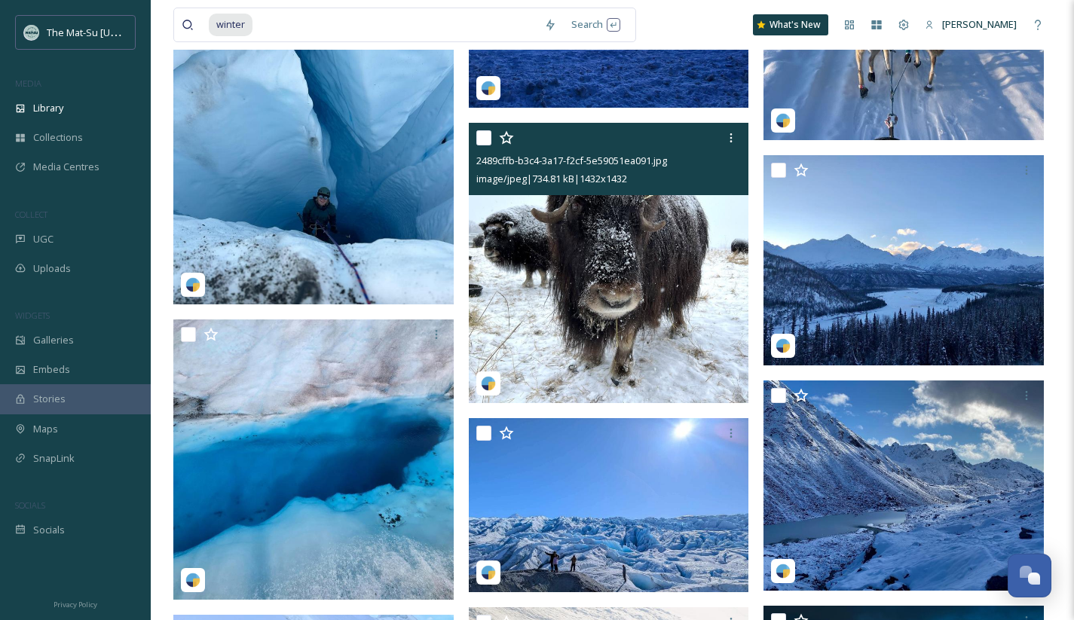
scroll to position [112612, 0]
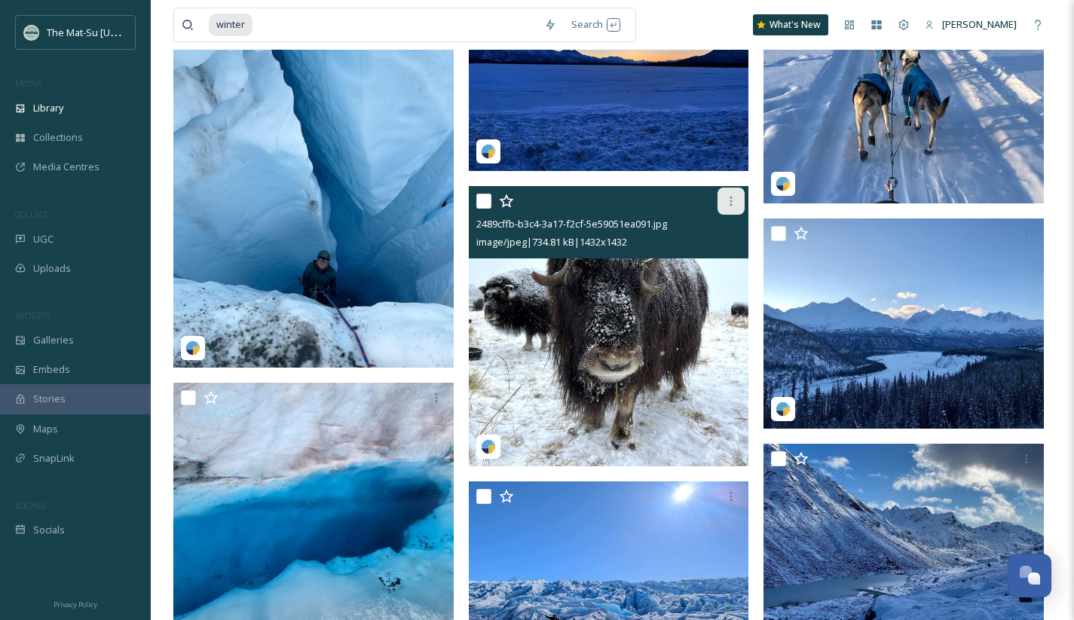
click at [731, 201] on icon at bounding box center [731, 201] width 2 height 9
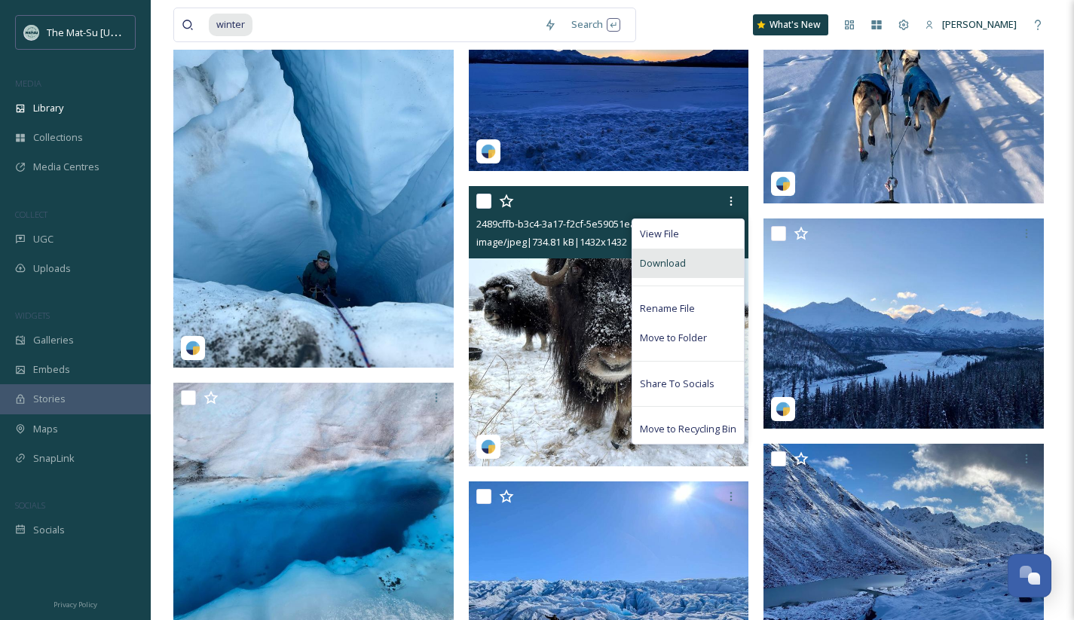
drag, startPoint x: 663, startPoint y: 262, endPoint x: 676, endPoint y: 261, distance: 12.9
click at [663, 262] on span "Download" at bounding box center [663, 263] width 46 height 14
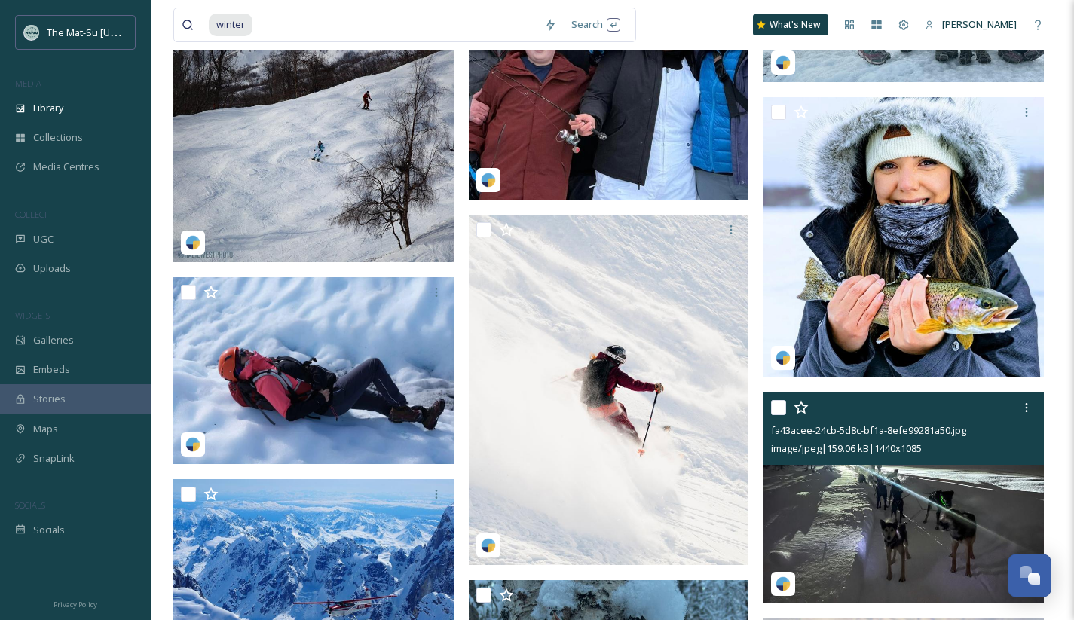
scroll to position [115777, 0]
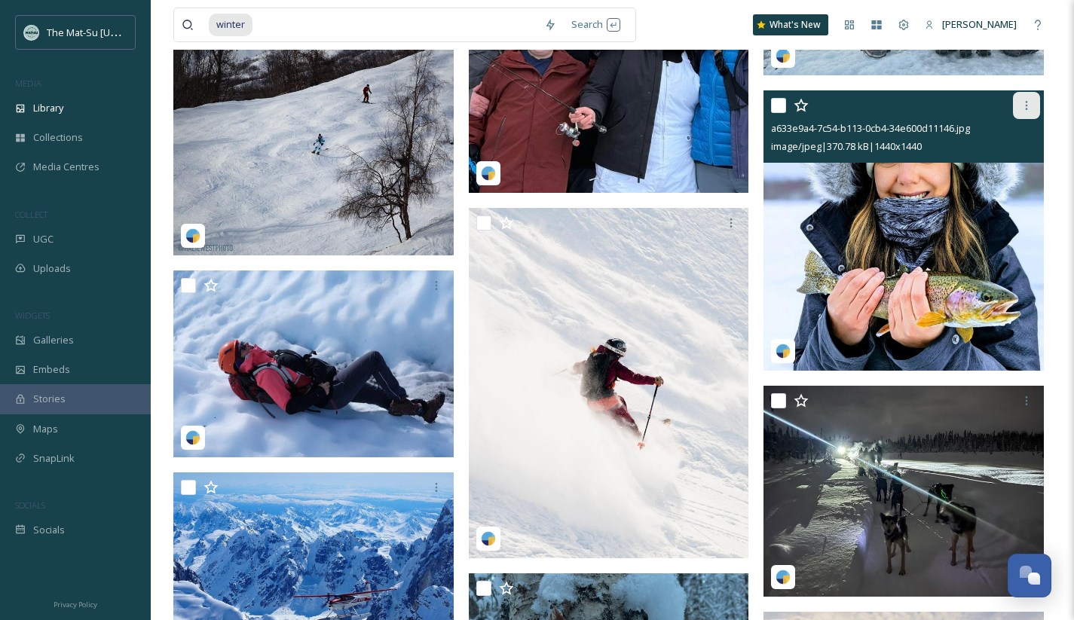
click at [1027, 97] on div at bounding box center [1025, 105] width 27 height 27
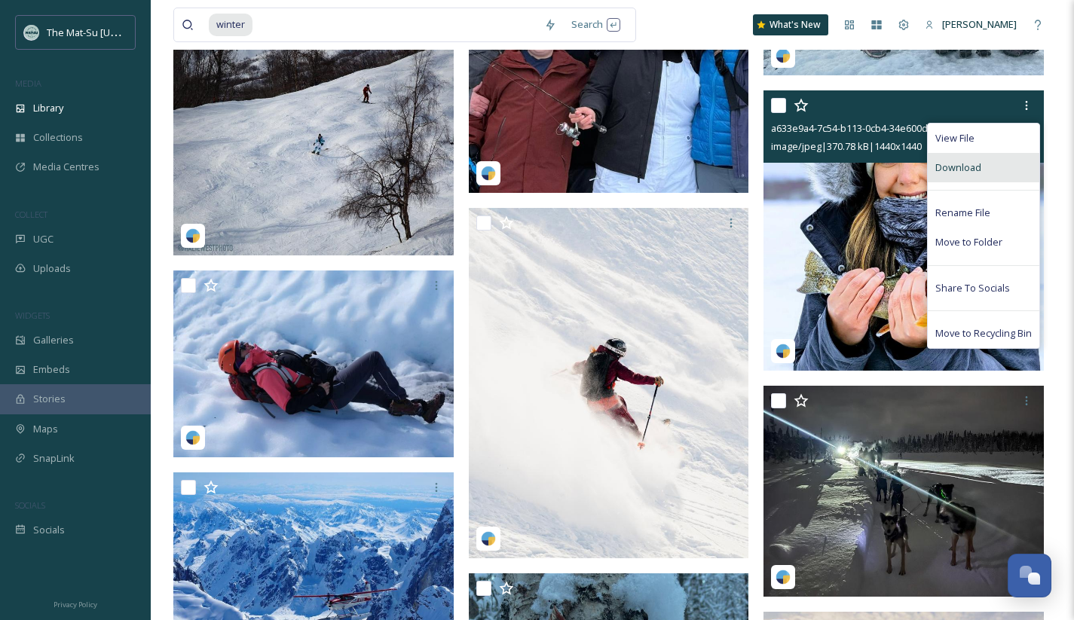
click at [953, 169] on span "Download" at bounding box center [958, 167] width 46 height 14
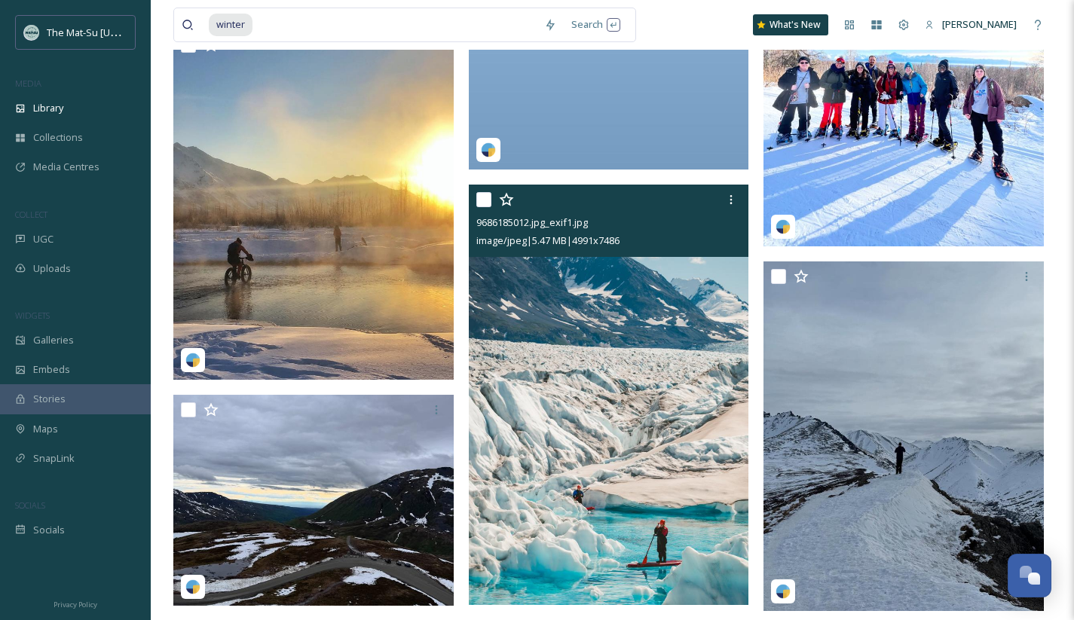
scroll to position [119472, 0]
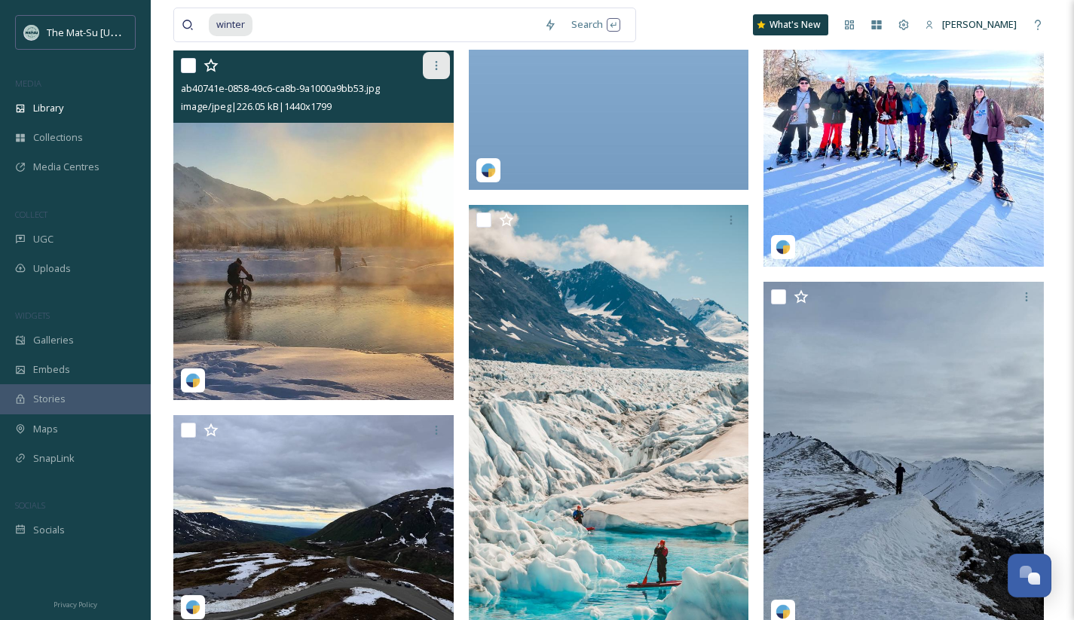
click at [437, 64] on icon at bounding box center [436, 66] width 12 height 12
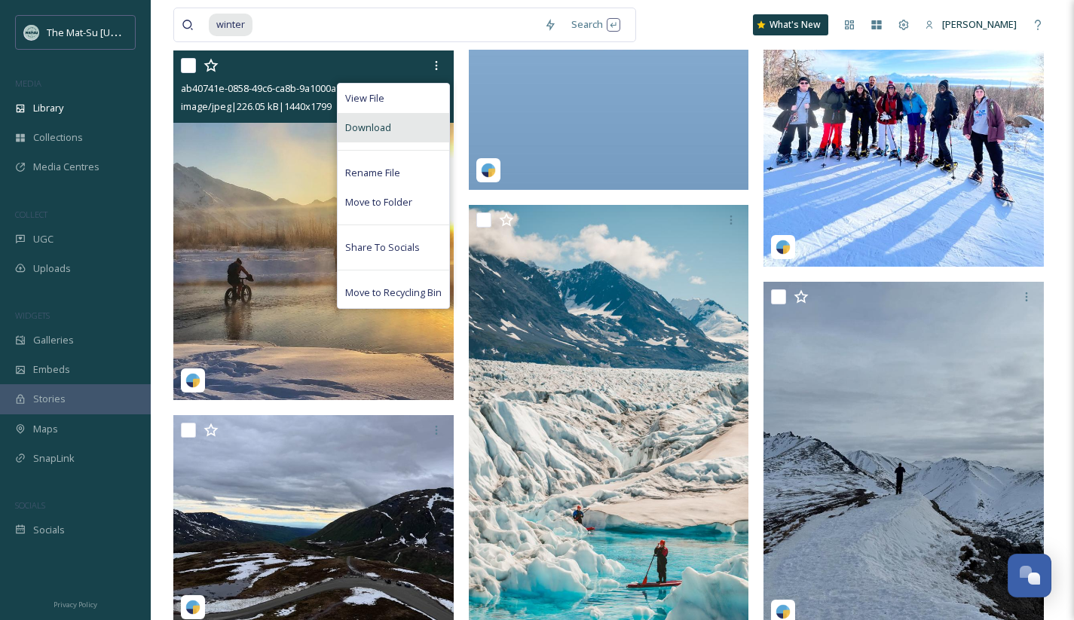
click at [412, 127] on div "Download" at bounding box center [392, 127] width 111 height 29
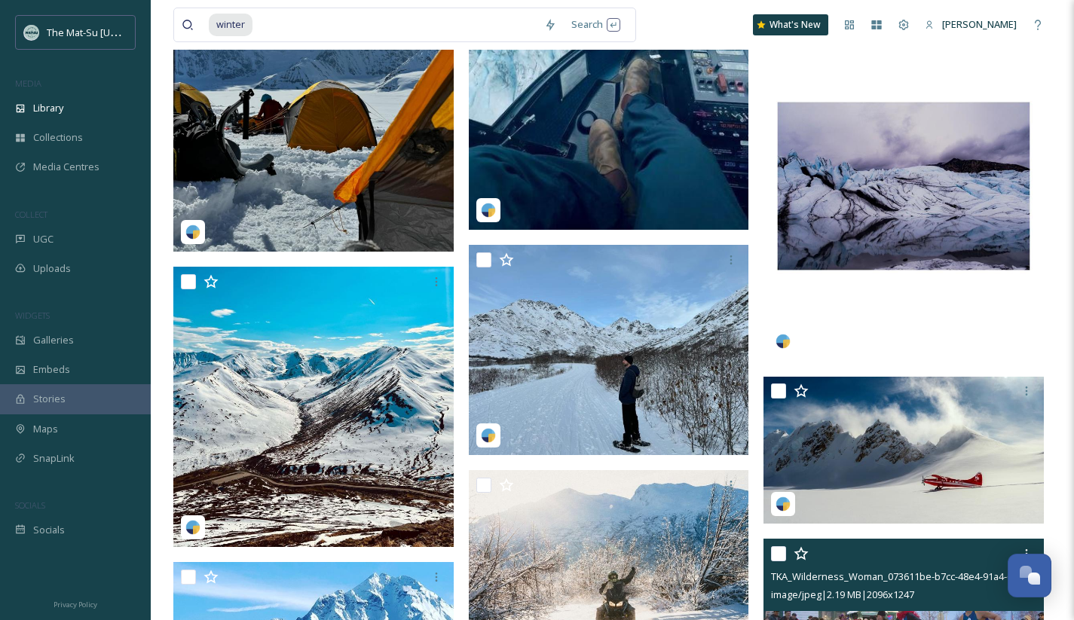
scroll to position [121165, 0]
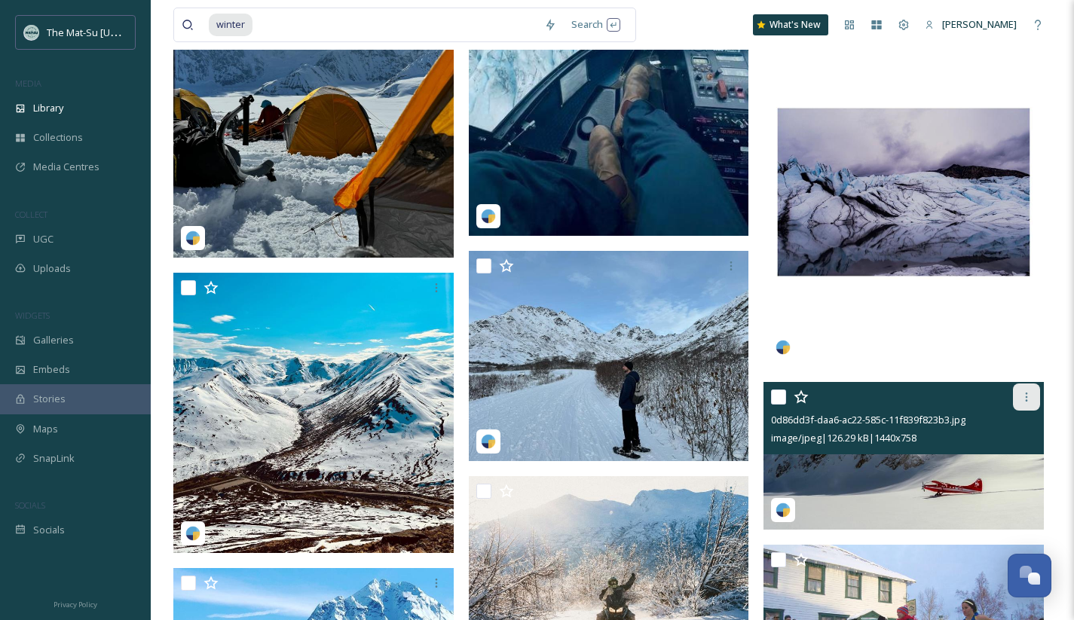
click at [1026, 395] on icon at bounding box center [1026, 397] width 12 height 12
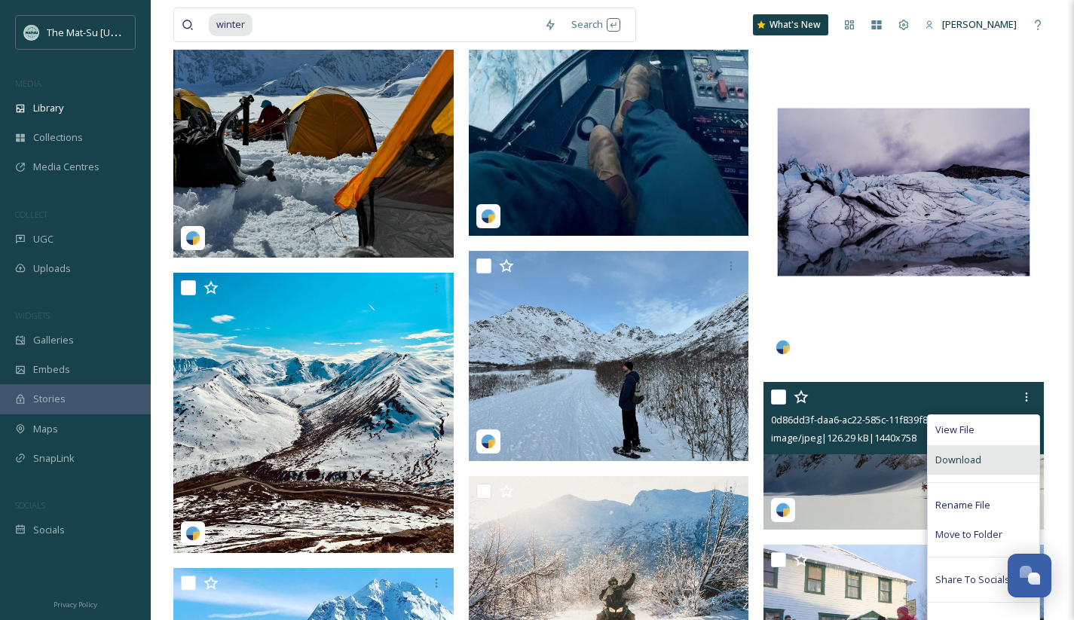
click at [967, 458] on span "Download" at bounding box center [958, 460] width 46 height 14
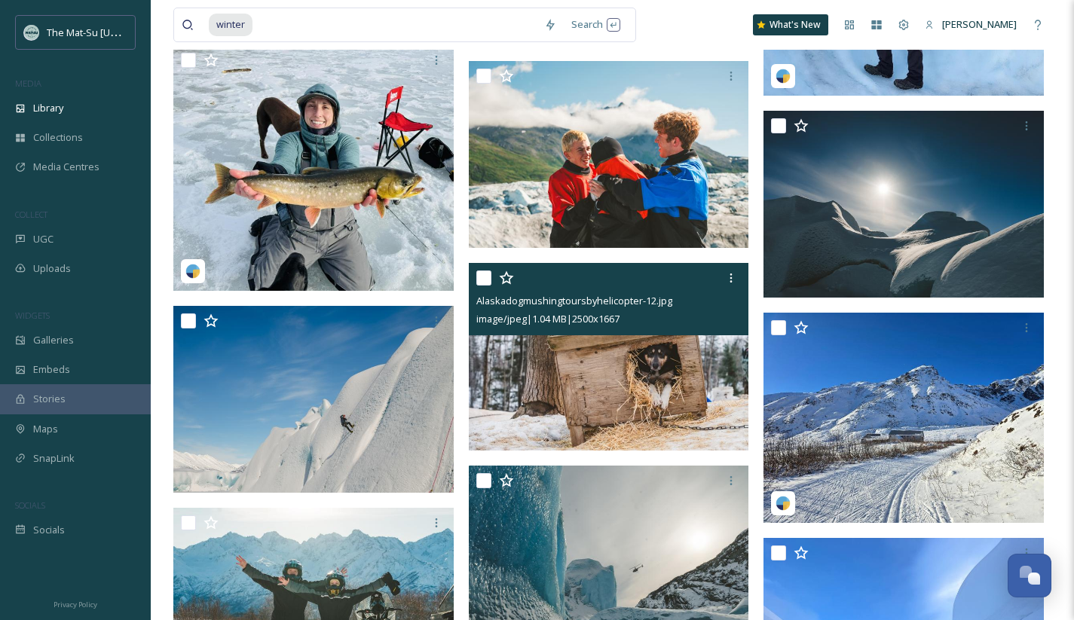
scroll to position [122039, 0]
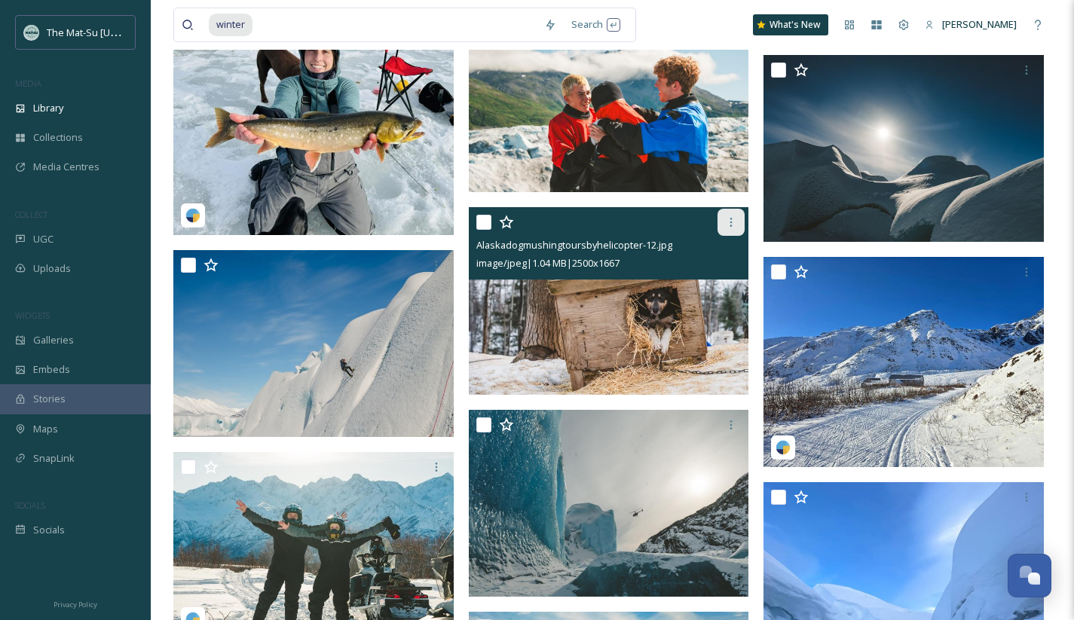
click at [732, 218] on icon at bounding box center [731, 222] width 12 height 12
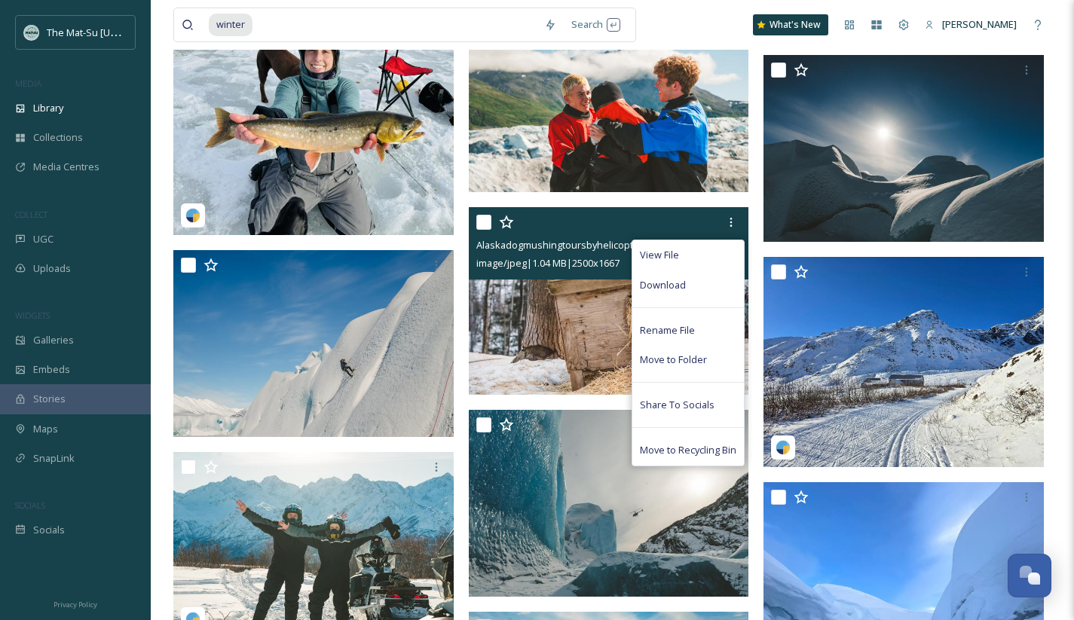
click at [676, 285] on span "Download" at bounding box center [663, 285] width 46 height 14
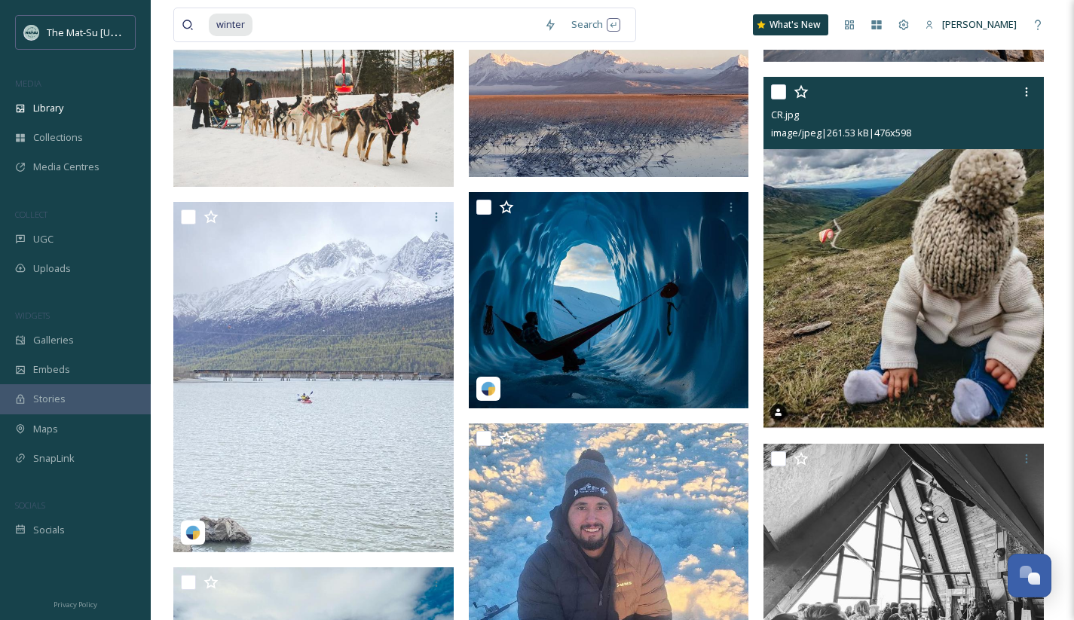
scroll to position [124435, 0]
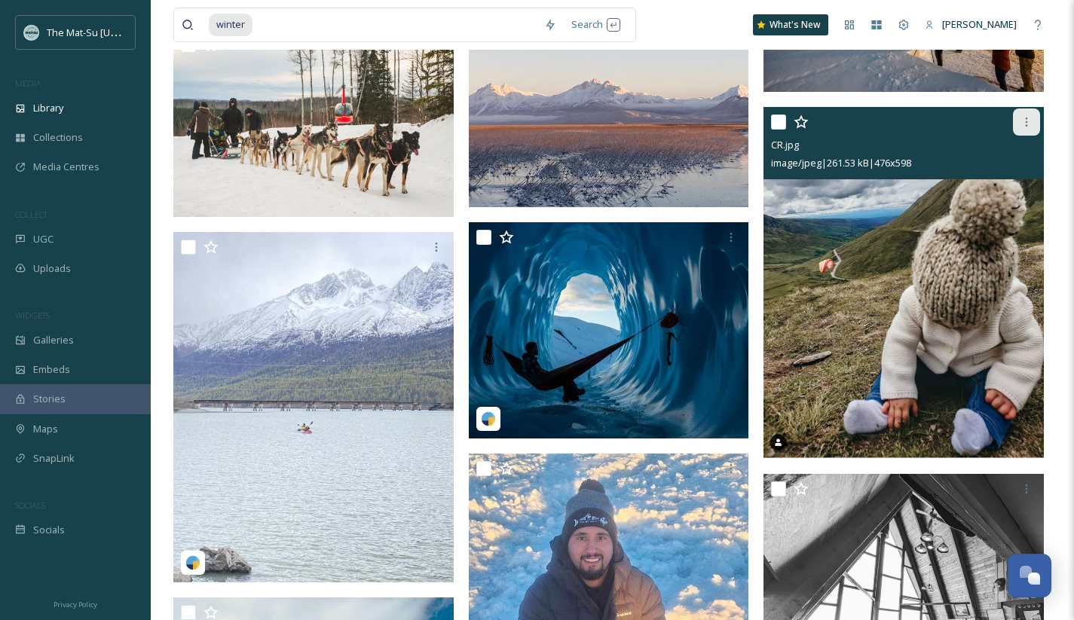
click at [1030, 119] on icon at bounding box center [1026, 122] width 12 height 12
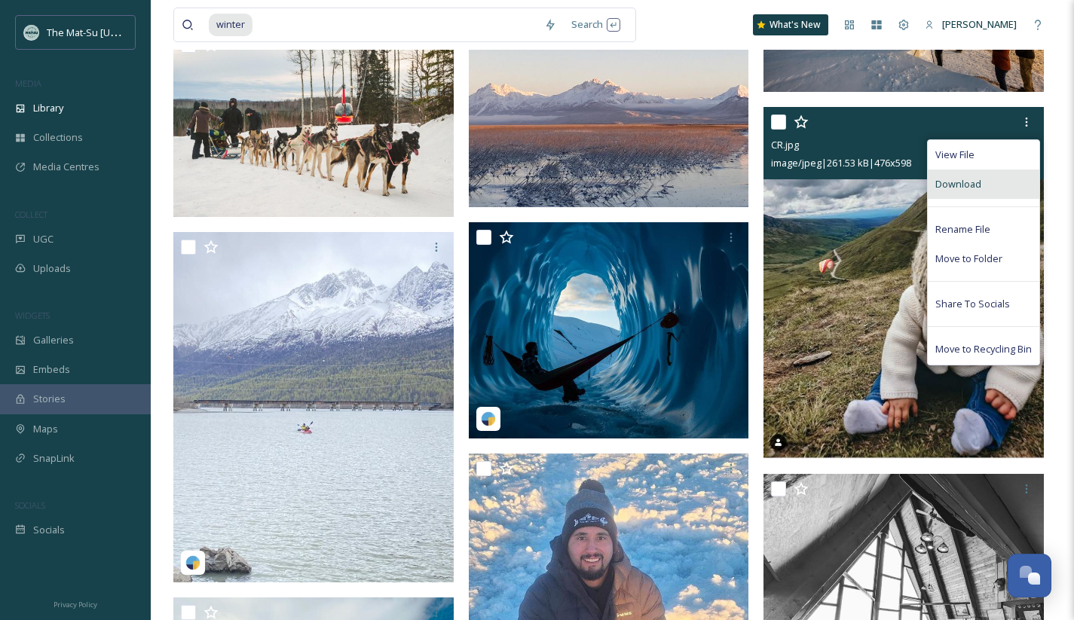
click at [962, 190] on span "Download" at bounding box center [958, 184] width 46 height 14
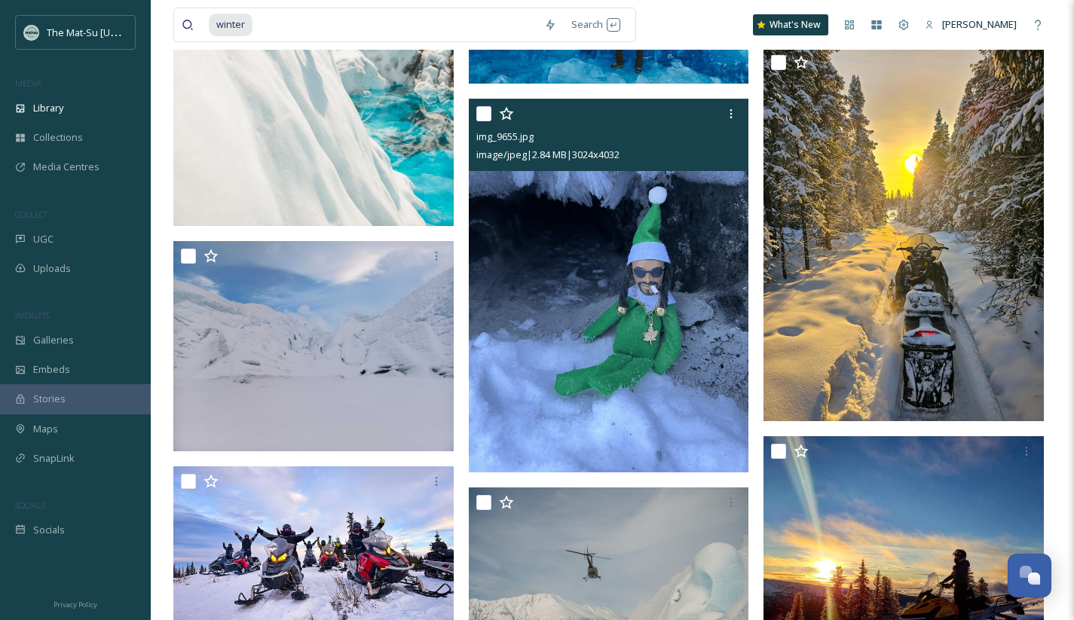
scroll to position [127573, 0]
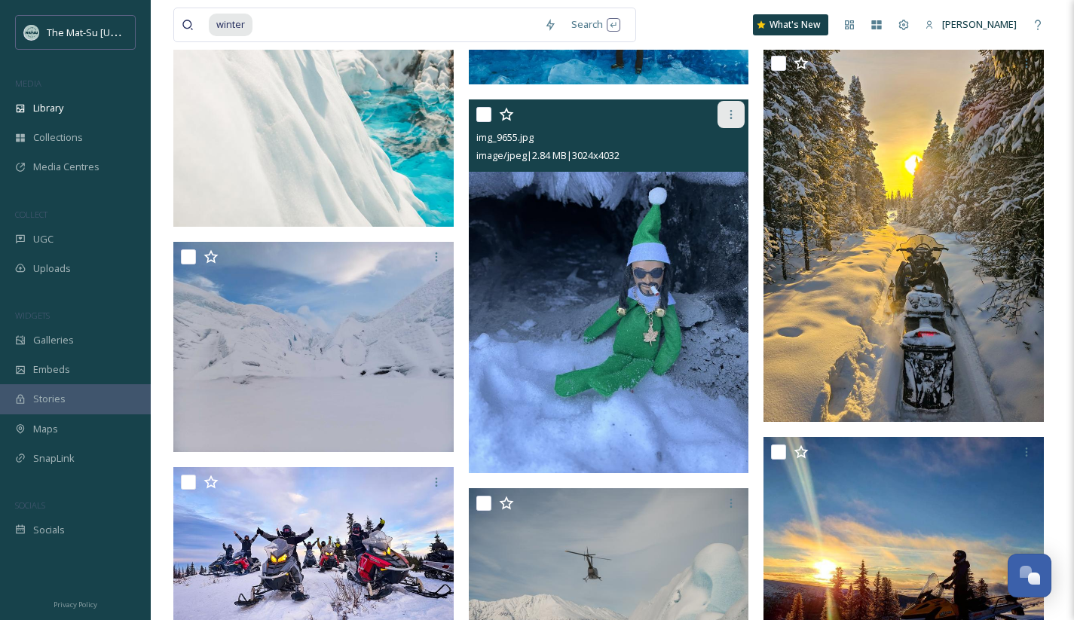
click at [731, 118] on icon at bounding box center [731, 114] width 2 height 9
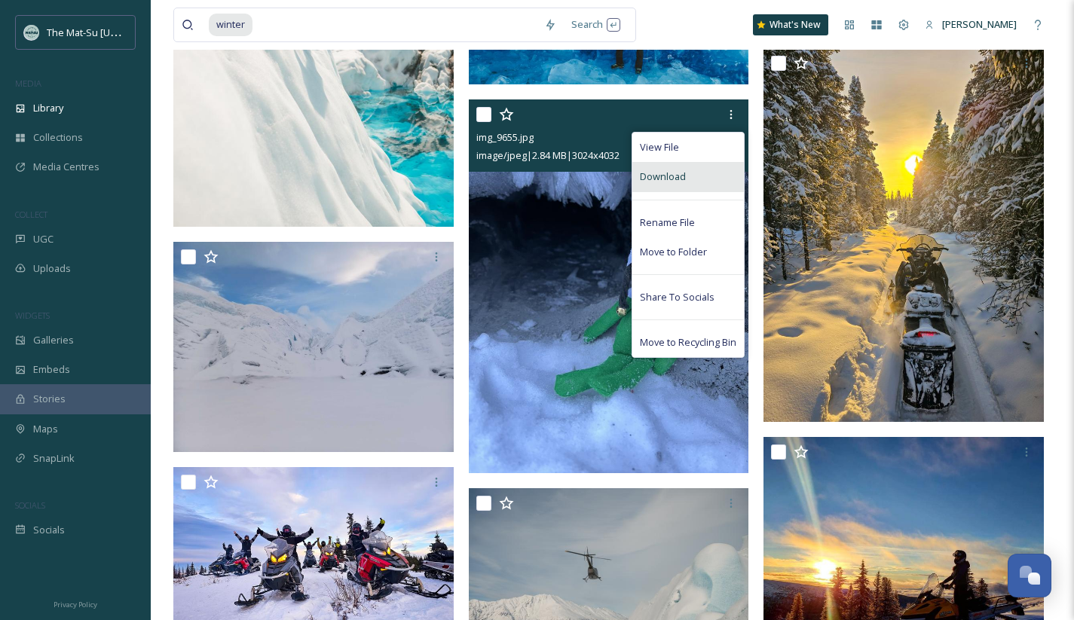
click at [684, 179] on span "Download" at bounding box center [663, 177] width 46 height 14
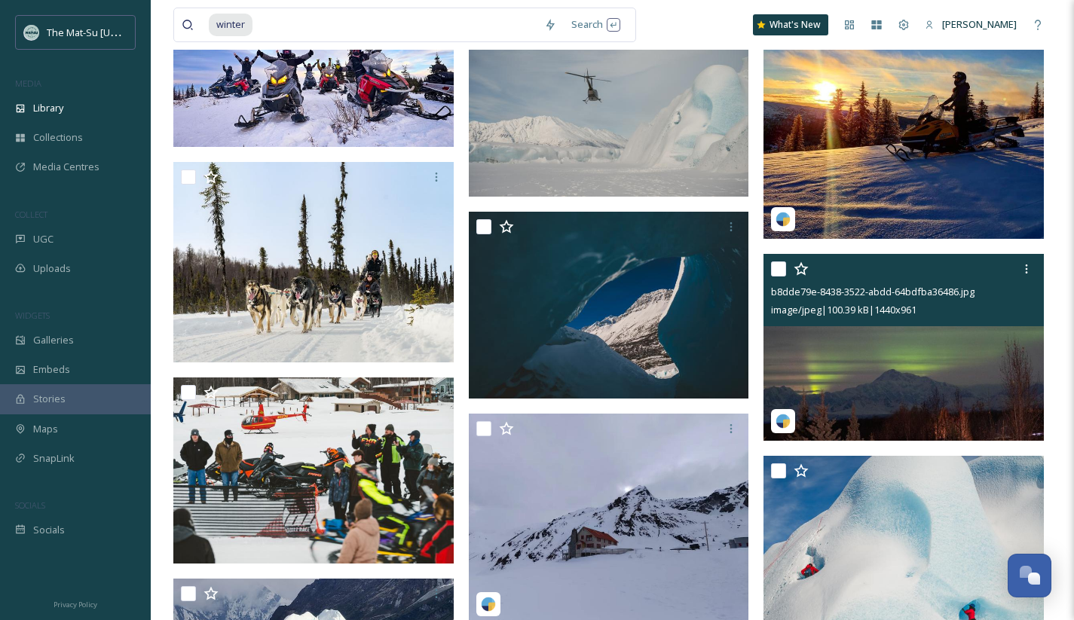
scroll to position [128054, 0]
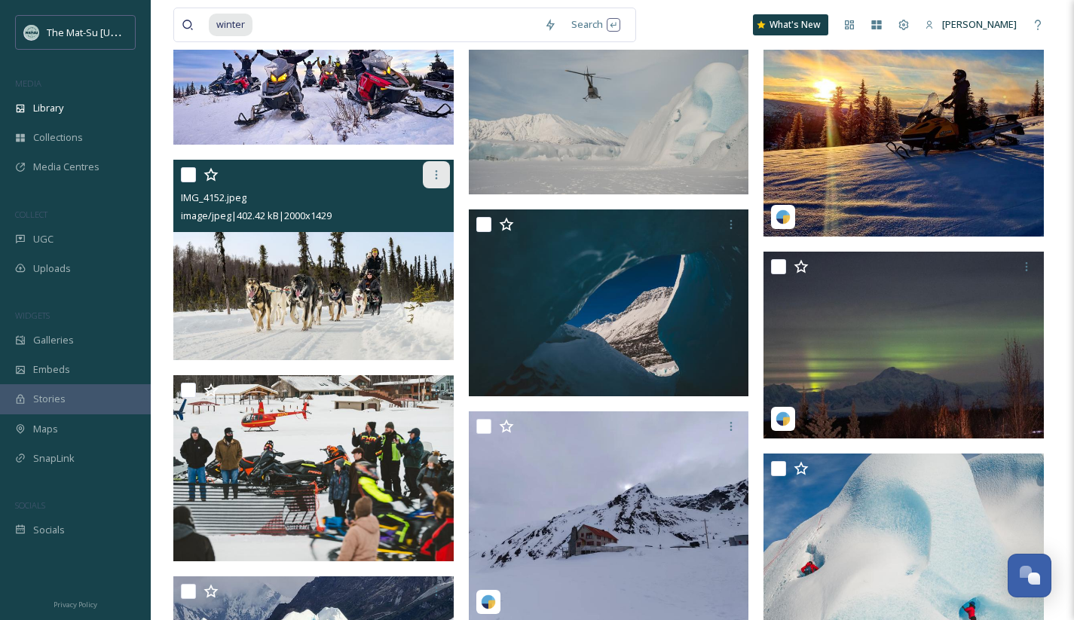
click at [435, 177] on icon at bounding box center [436, 175] width 12 height 12
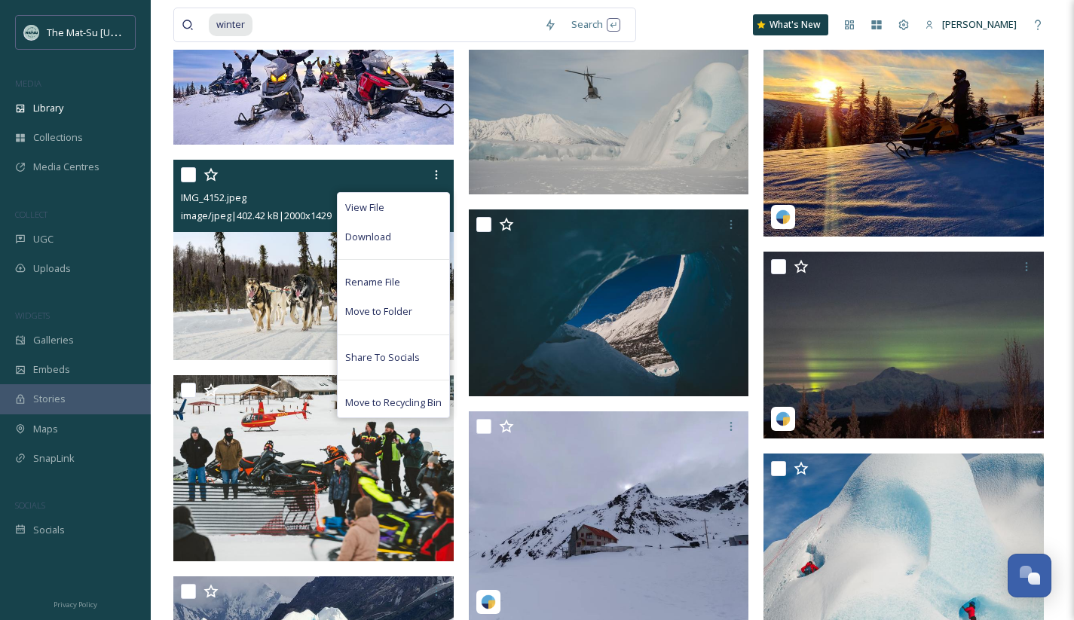
drag, startPoint x: 395, startPoint y: 232, endPoint x: 444, endPoint y: 230, distance: 49.8
click at [395, 232] on div "Download" at bounding box center [392, 236] width 111 height 29
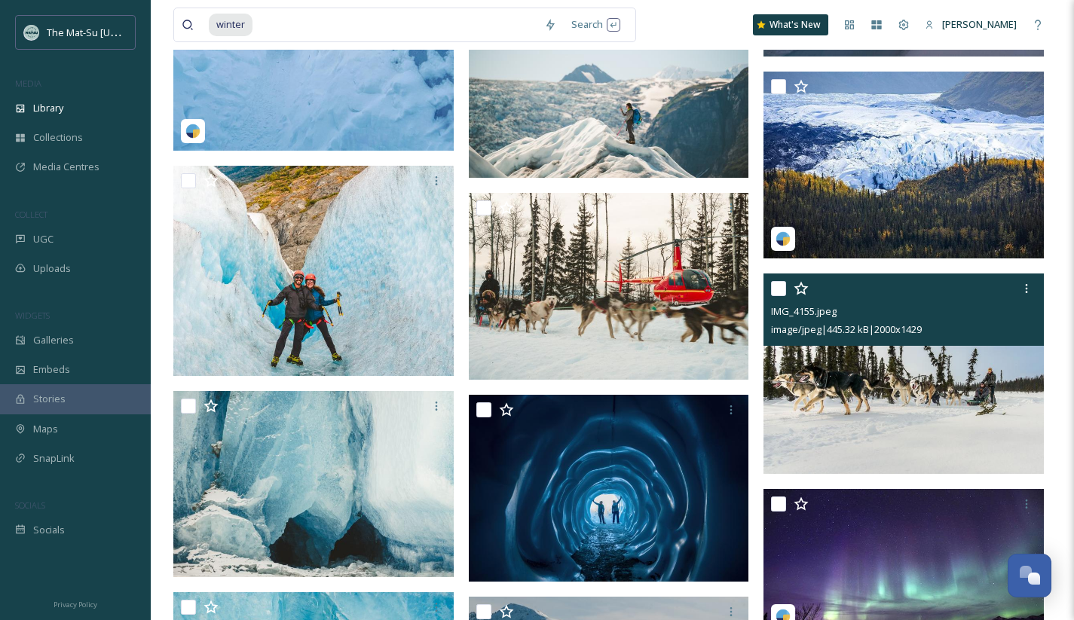
scroll to position [129434, 0]
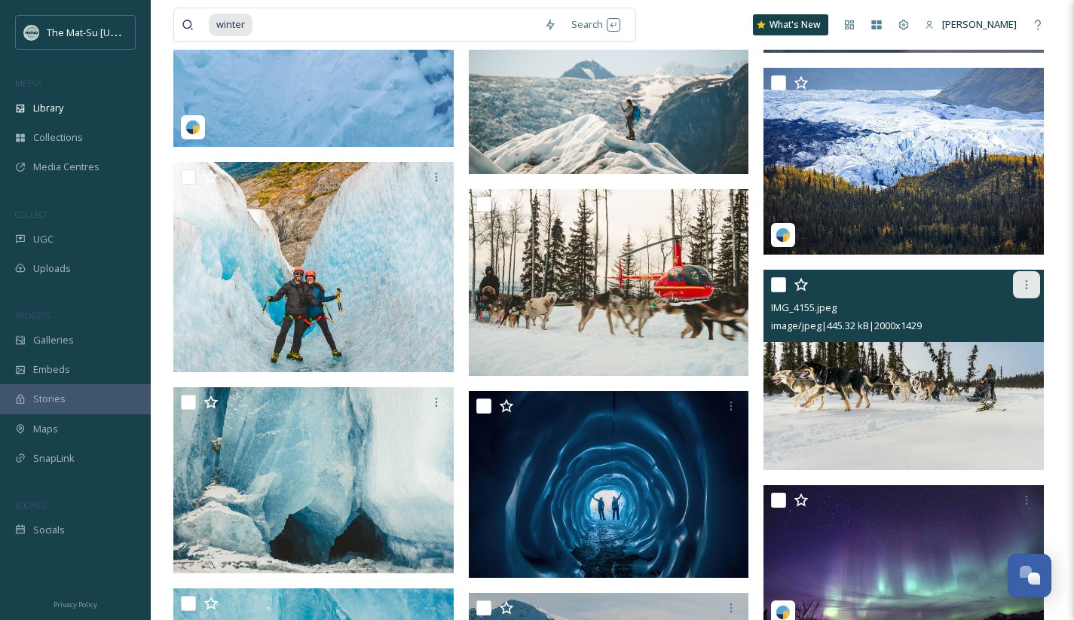
click at [1024, 285] on icon at bounding box center [1026, 285] width 12 height 12
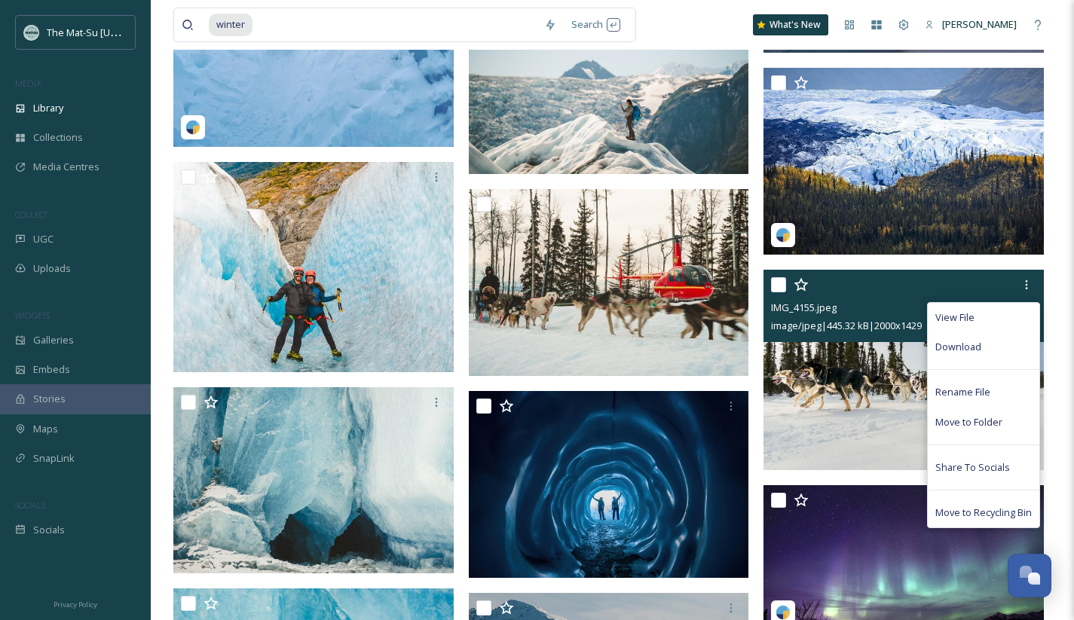
drag, startPoint x: 977, startPoint y: 350, endPoint x: 969, endPoint y: 344, distance: 10.2
click at [977, 350] on span "Download" at bounding box center [958, 347] width 46 height 14
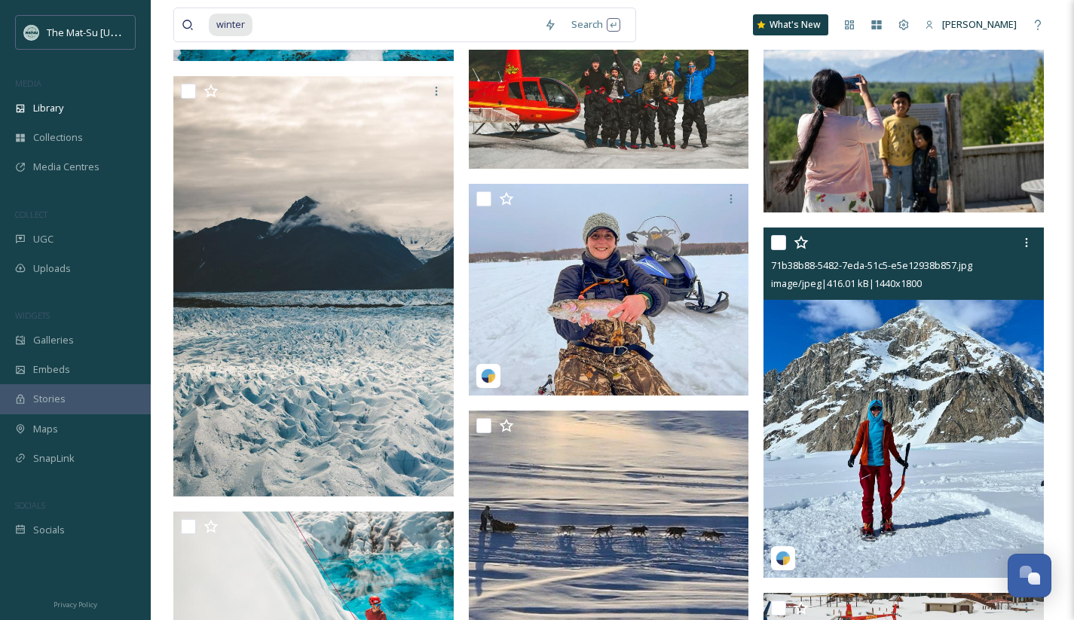
scroll to position [131079, 0]
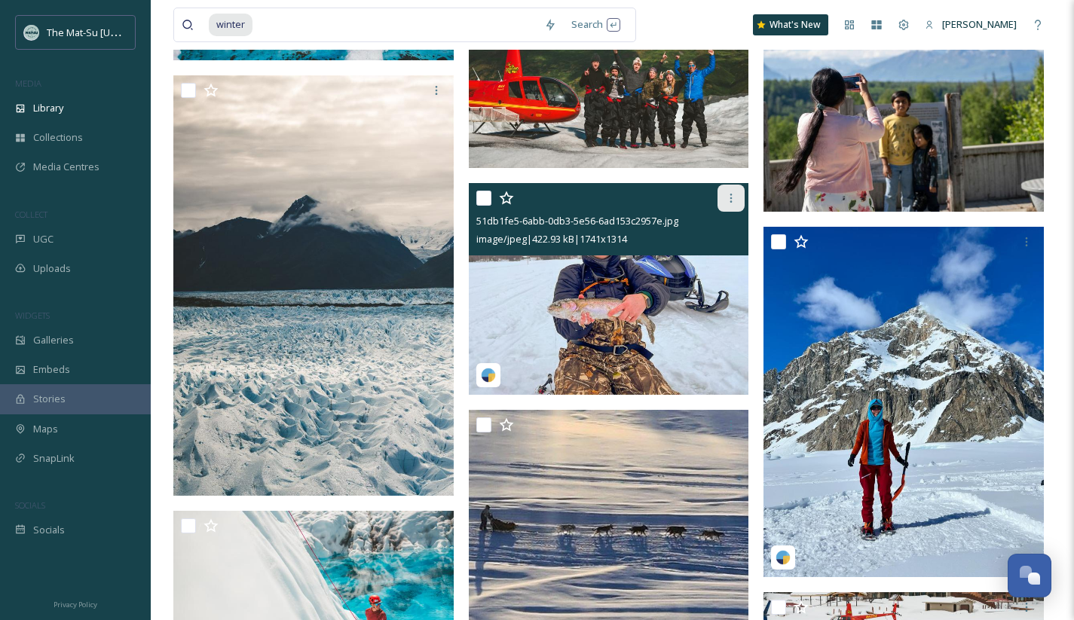
click at [731, 196] on icon at bounding box center [731, 198] width 12 height 12
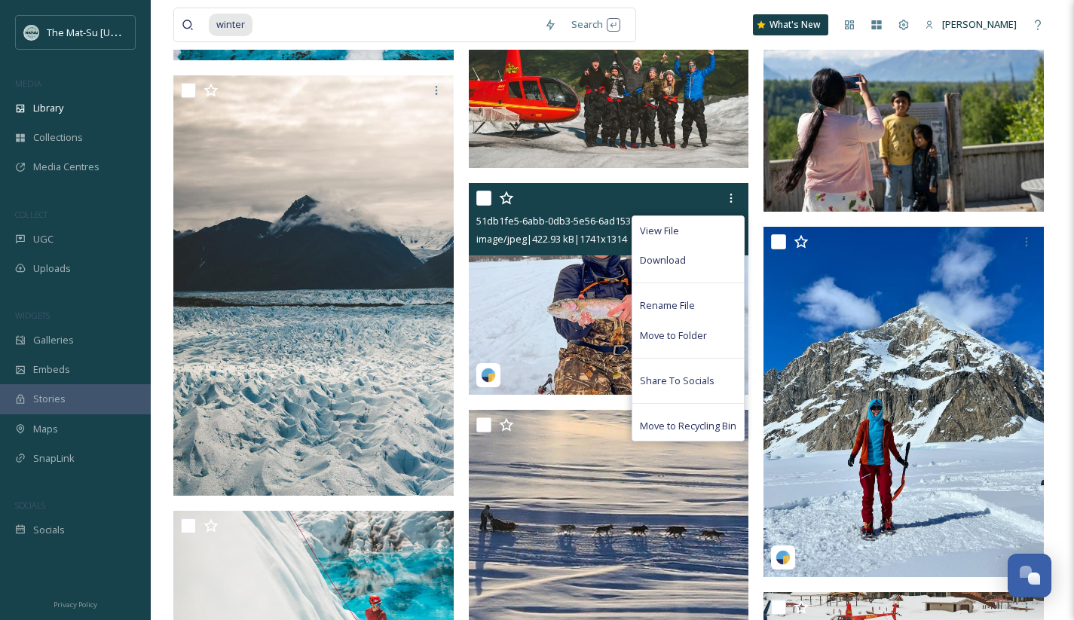
drag, startPoint x: 692, startPoint y: 262, endPoint x: 738, endPoint y: 267, distance: 47.0
click at [692, 262] on div "Download" at bounding box center [687, 260] width 111 height 29
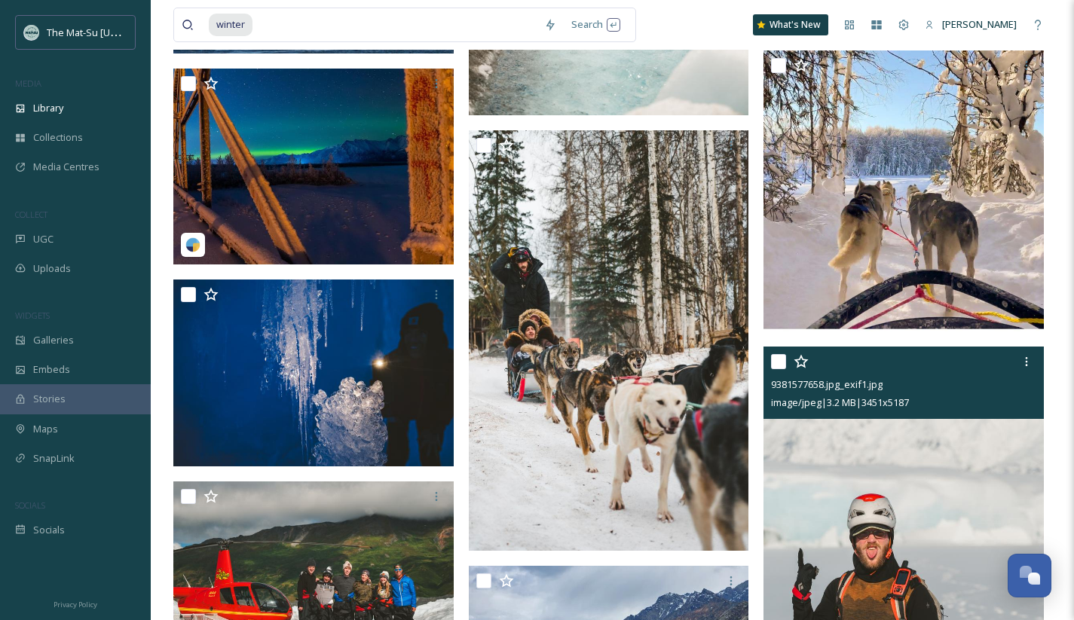
scroll to position [133877, 0]
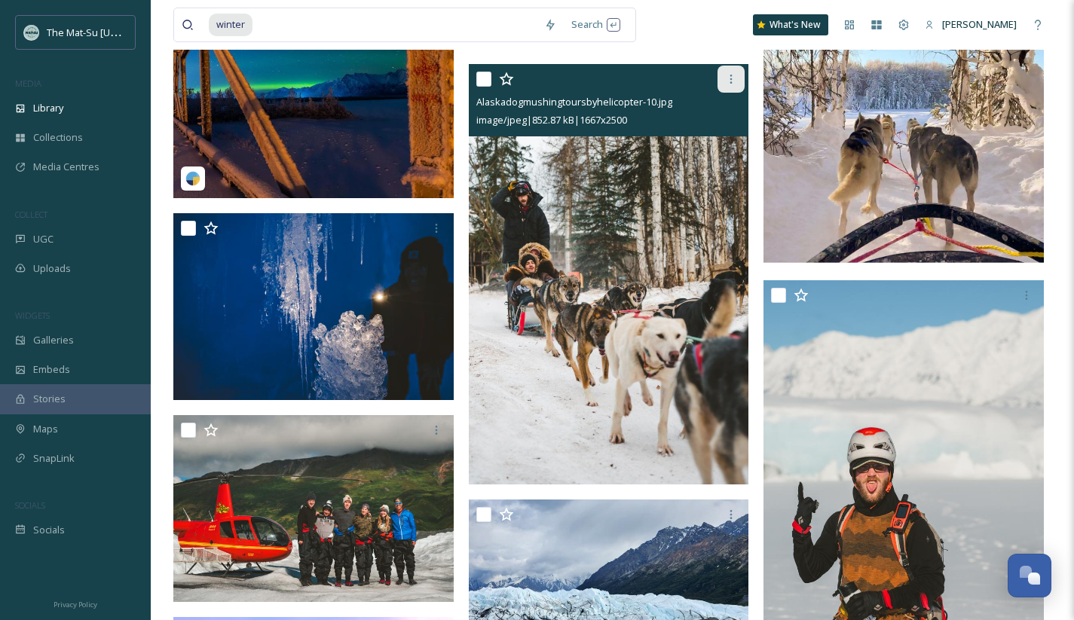
click at [729, 75] on icon at bounding box center [731, 79] width 12 height 12
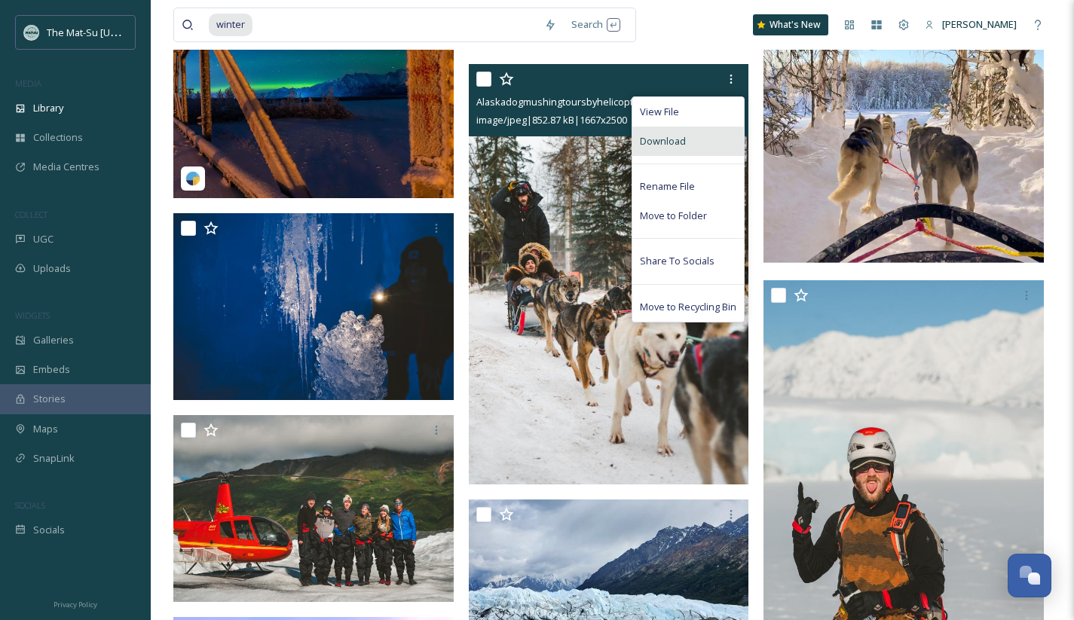
click at [689, 144] on div "Download" at bounding box center [687, 141] width 111 height 29
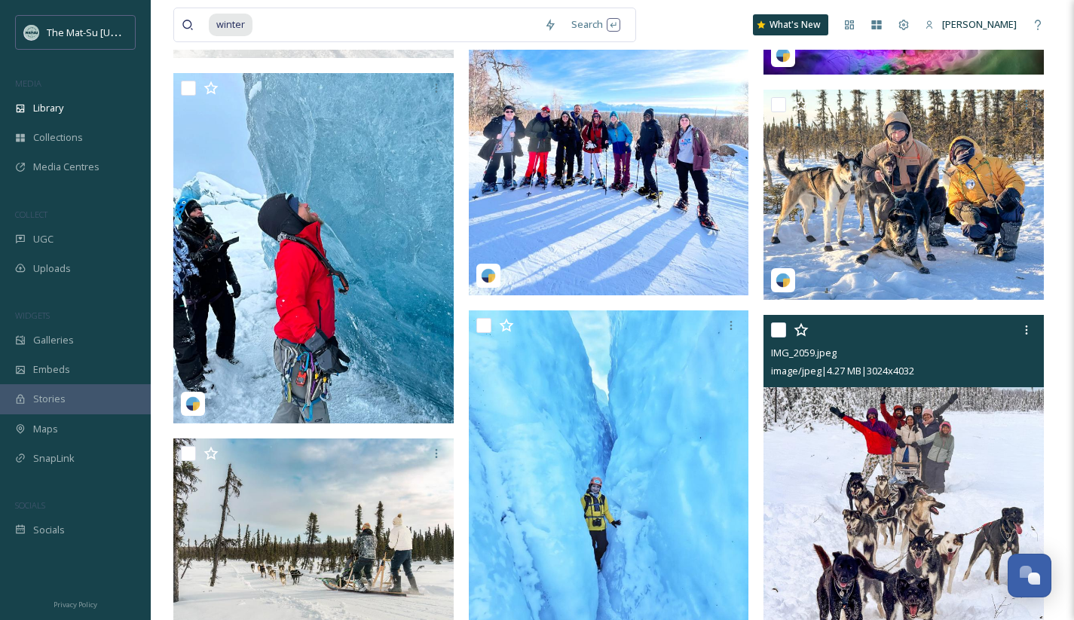
scroll to position [135894, 0]
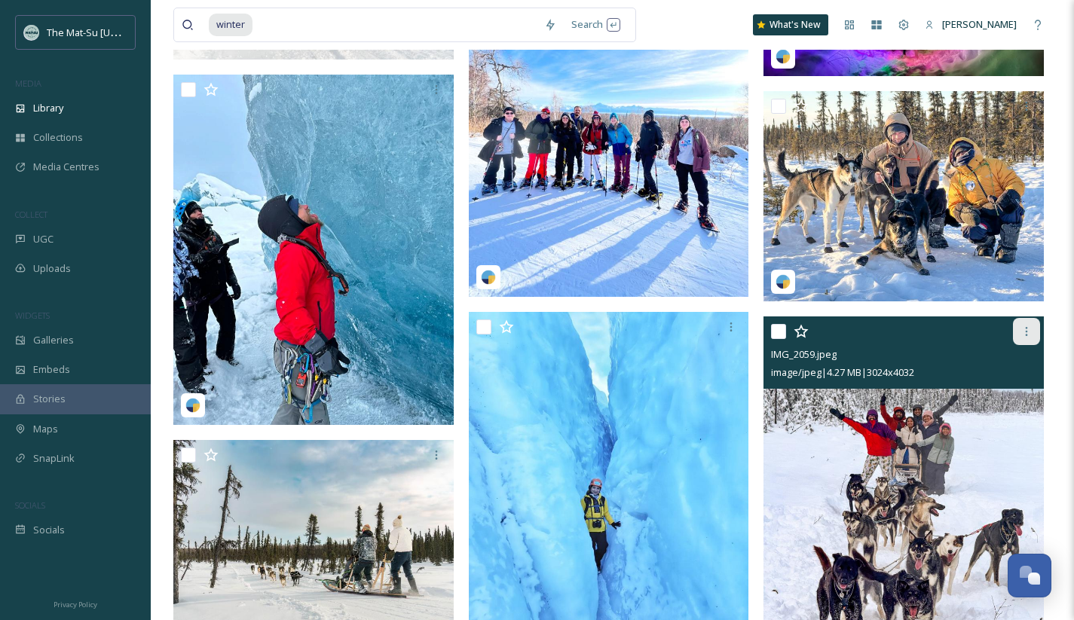
click at [1029, 332] on icon at bounding box center [1026, 331] width 12 height 12
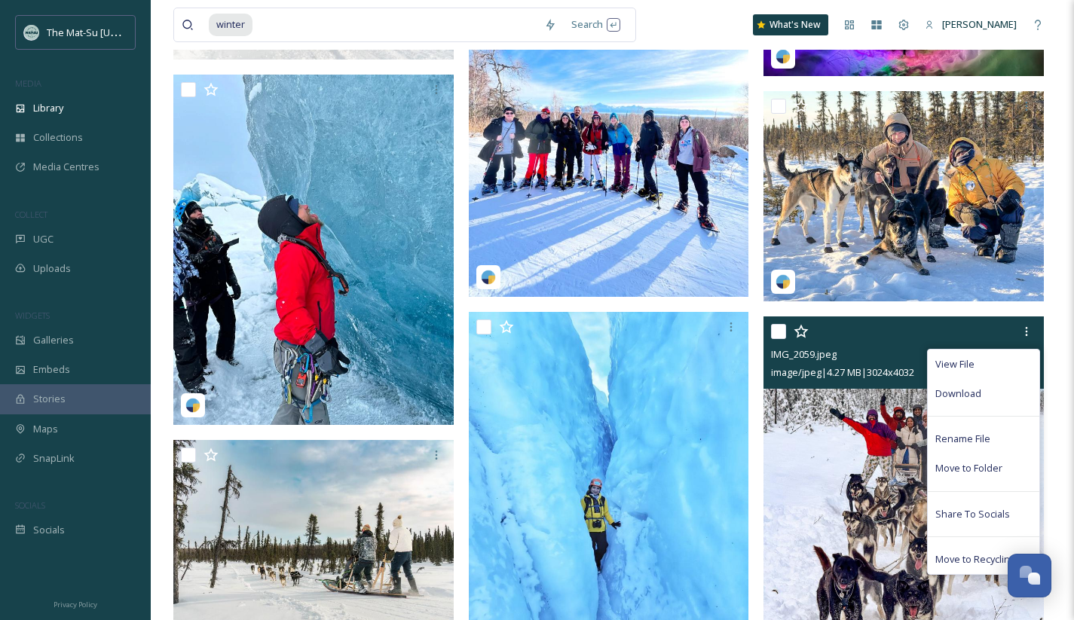
click at [951, 389] on span "Download" at bounding box center [958, 393] width 46 height 14
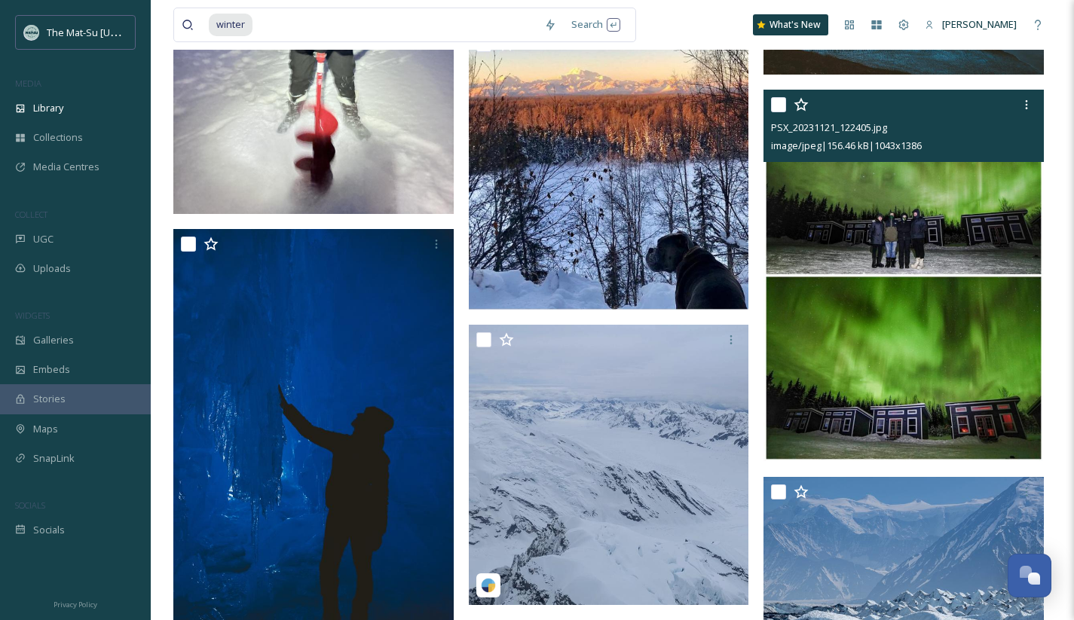
scroll to position [140078, 0]
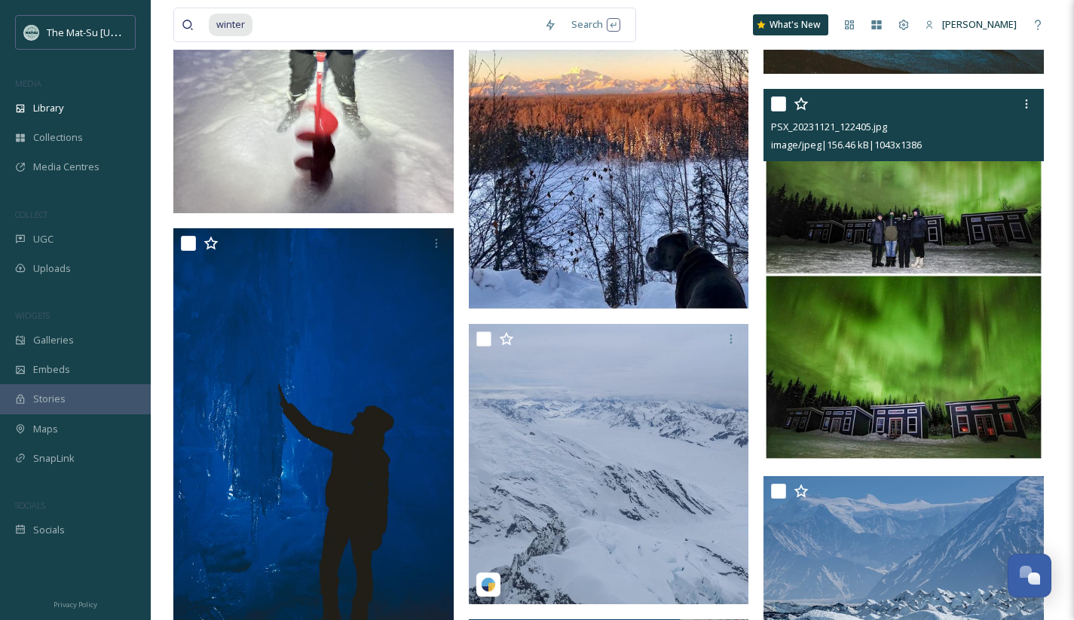
click at [1019, 290] on img at bounding box center [903, 275] width 280 height 372
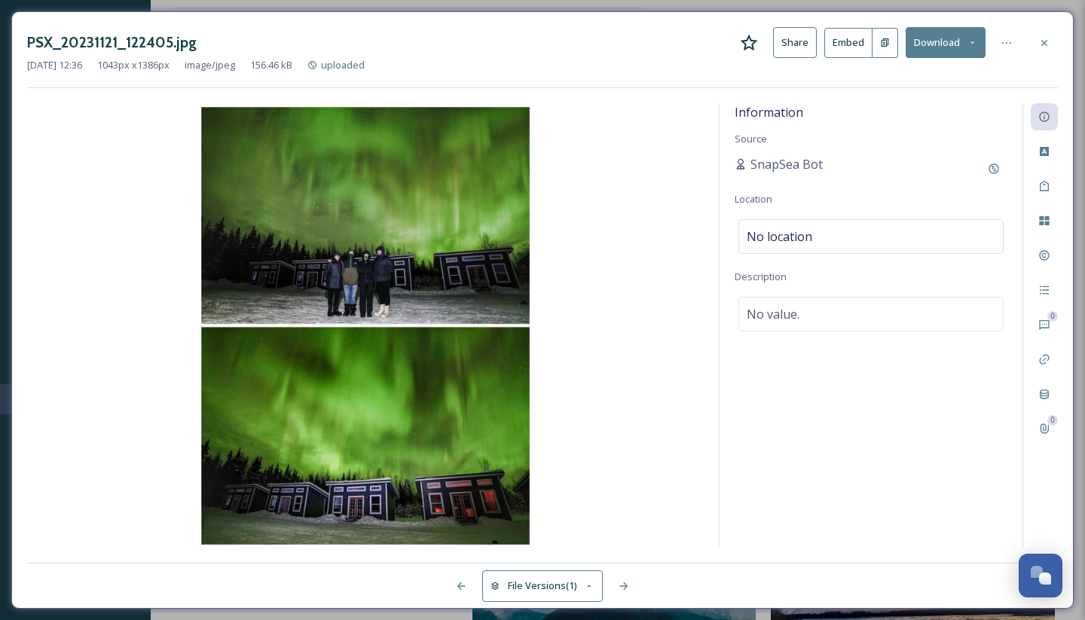
click at [954, 38] on button "Download" at bounding box center [946, 42] width 80 height 31
click at [936, 75] on span "Download Original (1043 x 1386)" at bounding box center [906, 77] width 142 height 14
click at [1046, 41] on icon at bounding box center [1044, 43] width 12 height 12
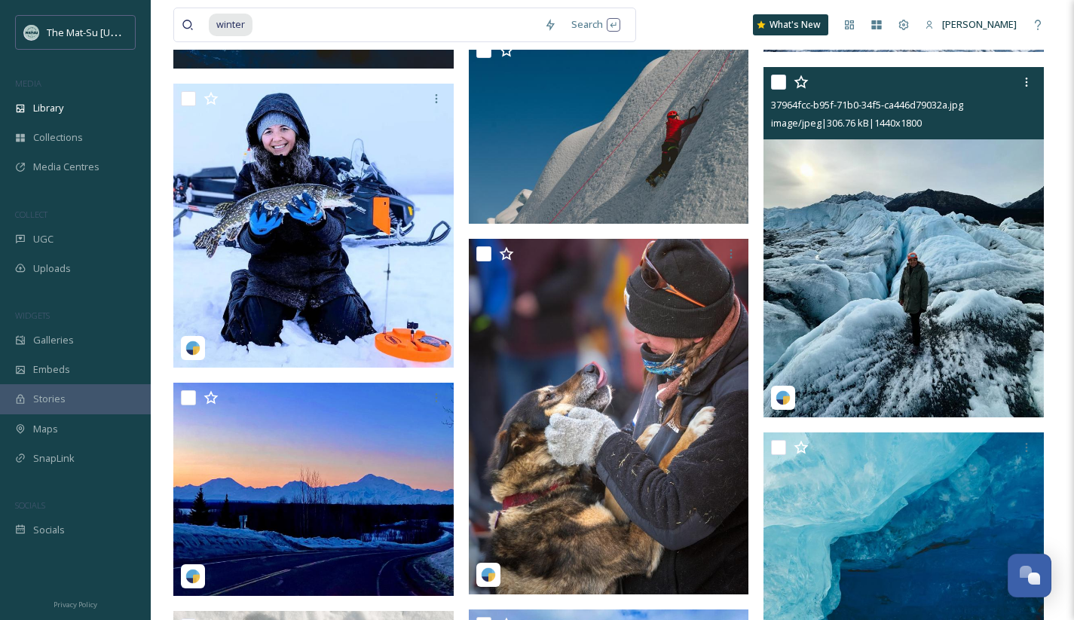
scroll to position [142430, 0]
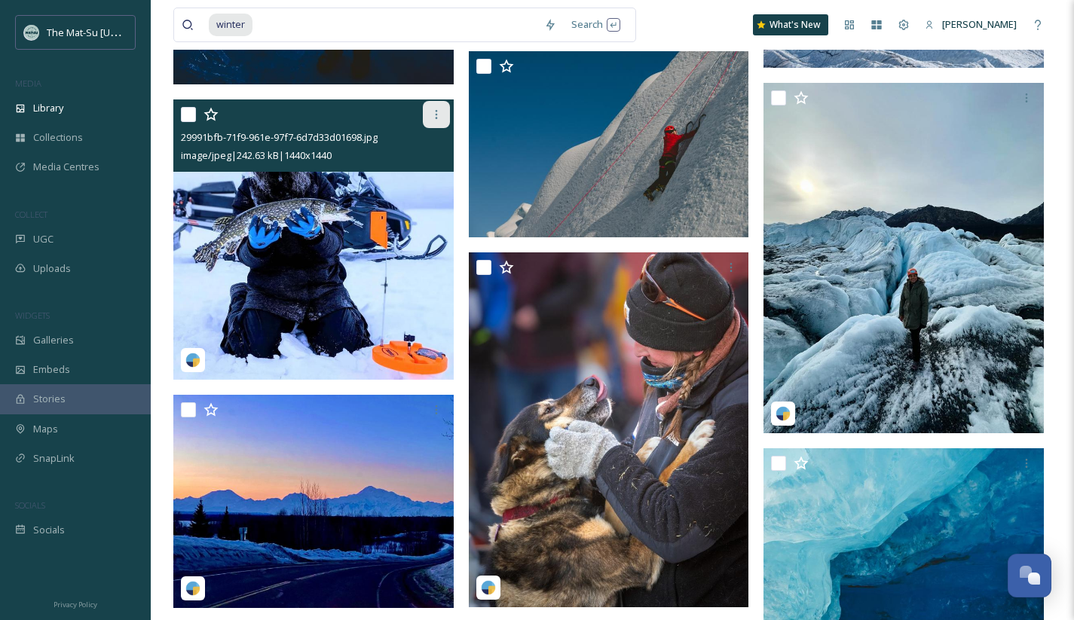
click at [435, 108] on div at bounding box center [436, 114] width 27 height 27
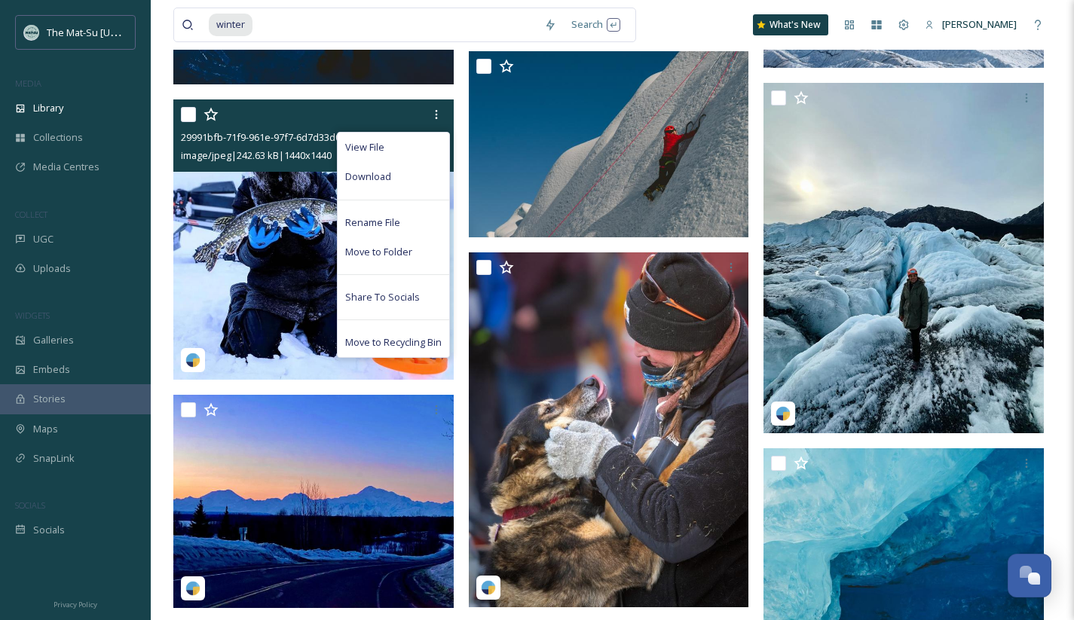
click at [390, 177] on div "Download" at bounding box center [392, 176] width 111 height 29
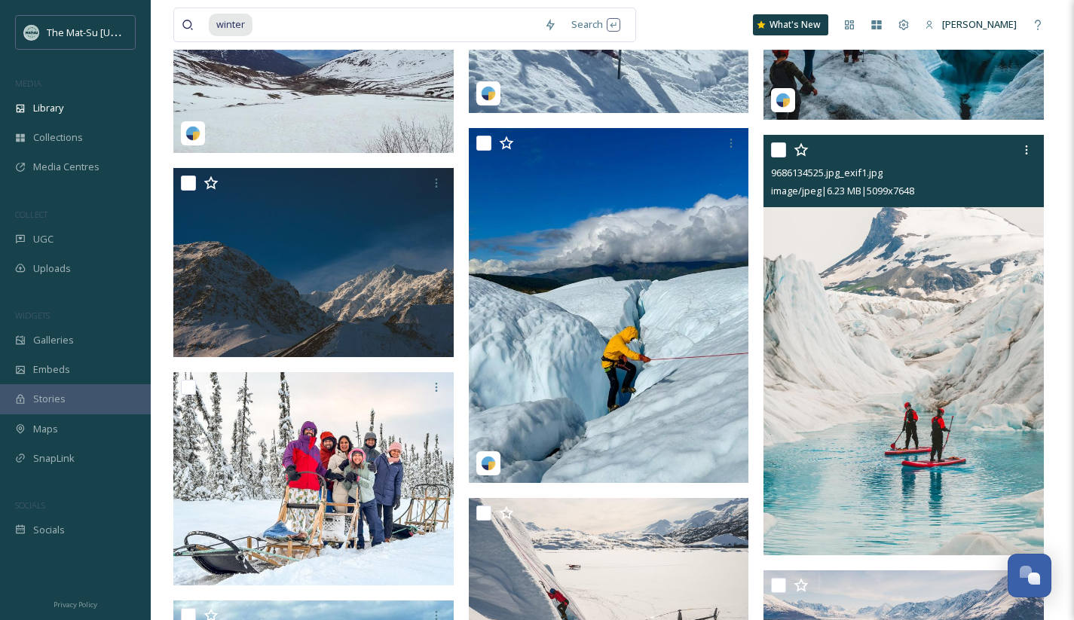
scroll to position [144330, 0]
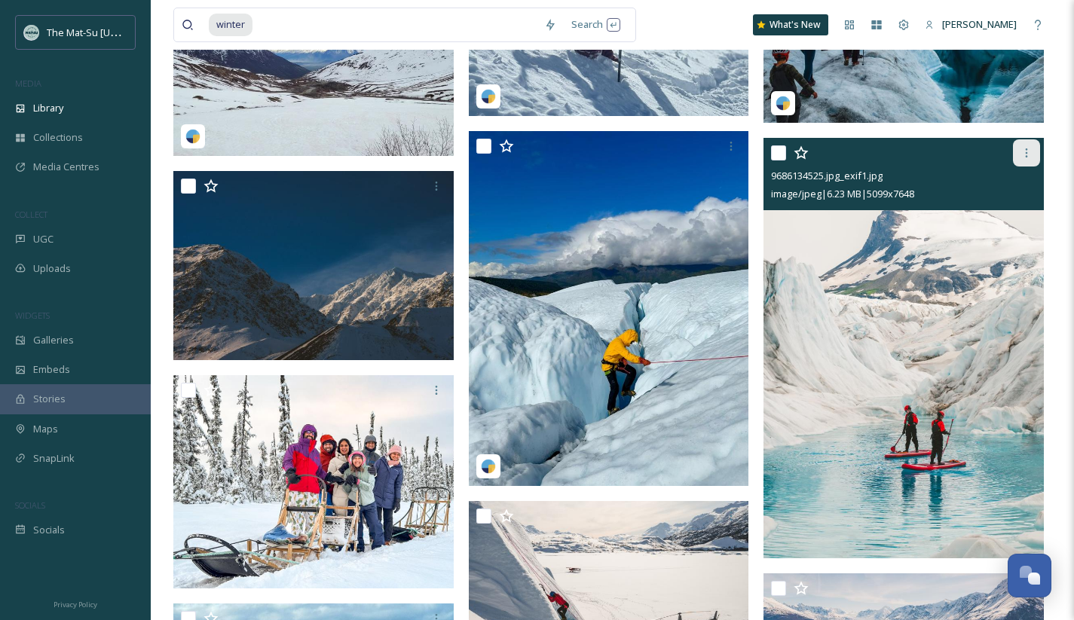
click at [1026, 152] on icon at bounding box center [1026, 153] width 12 height 12
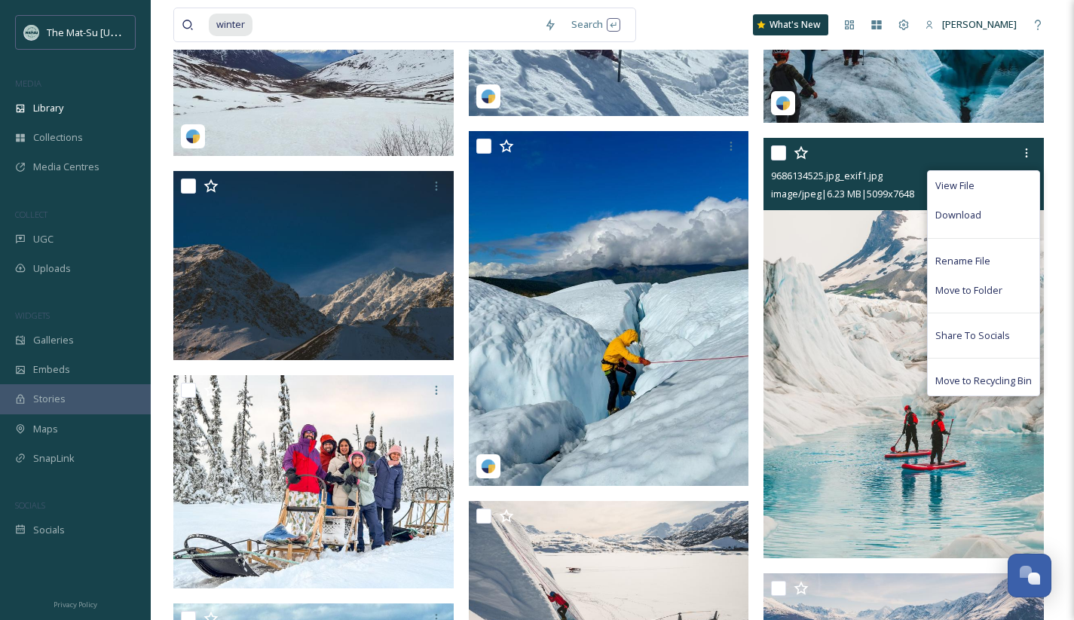
click at [959, 214] on span "Download" at bounding box center [958, 215] width 46 height 14
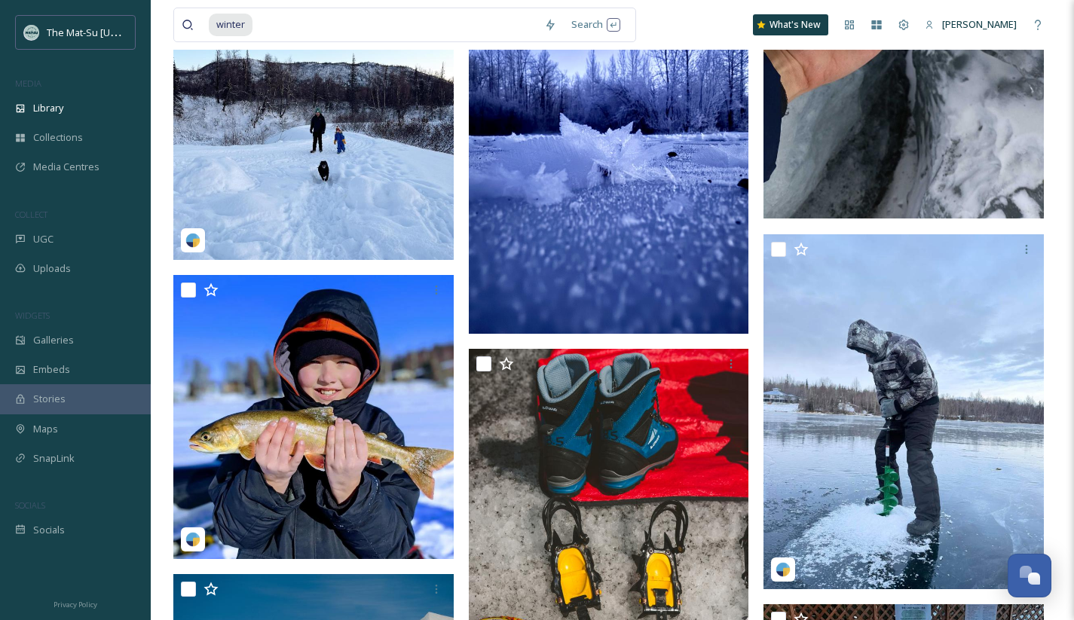
scroll to position [148194, 0]
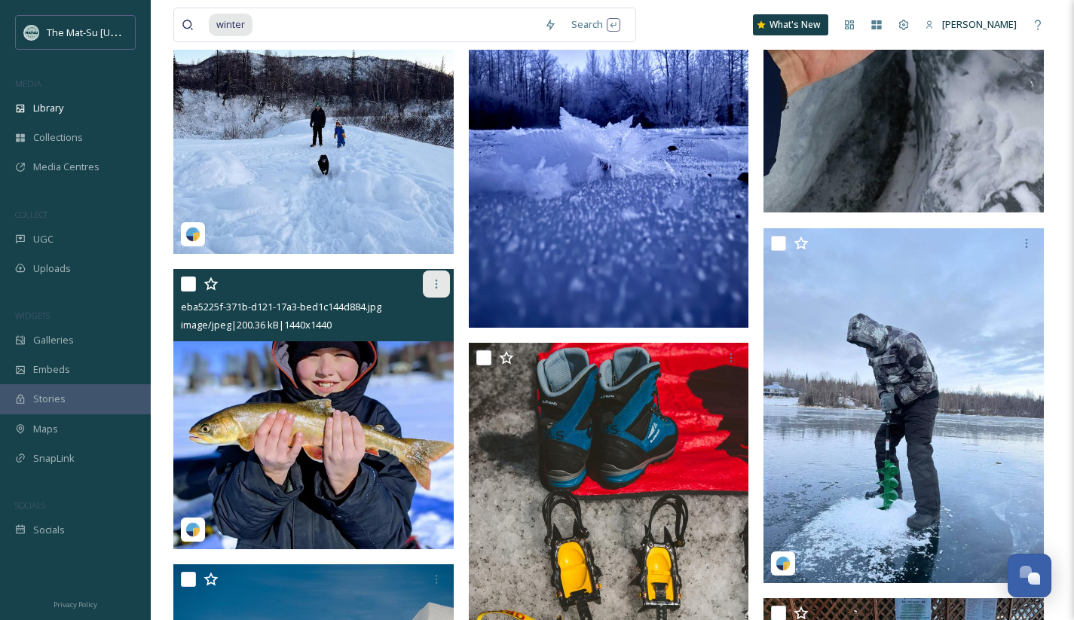
click at [438, 283] on icon at bounding box center [436, 284] width 12 height 12
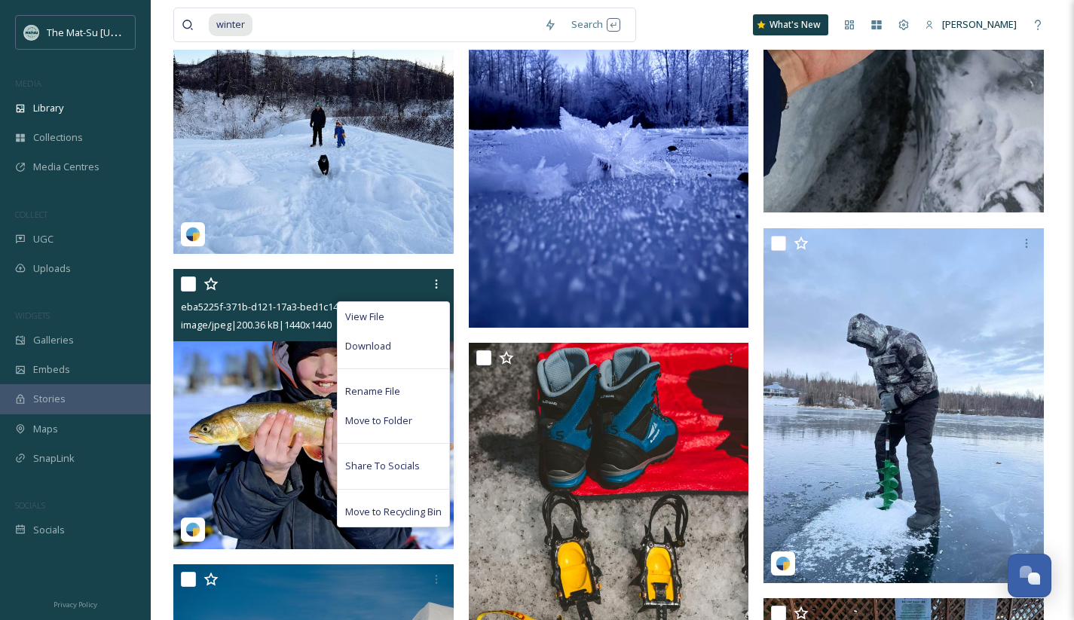
click at [379, 350] on span "Download" at bounding box center [368, 346] width 46 height 14
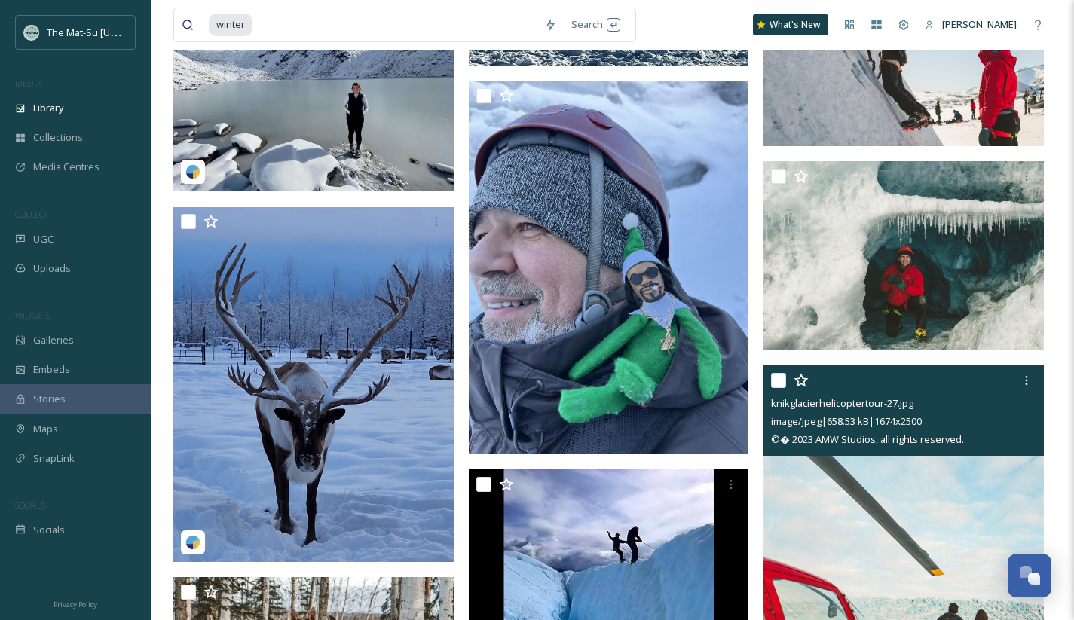
scroll to position [151455, 0]
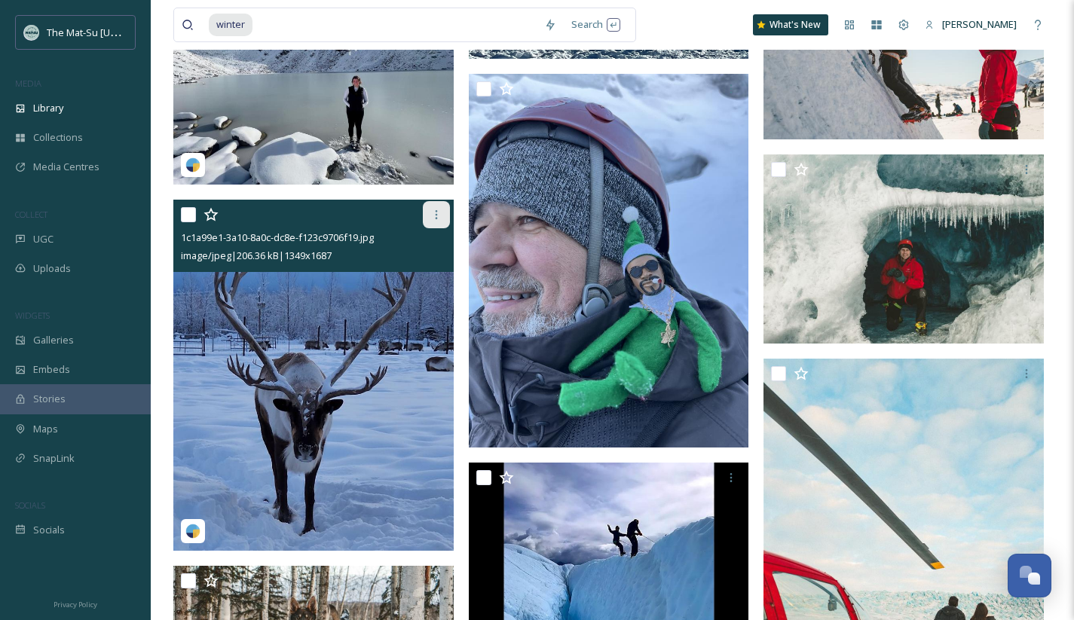
click at [435, 215] on icon at bounding box center [436, 214] width 2 height 9
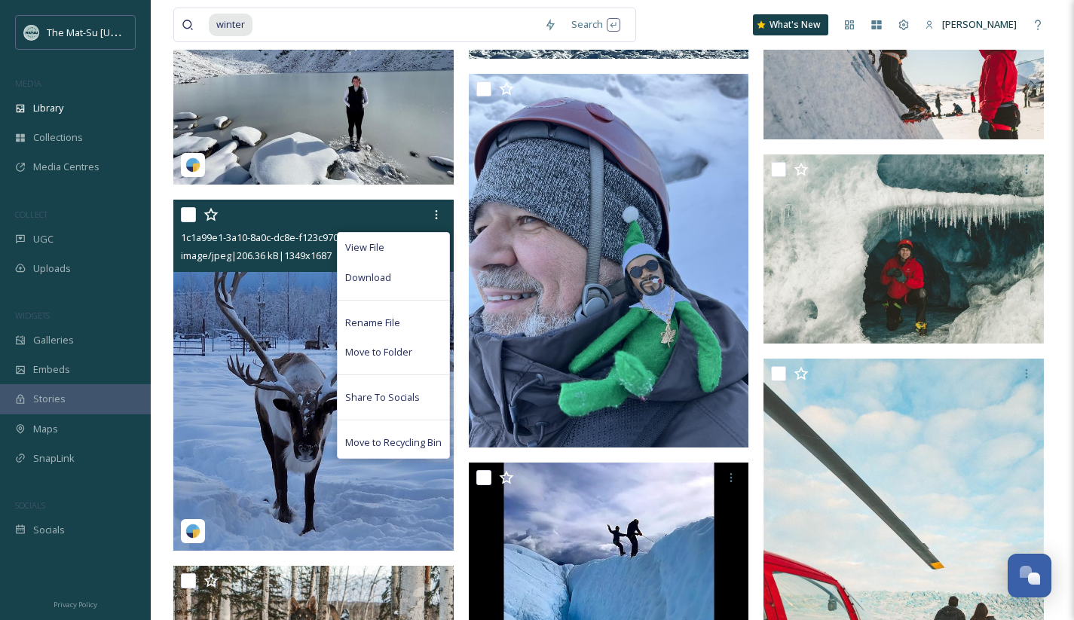
click at [403, 276] on div "Download" at bounding box center [392, 277] width 111 height 29
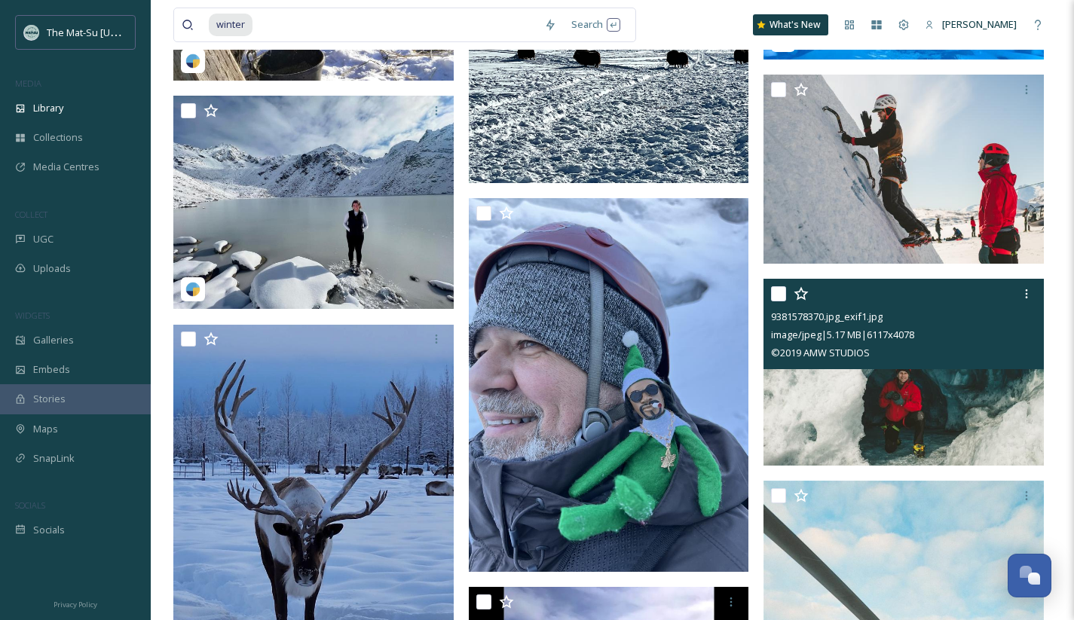
scroll to position [151220, 0]
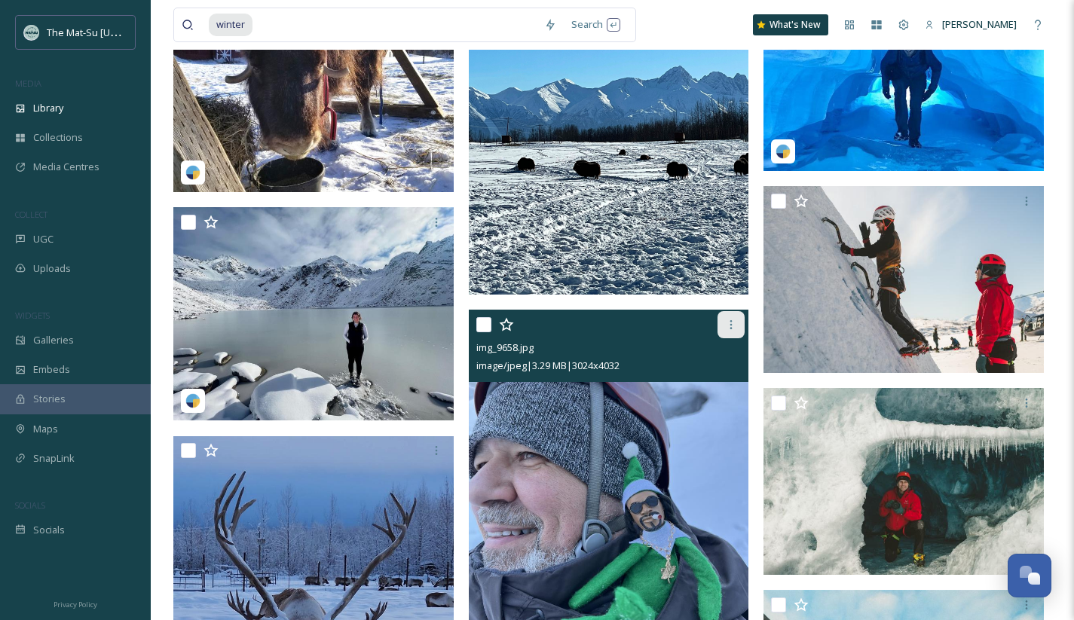
drag, startPoint x: 733, startPoint y: 324, endPoint x: 718, endPoint y: 324, distance: 15.1
click at [733, 324] on icon at bounding box center [731, 325] width 12 height 12
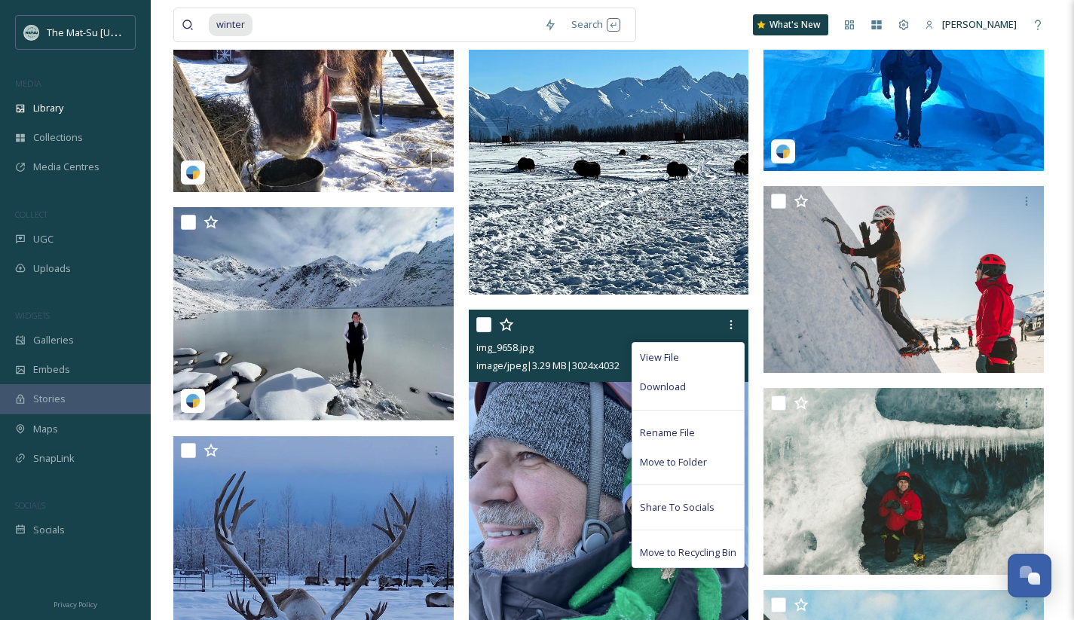
click at [661, 383] on span "Download" at bounding box center [663, 387] width 46 height 14
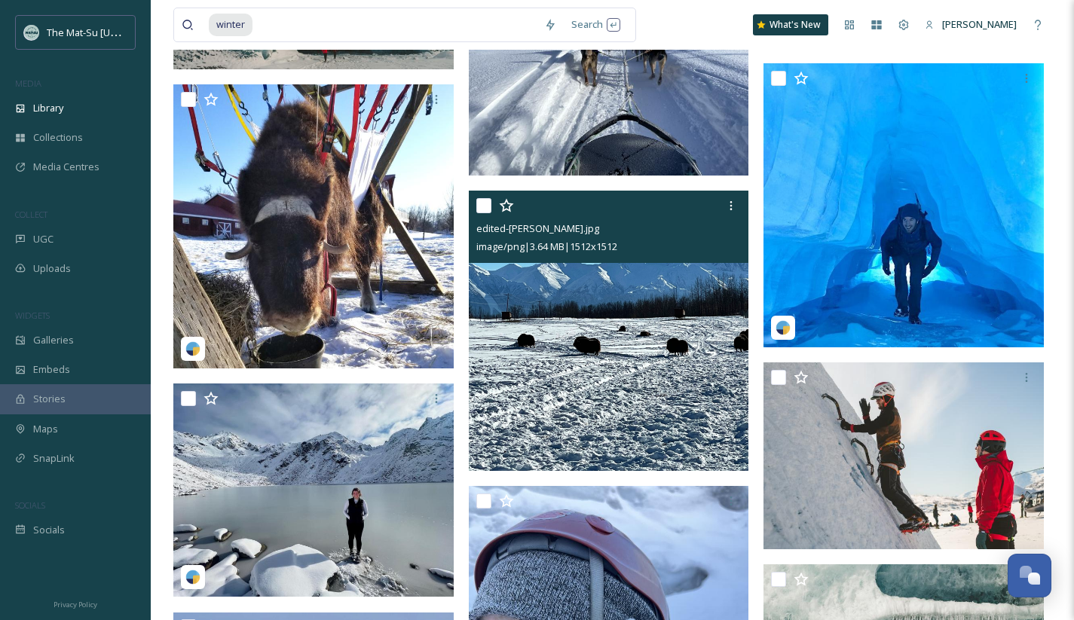
scroll to position [151049, 0]
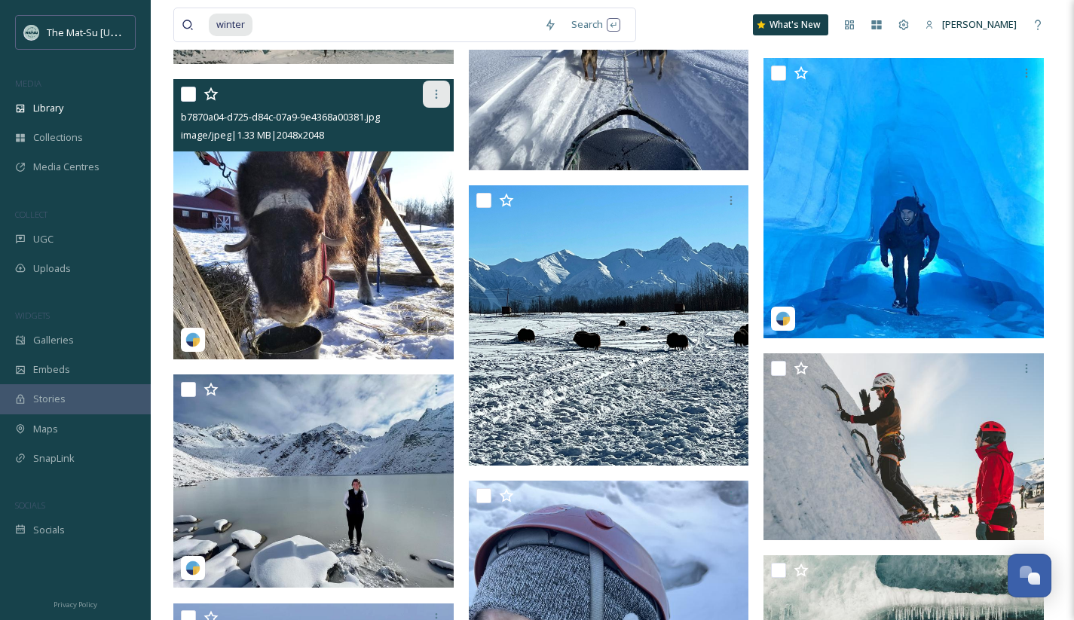
click at [432, 96] on icon at bounding box center [436, 94] width 12 height 12
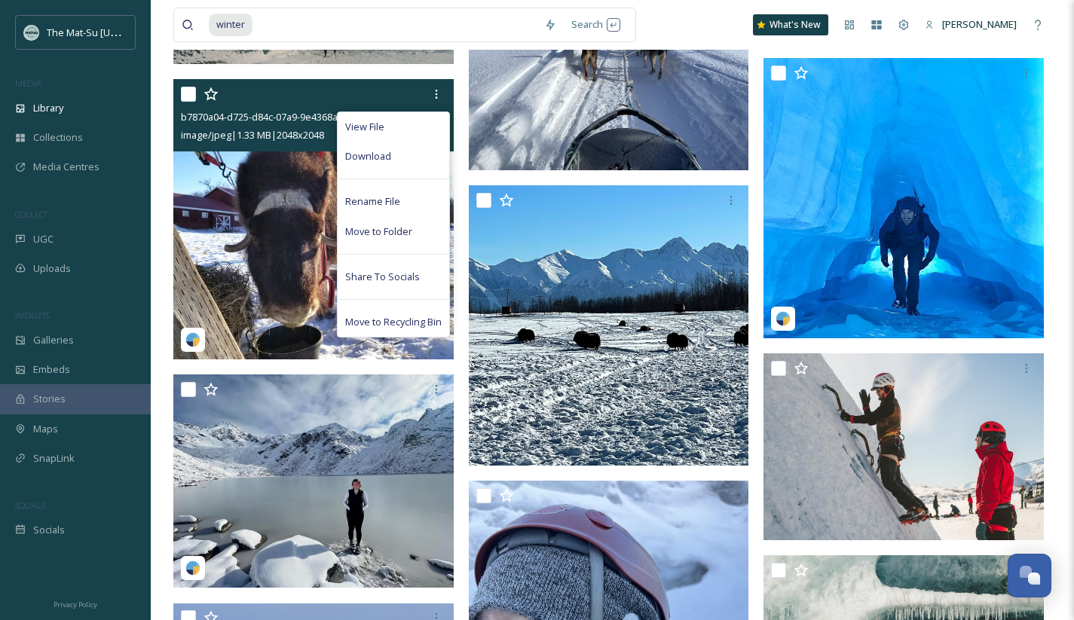
click at [371, 159] on span "Download" at bounding box center [368, 156] width 46 height 14
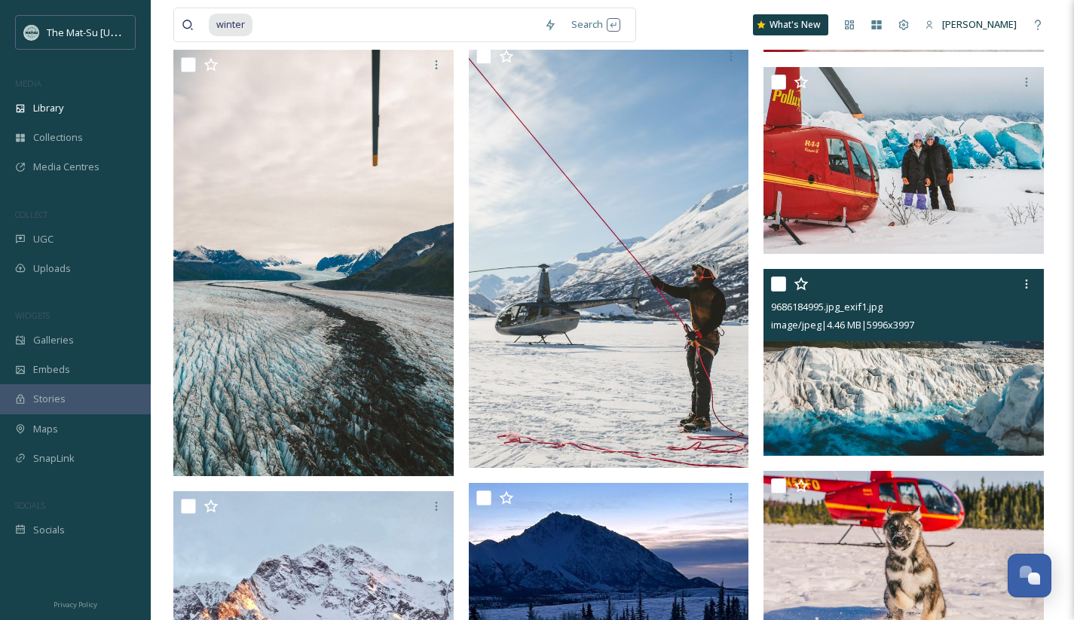
scroll to position [152316, 0]
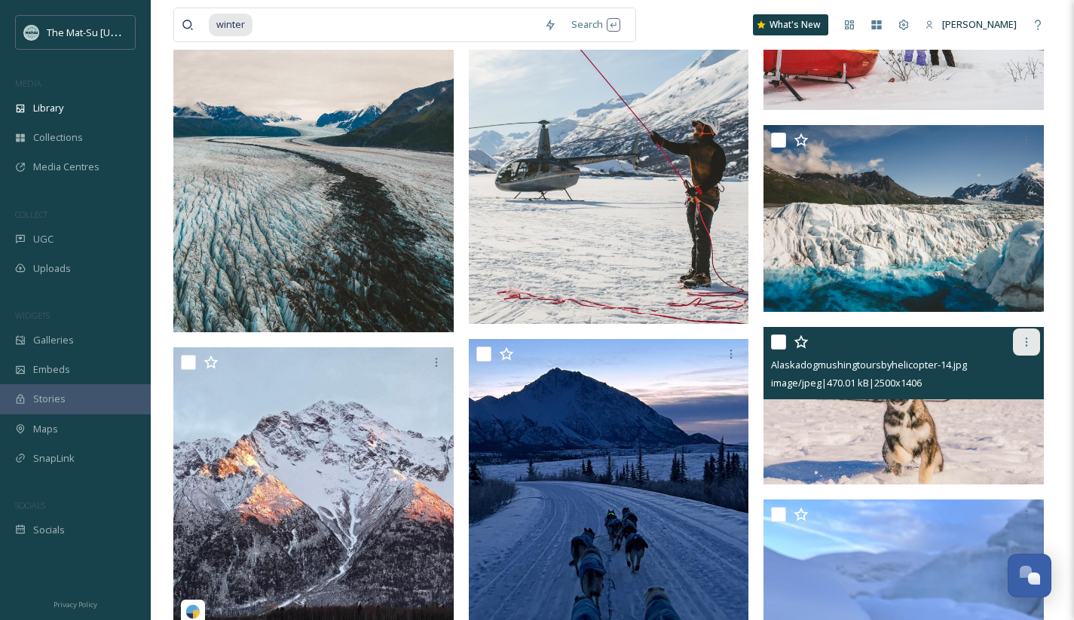
click at [1027, 342] on icon at bounding box center [1026, 342] width 12 height 12
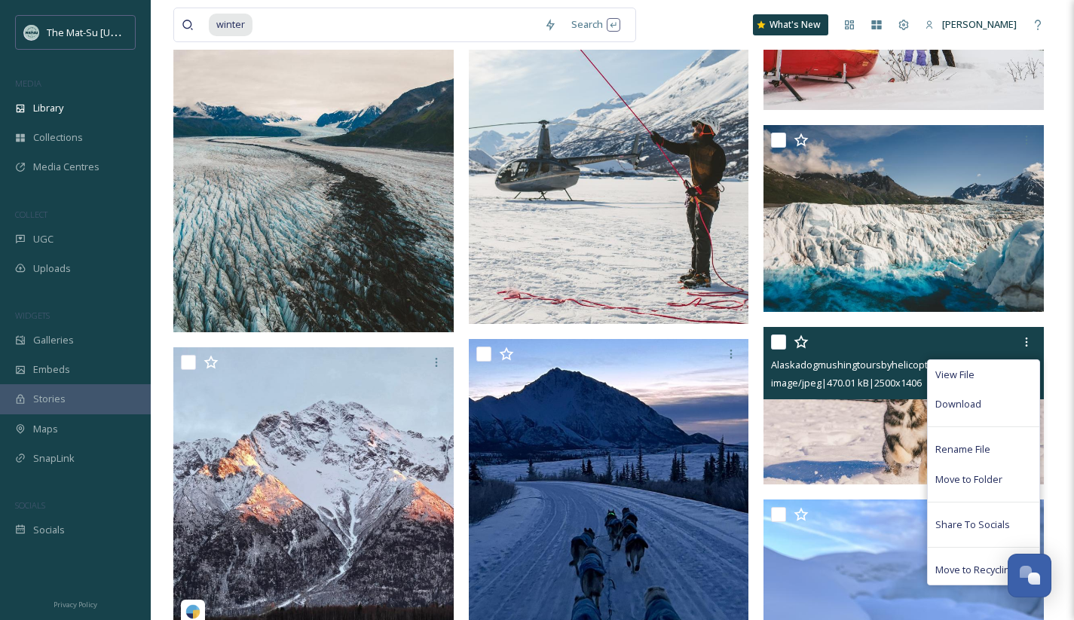
click at [950, 403] on span "Download" at bounding box center [958, 404] width 46 height 14
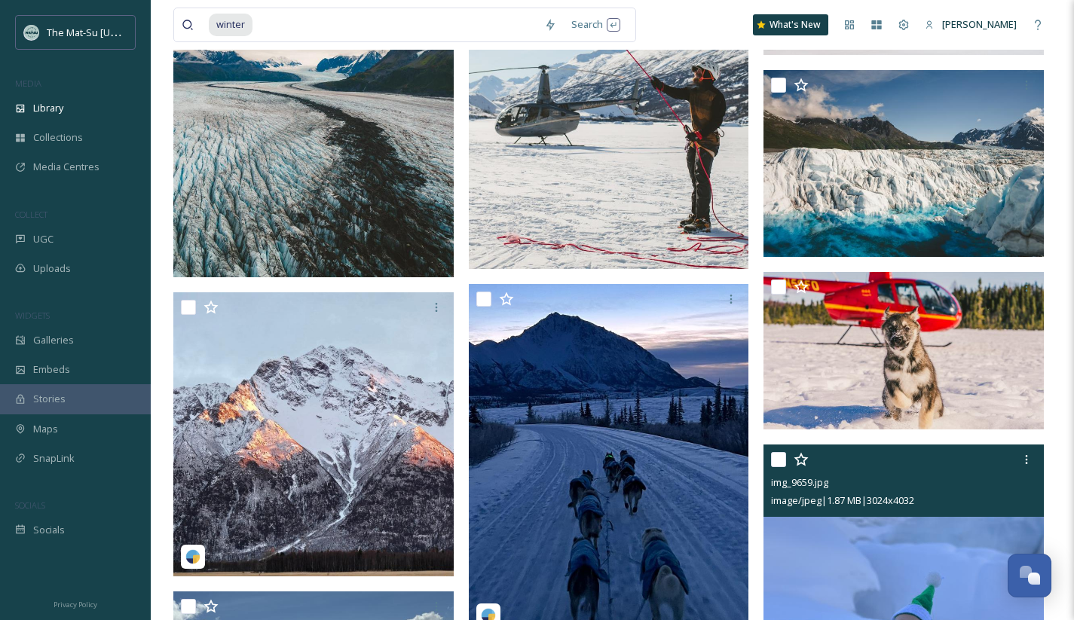
scroll to position [152401, 0]
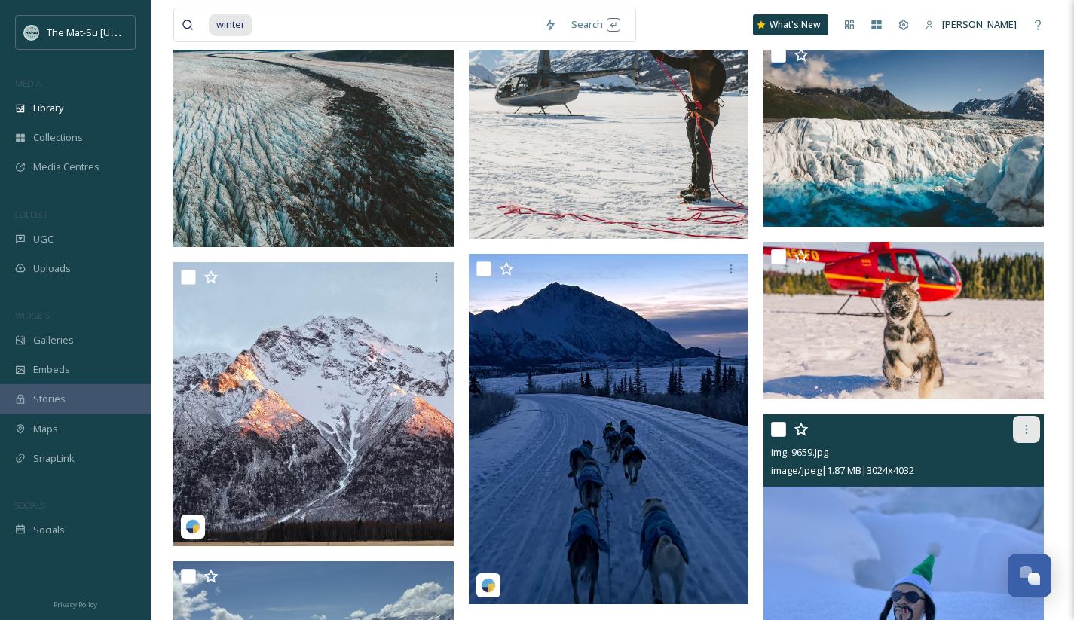
click at [1023, 430] on icon at bounding box center [1026, 429] width 12 height 12
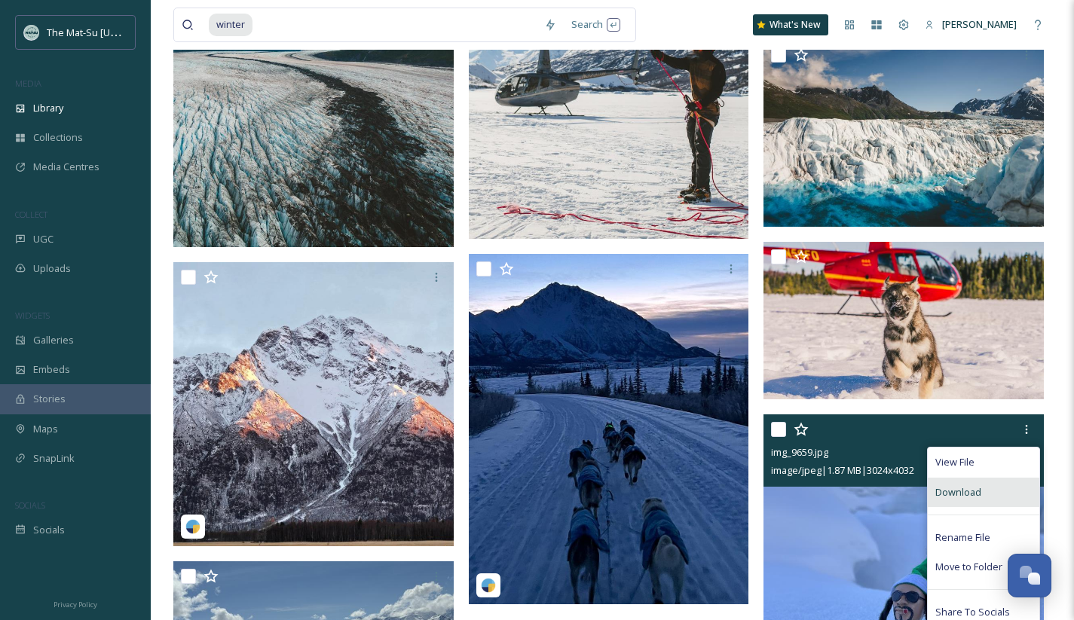
click at [959, 491] on span "Download" at bounding box center [958, 492] width 46 height 14
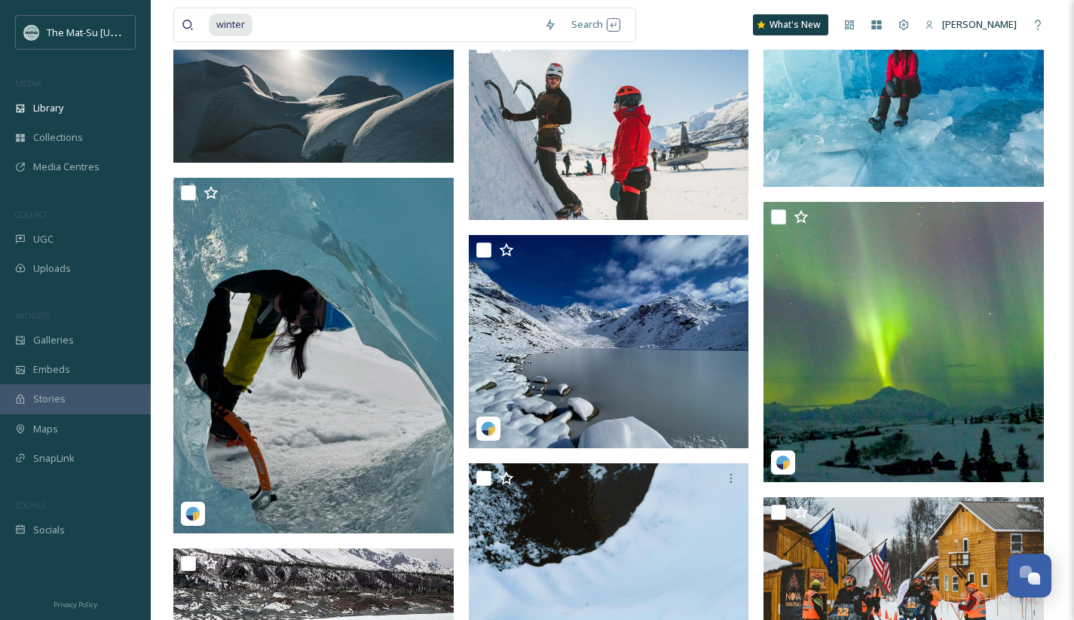
scroll to position [153562, 0]
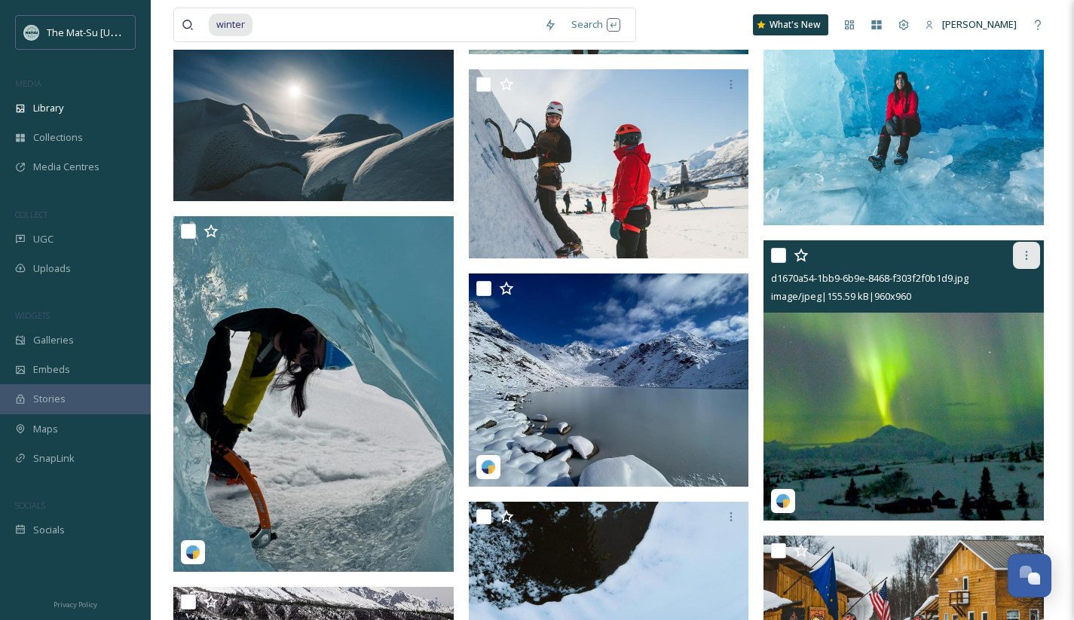
click at [1027, 258] on icon at bounding box center [1026, 255] width 12 height 12
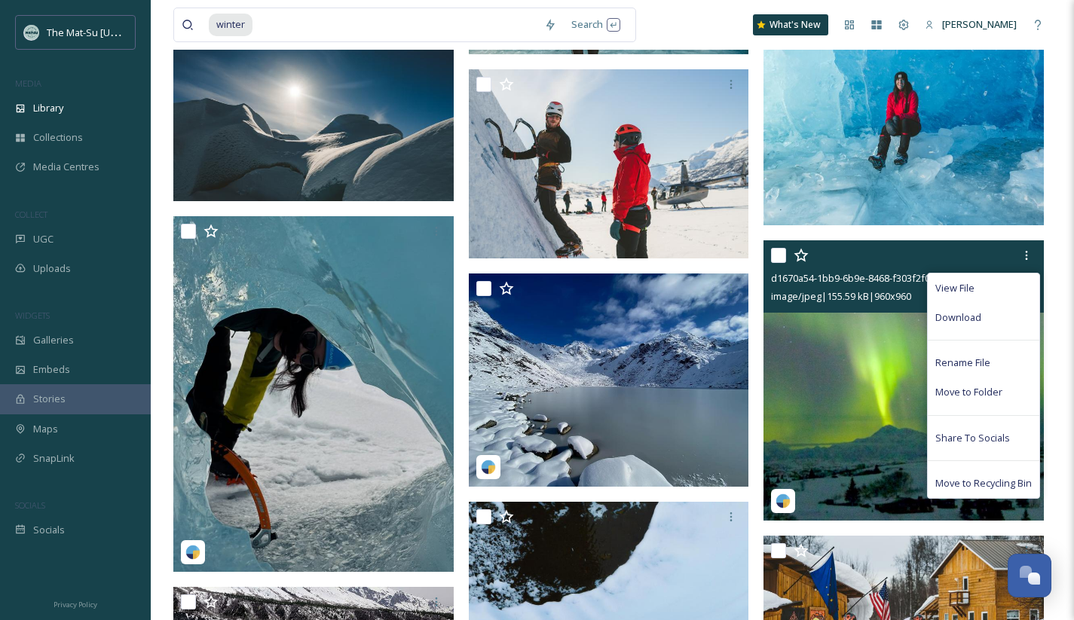
click at [961, 319] on span "Download" at bounding box center [958, 317] width 46 height 14
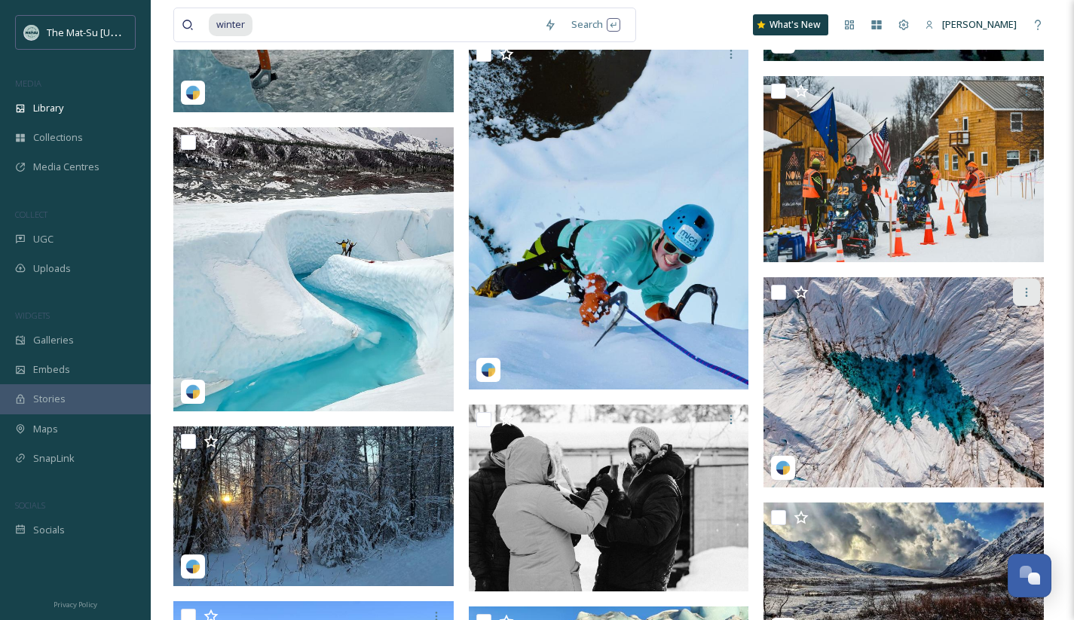
scroll to position [154020, 0]
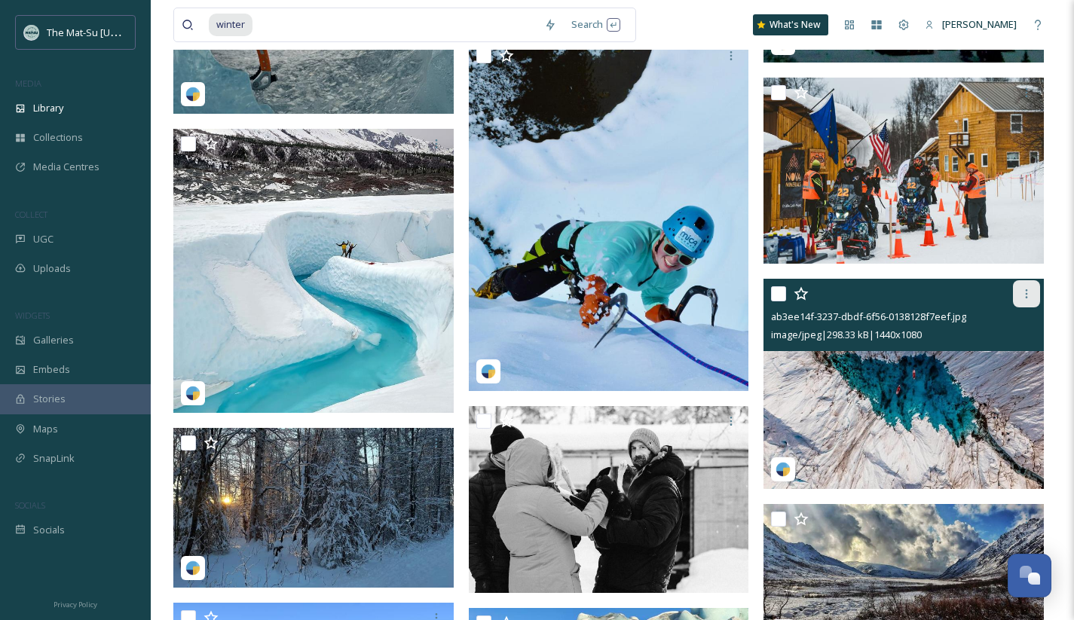
drag, startPoint x: 1028, startPoint y: 294, endPoint x: 1020, endPoint y: 295, distance: 7.7
click at [1028, 294] on icon at bounding box center [1026, 294] width 12 height 12
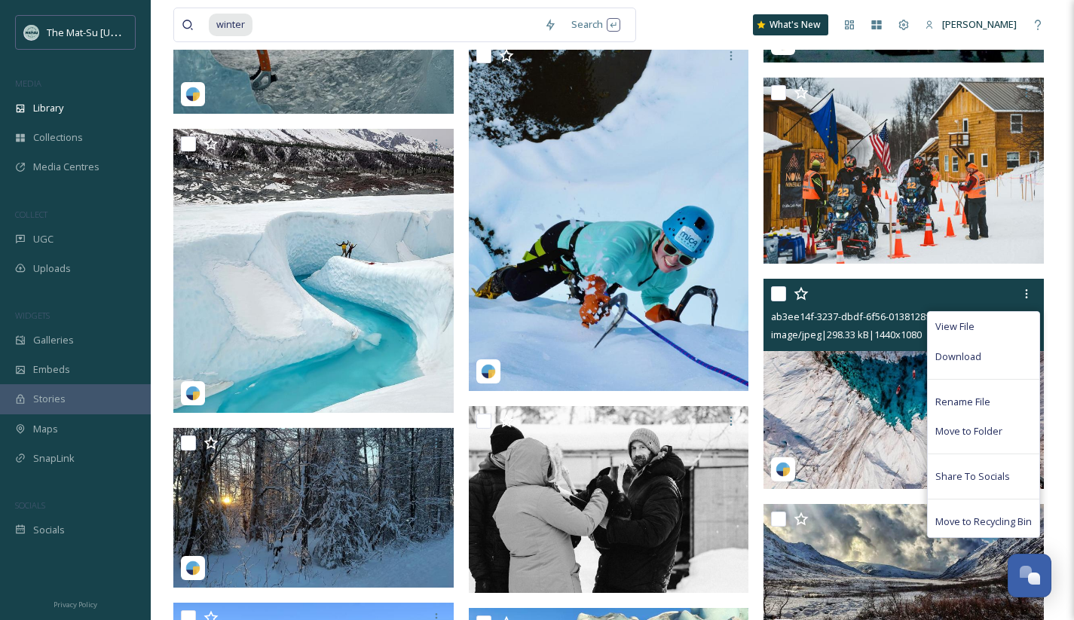
drag, startPoint x: 957, startPoint y: 355, endPoint x: 945, endPoint y: 349, distance: 13.5
click at [957, 355] on span "Download" at bounding box center [958, 357] width 46 height 14
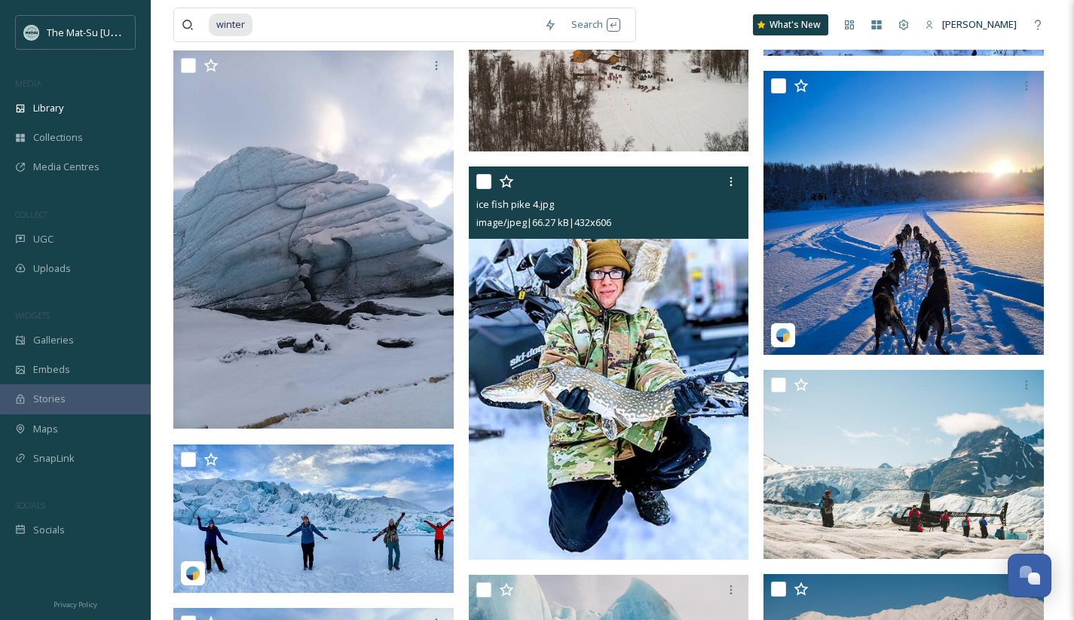
scroll to position [157434, 0]
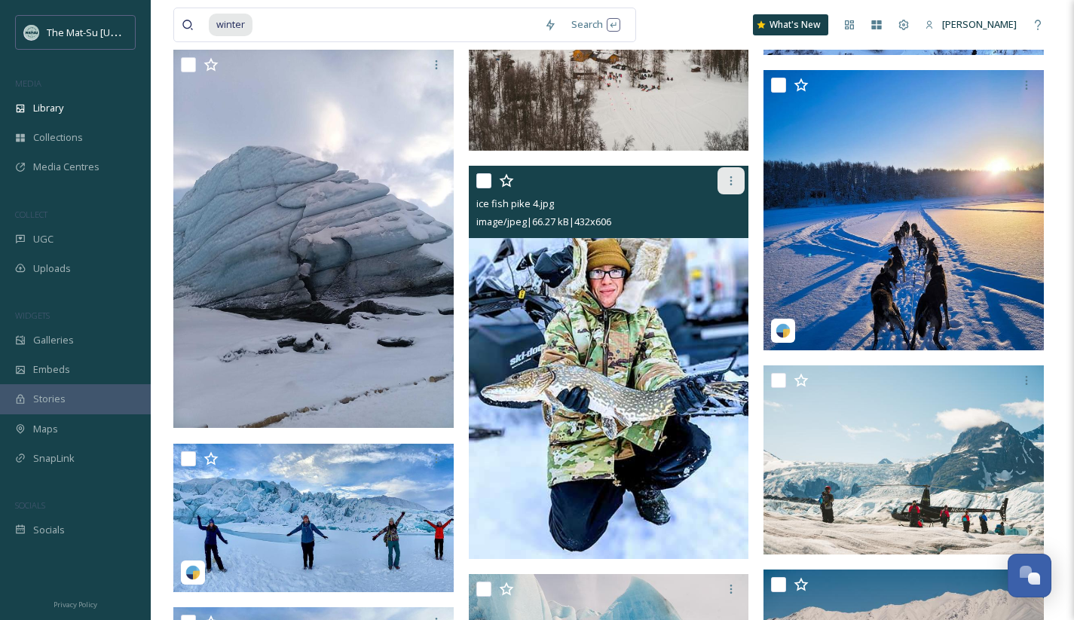
click at [733, 182] on icon at bounding box center [731, 181] width 12 height 12
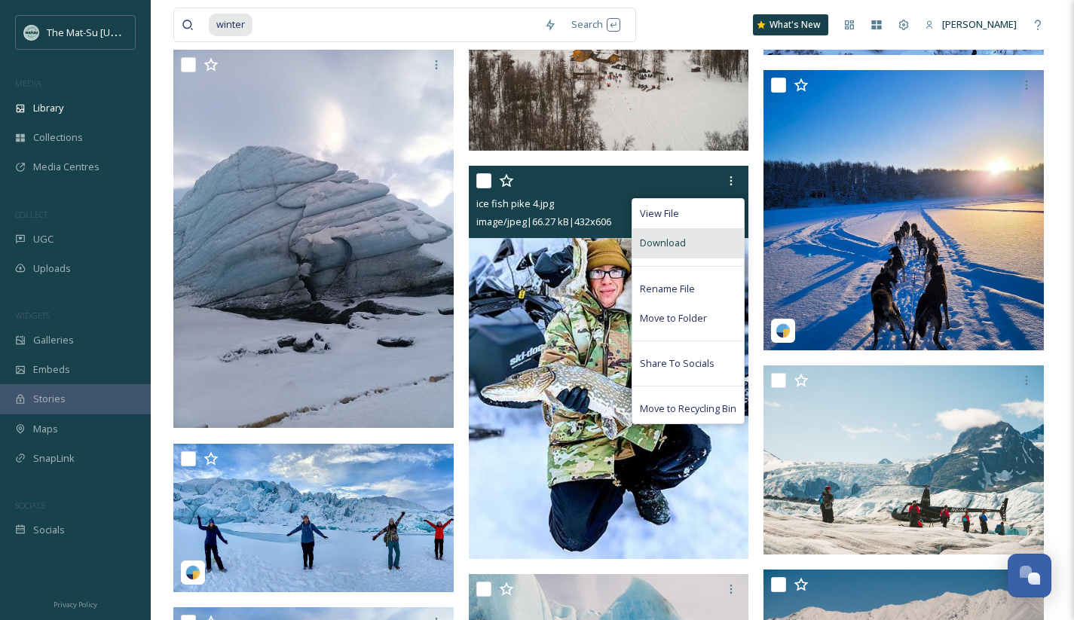
click at [663, 241] on span "Download" at bounding box center [663, 243] width 46 height 14
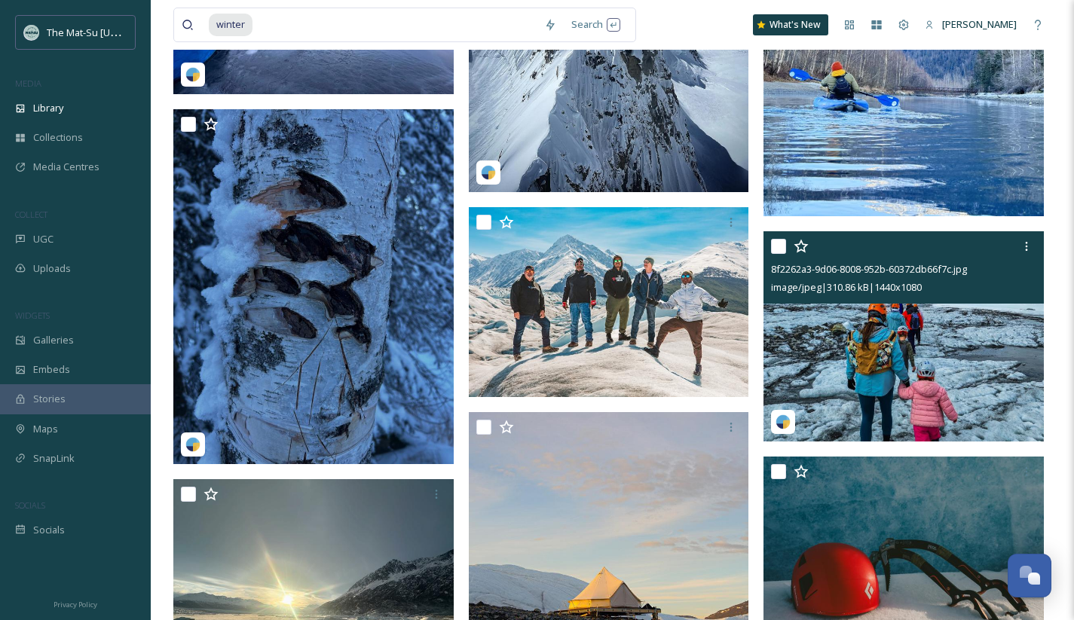
scroll to position [158857, 0]
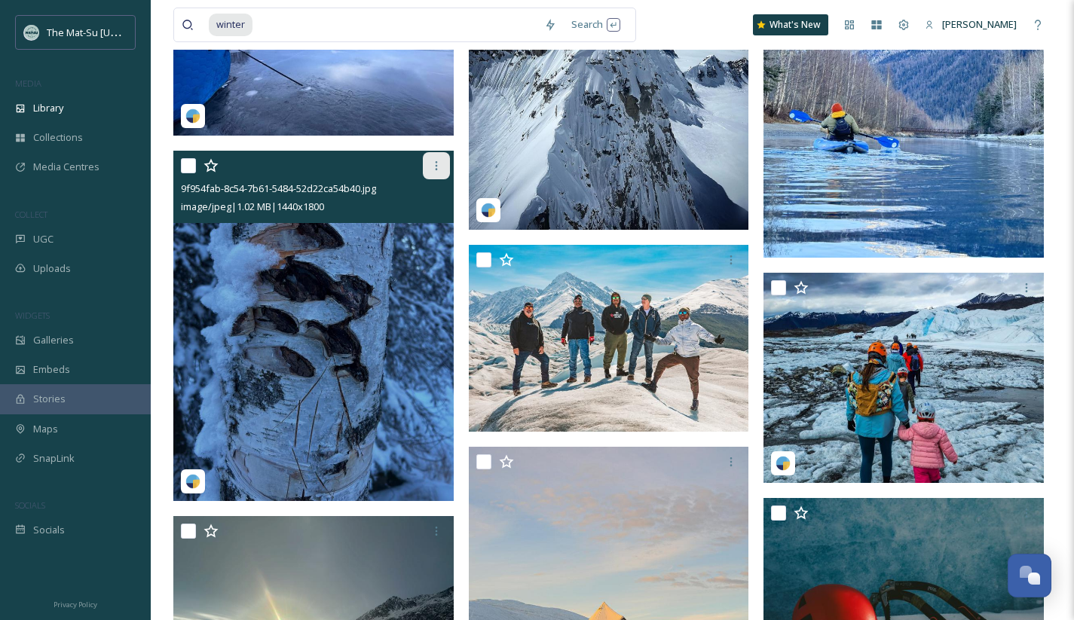
click at [434, 163] on icon at bounding box center [436, 166] width 12 height 12
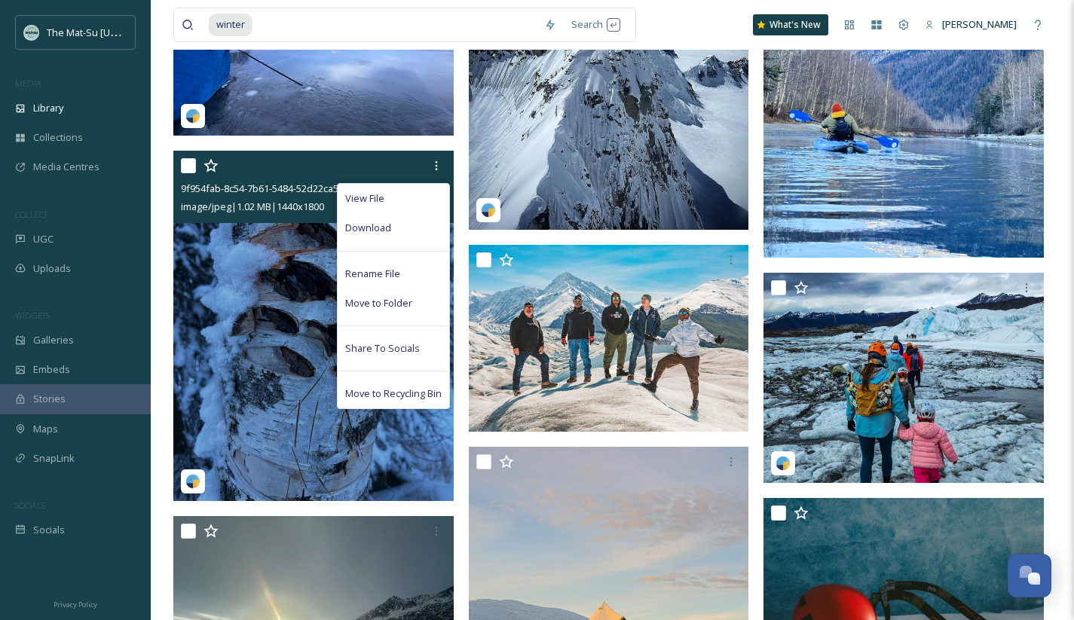
drag, startPoint x: 385, startPoint y: 230, endPoint x: 417, endPoint y: 231, distance: 31.6
click at [385, 230] on span "Download" at bounding box center [368, 228] width 46 height 14
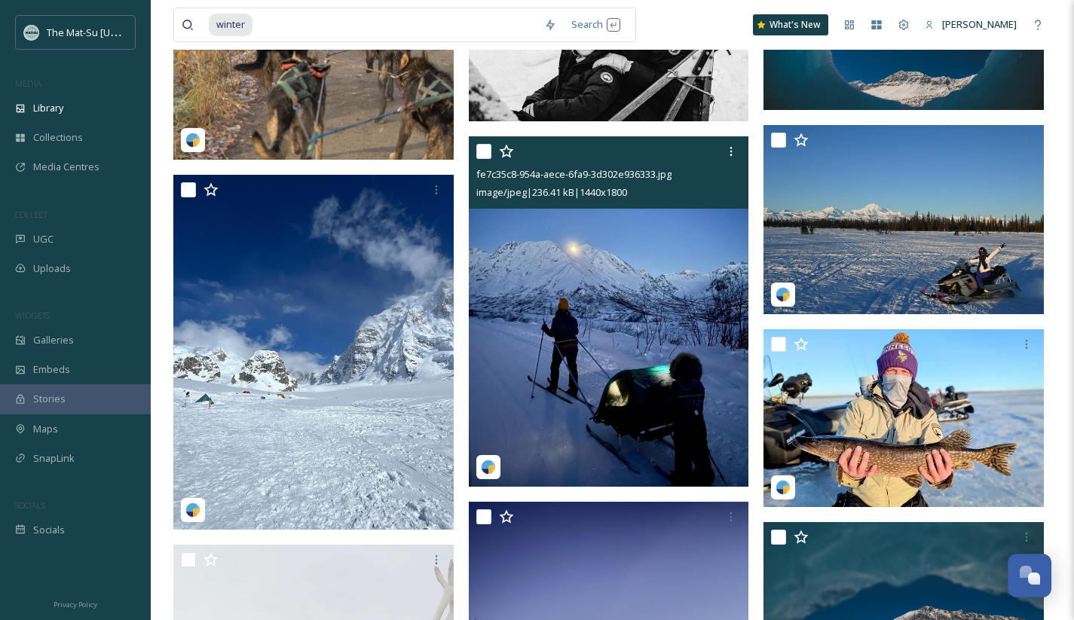
scroll to position [164936, 0]
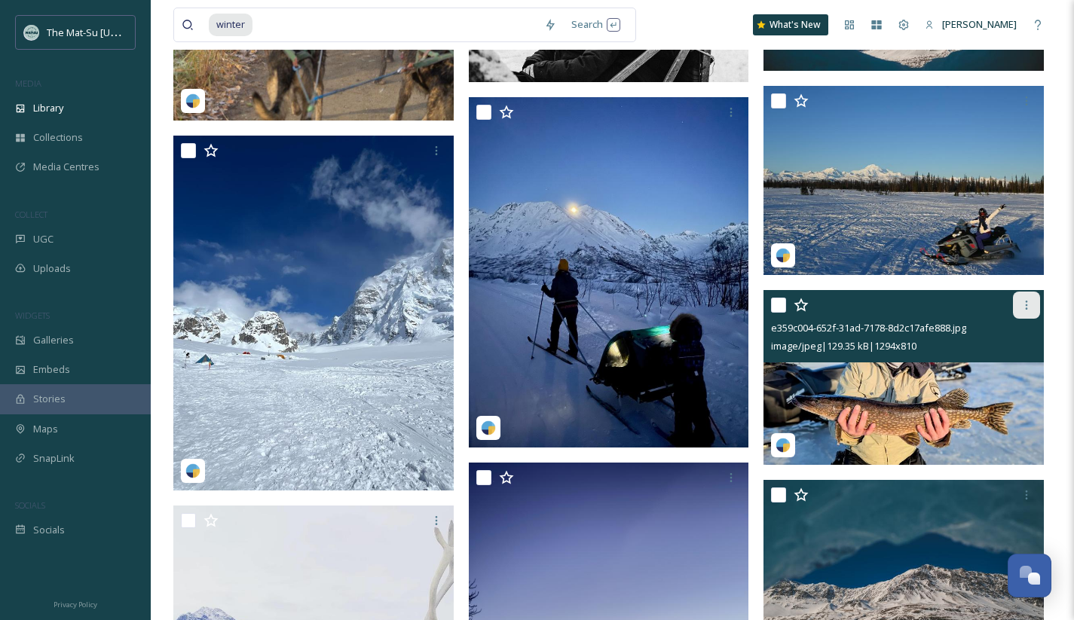
click at [1027, 305] on icon at bounding box center [1026, 305] width 12 height 12
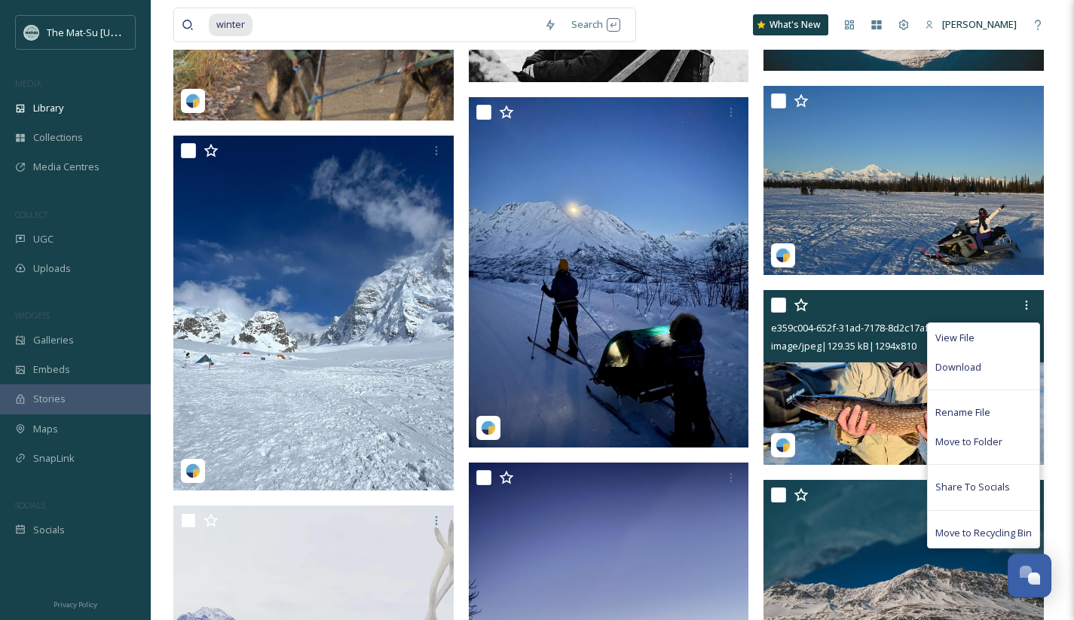
click at [960, 365] on span "Download" at bounding box center [958, 367] width 46 height 14
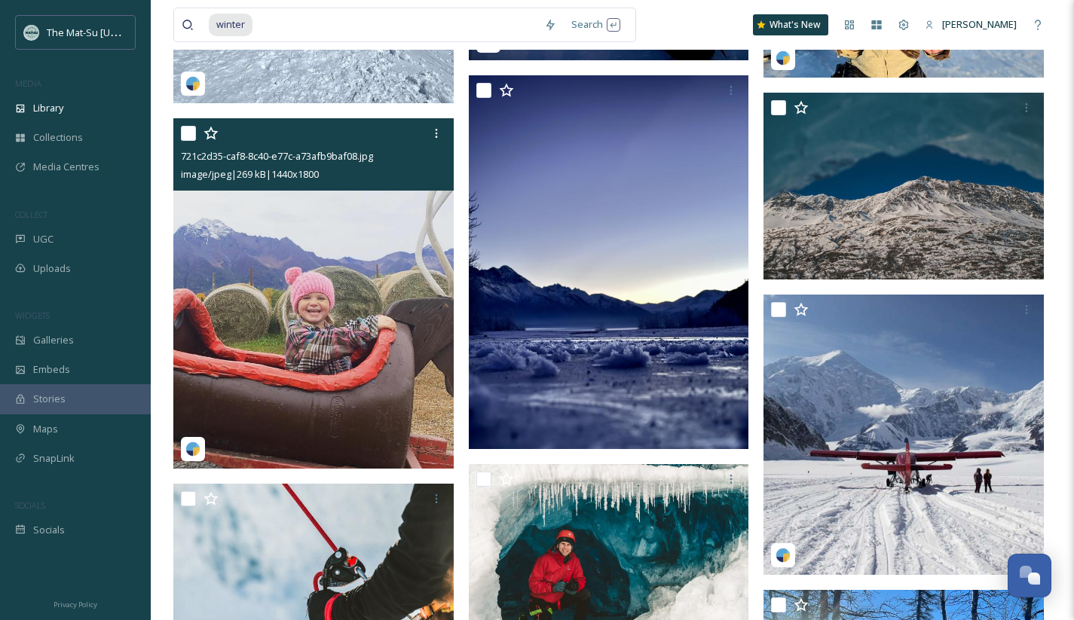
scroll to position [165320, 0]
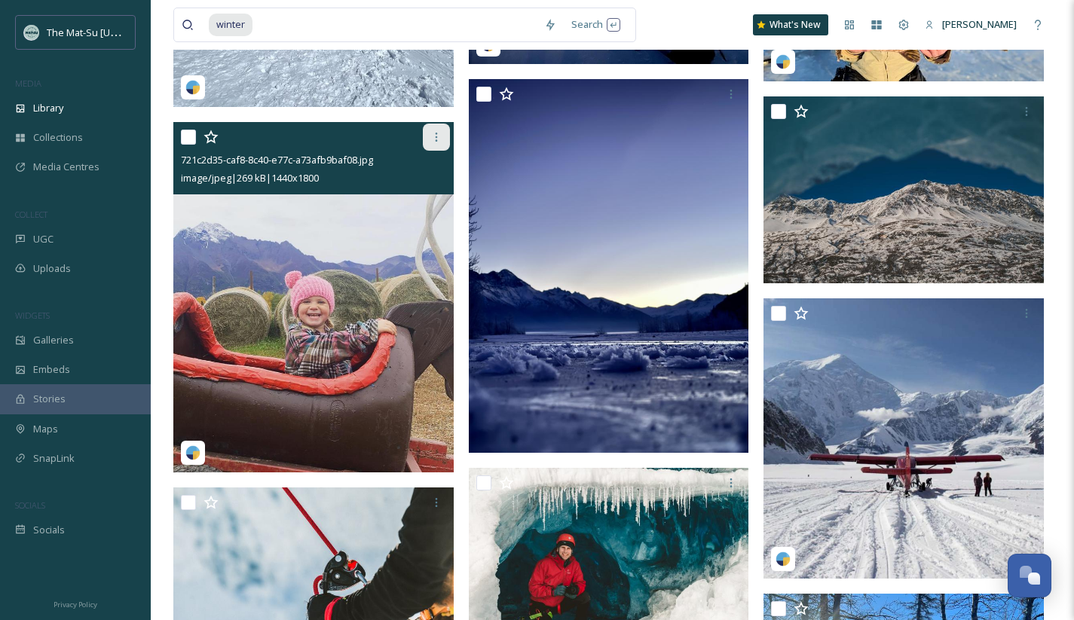
click at [438, 139] on icon at bounding box center [436, 137] width 12 height 12
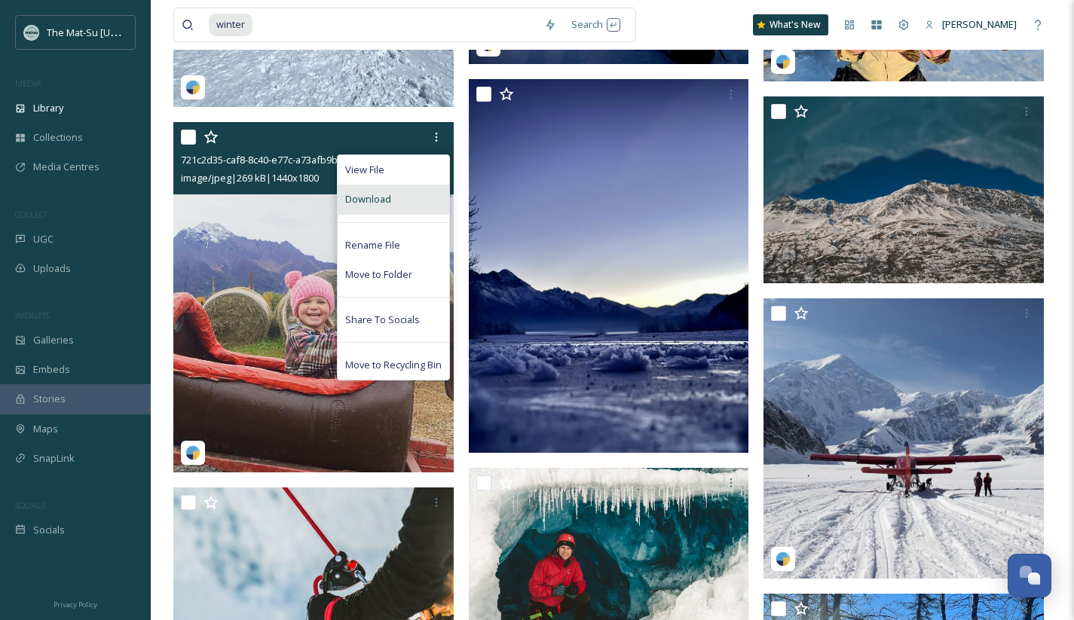
click at [376, 198] on span "Download" at bounding box center [368, 199] width 46 height 14
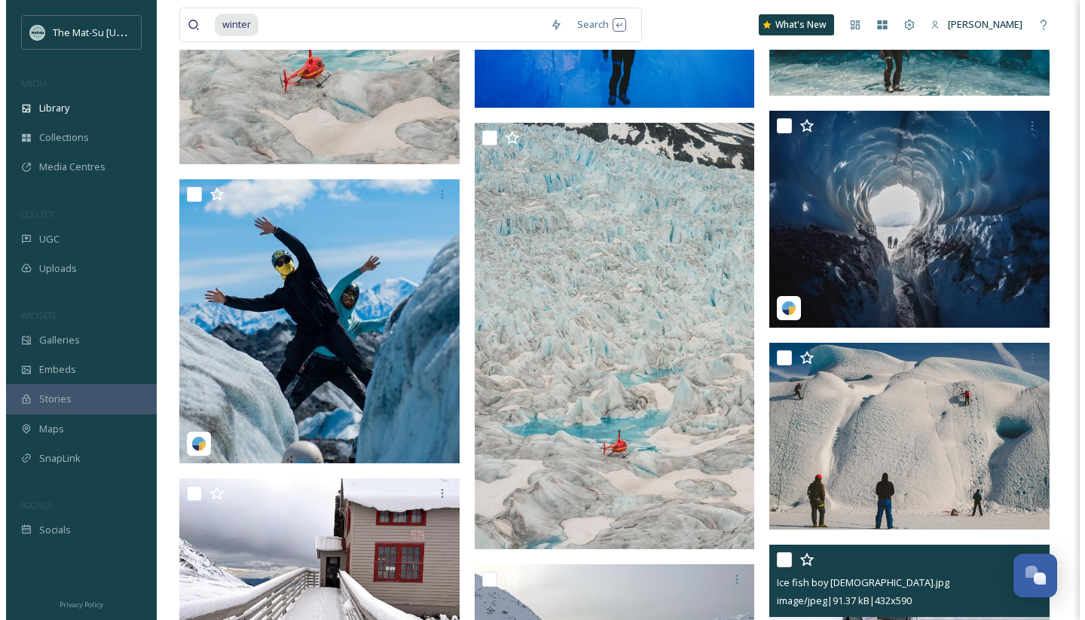
scroll to position [167385, 0]
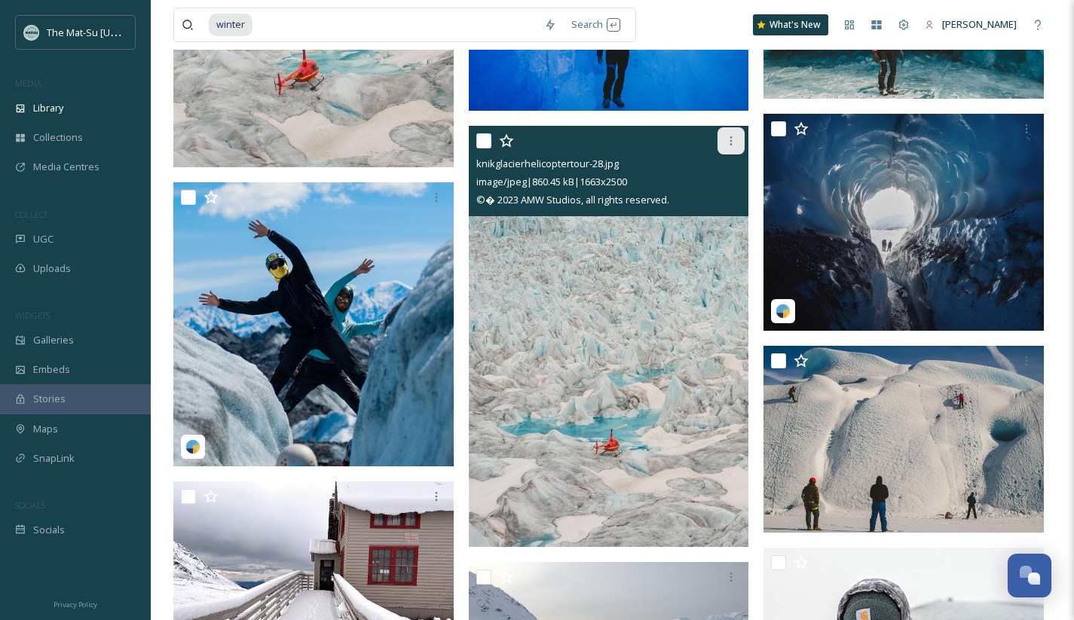
drag, startPoint x: 728, startPoint y: 142, endPoint x: 744, endPoint y: 143, distance: 15.1
click at [728, 142] on icon at bounding box center [731, 141] width 12 height 12
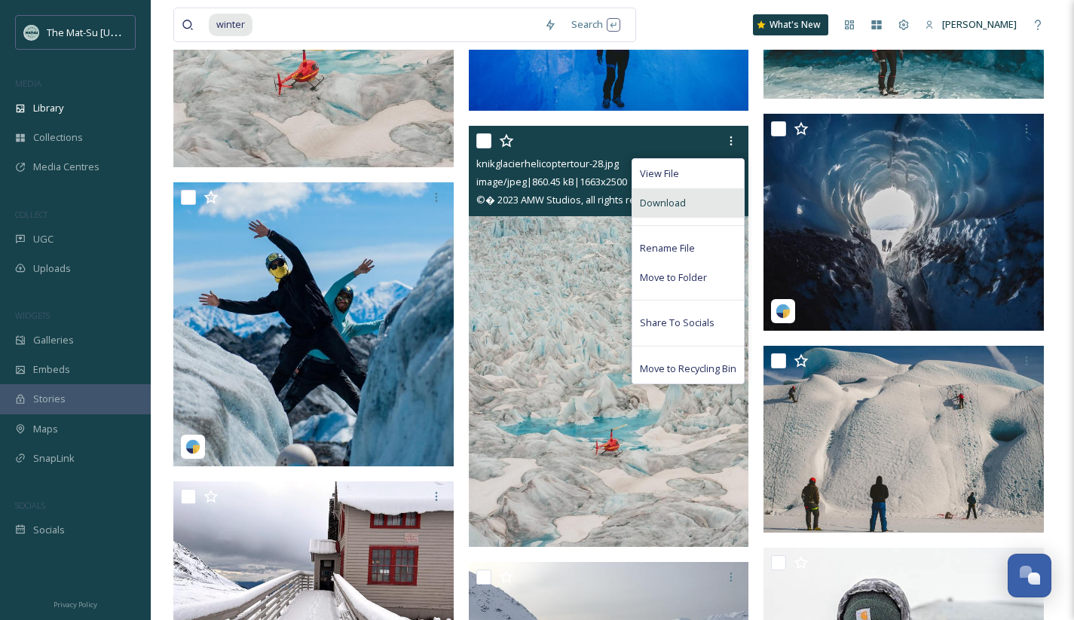
click at [676, 203] on span "Download" at bounding box center [663, 203] width 46 height 14
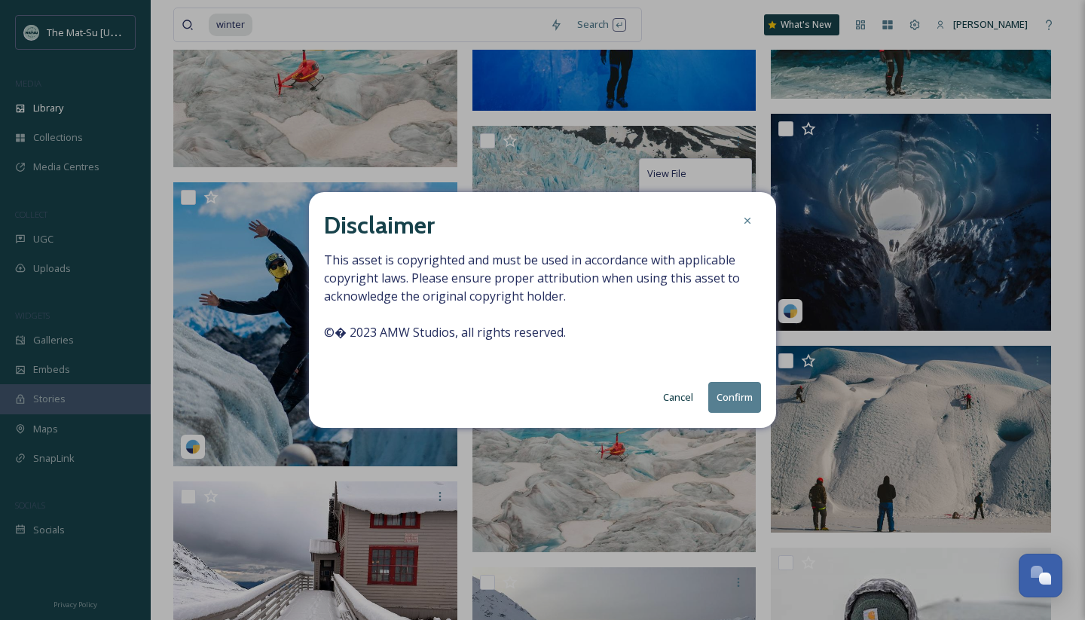
click at [725, 399] on button "Confirm" at bounding box center [734, 397] width 53 height 31
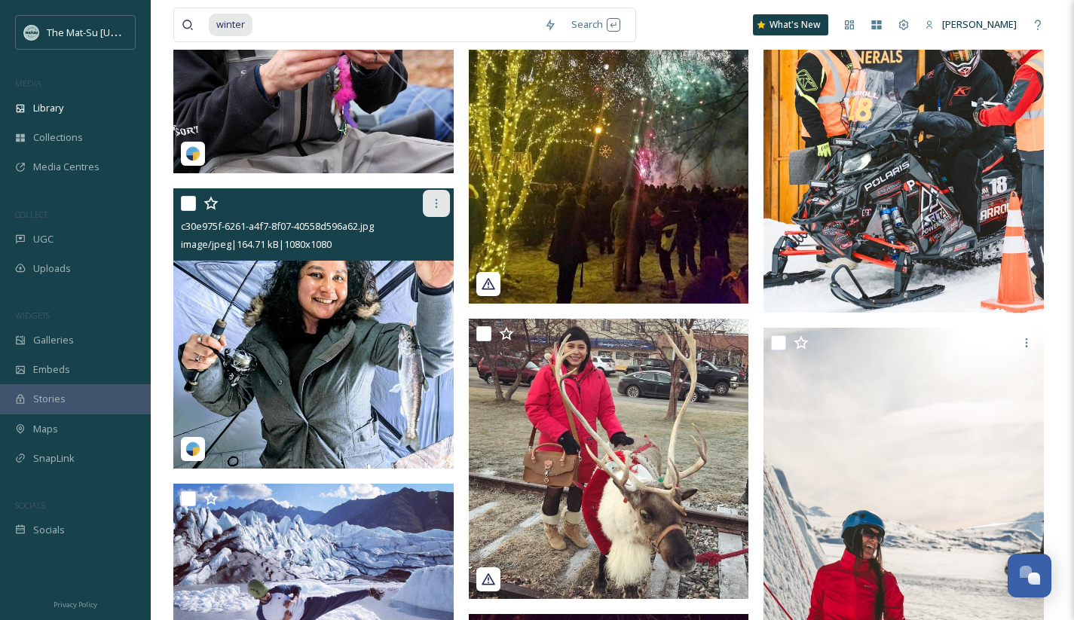
scroll to position [175240, 0]
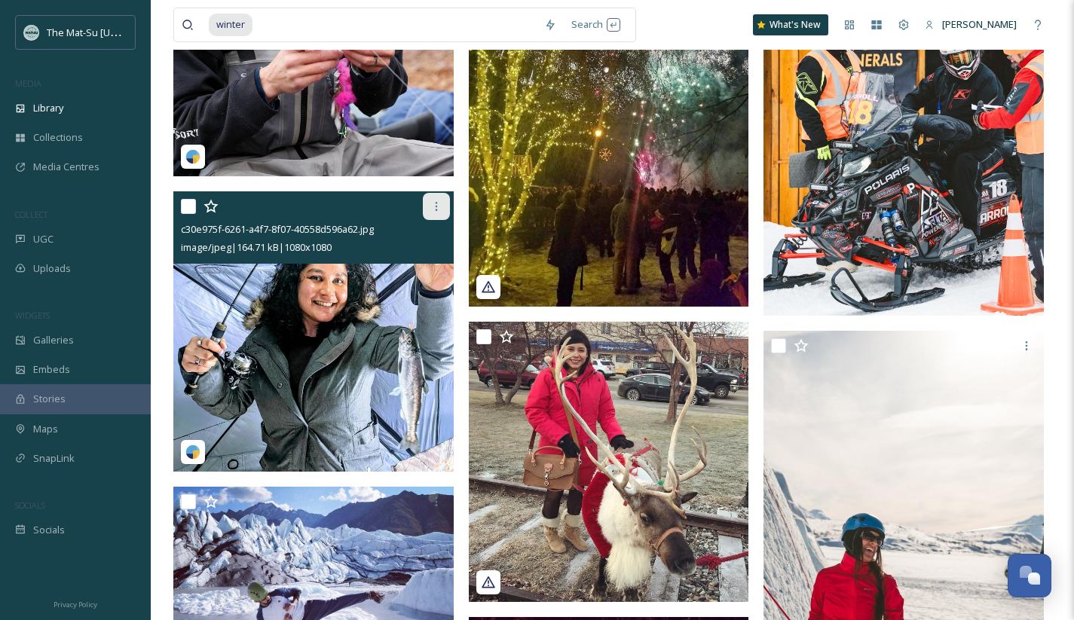
click at [435, 209] on icon at bounding box center [436, 206] width 2 height 9
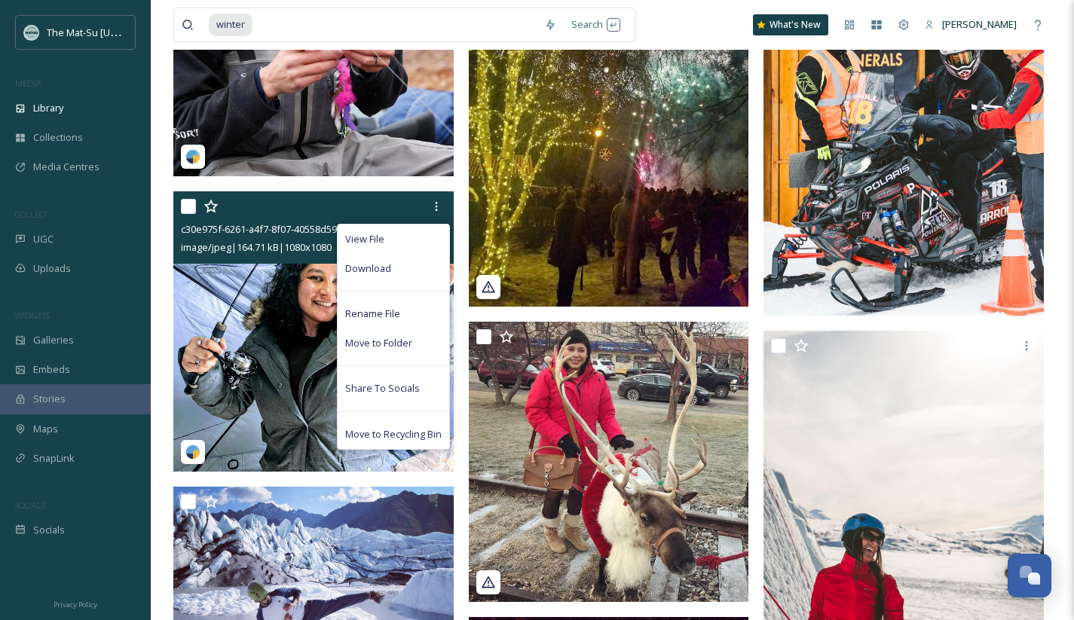
click at [396, 268] on div "Download" at bounding box center [392, 268] width 111 height 29
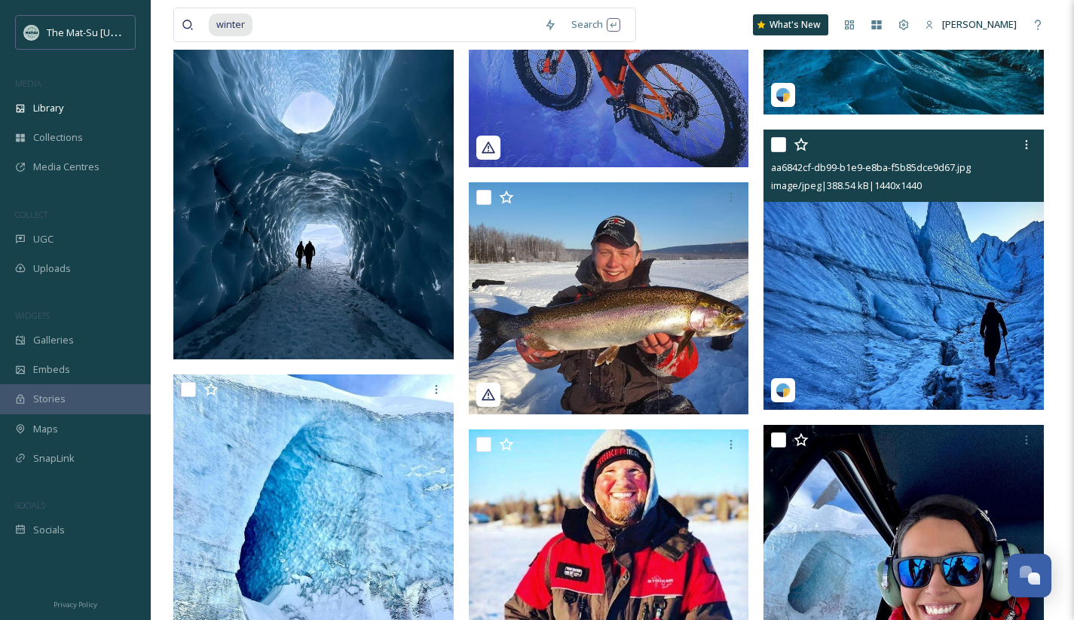
scroll to position [181242, 0]
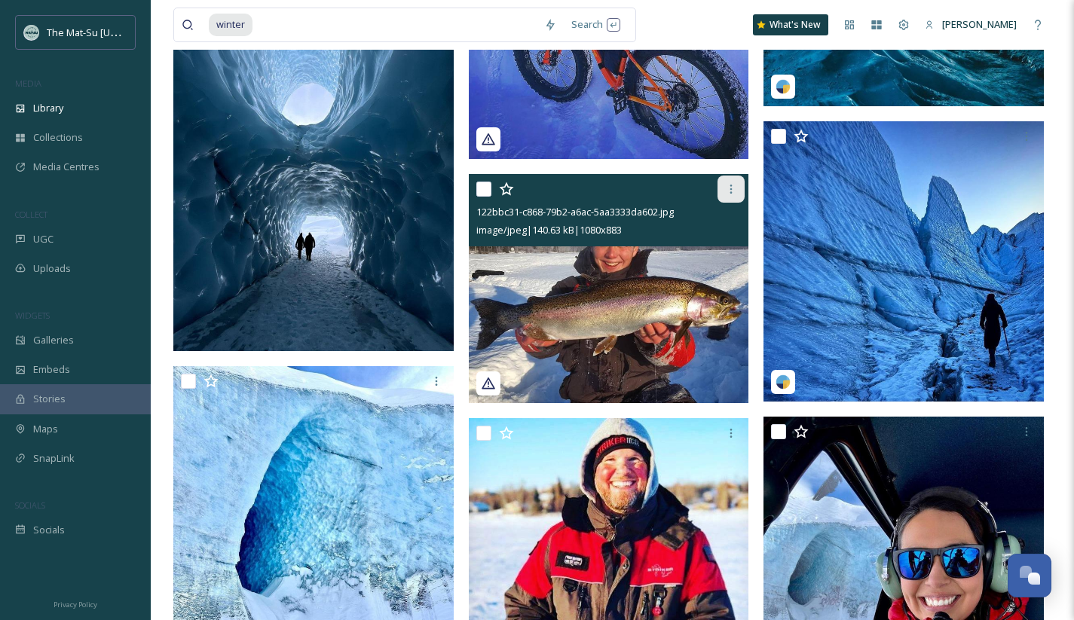
click at [731, 188] on icon at bounding box center [731, 189] width 2 height 9
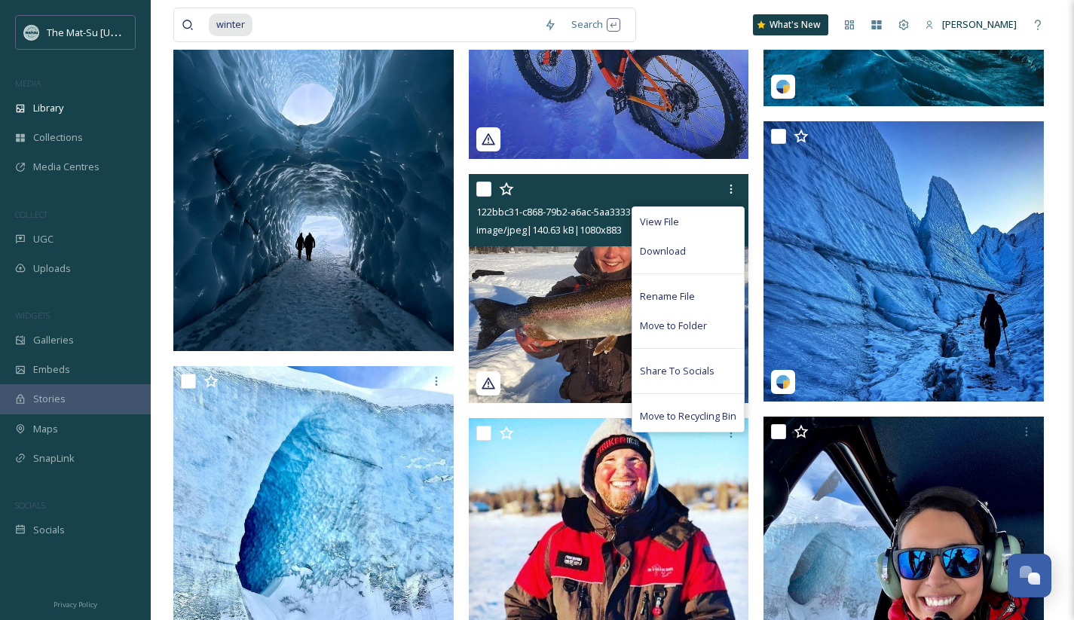
click at [671, 252] on span "Download" at bounding box center [663, 251] width 46 height 14
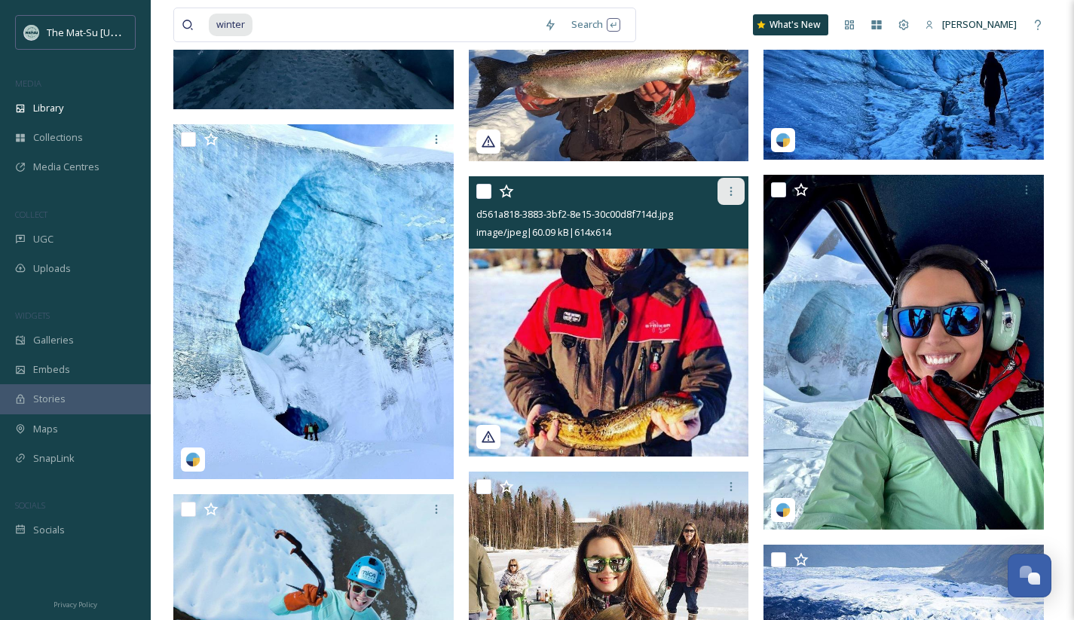
scroll to position [181495, 0]
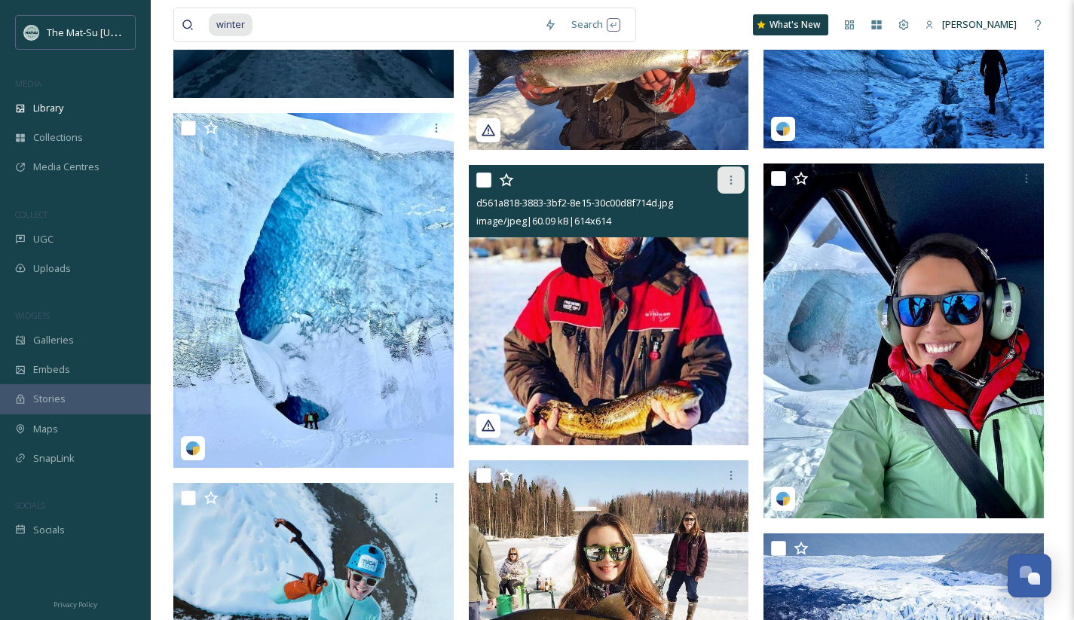
click at [731, 182] on icon at bounding box center [731, 180] width 12 height 12
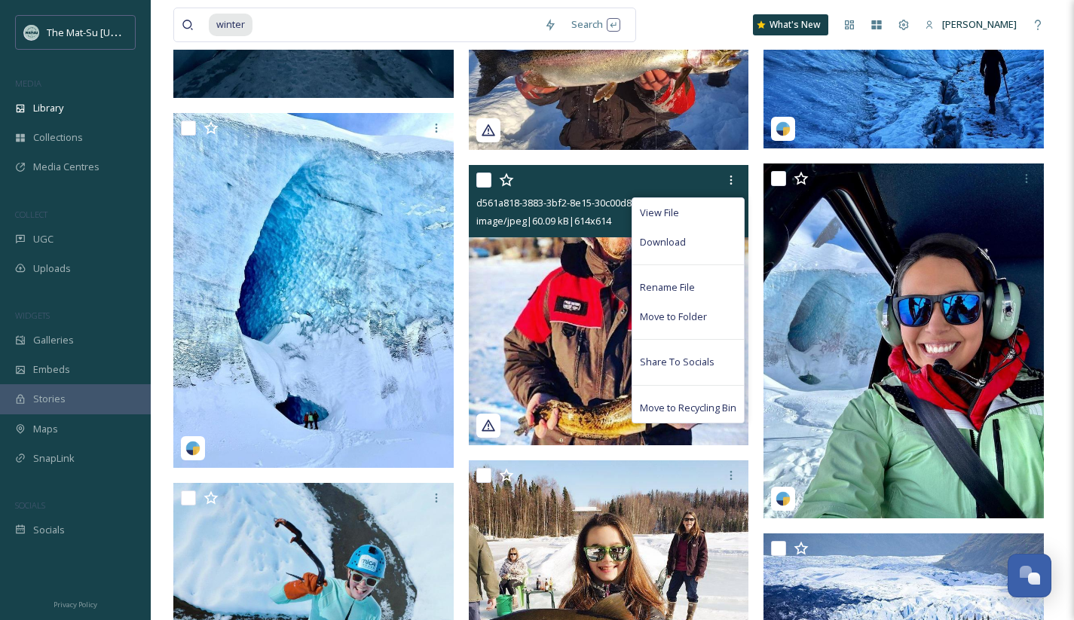
click at [692, 242] on div "Download" at bounding box center [687, 242] width 111 height 29
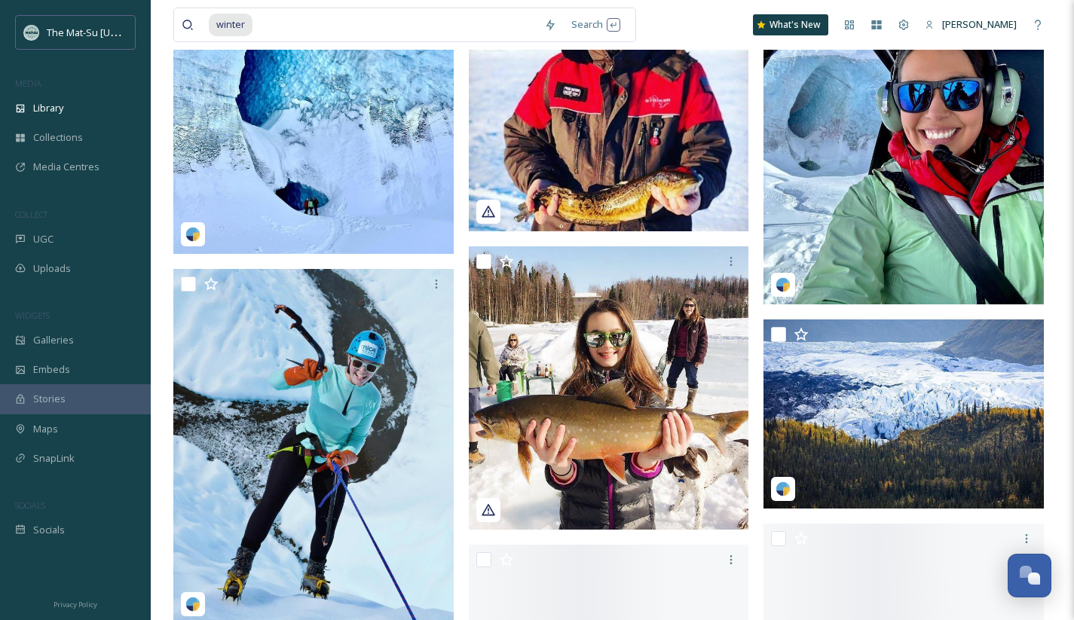
scroll to position [181719, 0]
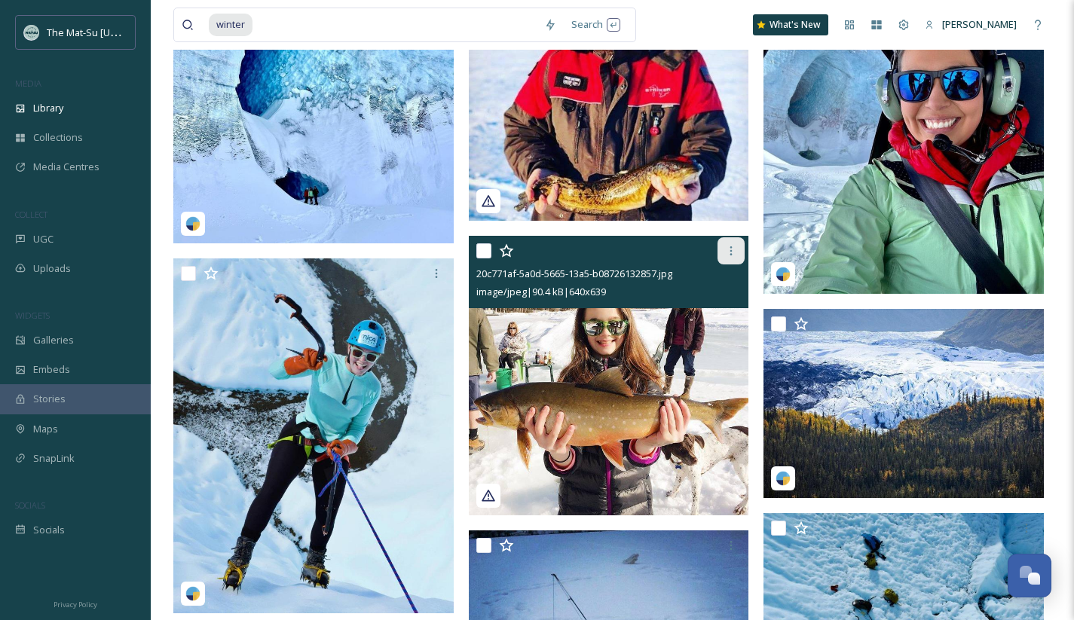
click at [737, 250] on div at bounding box center [730, 250] width 27 height 27
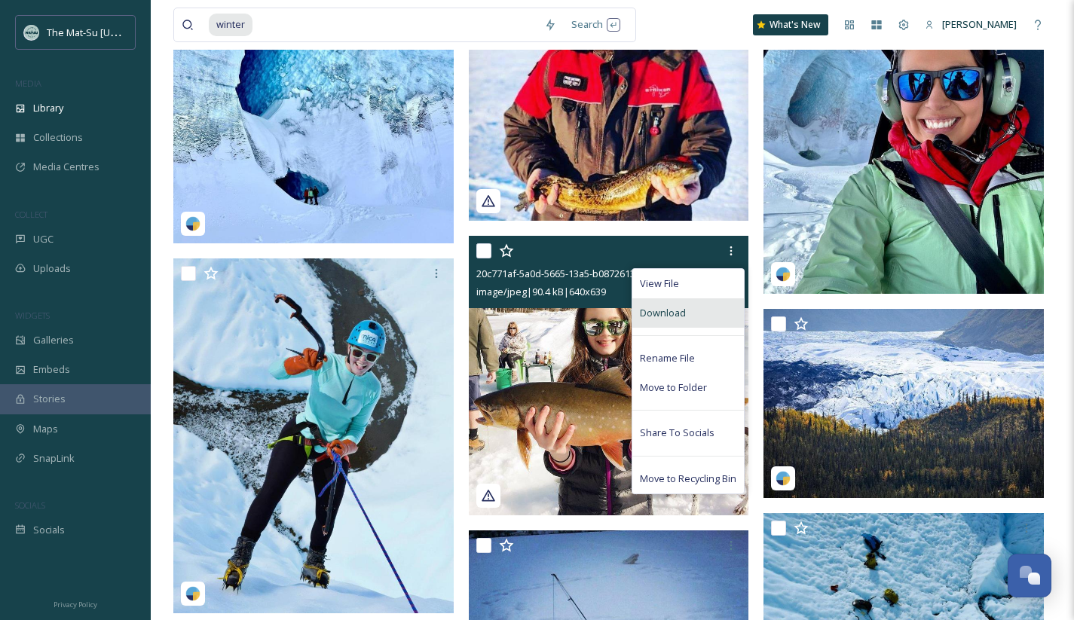
click at [647, 314] on span "Download" at bounding box center [663, 313] width 46 height 14
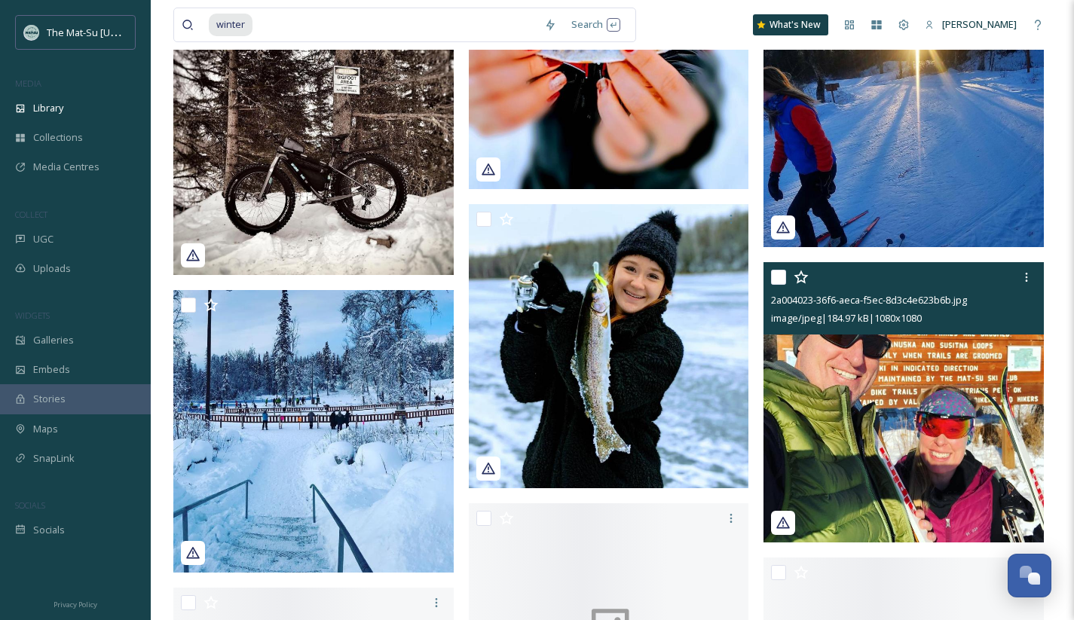
scroll to position [182688, 0]
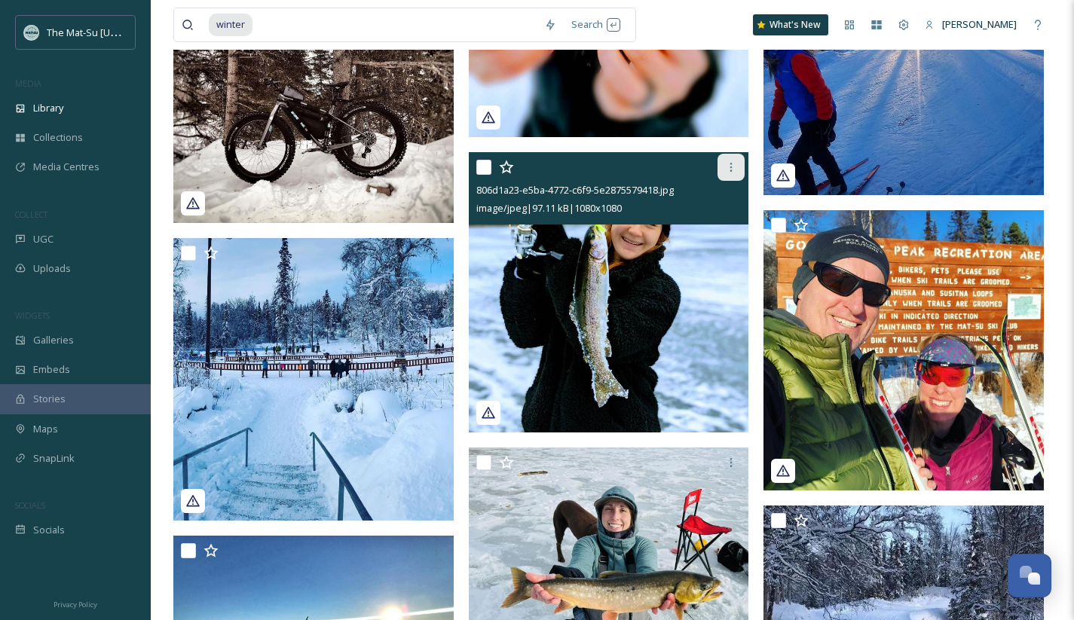
click at [729, 169] on icon at bounding box center [731, 167] width 12 height 12
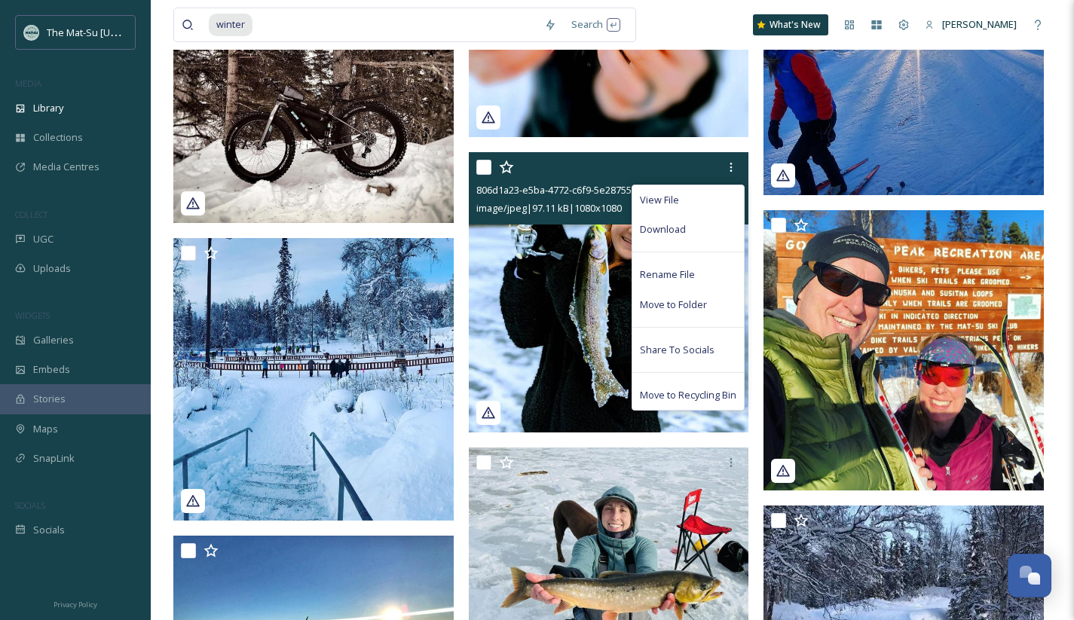
drag, startPoint x: 679, startPoint y: 234, endPoint x: 698, endPoint y: 236, distance: 18.9
click at [679, 234] on span "Download" at bounding box center [663, 229] width 46 height 14
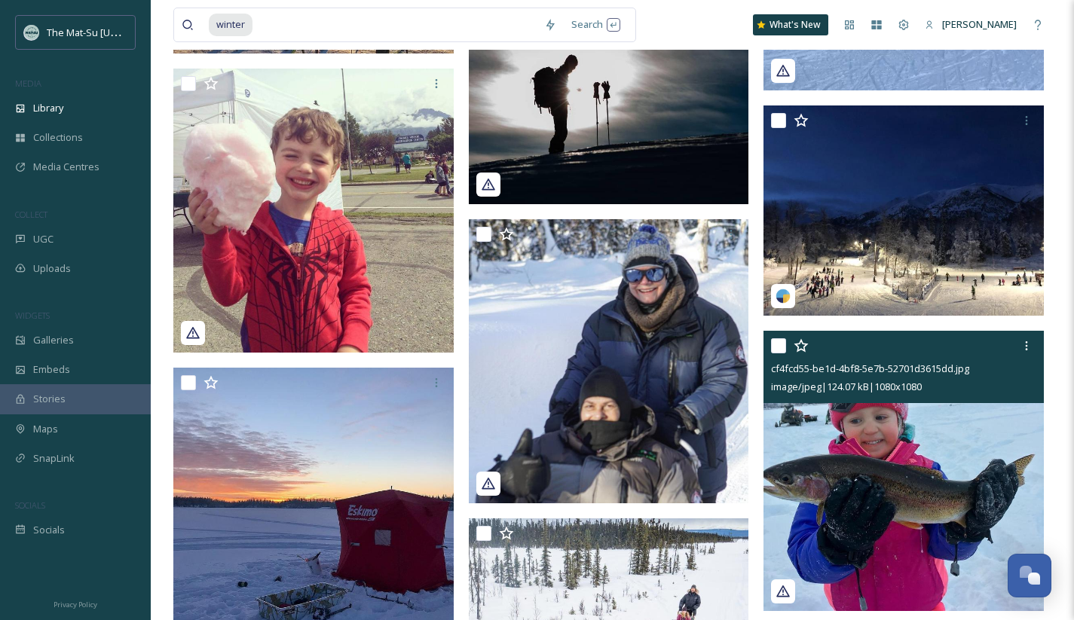
scroll to position [183387, 0]
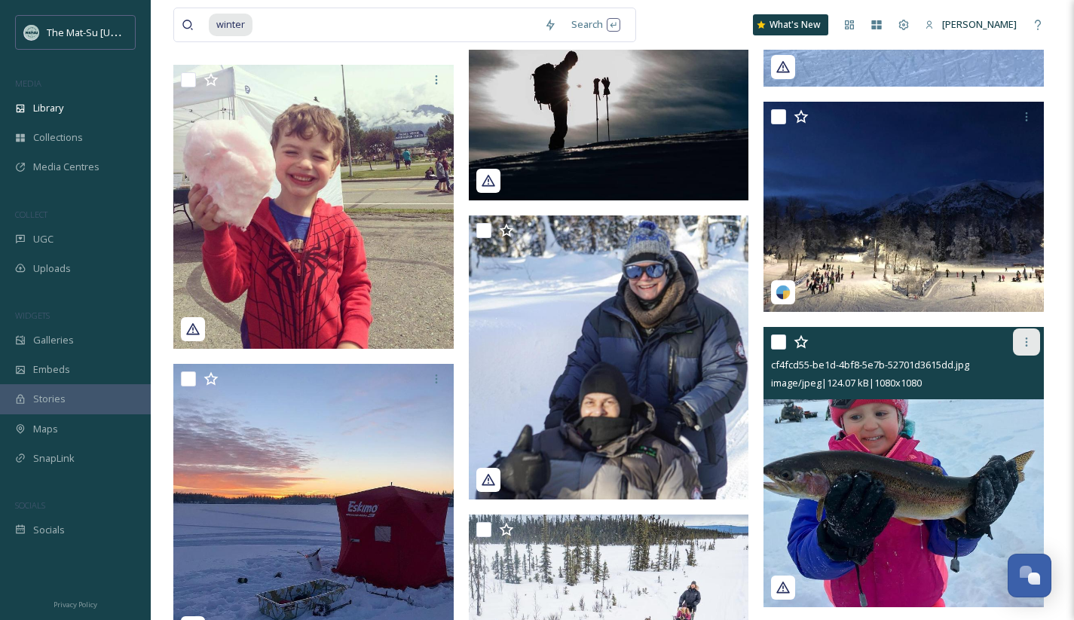
click at [1028, 342] on icon at bounding box center [1026, 342] width 12 height 12
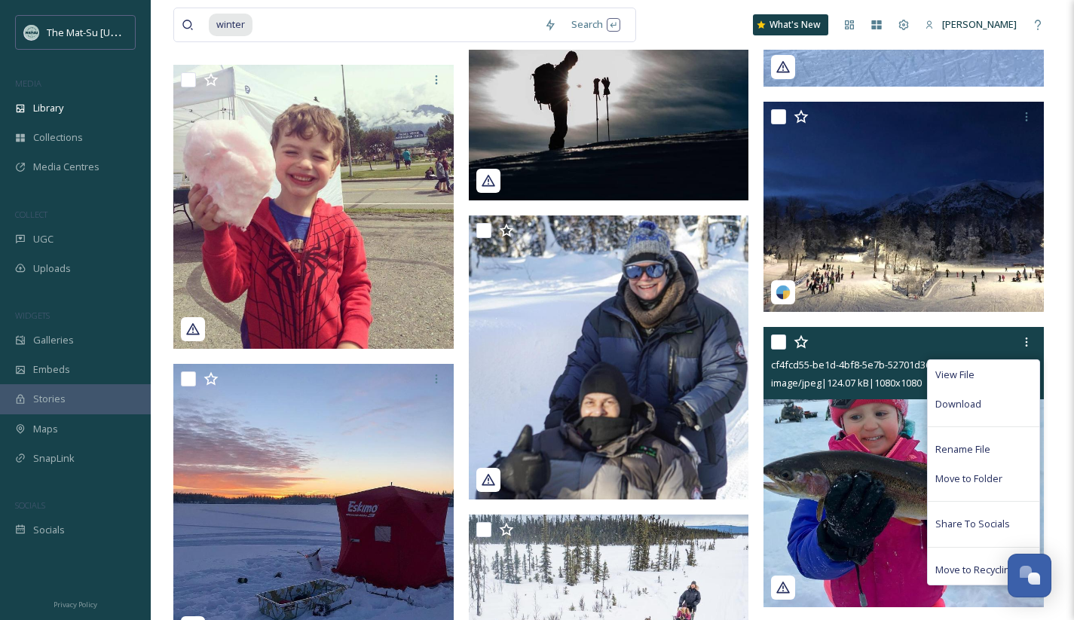
drag, startPoint x: 956, startPoint y: 402, endPoint x: 929, endPoint y: 390, distance: 29.4
click at [956, 402] on span "Download" at bounding box center [958, 404] width 46 height 14
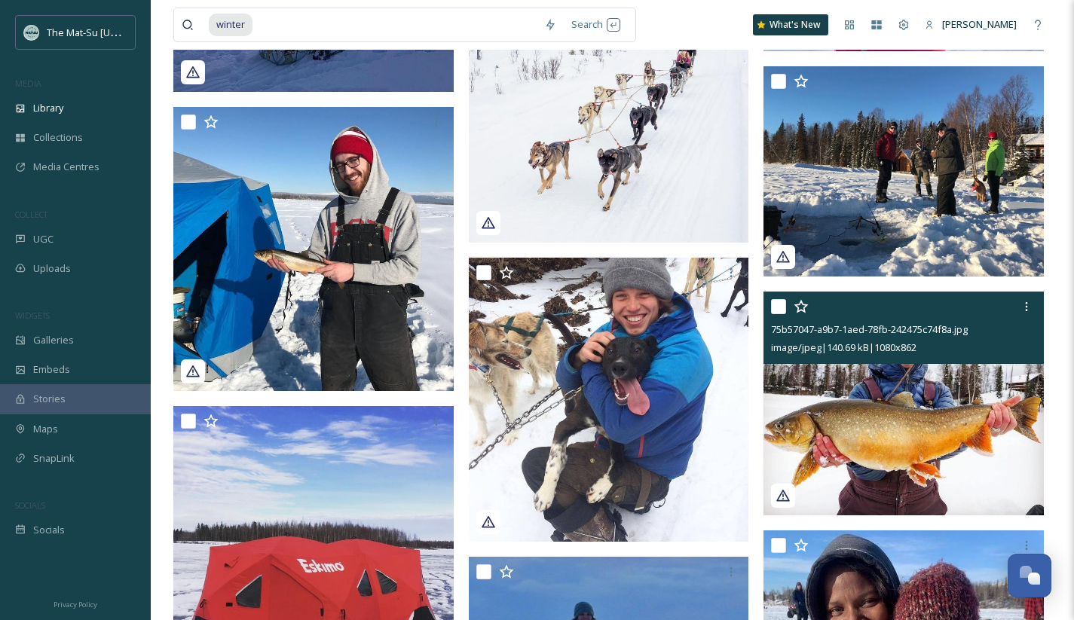
scroll to position [183966, 0]
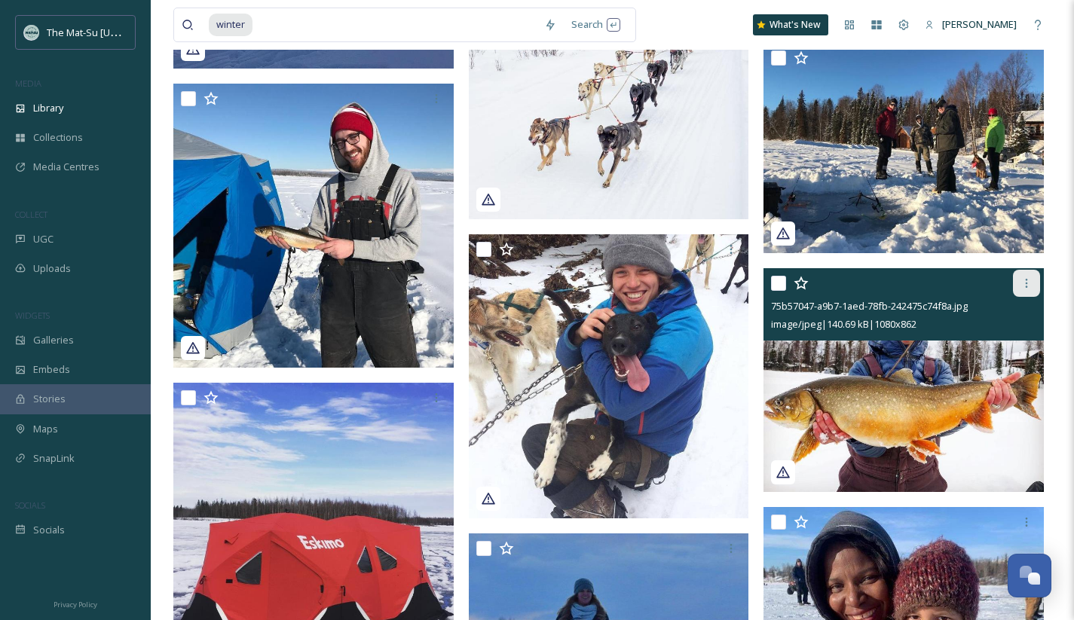
click at [1024, 283] on icon at bounding box center [1026, 283] width 12 height 12
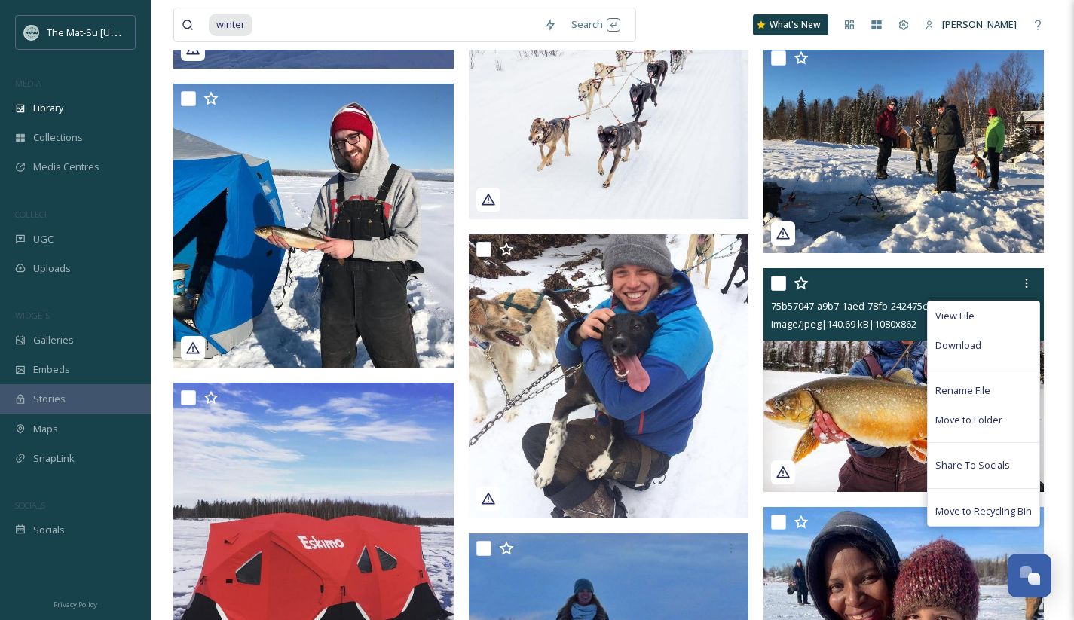
click at [948, 343] on span "Download" at bounding box center [958, 345] width 46 height 14
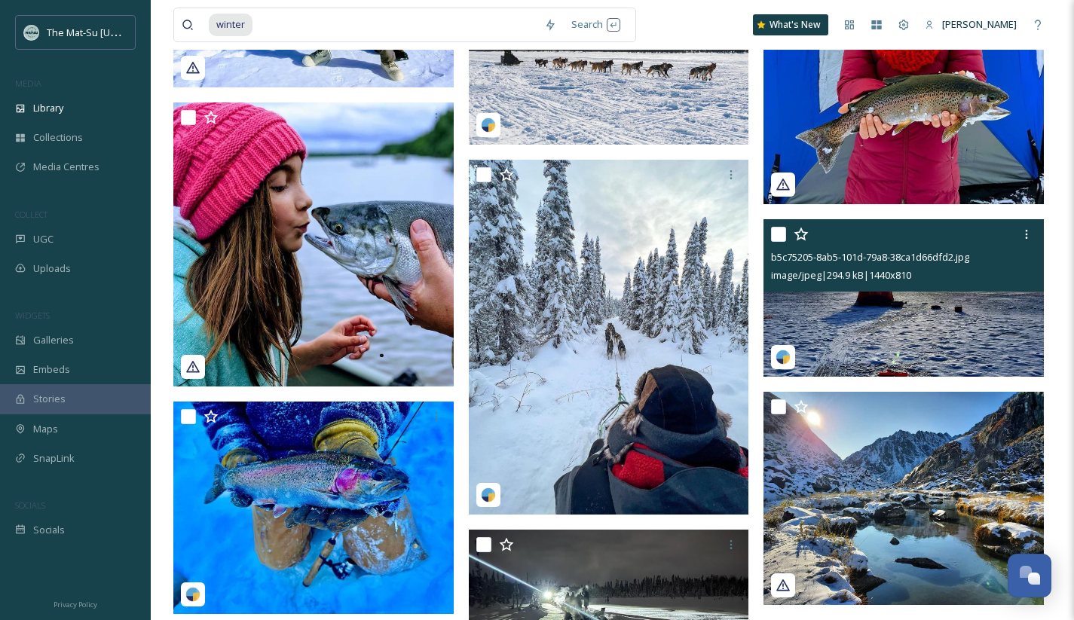
scroll to position [184853, 0]
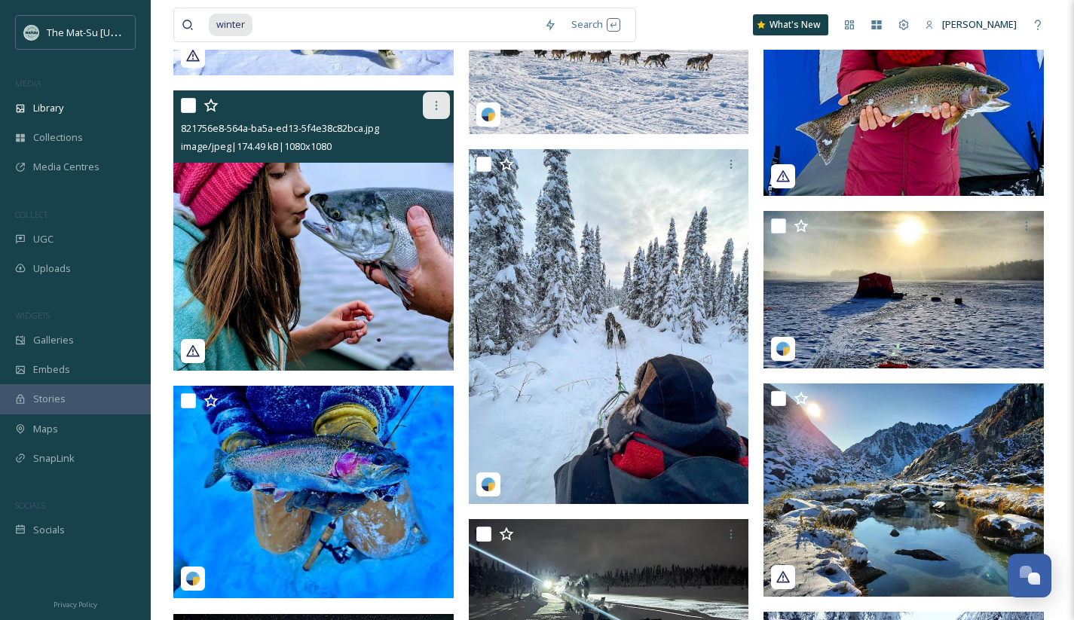
click at [432, 104] on icon at bounding box center [436, 105] width 12 height 12
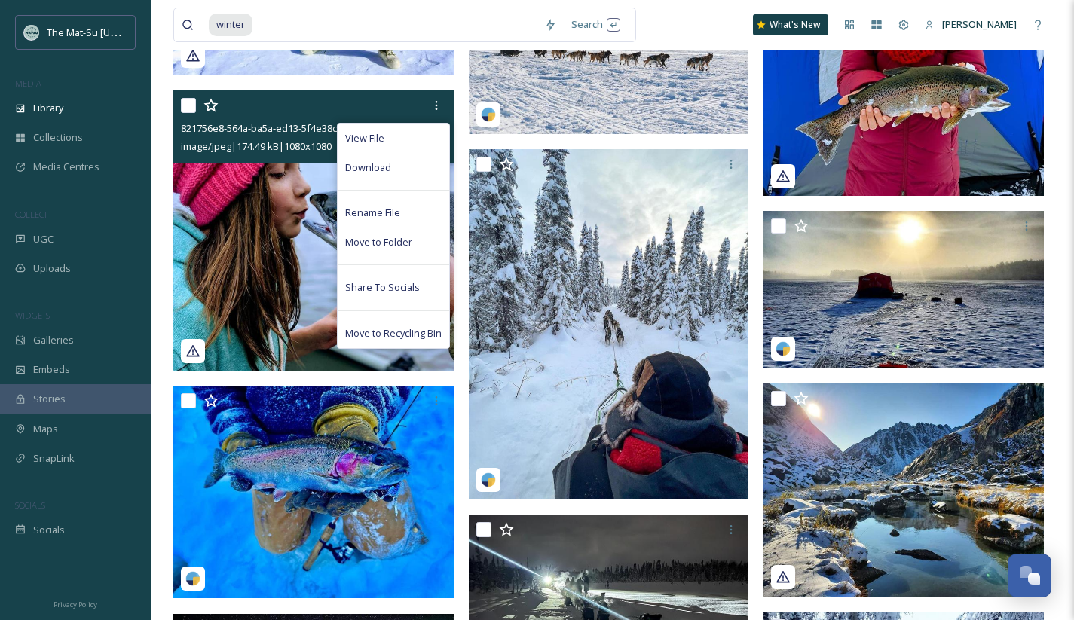
click at [383, 168] on span "Download" at bounding box center [368, 167] width 46 height 14
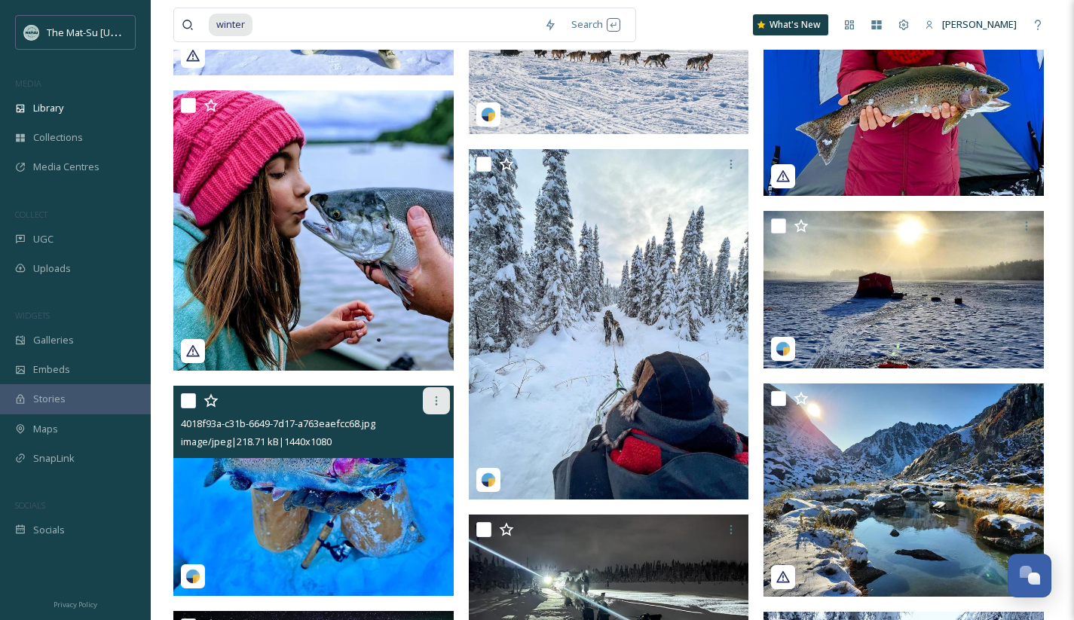
click at [439, 401] on icon at bounding box center [436, 401] width 12 height 12
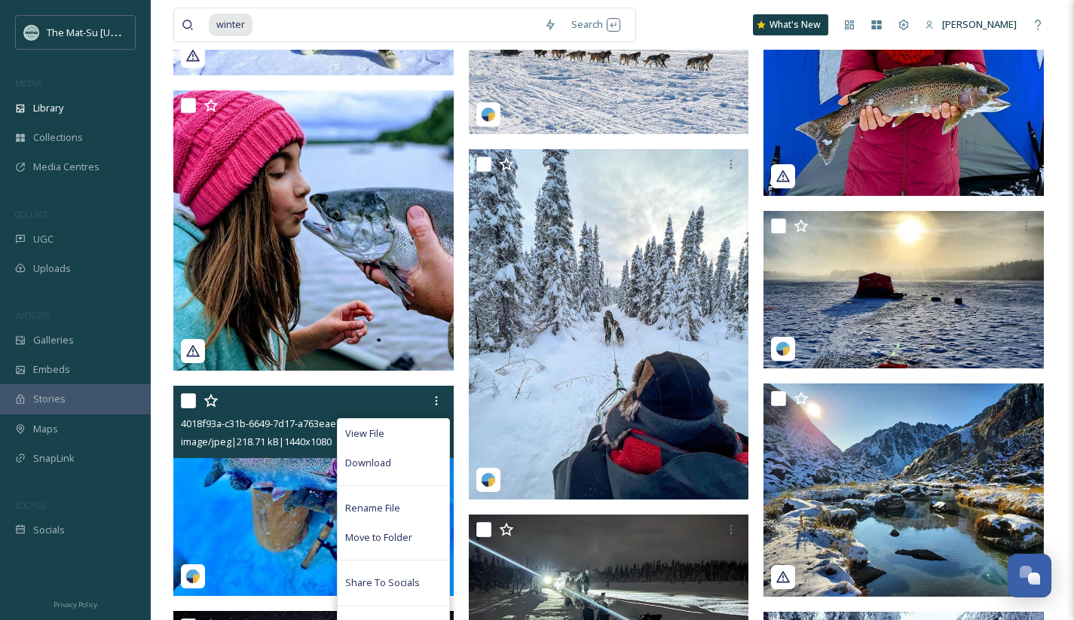
click at [397, 463] on div "Download" at bounding box center [392, 462] width 111 height 29
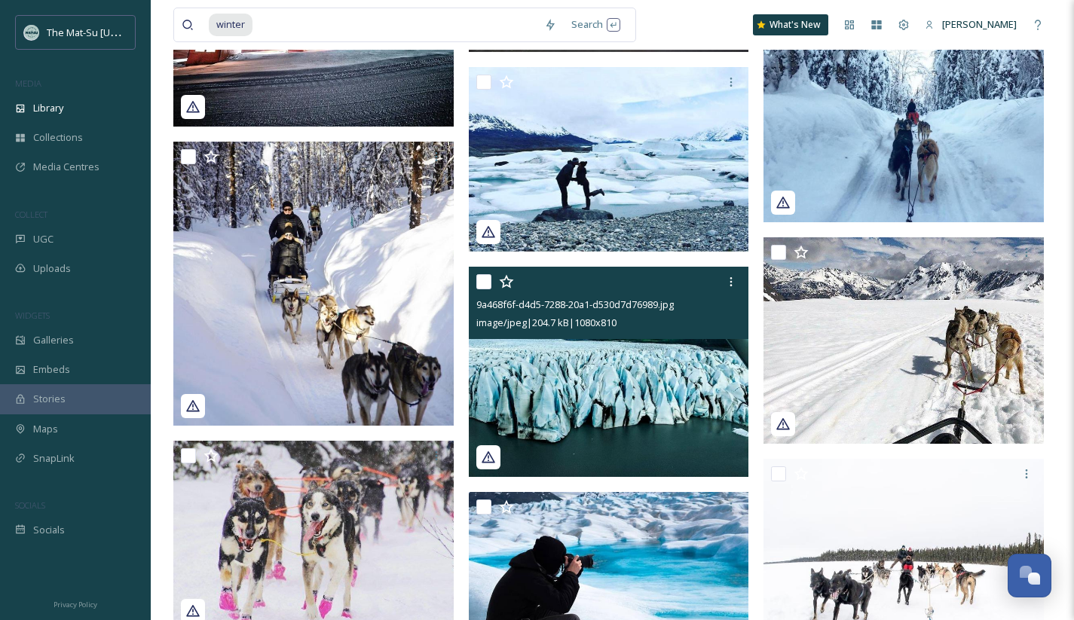
scroll to position [185527, 0]
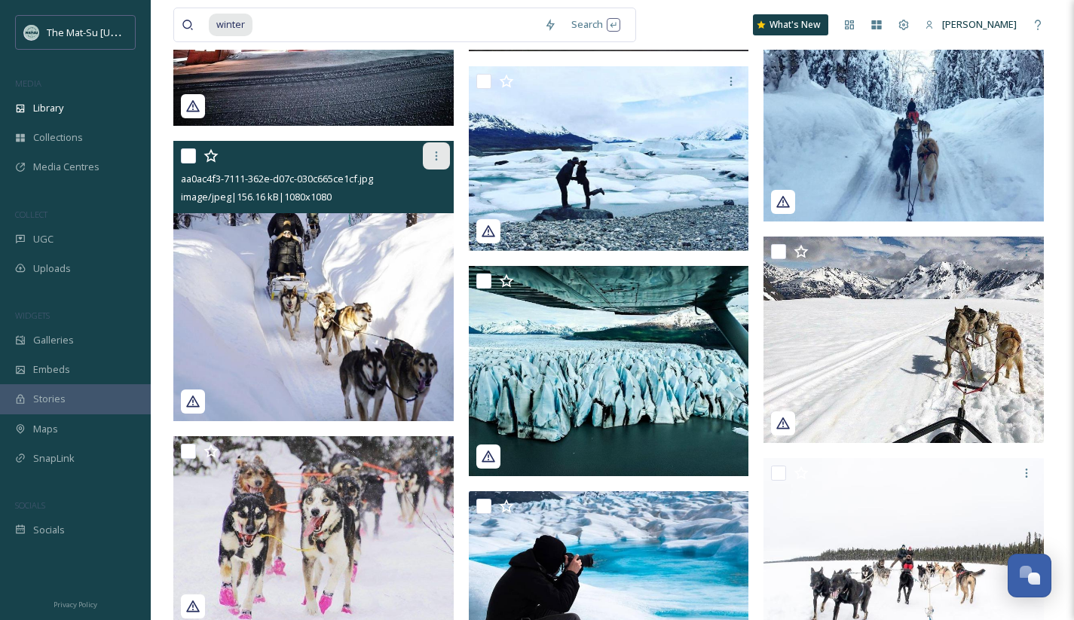
click at [434, 160] on icon at bounding box center [436, 156] width 12 height 12
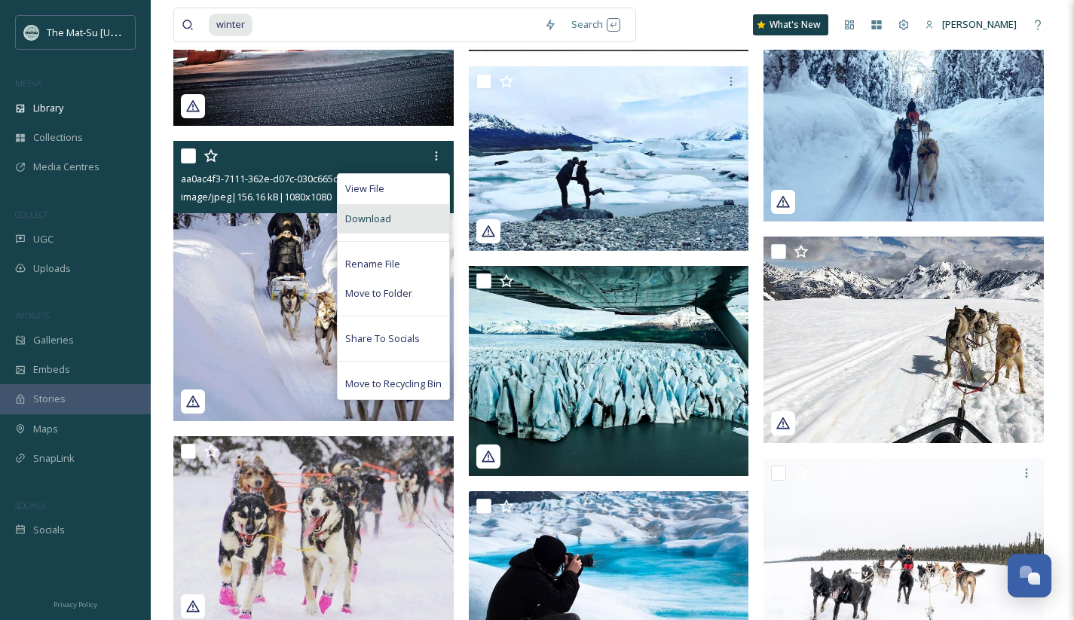
click at [413, 221] on div "Download" at bounding box center [392, 218] width 111 height 29
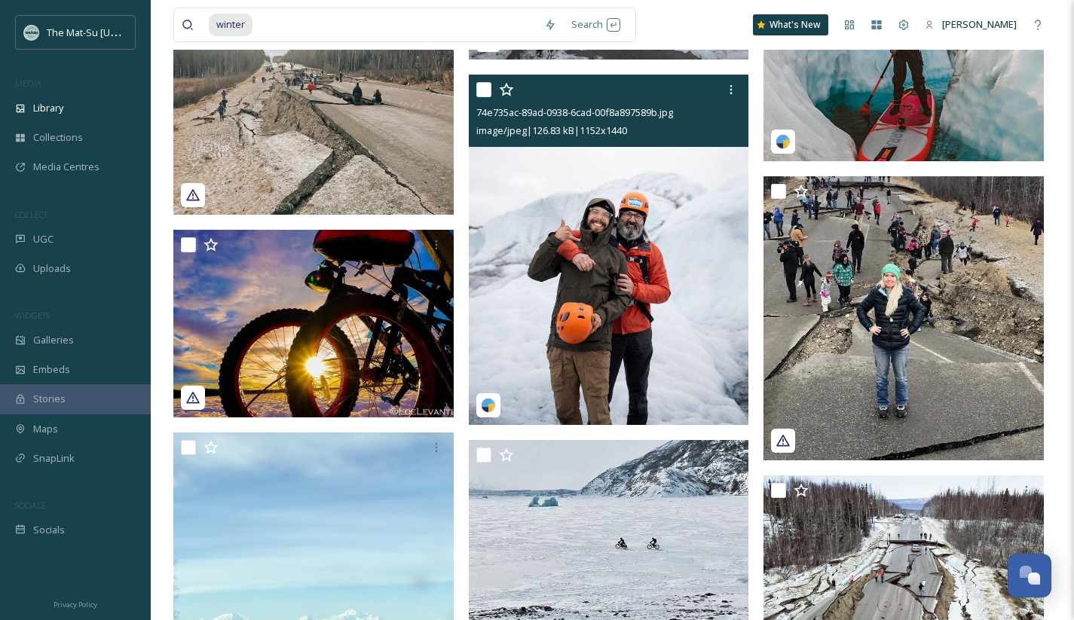
scroll to position [189469, 0]
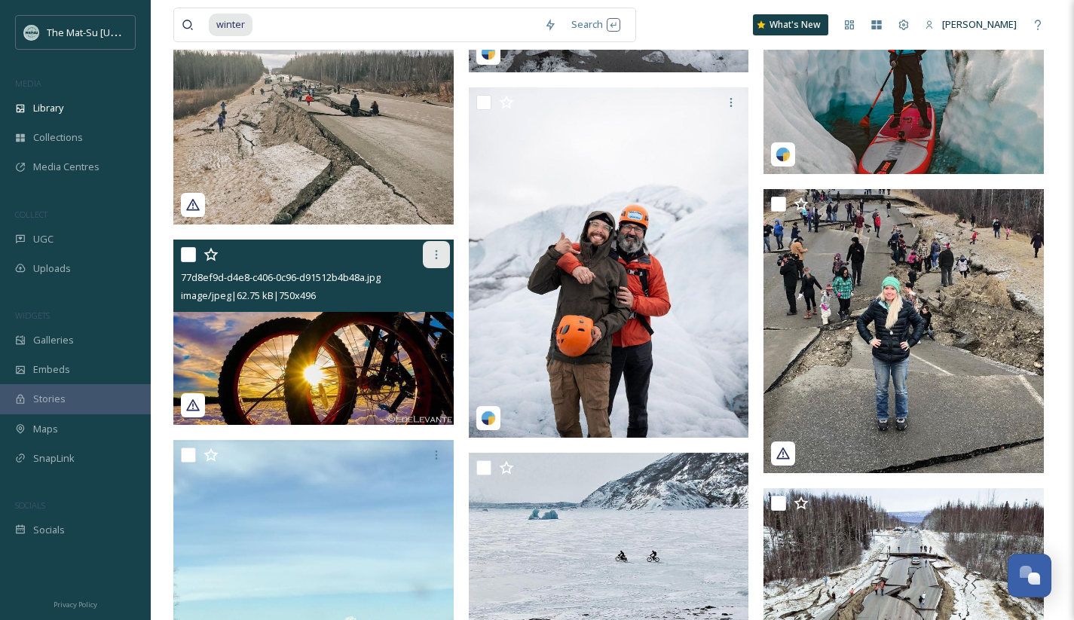
click at [436, 256] on icon at bounding box center [436, 255] width 12 height 12
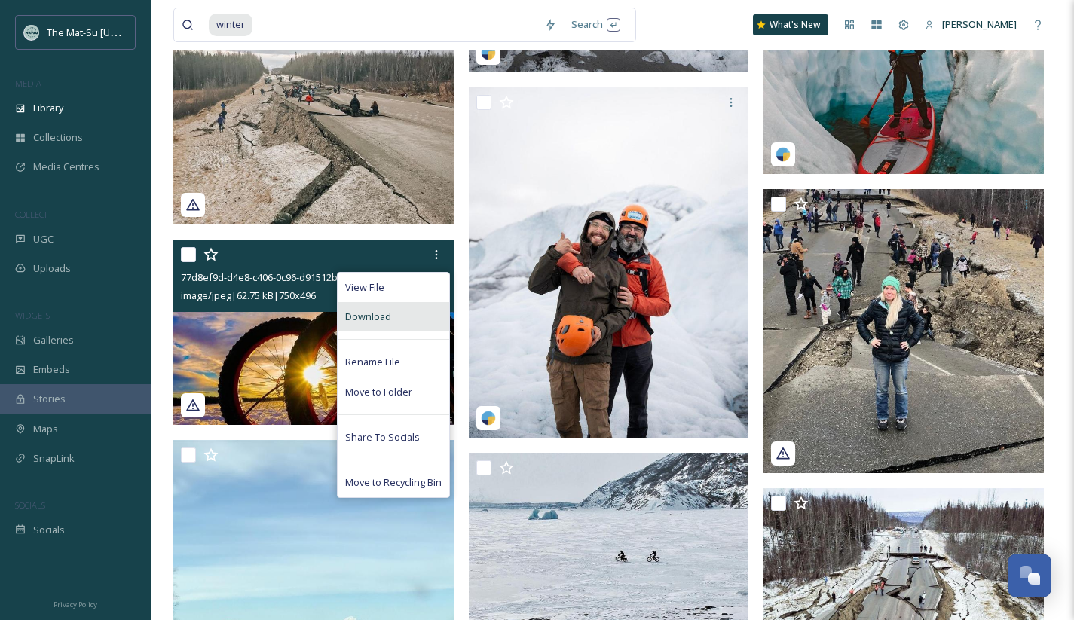
click at [383, 318] on span "Download" at bounding box center [368, 317] width 46 height 14
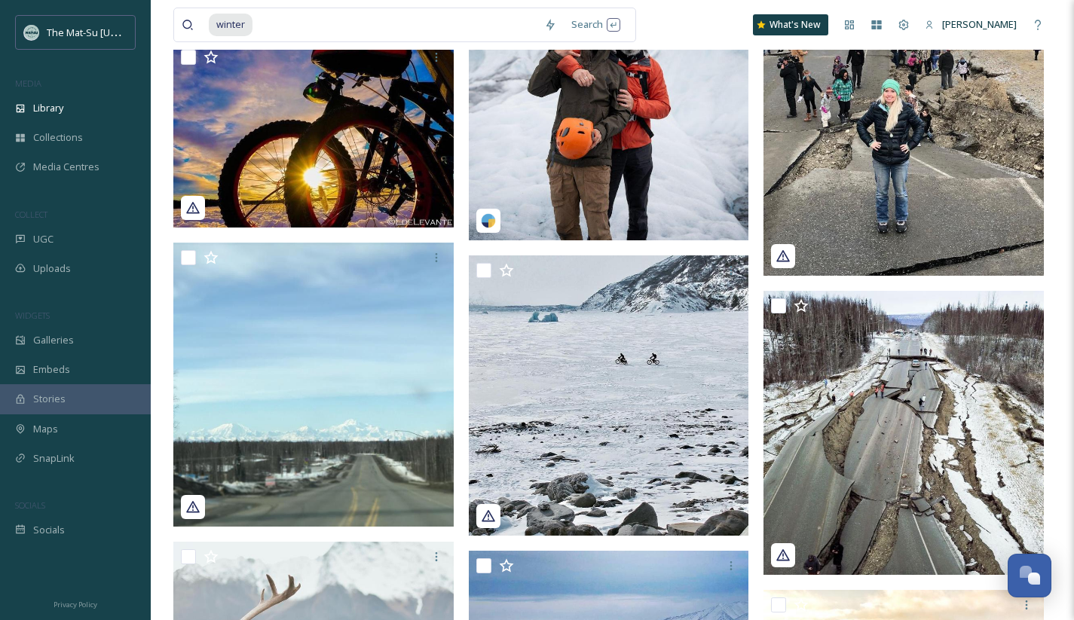
scroll to position [189660, 0]
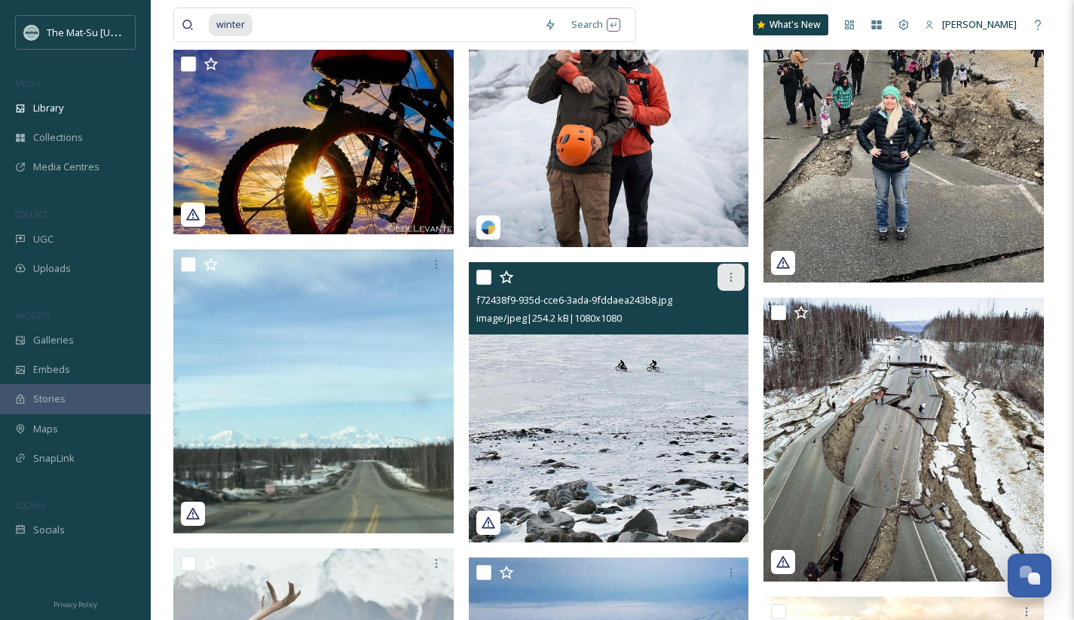
click at [729, 278] on icon at bounding box center [731, 277] width 12 height 12
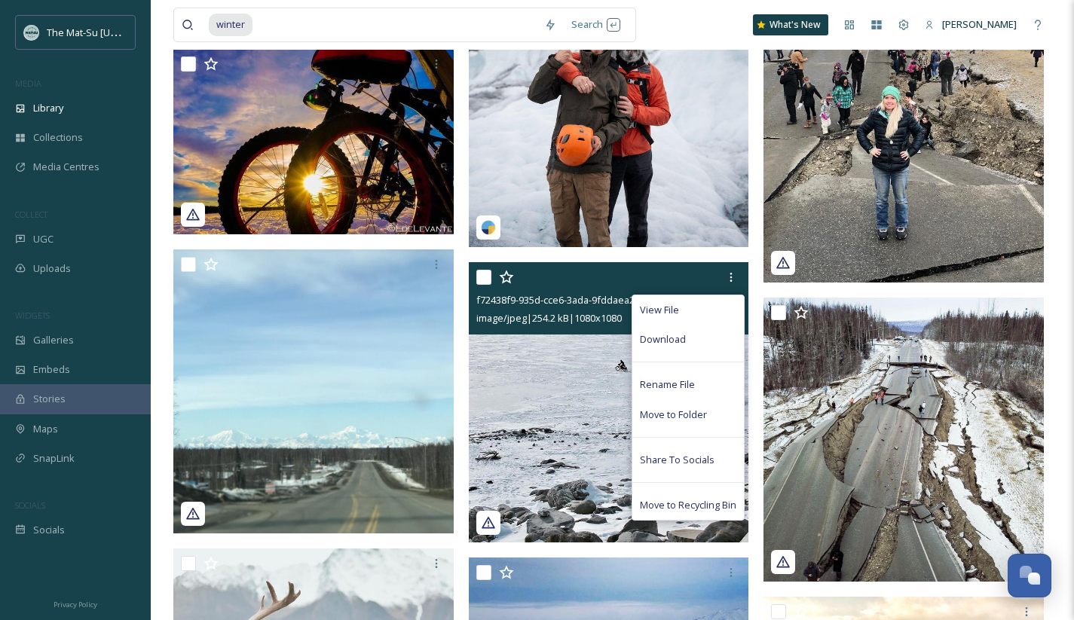
click at [667, 342] on span "Download" at bounding box center [663, 339] width 46 height 14
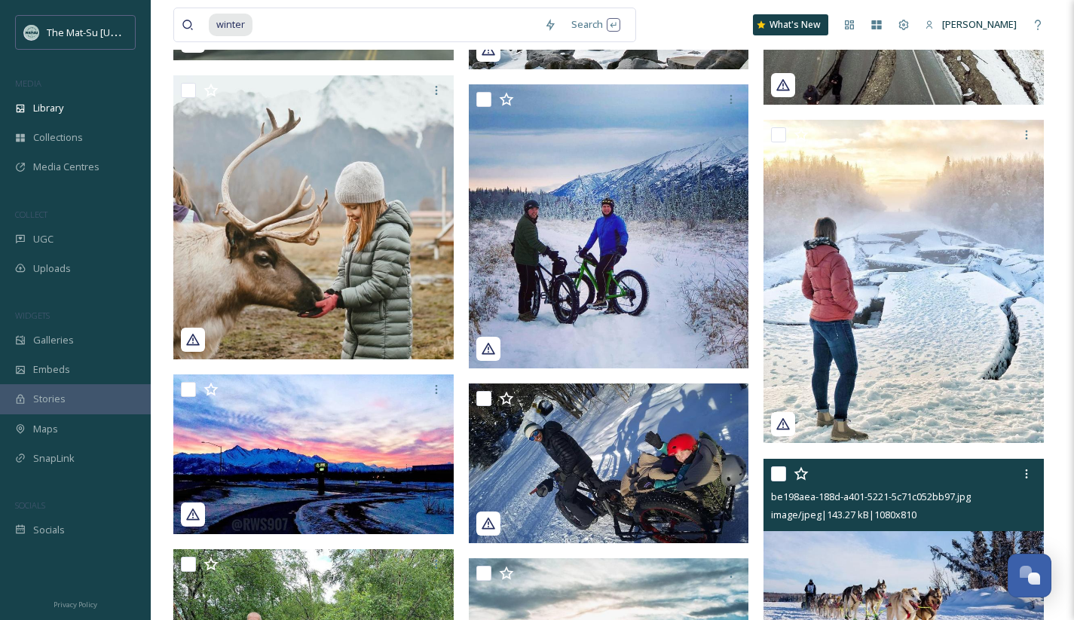
scroll to position [190114, 0]
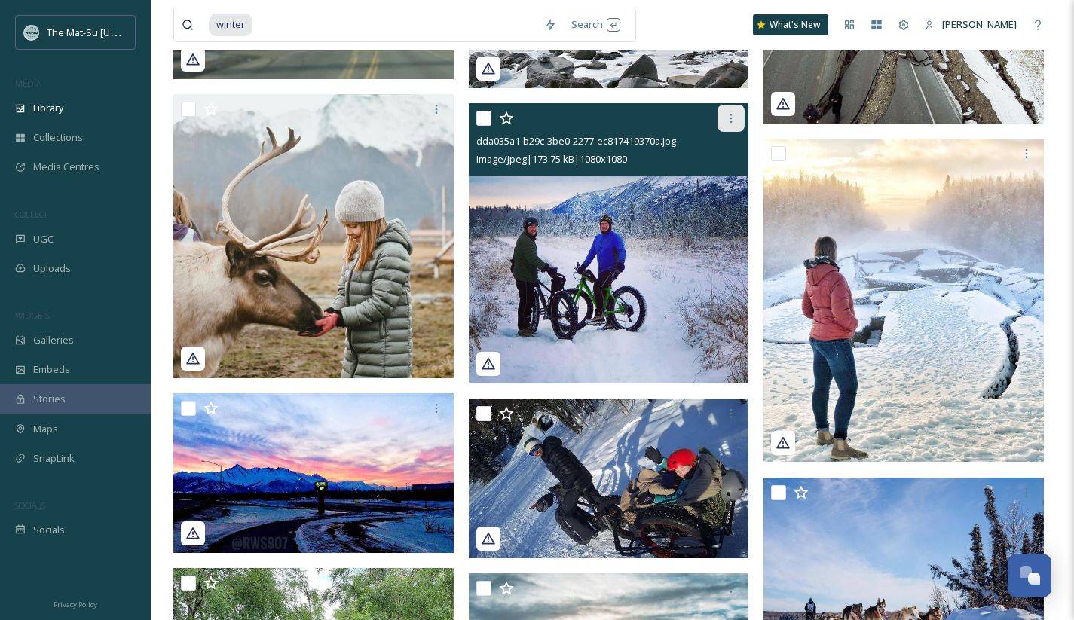
click at [733, 120] on icon at bounding box center [731, 118] width 12 height 12
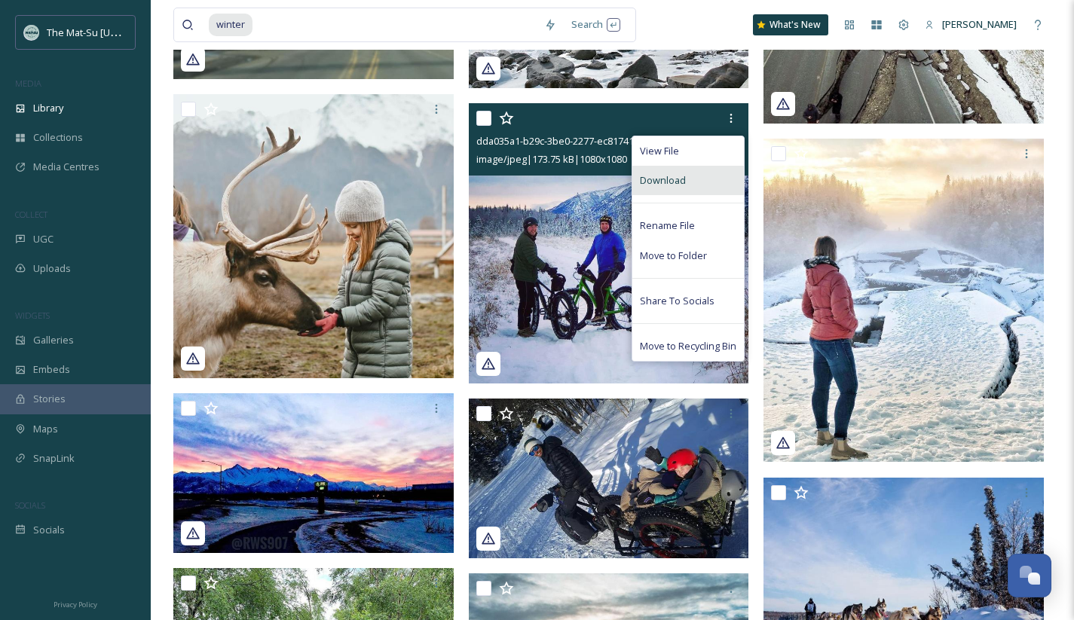
click at [687, 180] on div "Download" at bounding box center [687, 180] width 111 height 29
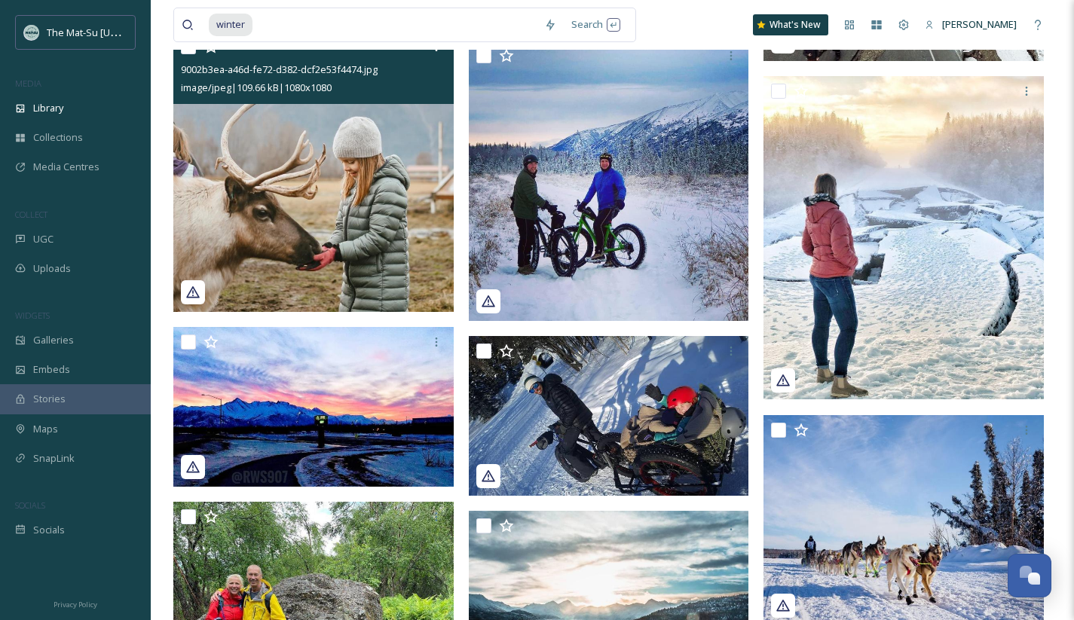
scroll to position [190160, 0]
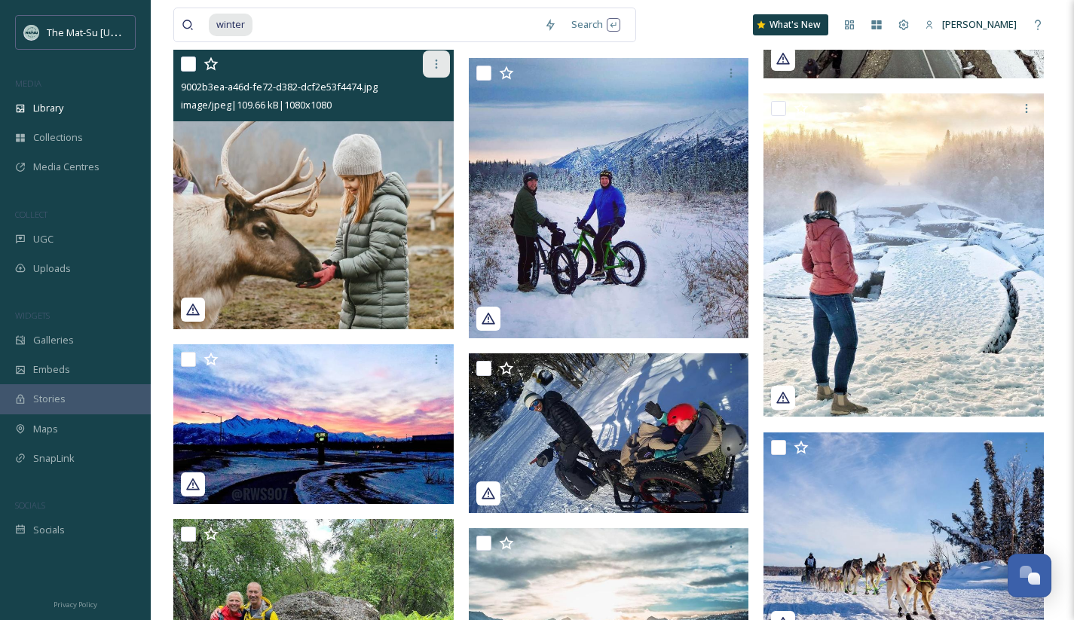
click at [435, 68] on icon at bounding box center [436, 64] width 2 height 9
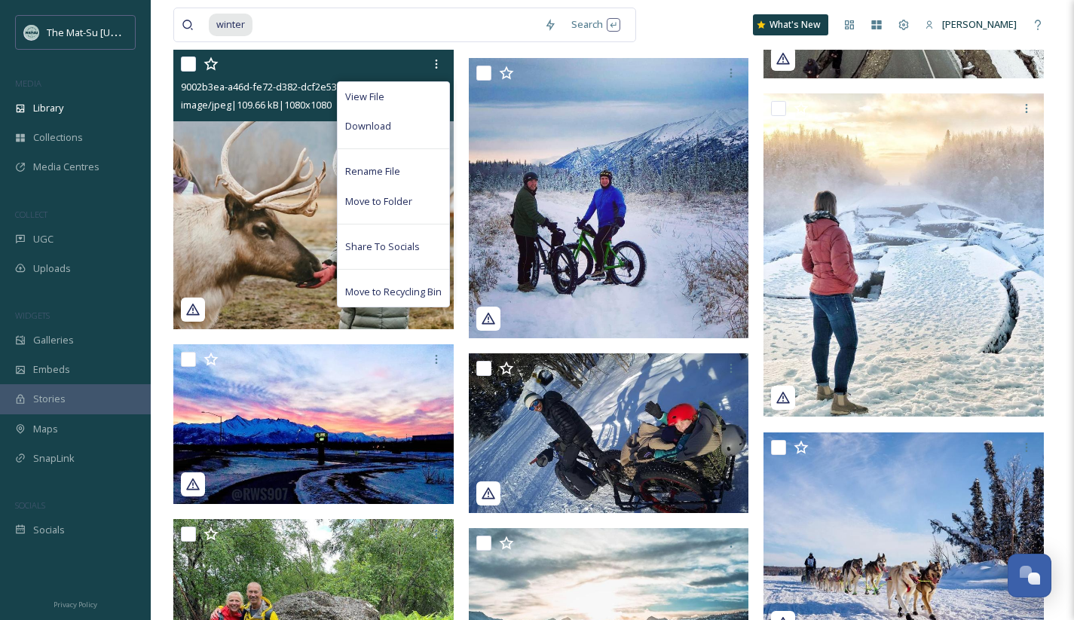
drag, startPoint x: 405, startPoint y: 124, endPoint x: 527, endPoint y: 138, distance: 122.1
click at [405, 124] on div "Download" at bounding box center [392, 125] width 111 height 29
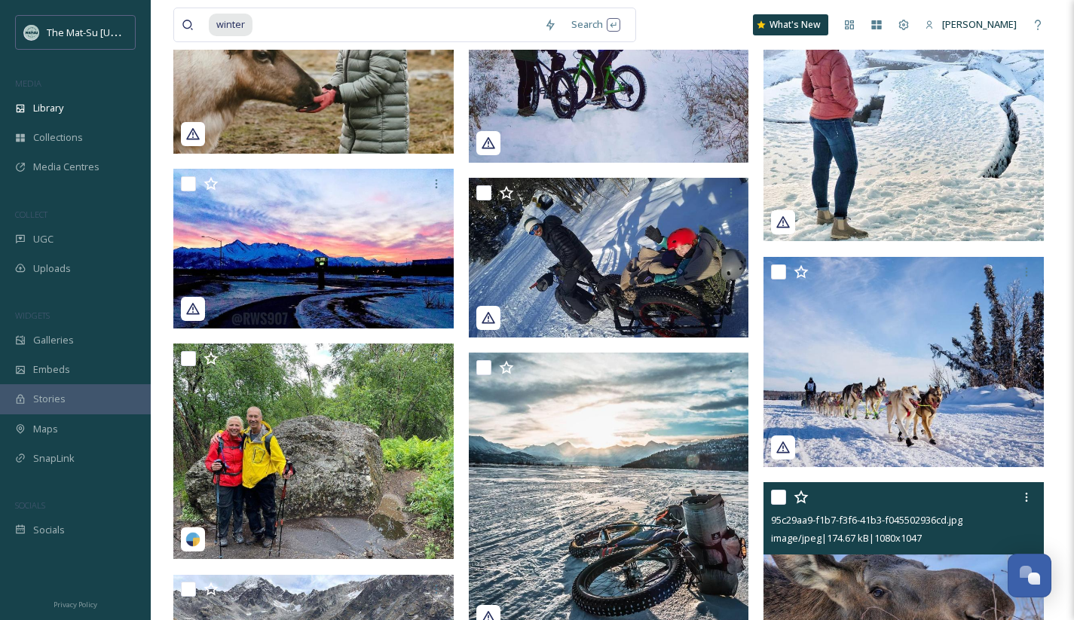
scroll to position [190144, 0]
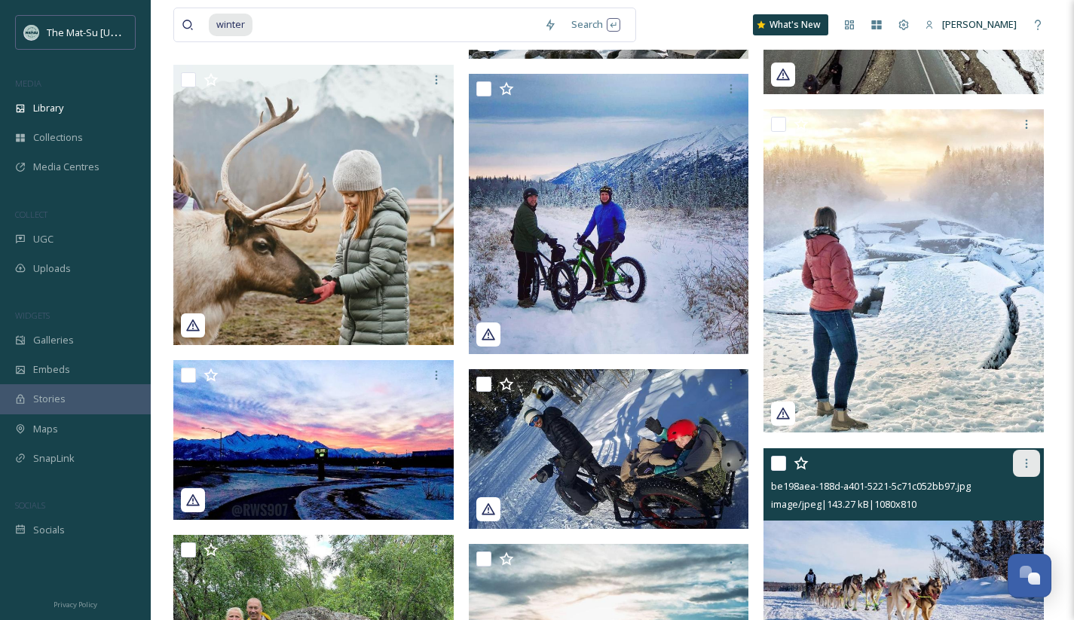
click at [1026, 461] on icon at bounding box center [1026, 463] width 12 height 12
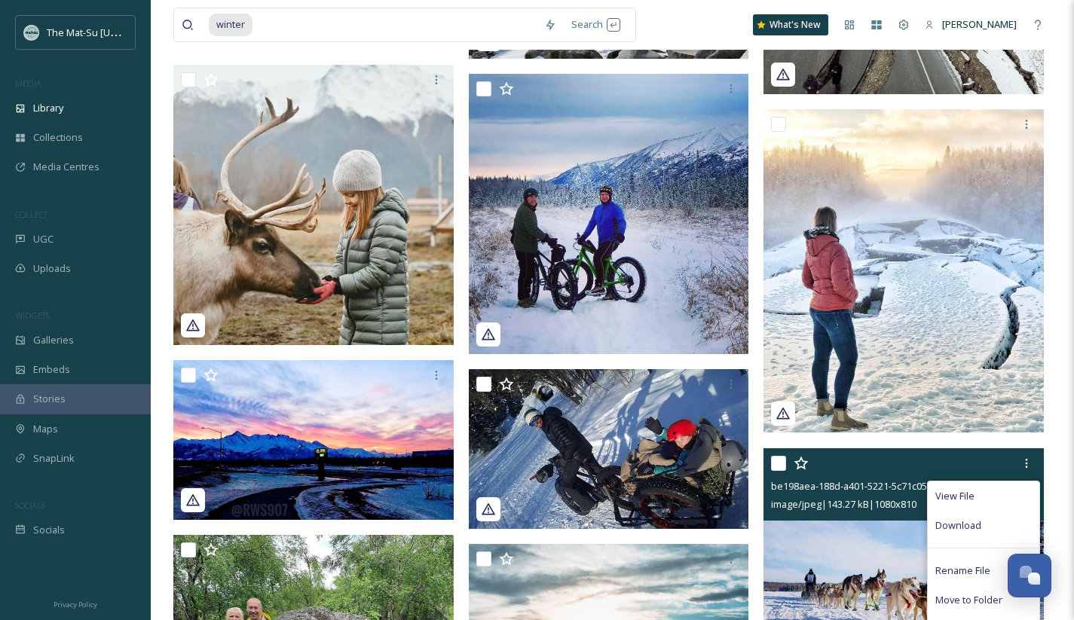
click at [950, 527] on span "Download" at bounding box center [958, 525] width 46 height 14
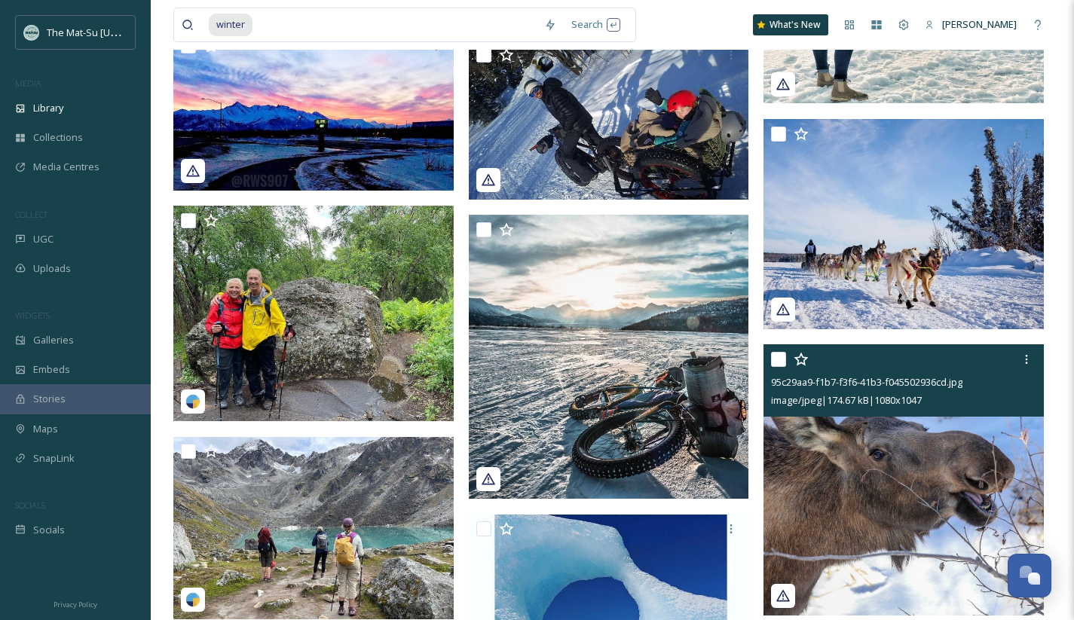
scroll to position [190474, 0]
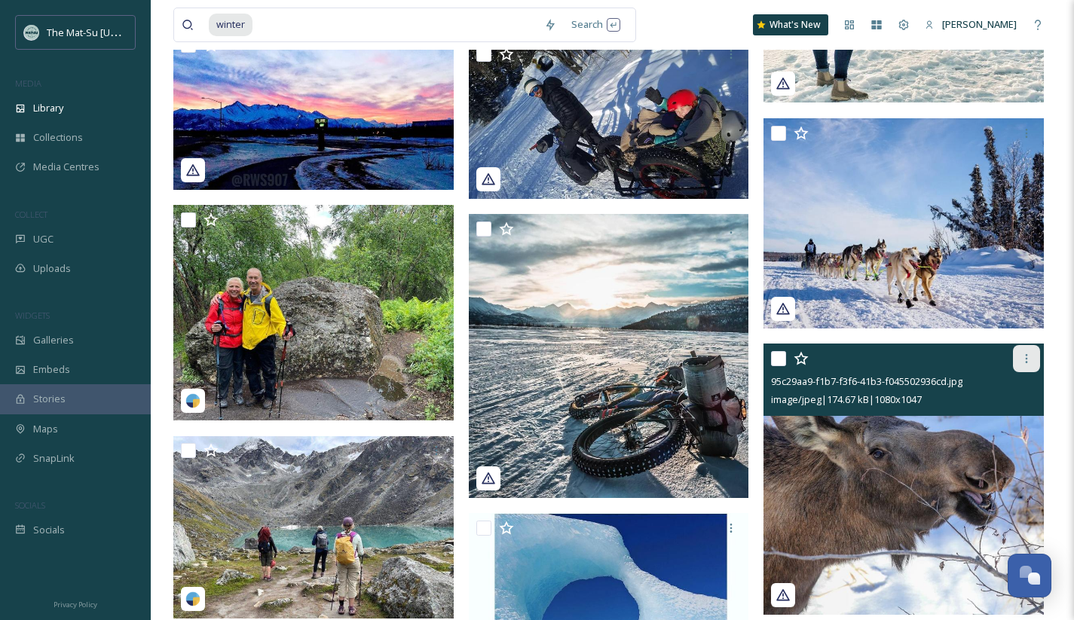
click at [1025, 363] on icon at bounding box center [1026, 359] width 12 height 12
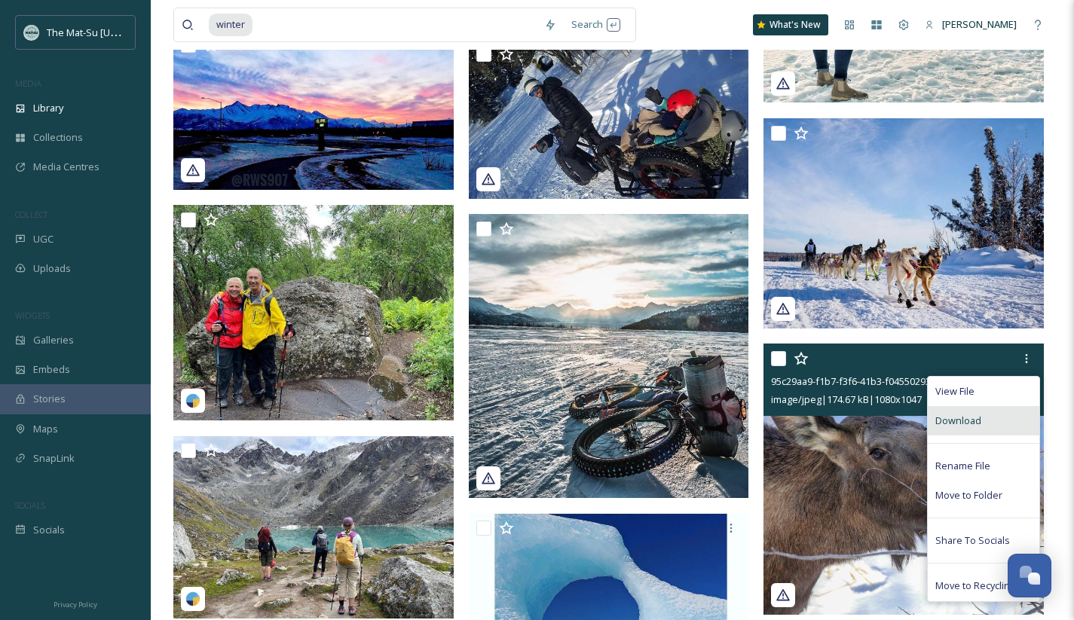
click at [957, 424] on span "Download" at bounding box center [958, 421] width 46 height 14
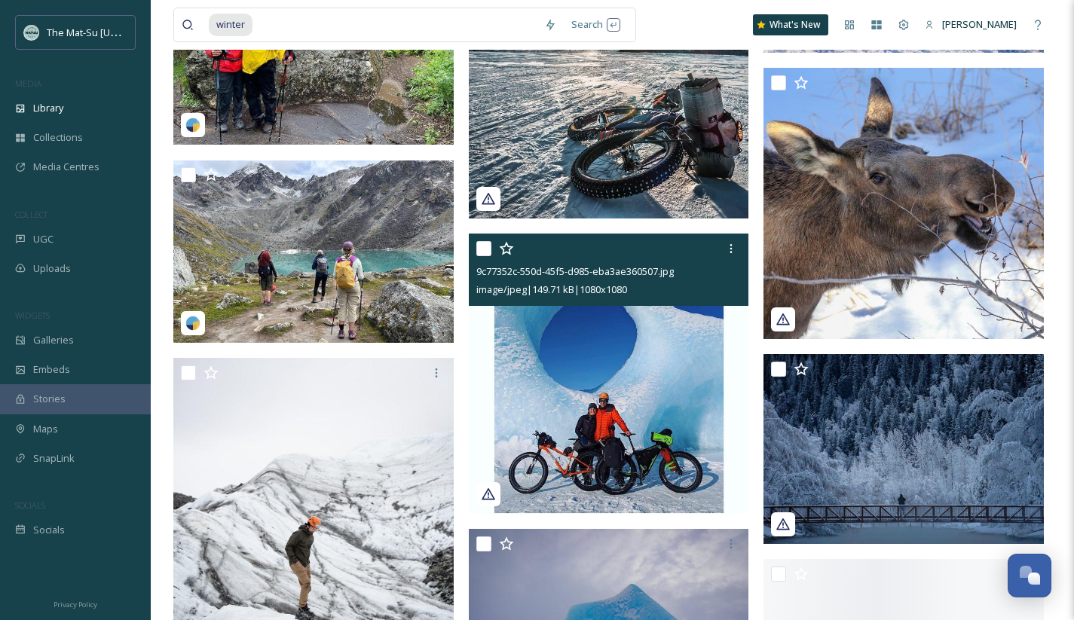
scroll to position [190752, 0]
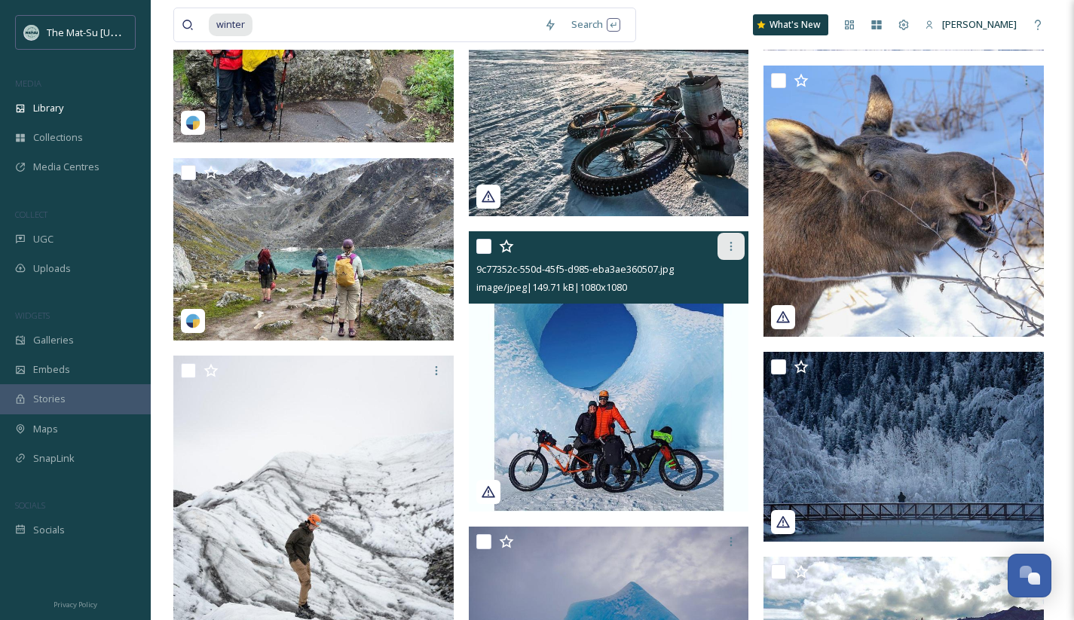
click at [731, 246] on icon at bounding box center [731, 246] width 2 height 9
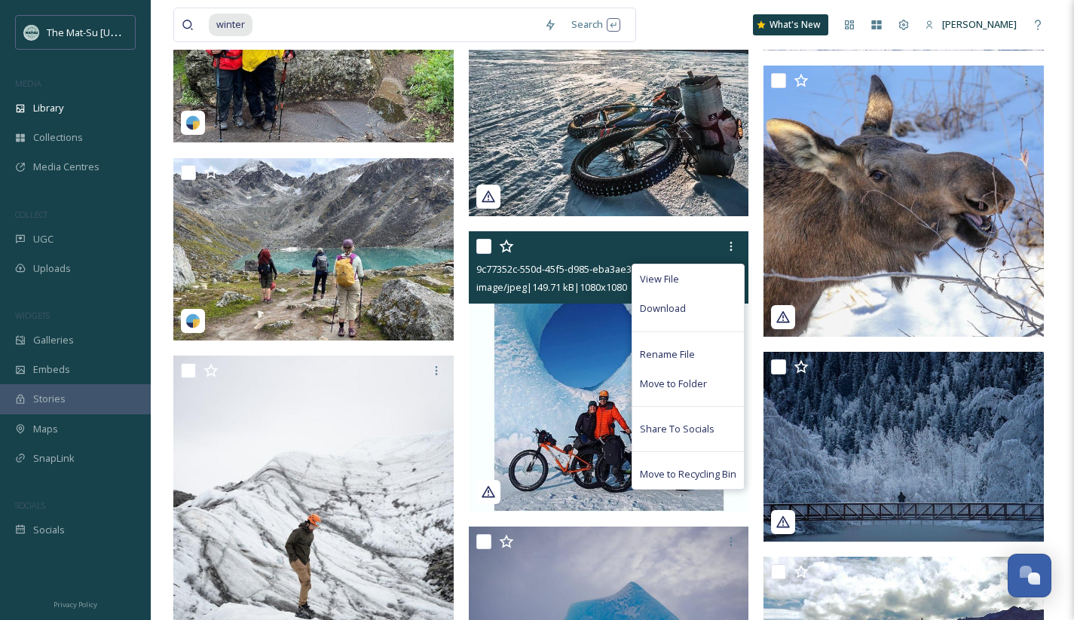
click at [670, 313] on span "Download" at bounding box center [663, 308] width 46 height 14
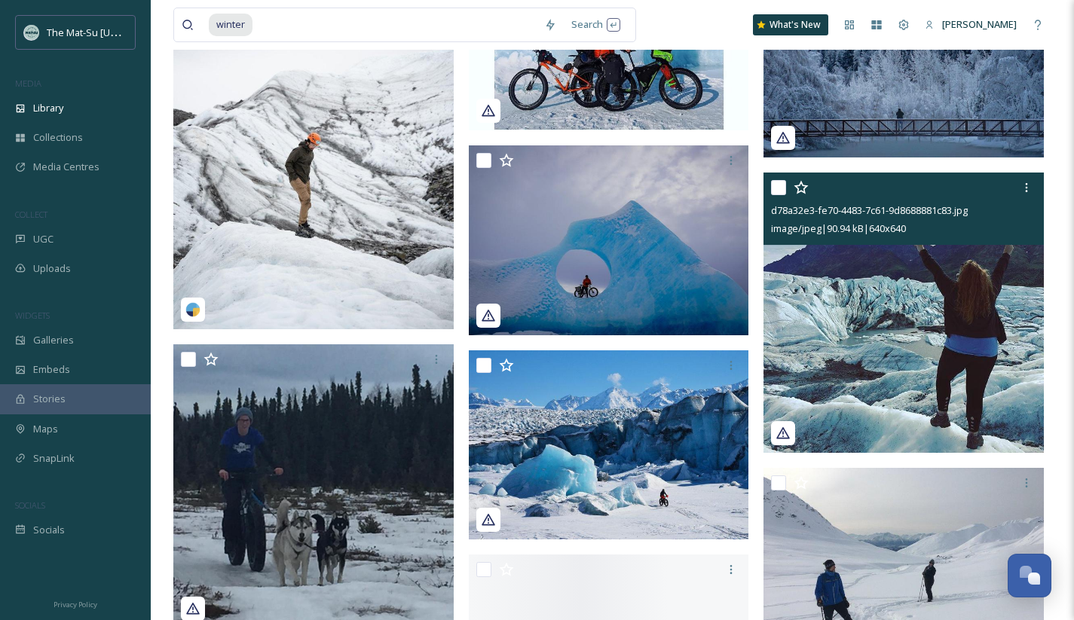
scroll to position [191085, 0]
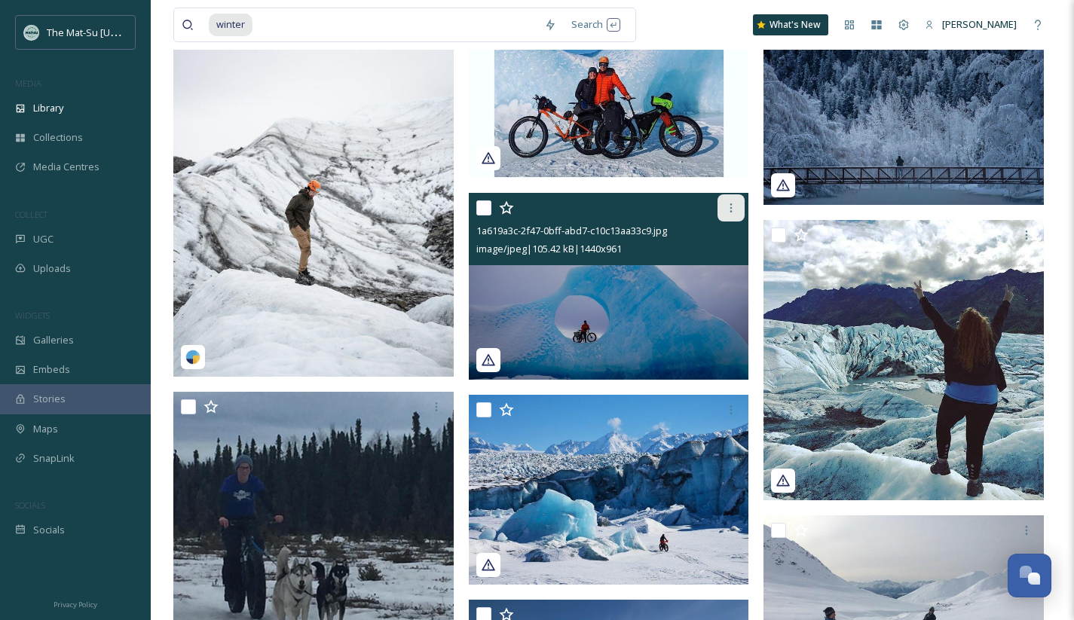
click at [730, 209] on icon at bounding box center [731, 208] width 12 height 12
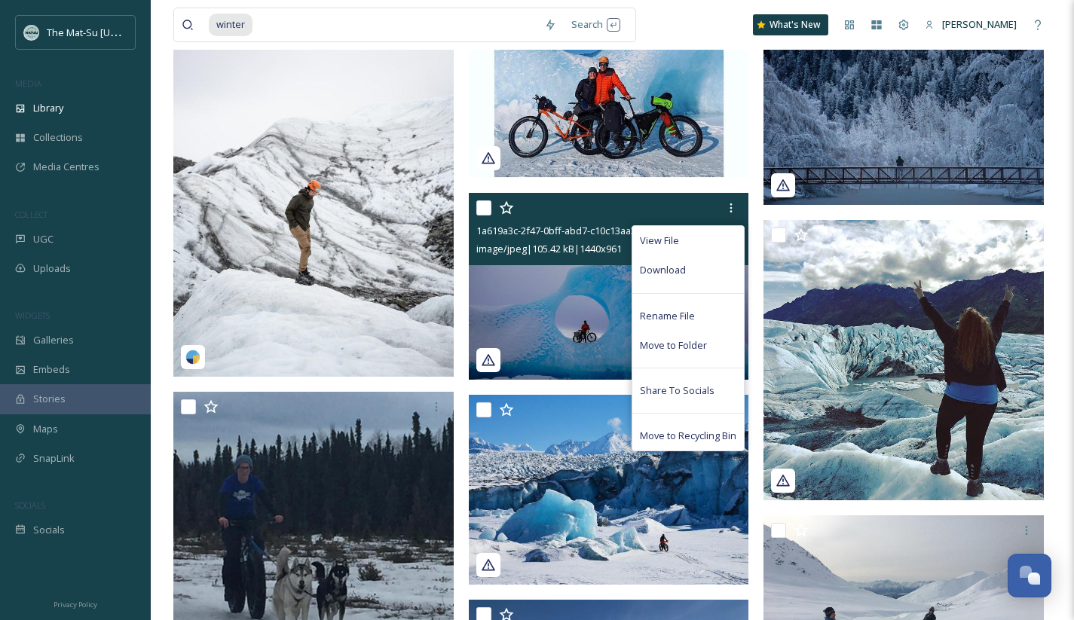
click at [667, 274] on span "Download" at bounding box center [663, 270] width 46 height 14
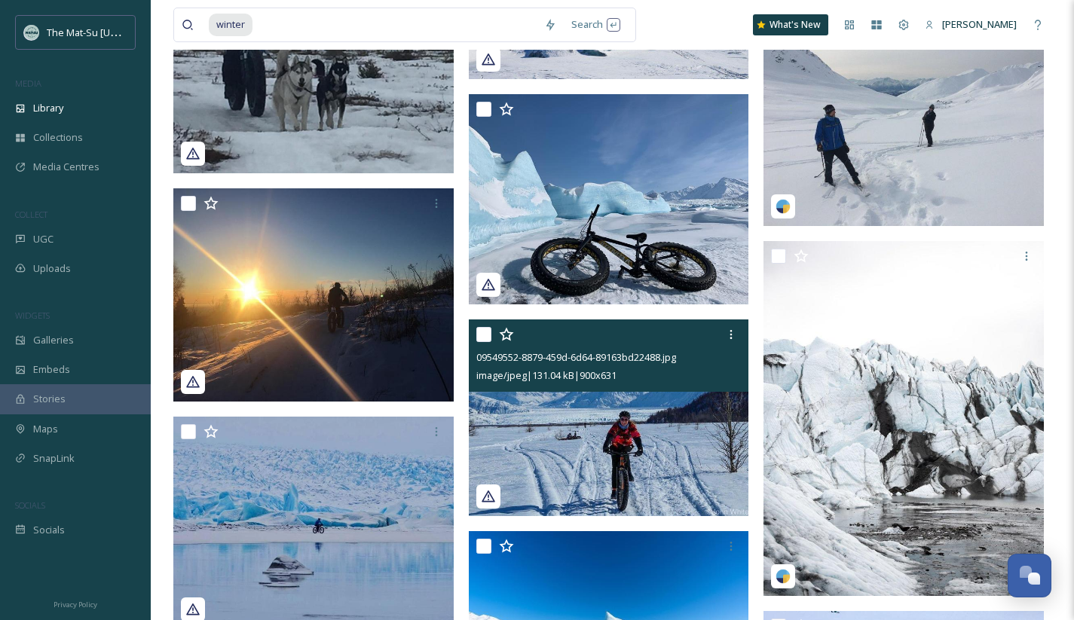
scroll to position [191604, 0]
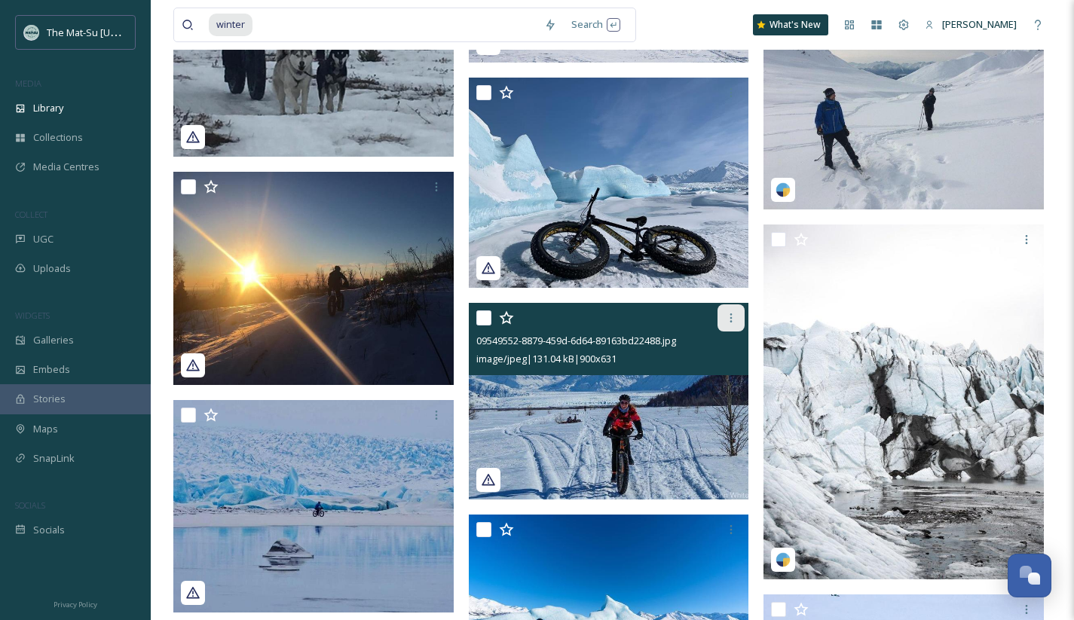
click at [729, 319] on icon at bounding box center [731, 318] width 12 height 12
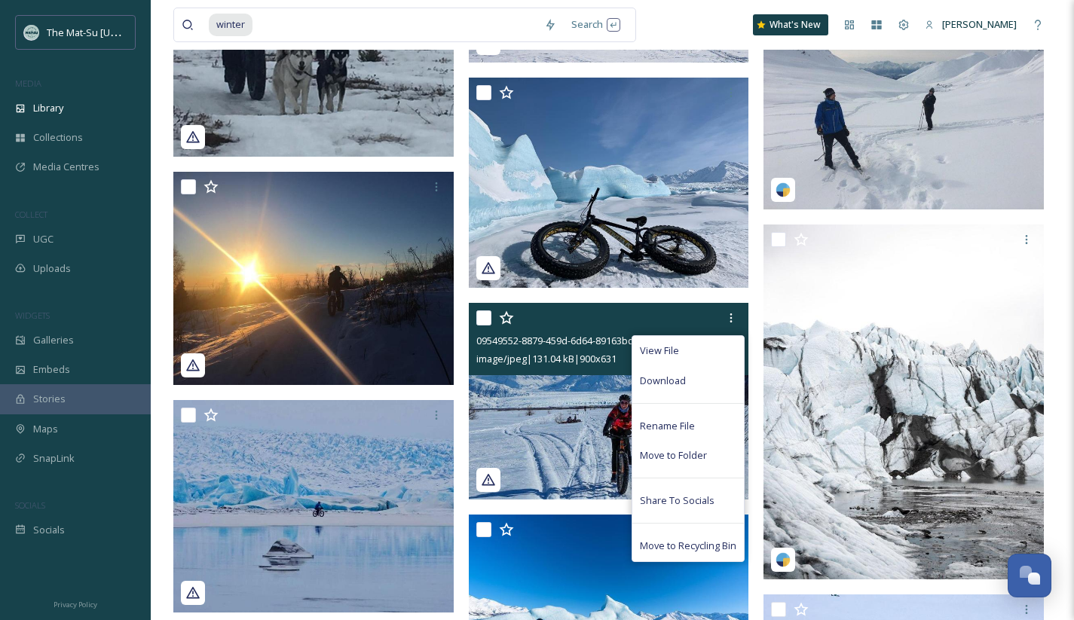
drag, startPoint x: 658, startPoint y: 380, endPoint x: 606, endPoint y: 392, distance: 54.1
click at [658, 380] on span "Download" at bounding box center [663, 381] width 46 height 14
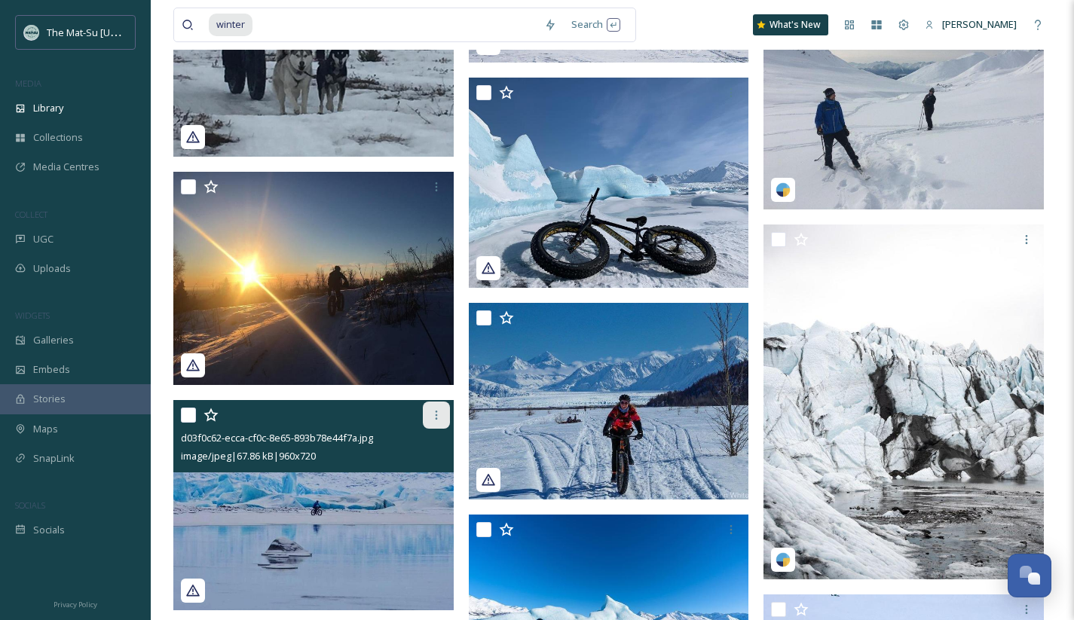
click at [432, 415] on icon at bounding box center [436, 415] width 12 height 12
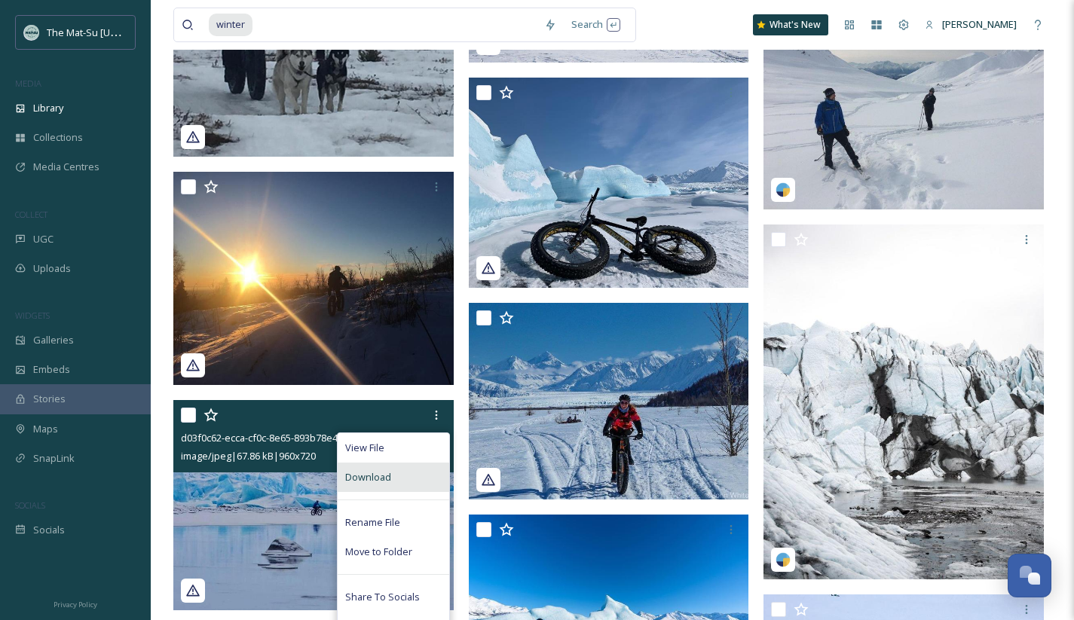
click at [379, 478] on span "Download" at bounding box center [368, 477] width 46 height 14
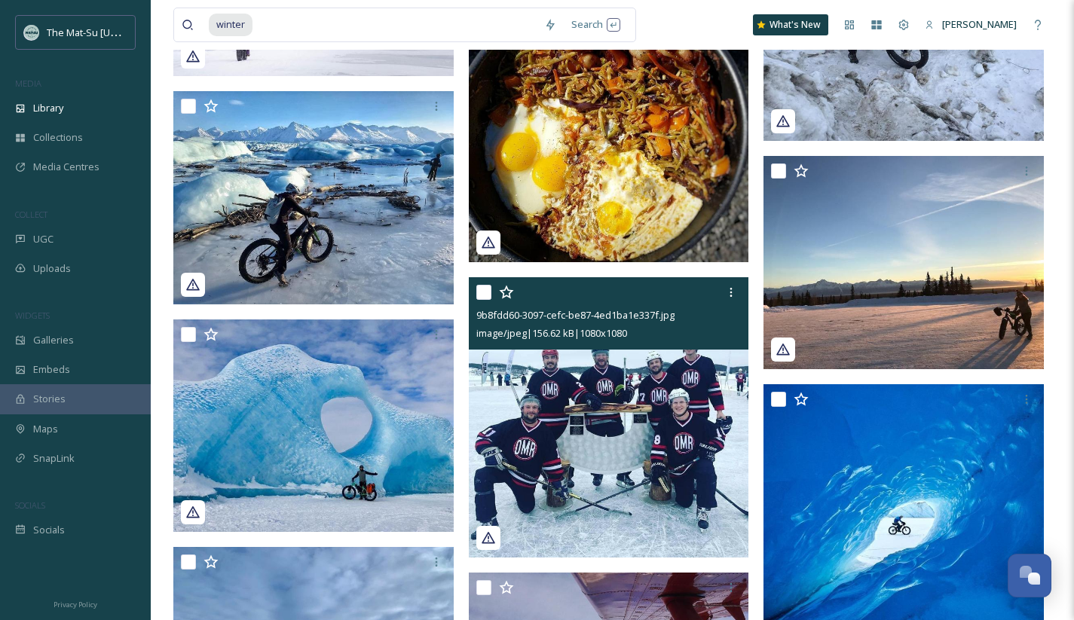
scroll to position [192344, 0]
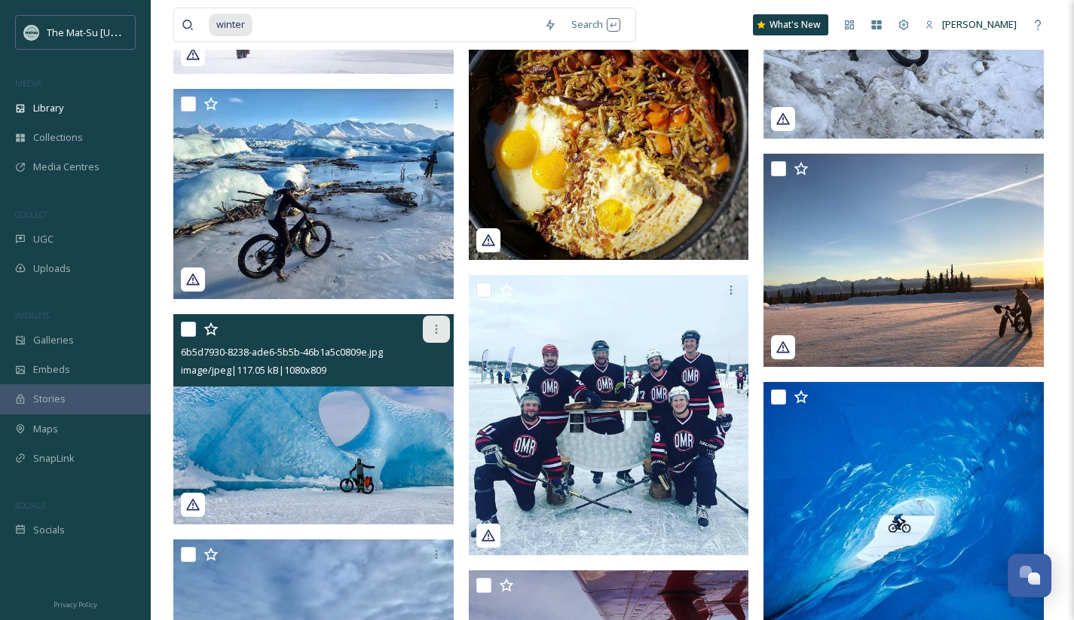
click at [435, 331] on icon at bounding box center [436, 329] width 2 height 9
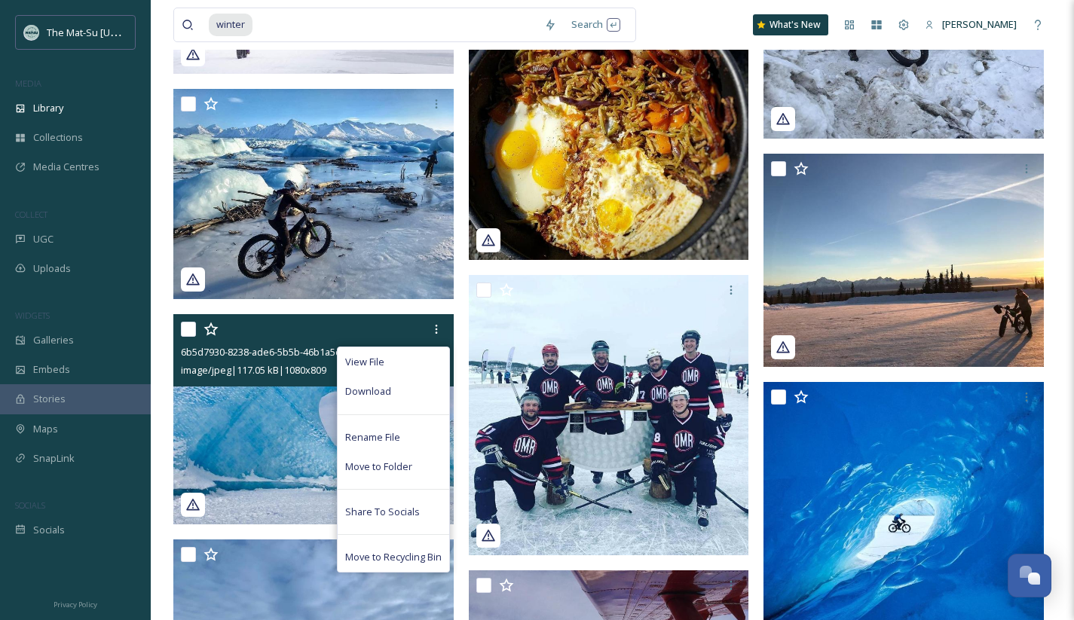
drag, startPoint x: 396, startPoint y: 396, endPoint x: 414, endPoint y: 394, distance: 18.1
click at [396, 396] on div "Download" at bounding box center [392, 391] width 111 height 29
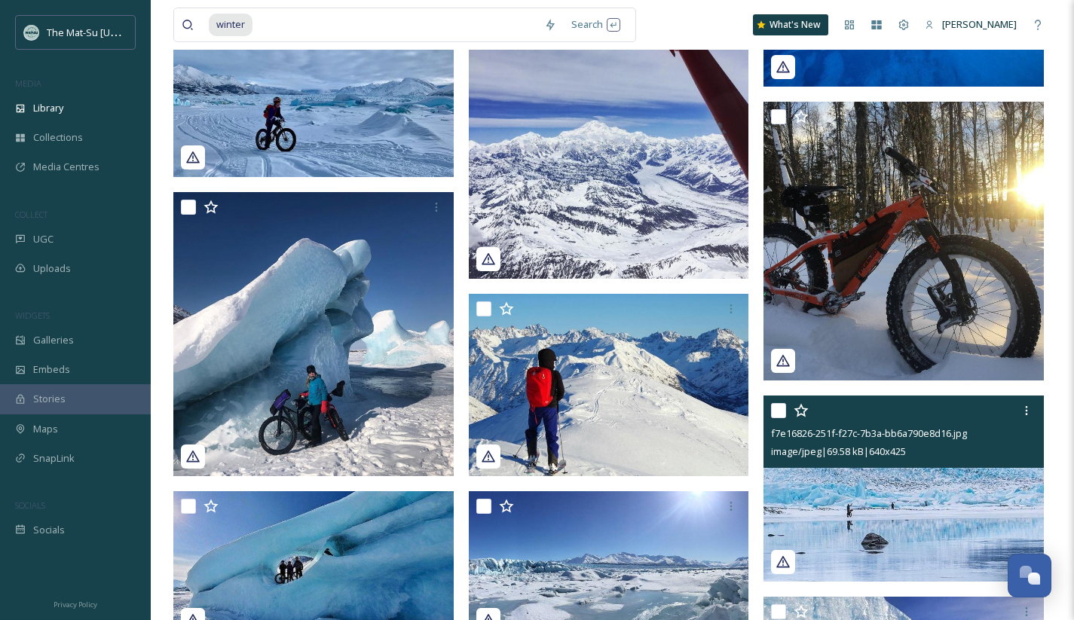
scroll to position [192924, 0]
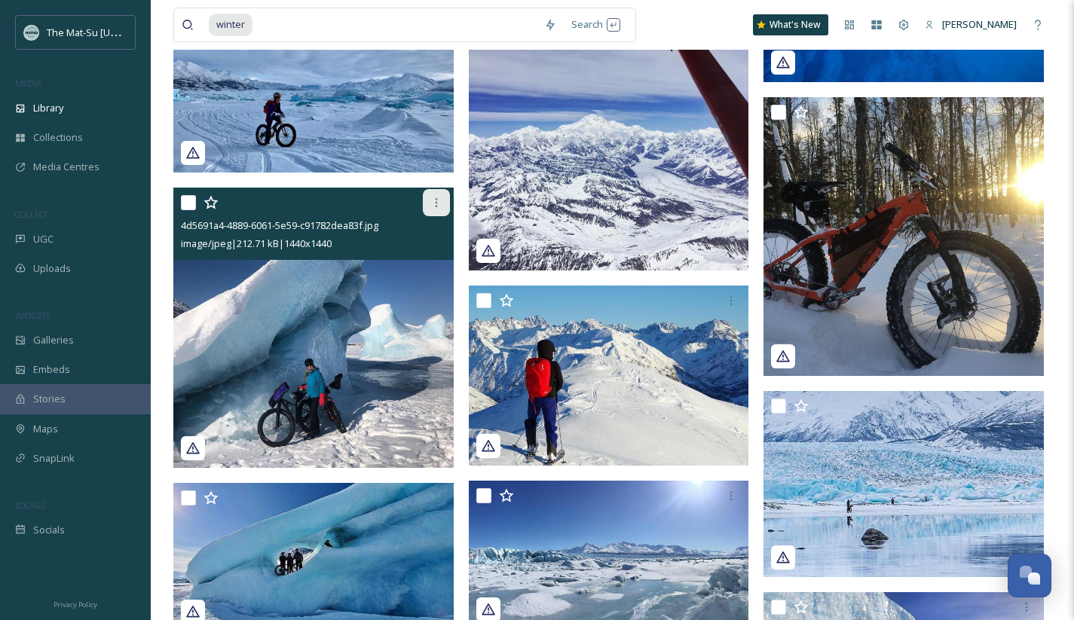
click at [437, 203] on icon at bounding box center [436, 203] width 12 height 12
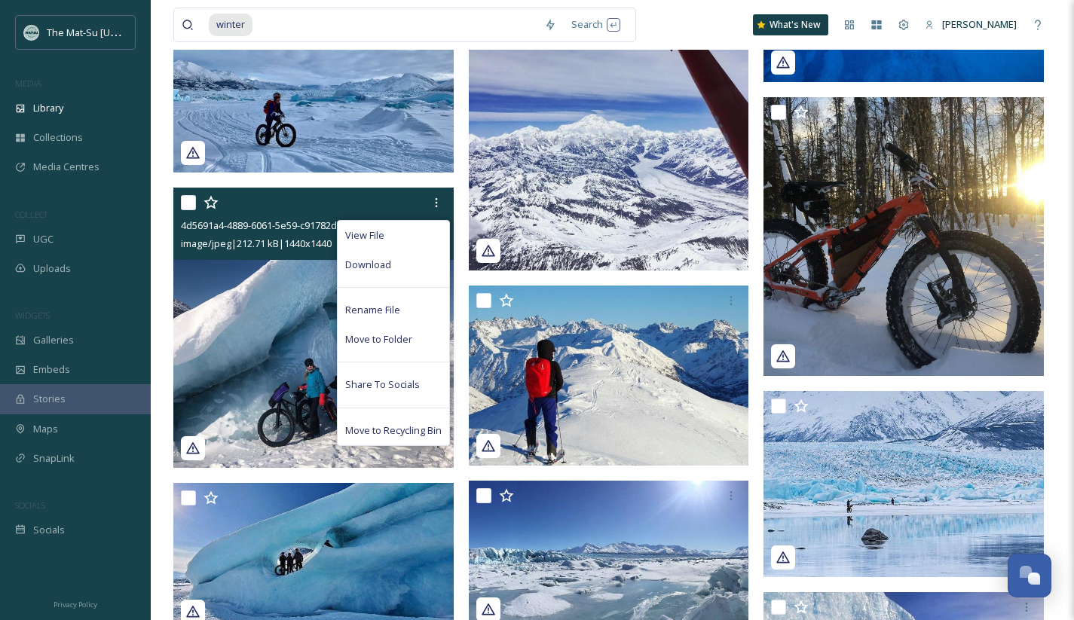
drag, startPoint x: 371, startPoint y: 266, endPoint x: 606, endPoint y: 290, distance: 237.0
click at [370, 266] on span "Download" at bounding box center [368, 265] width 46 height 14
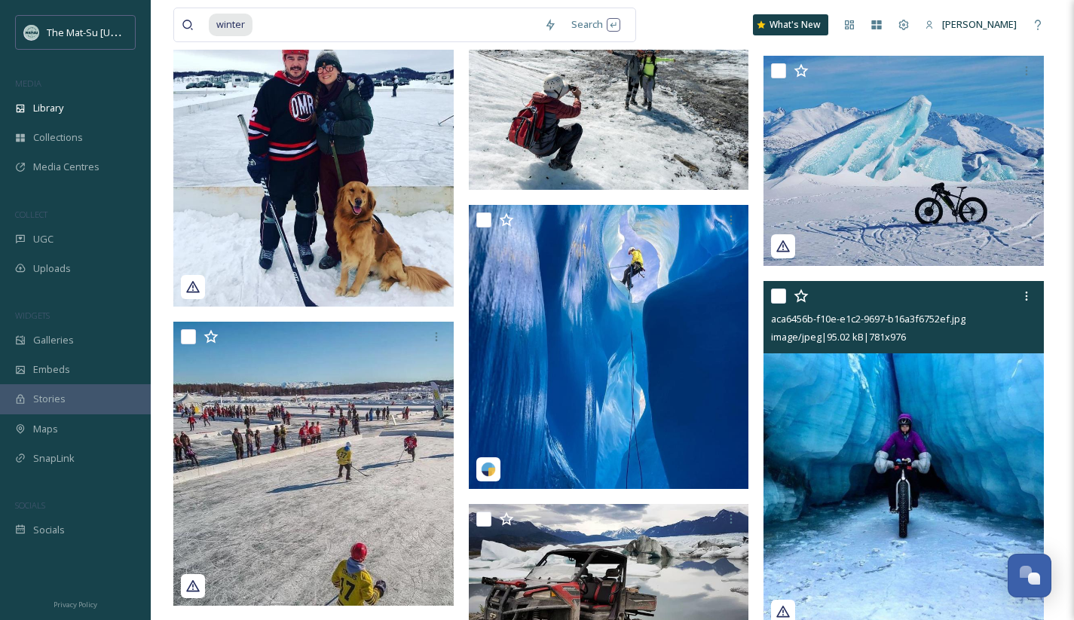
scroll to position [194147, 0]
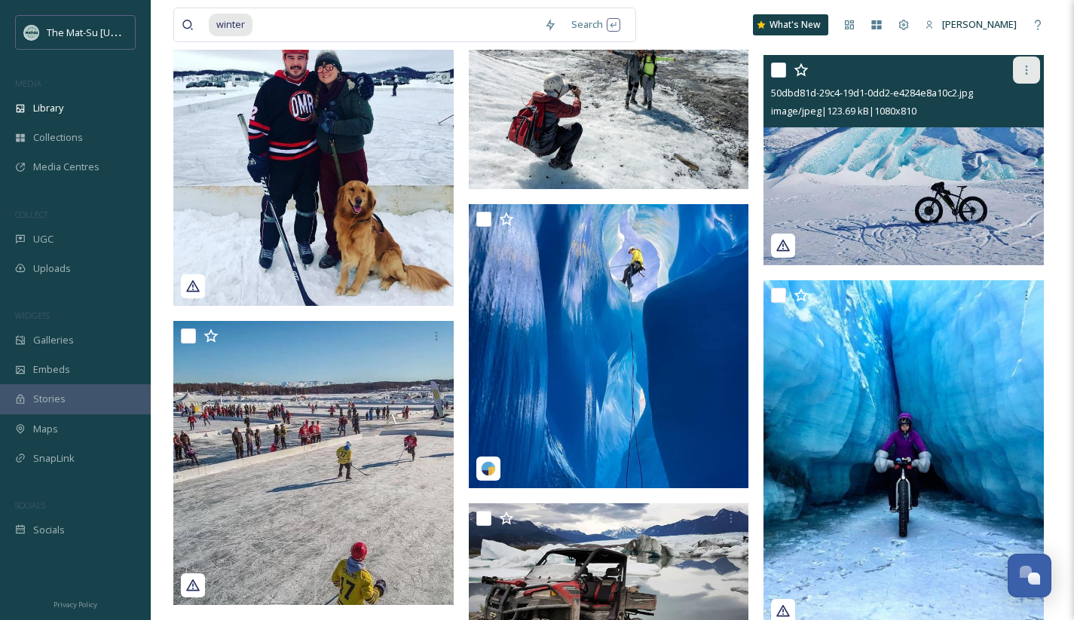
drag, startPoint x: 1028, startPoint y: 72, endPoint x: 1019, endPoint y: 75, distance: 9.8
click at [1028, 72] on icon at bounding box center [1026, 70] width 12 height 12
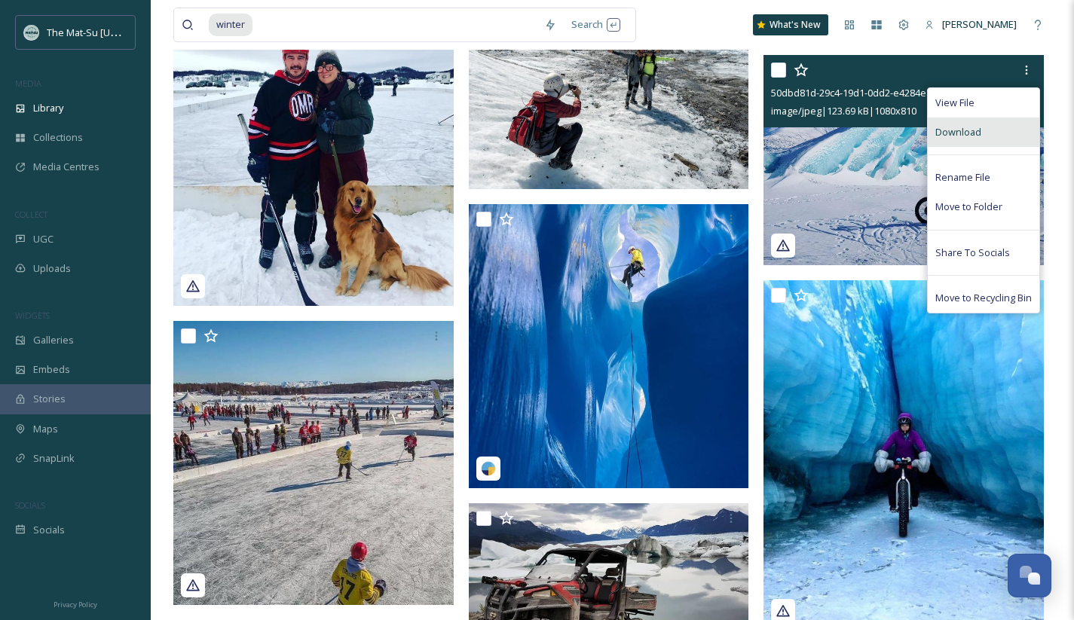
click at [949, 132] on span "Download" at bounding box center [958, 132] width 46 height 14
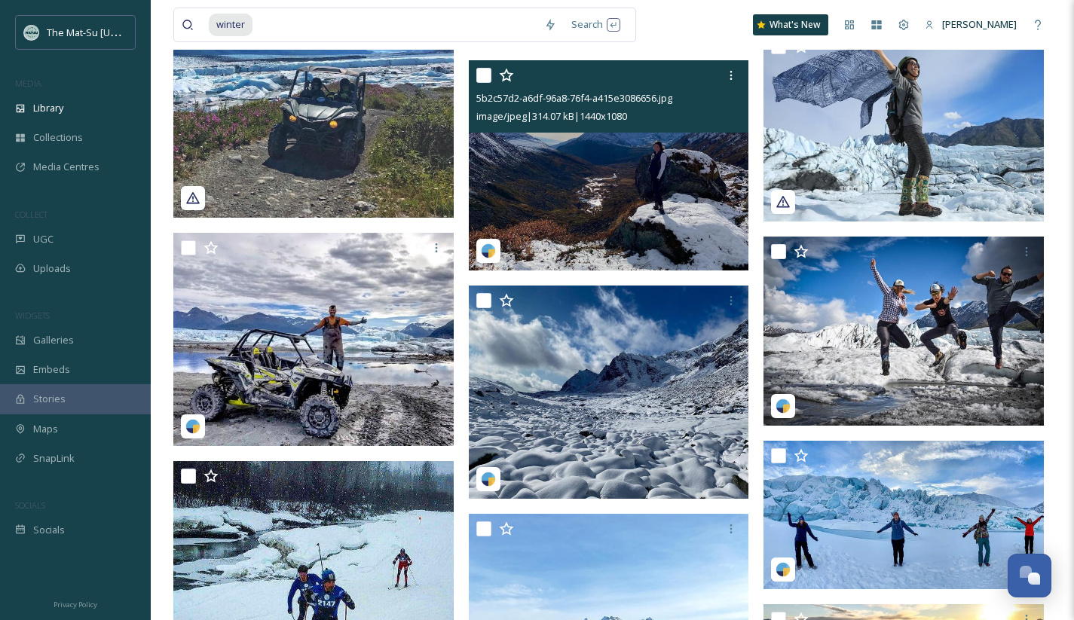
scroll to position [196327, 0]
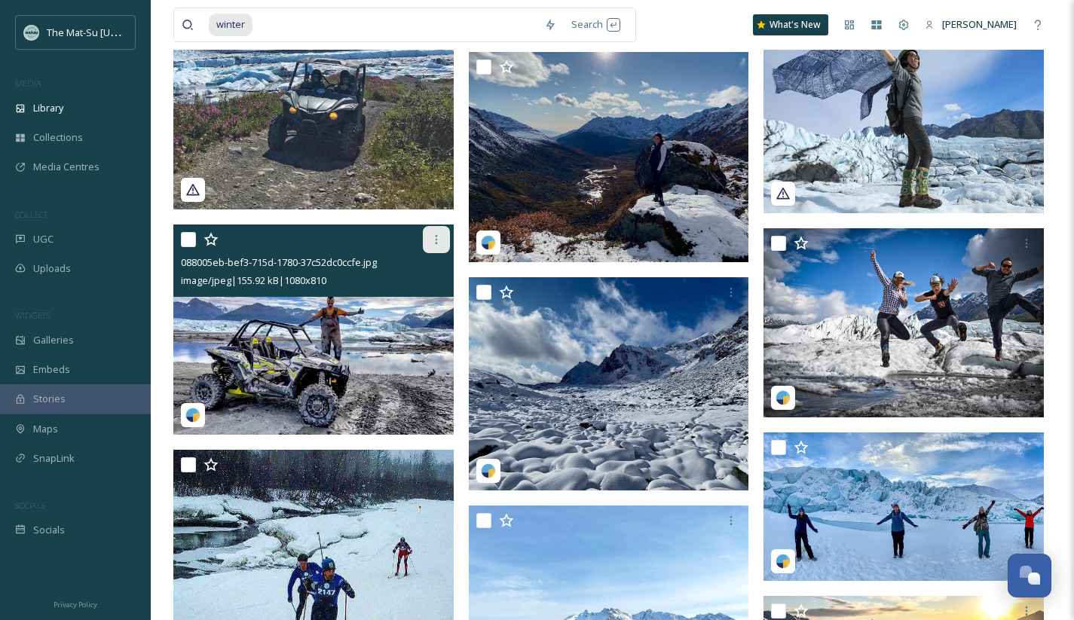
click at [433, 242] on icon at bounding box center [436, 240] width 12 height 12
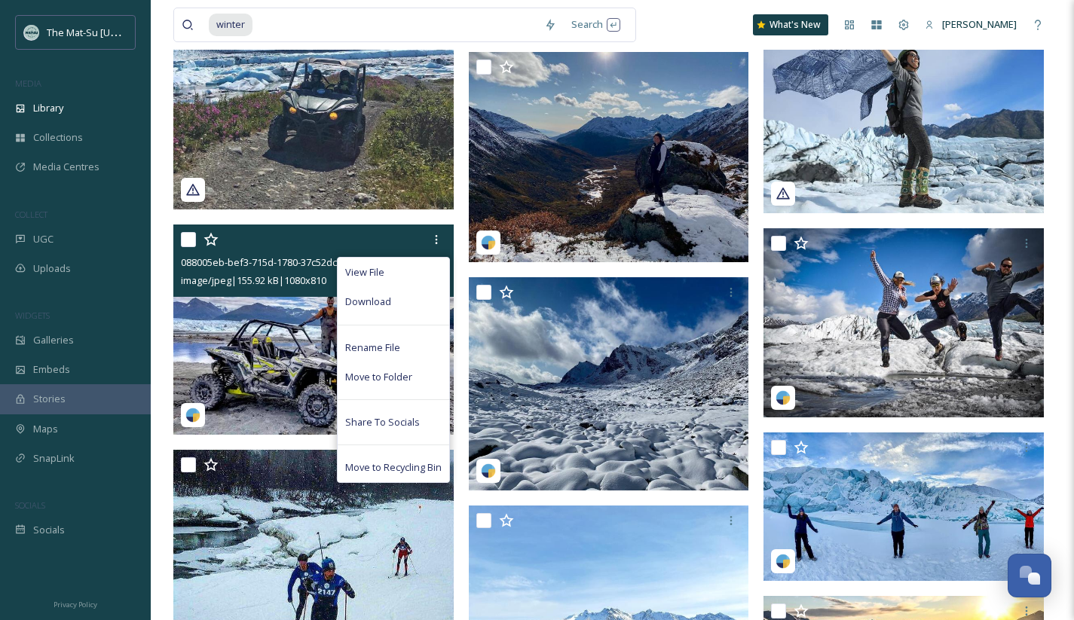
click at [386, 305] on span "Download" at bounding box center [368, 302] width 46 height 14
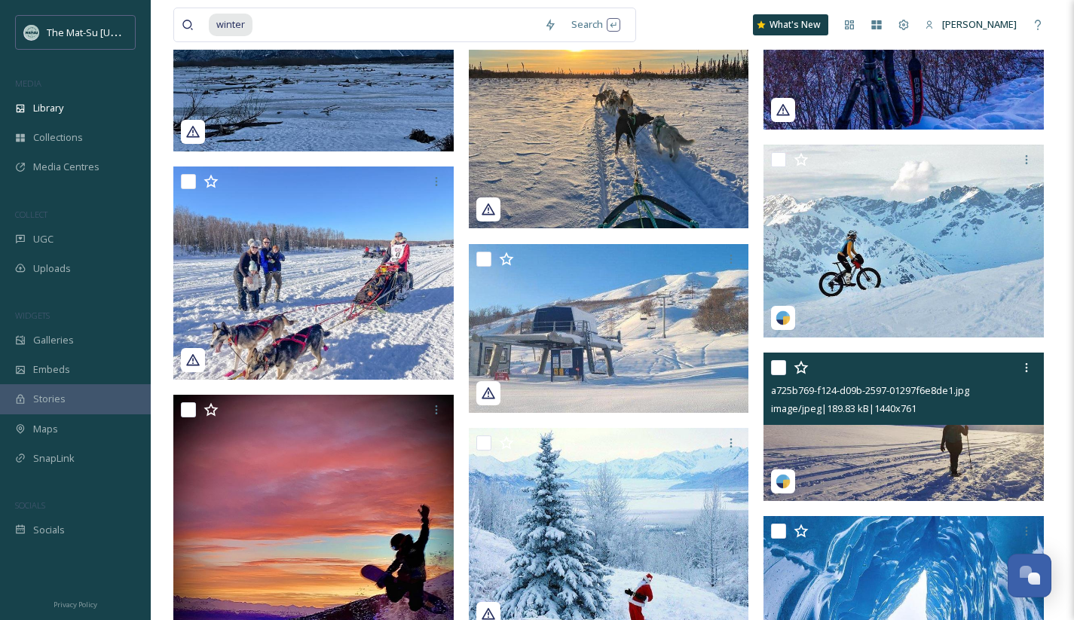
scroll to position [199755, 0]
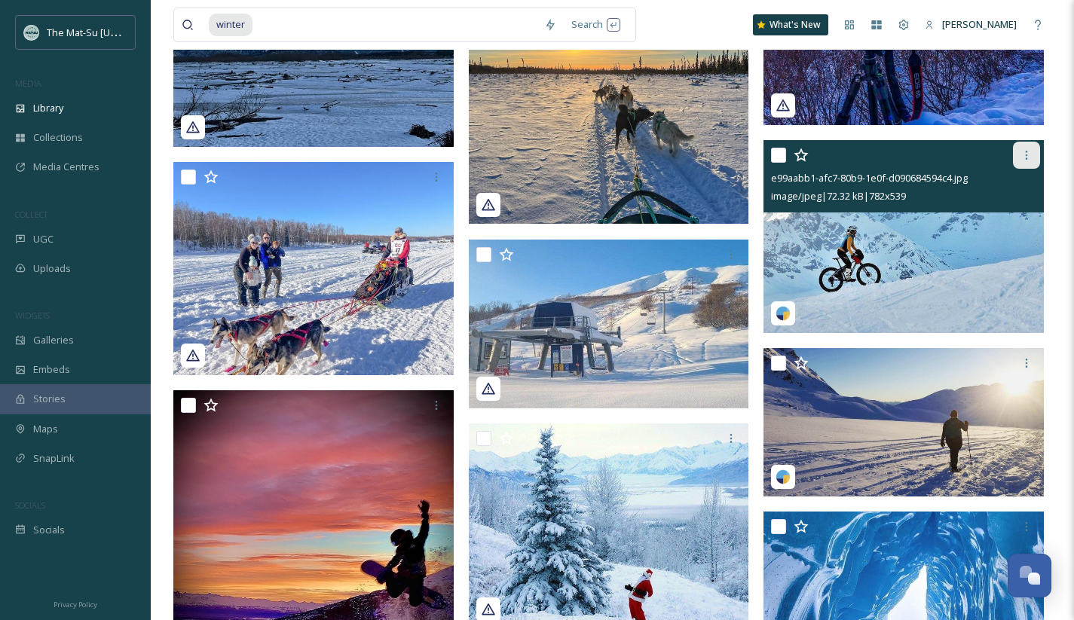
click at [1024, 157] on icon at bounding box center [1026, 155] width 12 height 12
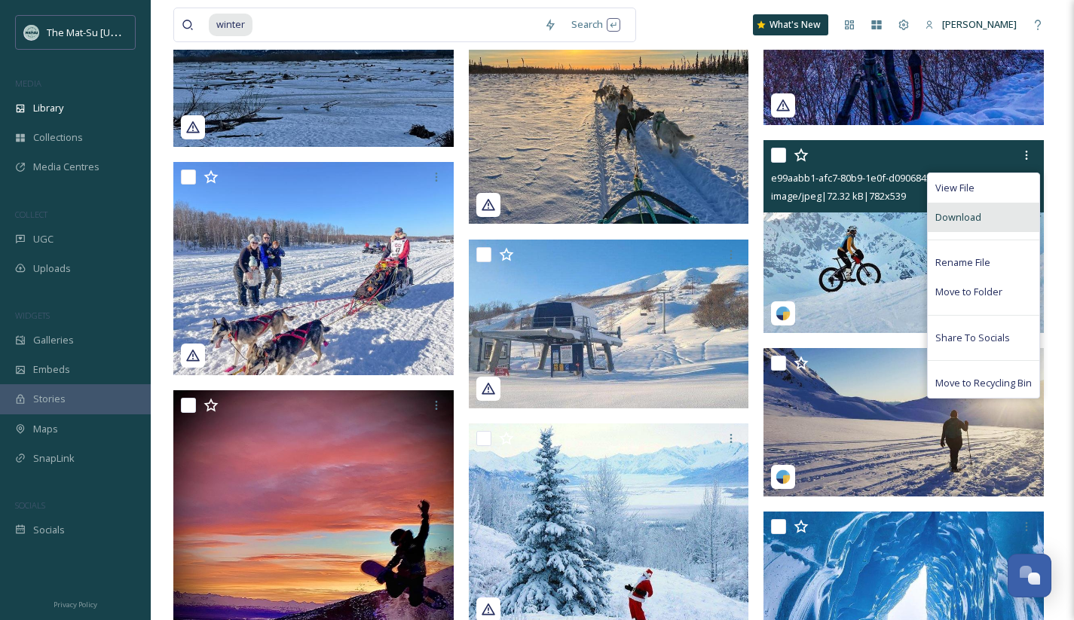
click at [961, 221] on span "Download" at bounding box center [958, 217] width 46 height 14
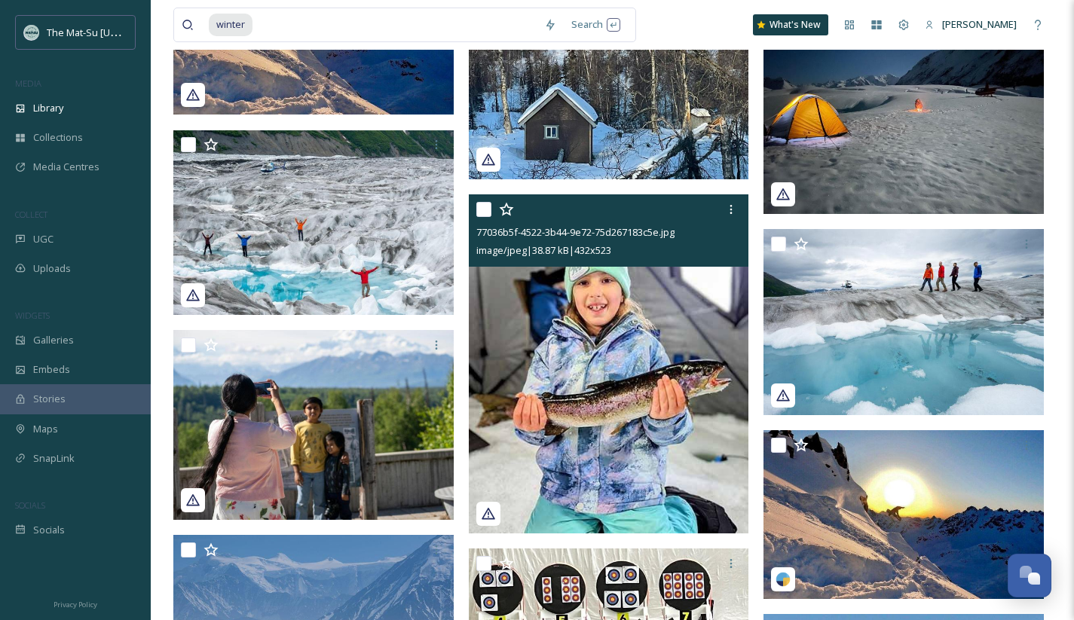
scroll to position [200875, 0]
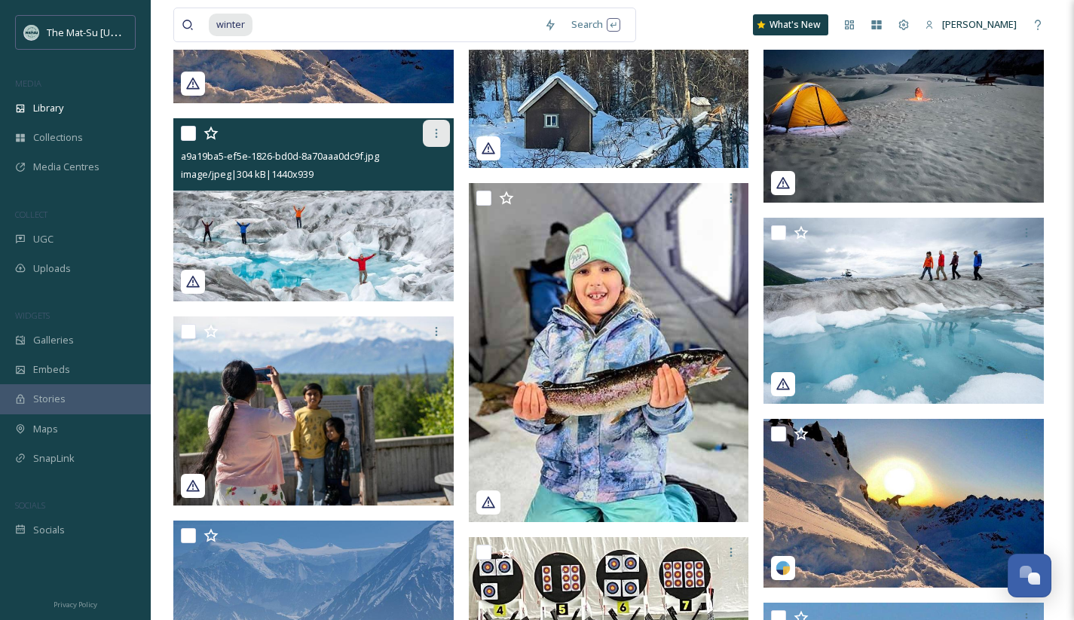
drag, startPoint x: 432, startPoint y: 136, endPoint x: 439, endPoint y: 140, distance: 8.8
click at [432, 136] on icon at bounding box center [436, 133] width 12 height 12
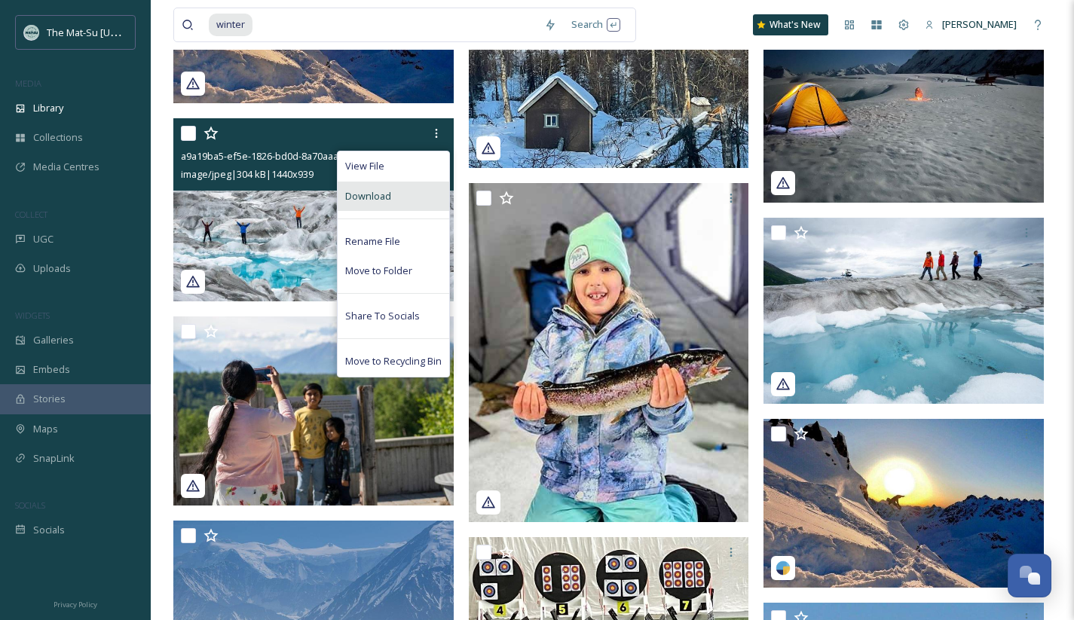
click at [392, 202] on div "Download" at bounding box center [392, 196] width 111 height 29
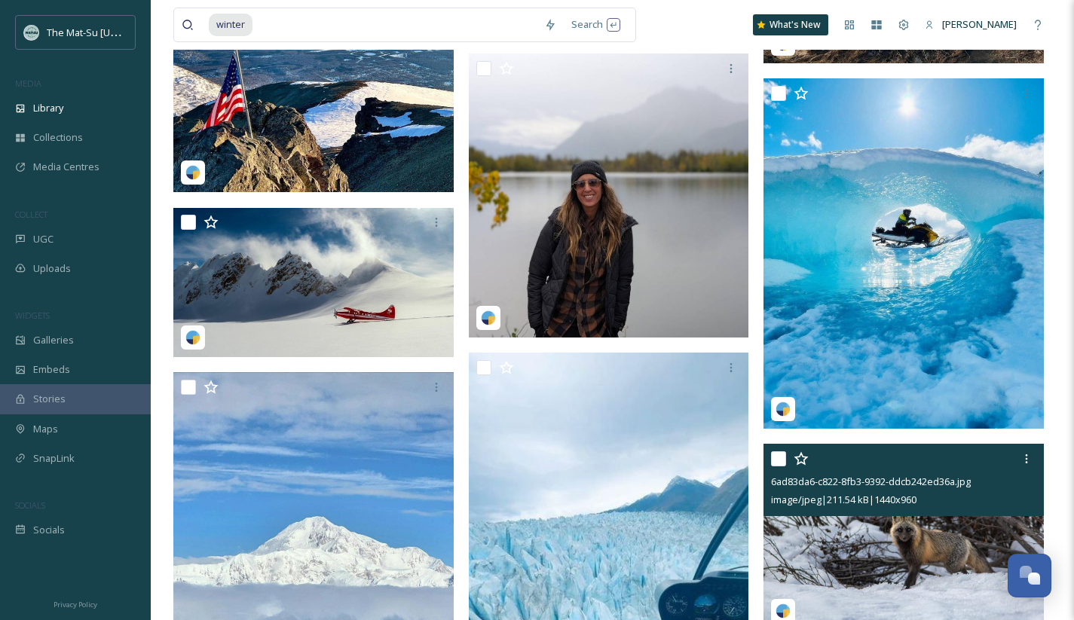
scroll to position [209008, 0]
